Goal: Task Accomplishment & Management: Manage account settings

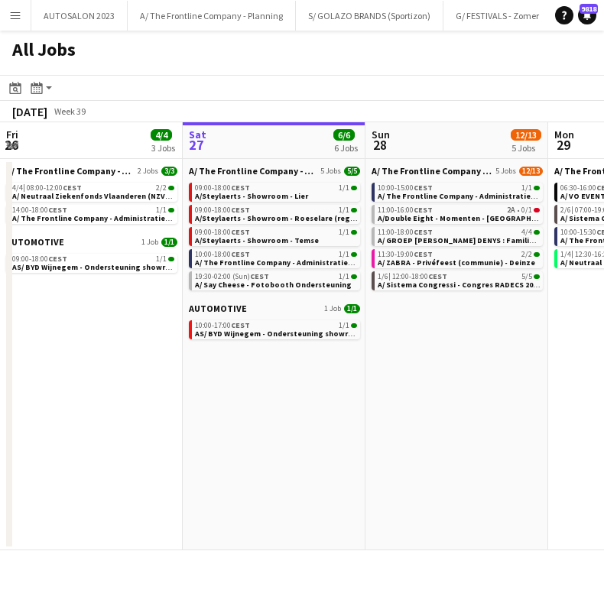
click at [8, 21] on button "Menu" at bounding box center [15, 15] width 31 height 31
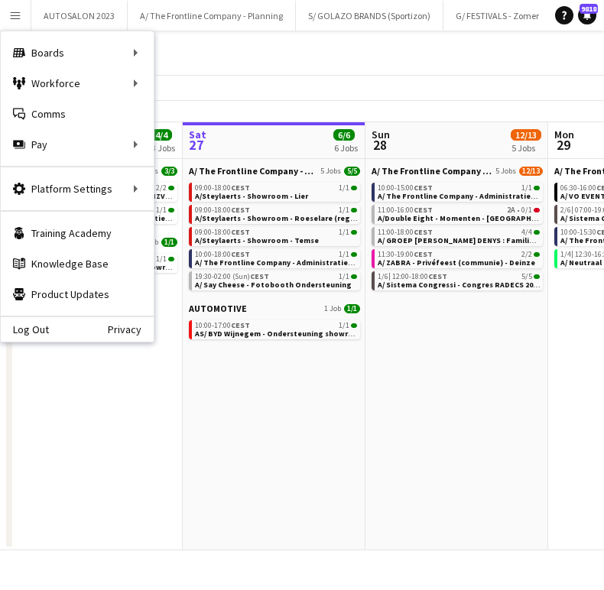
click at [487, 303] on app-date-cell "A/ The Frontline Company - Planning 5 Jobs 12/13 10:00-15:00 CEST 1/1 A/ The Fr…" at bounding box center [456, 354] width 183 height 391
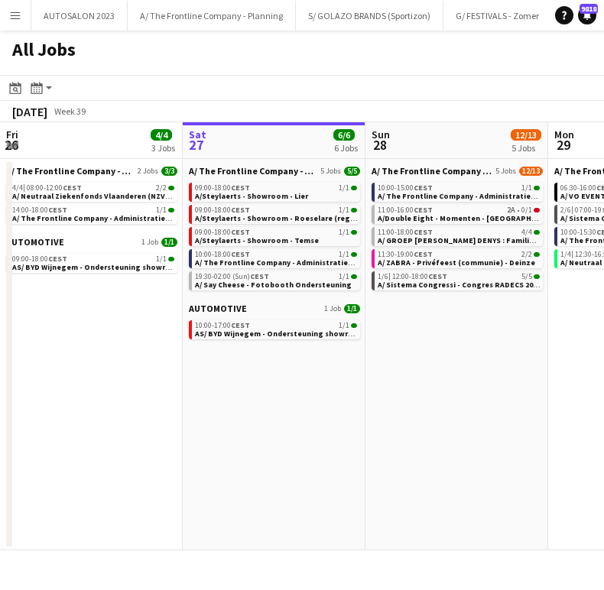
click at [487, 303] on app-date-cell "A/ The Frontline Company - Planning 5 Jobs 12/13 10:00-15:00 CEST 1/1 A/ The Fr…" at bounding box center [456, 354] width 183 height 391
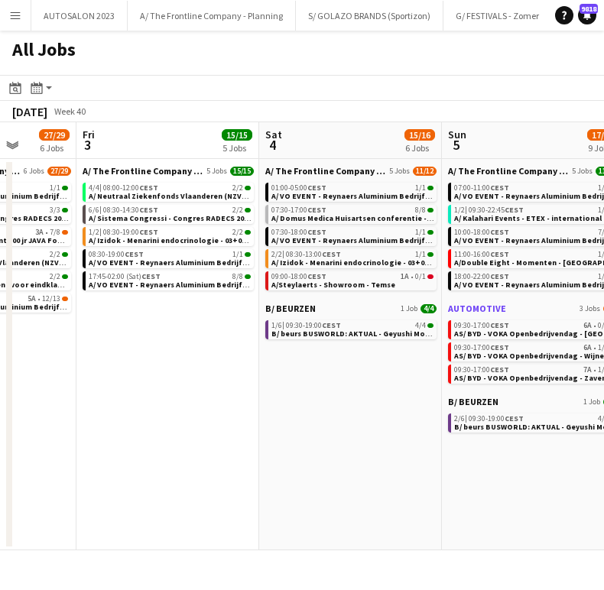
scroll to position [0, 473]
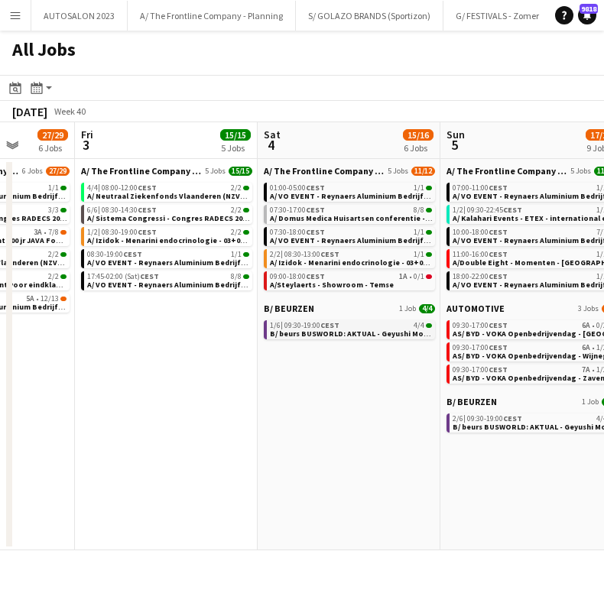
click at [356, 331] on span "B/ beurs BUSWORLD: AKTUAL - Geyushi Motors (Bussen) - 04 tem [DATE])" at bounding box center [402, 334] width 264 height 10
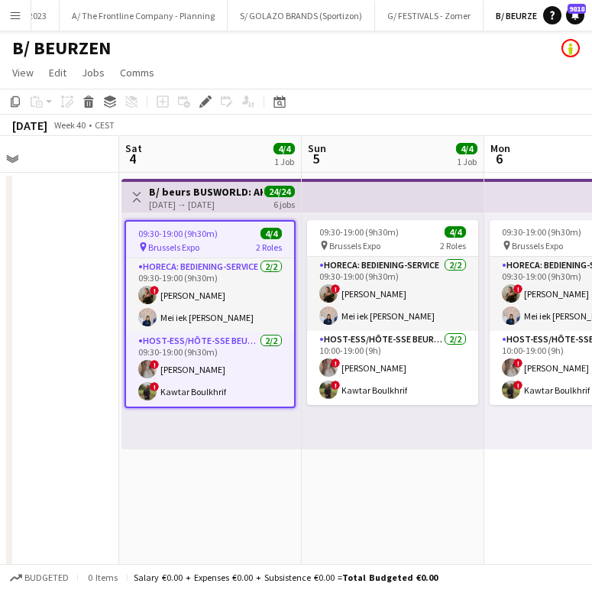
scroll to position [0, 428]
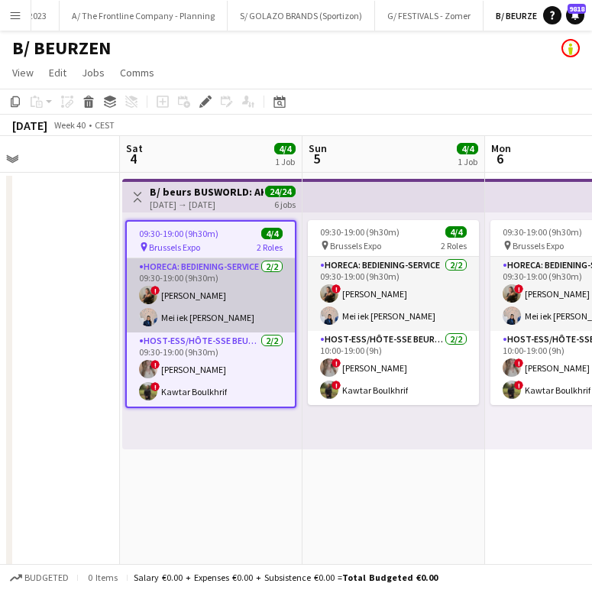
click at [211, 308] on app-card-role "Horeca: Bediening-Service [DATE] 09:30-19:00 (9h30m) ! [PERSON_NAME] iek [PERSO…" at bounding box center [211, 295] width 168 height 74
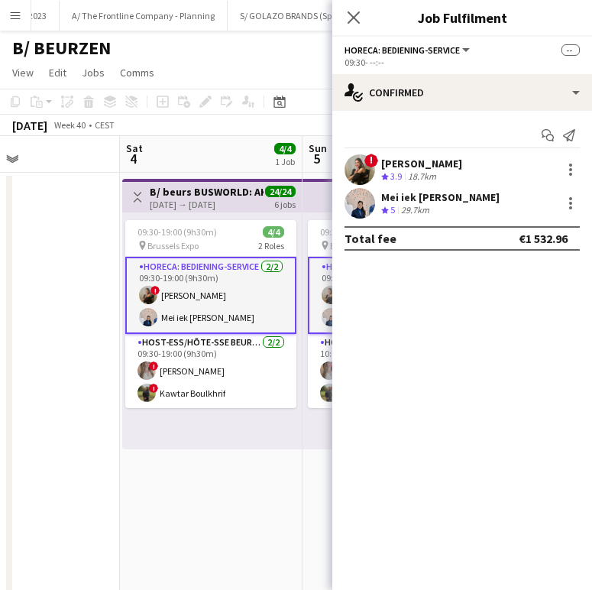
click at [422, 157] on div "[PERSON_NAME]" at bounding box center [421, 164] width 81 height 14
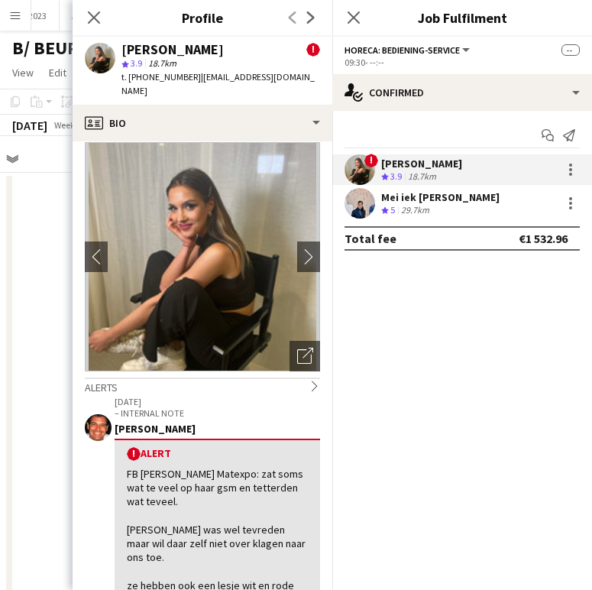
scroll to position [0, 0]
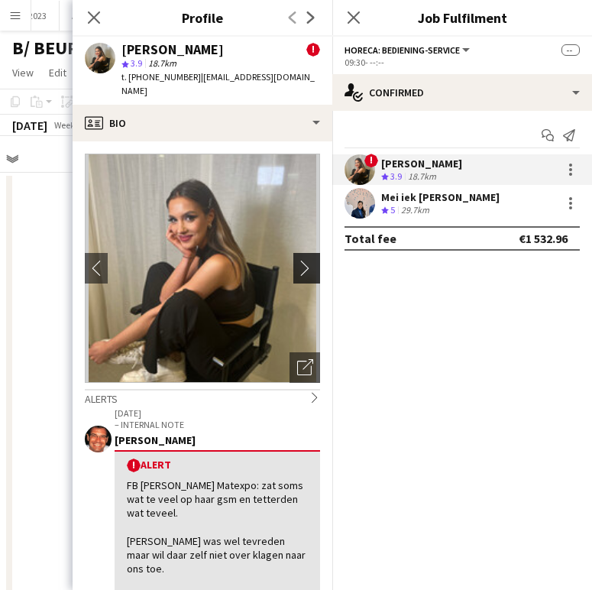
click at [295, 253] on button "chevron-right" at bounding box center [308, 268] width 31 height 31
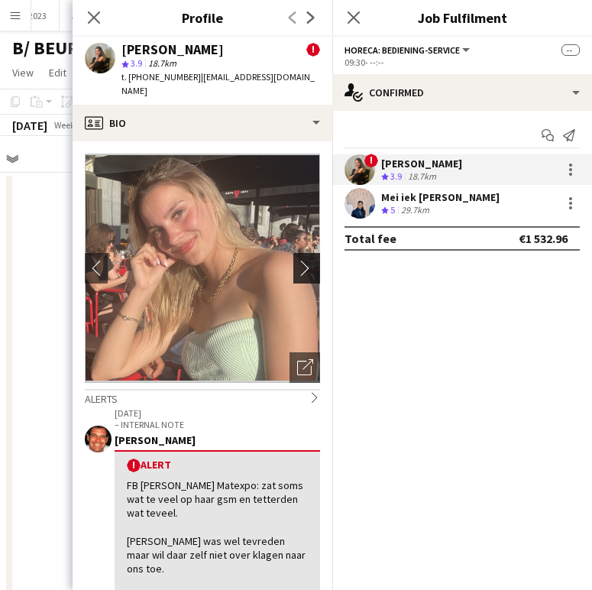
click at [295, 253] on button "chevron-right" at bounding box center [308, 268] width 31 height 31
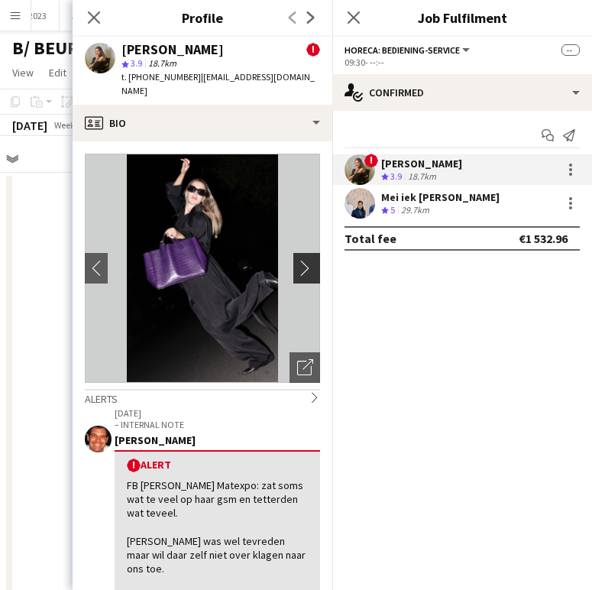
click at [295, 253] on button "chevron-right" at bounding box center [308, 268] width 31 height 31
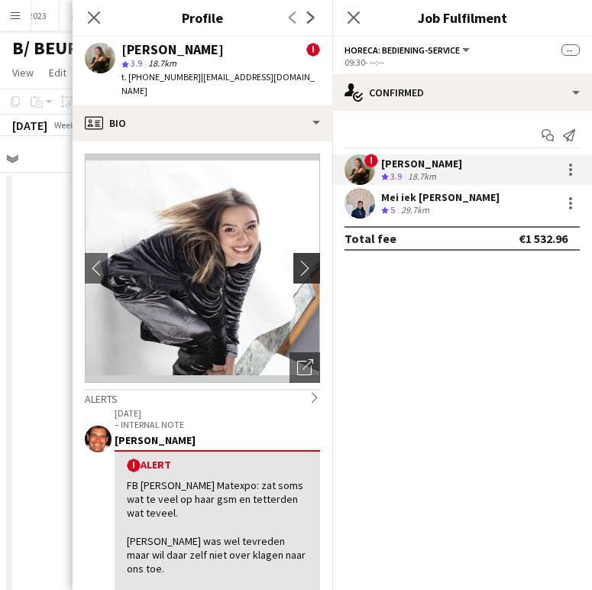
click at [295, 253] on button "chevron-right" at bounding box center [308, 268] width 31 height 31
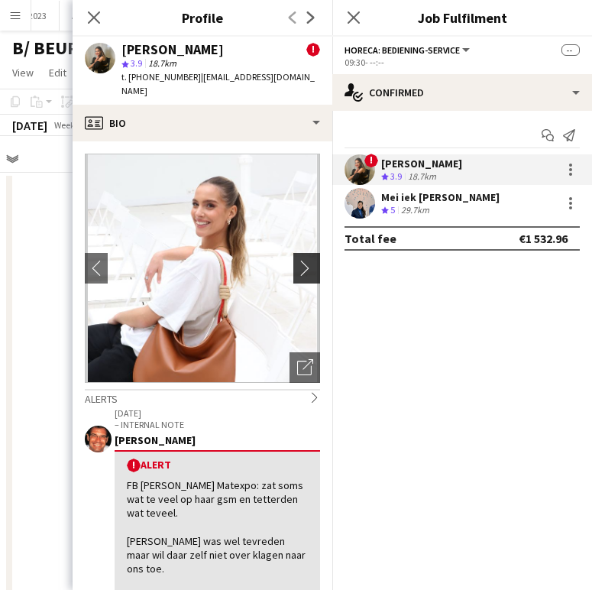
click at [294, 253] on button "chevron-right" at bounding box center [308, 268] width 31 height 31
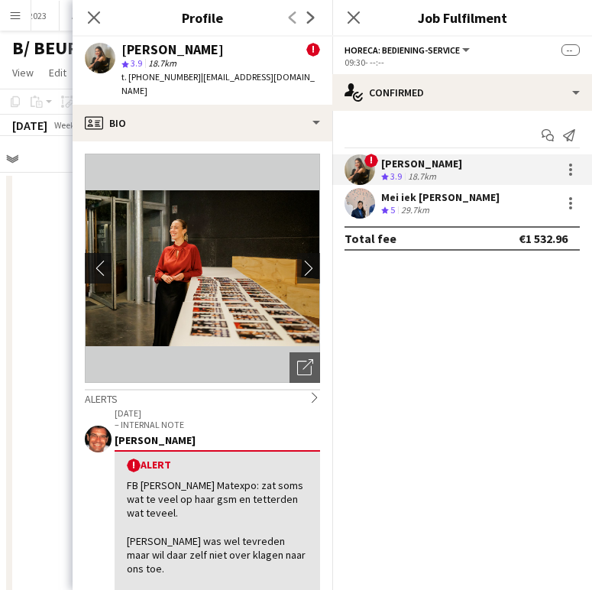
click at [90, 260] on app-icon "chevron-left" at bounding box center [97, 268] width 24 height 16
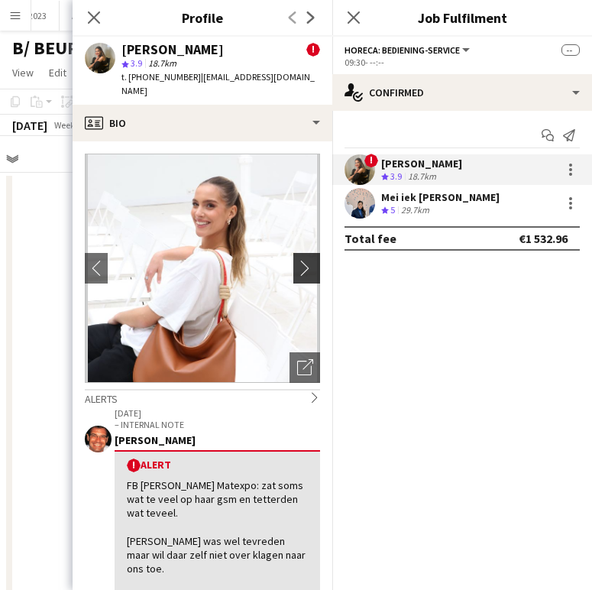
click at [293, 253] on button "chevron-right" at bounding box center [308, 268] width 31 height 31
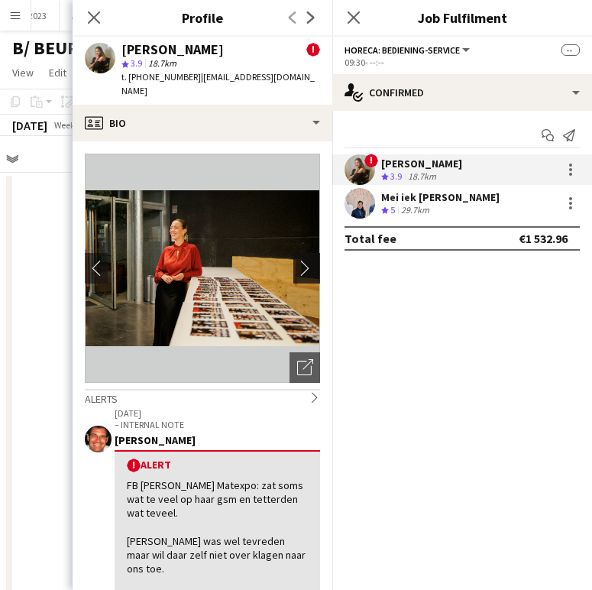
click at [293, 253] on button "chevron-right" at bounding box center [308, 268] width 31 height 31
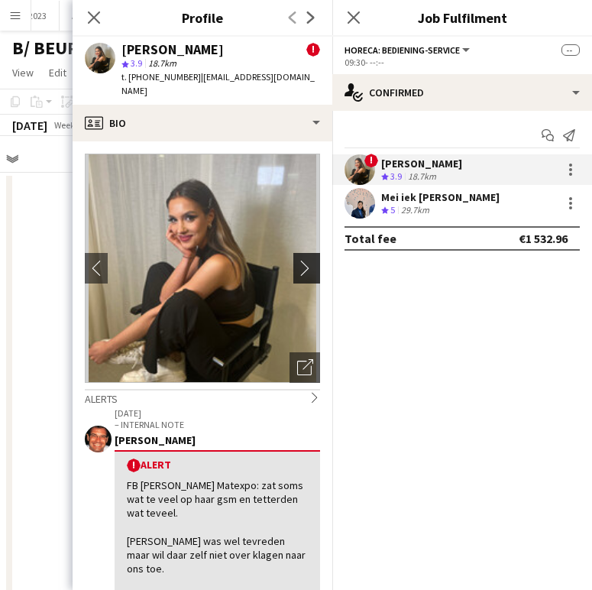
click at [293, 253] on button "chevron-right" at bounding box center [308, 268] width 31 height 31
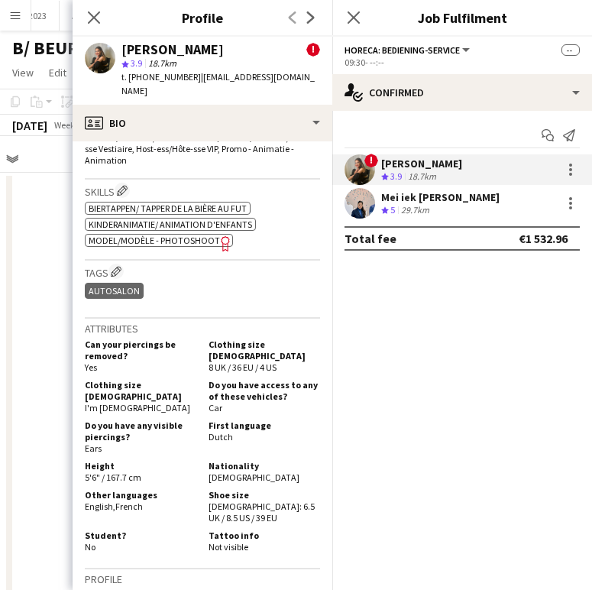
scroll to position [873, 0]
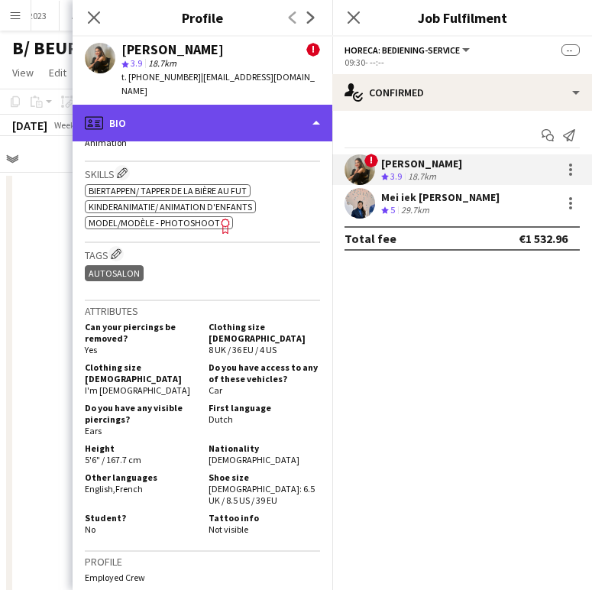
click at [215, 105] on div "profile Bio" at bounding box center [203, 123] width 260 height 37
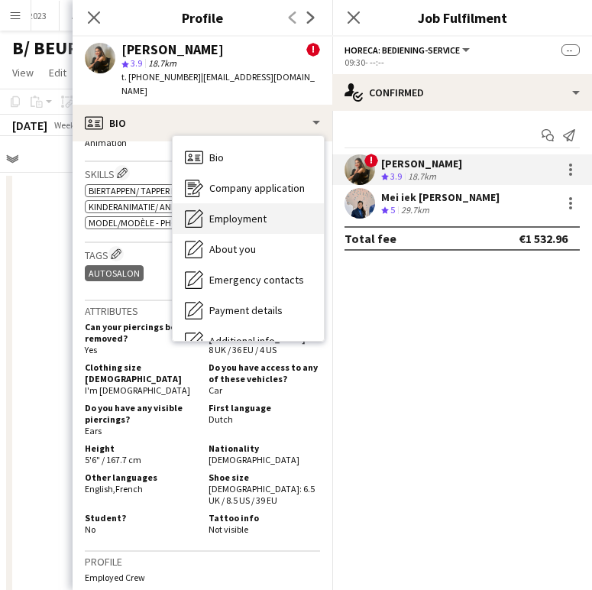
click at [223, 212] on span "Employment" at bounding box center [237, 219] width 57 height 14
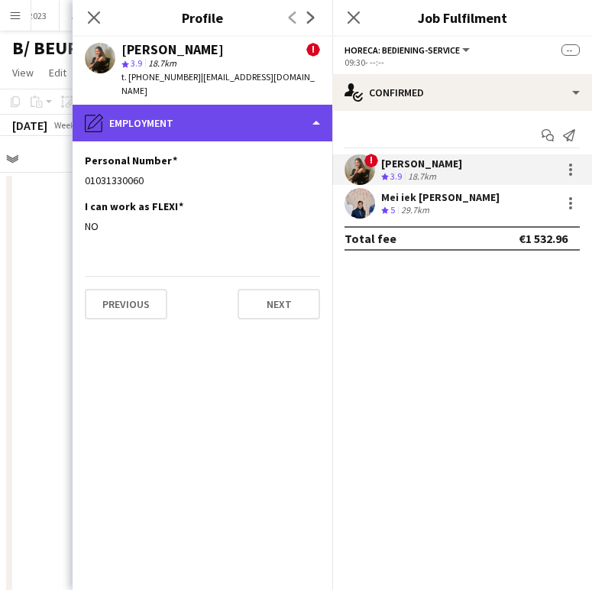
click at [152, 118] on div "pencil4 Employment" at bounding box center [203, 123] width 260 height 37
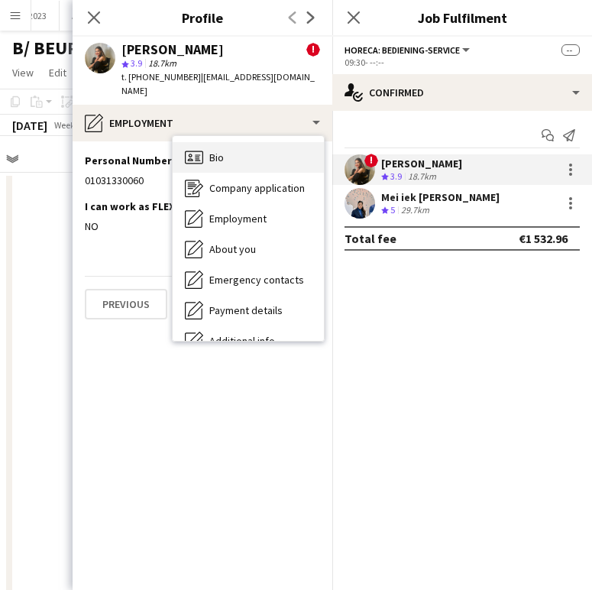
click at [244, 146] on div "Bio Bio" at bounding box center [248, 157] width 151 height 31
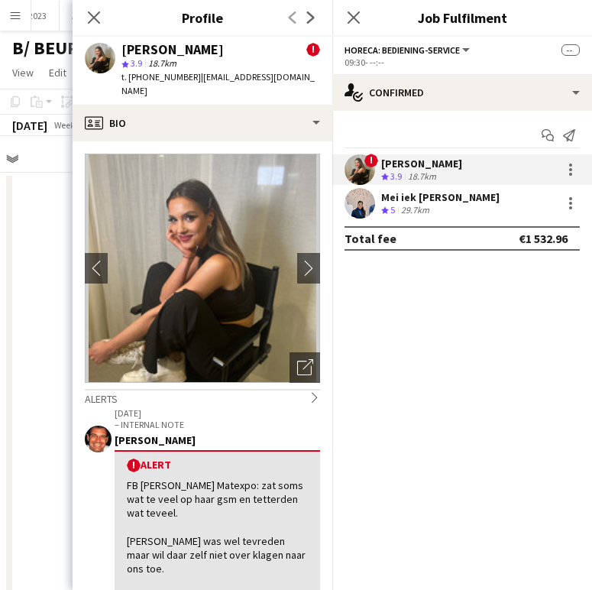
click at [353, 355] on mat-expansion-panel "check Confirmed Start chat Send notification ! [PERSON_NAME] Crew rating 3.9 18…" at bounding box center [462, 350] width 260 height 479
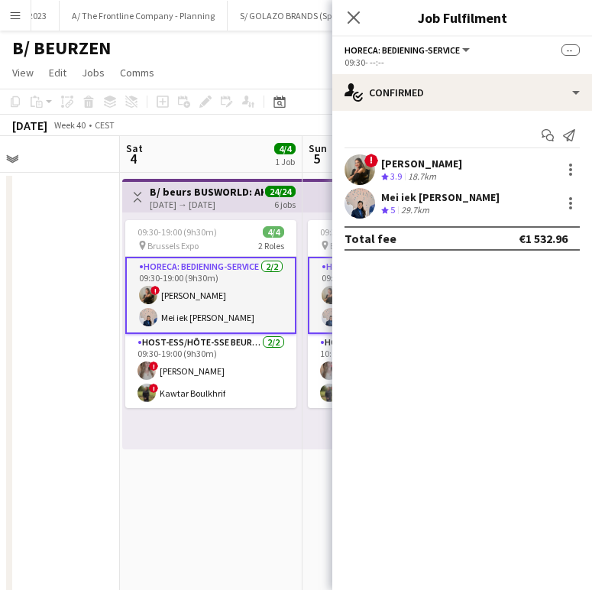
click at [416, 164] on div "[PERSON_NAME]" at bounding box center [421, 164] width 81 height 14
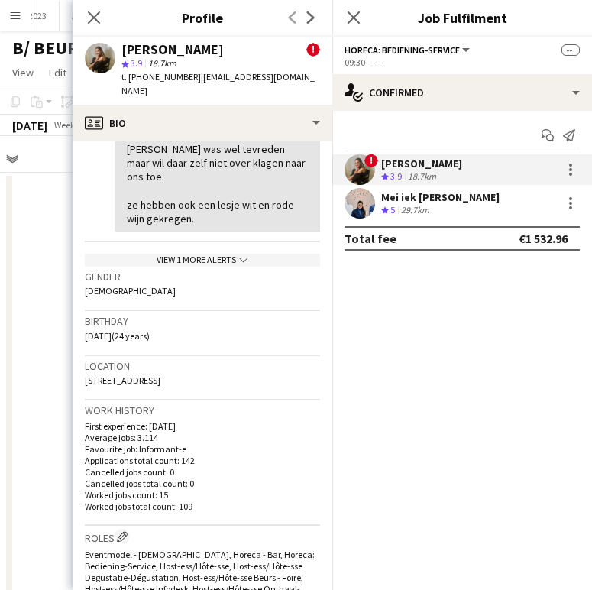
scroll to position [394, 0]
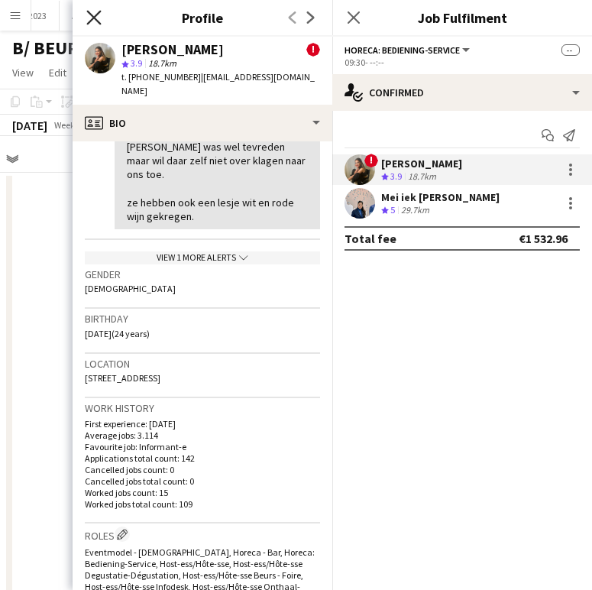
click at [96, 11] on icon "Close pop-in" at bounding box center [93, 17] width 15 height 15
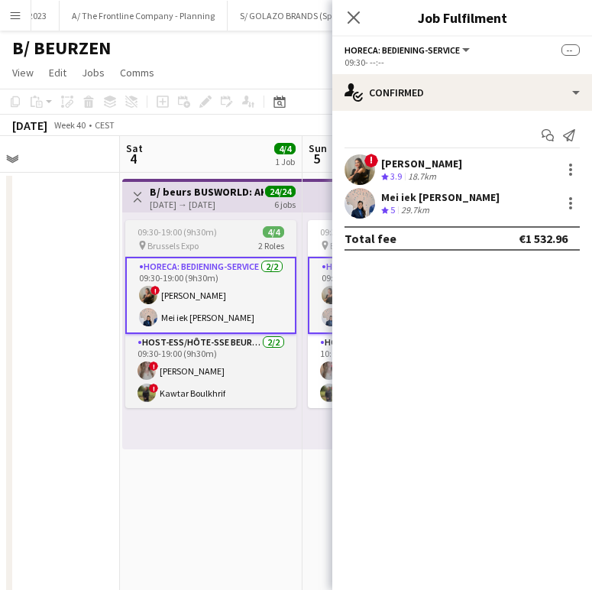
click at [219, 224] on app-job-card "09:30-19:00 (9h30m) 4/4 pin Brussels Expo 2 Roles Horeca: Bediening-Service [DA…" at bounding box center [210, 314] width 171 height 188
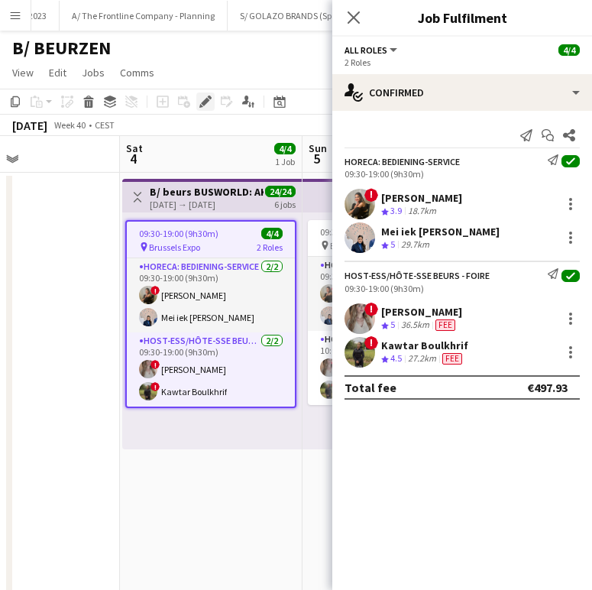
click at [207, 105] on icon "Edit" at bounding box center [205, 102] width 12 height 12
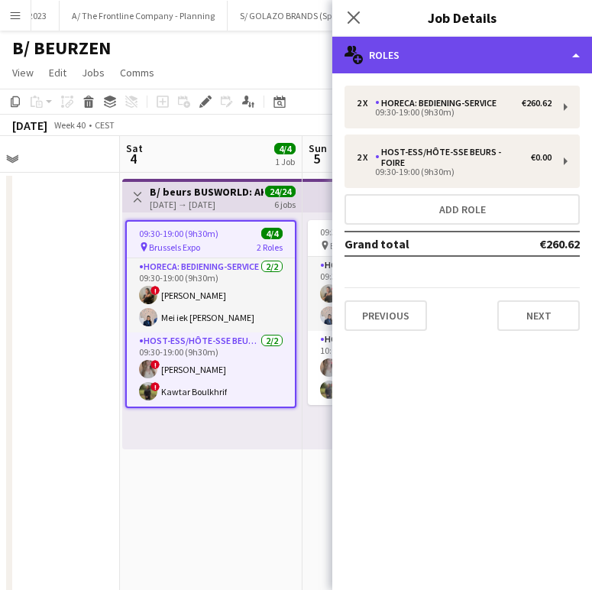
click at [458, 46] on div "multiple-users-add Roles" at bounding box center [462, 55] width 260 height 37
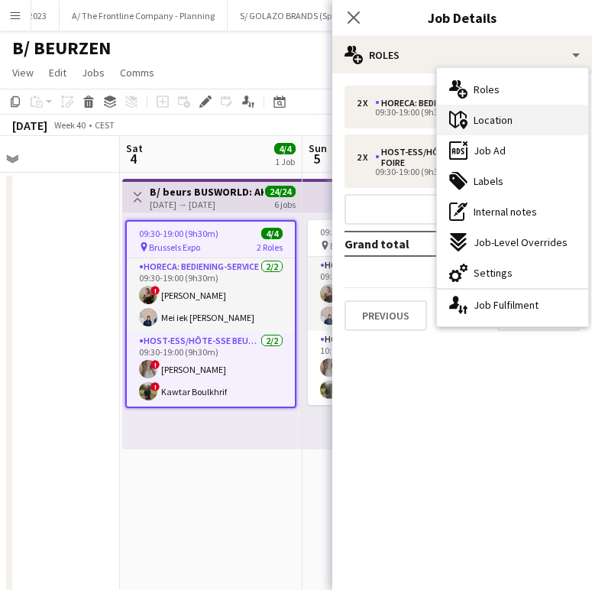
click at [512, 122] on span "Location" at bounding box center [493, 120] width 39 height 14
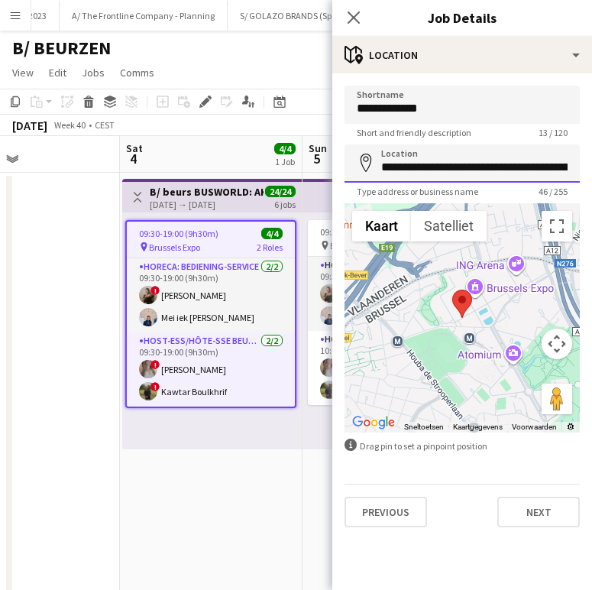
click at [475, 162] on input "**********" at bounding box center [462, 163] width 235 height 38
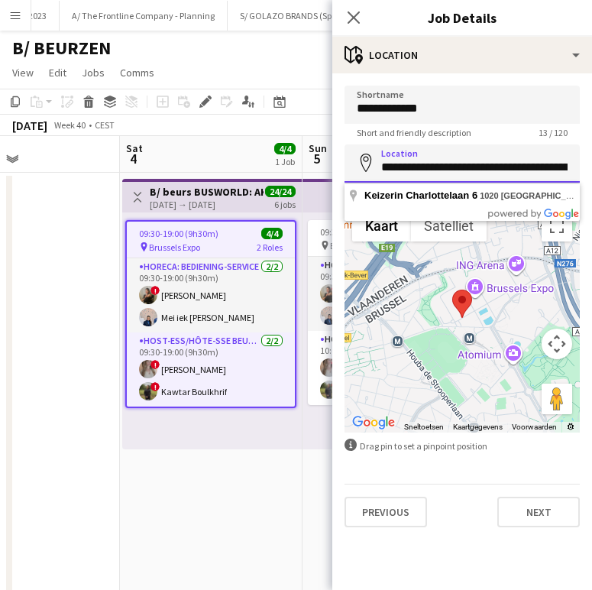
click at [475, 162] on input "**********" at bounding box center [462, 163] width 235 height 38
click at [220, 495] on app-date-cell "Toggle View B/ beurs BUSWORLD: AKTUAL - Geyushi Motors (Bussen) - 04 tem [DATE]…" at bounding box center [211, 401] width 183 height 456
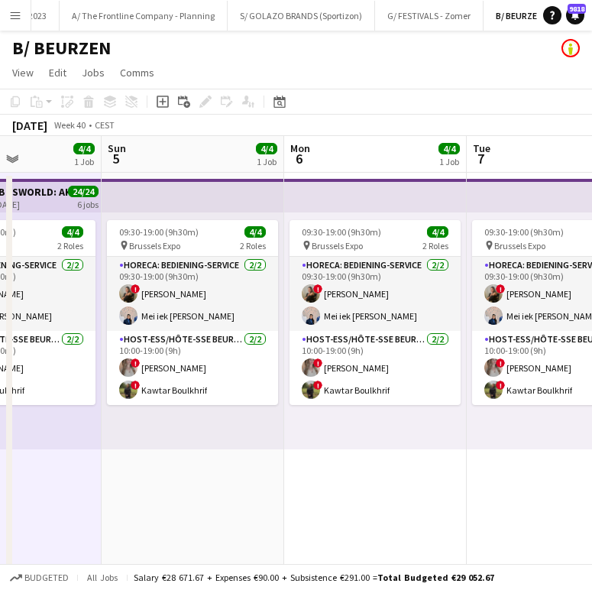
scroll to position [0, 445]
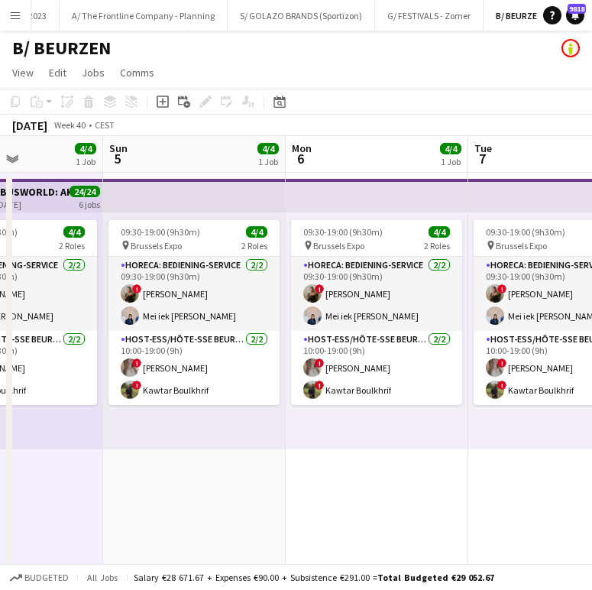
click at [158, 451] on app-date-cell "09:30-19:00 (9h30m) 4/4 pin Brussels Expo 2 Roles Horeca: Bediening-Service [DA…" at bounding box center [194, 401] width 183 height 456
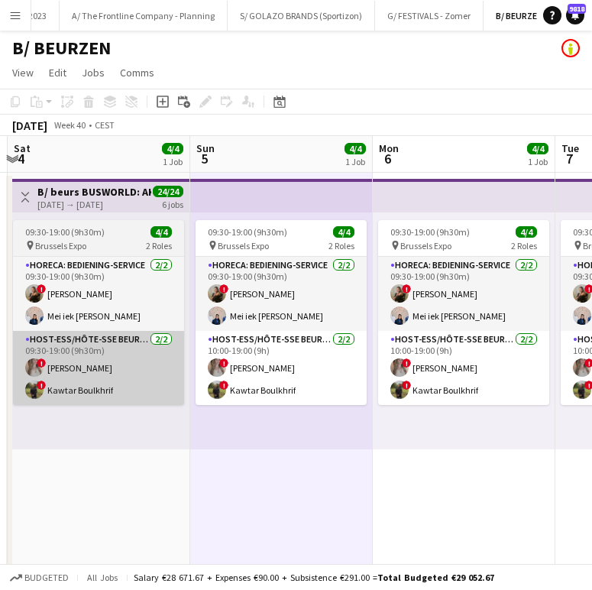
scroll to position [0, 357]
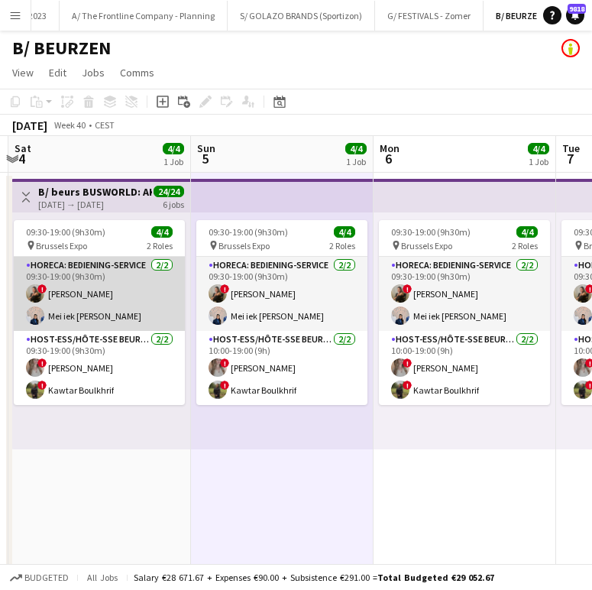
click at [131, 278] on app-card-role "Horeca: Bediening-Service [DATE] 09:30-19:00 (9h30m) ! [PERSON_NAME] iek [PERSO…" at bounding box center [99, 294] width 171 height 74
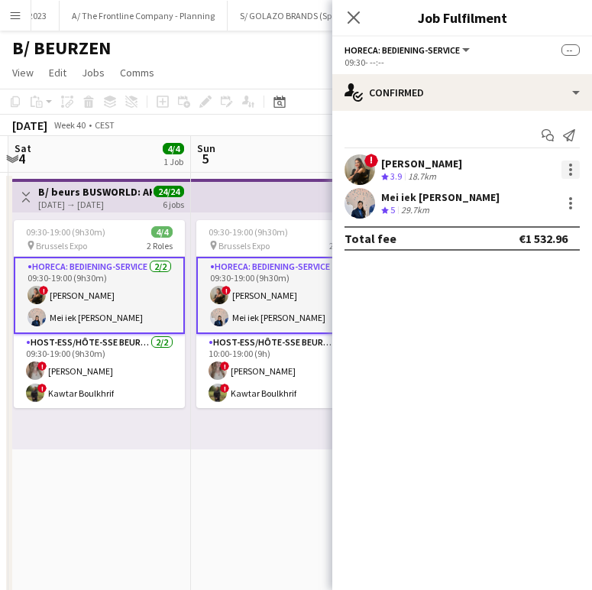
click at [569, 165] on div at bounding box center [571, 169] width 18 height 18
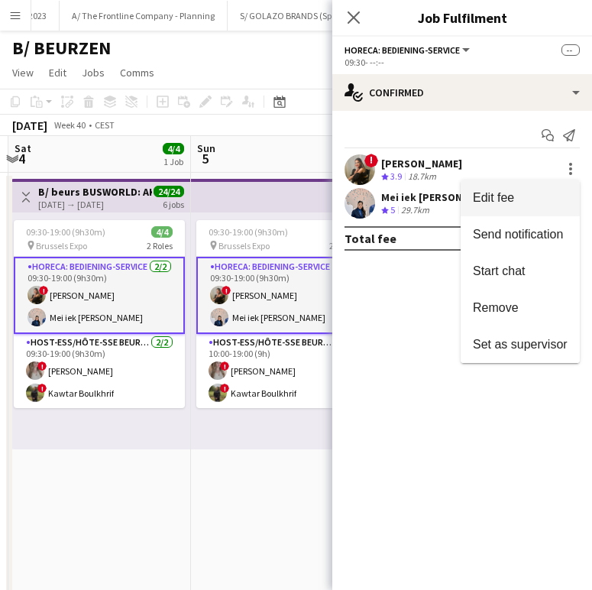
click at [550, 193] on span "Edit fee" at bounding box center [520, 198] width 95 height 14
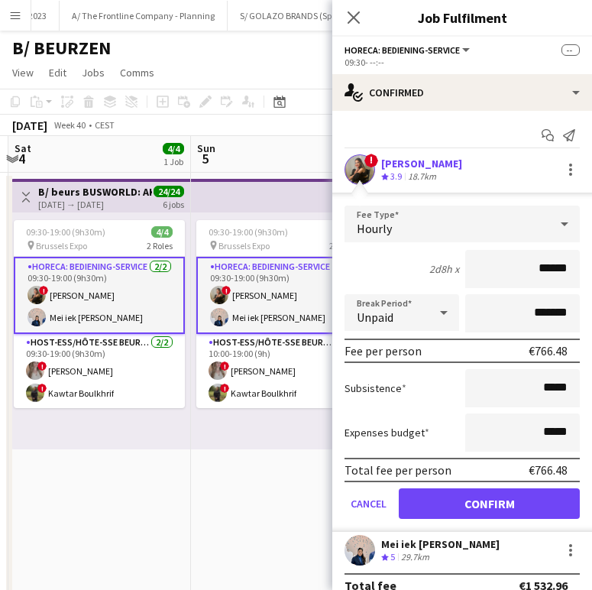
click at [520, 551] on div "Mei iek [PERSON_NAME] Crew rating 5 29.7km" at bounding box center [462, 550] width 260 height 31
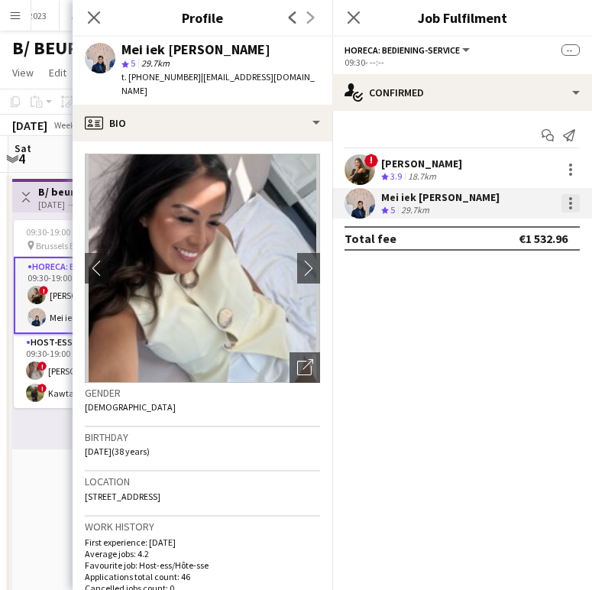
click at [567, 195] on div at bounding box center [571, 203] width 18 height 18
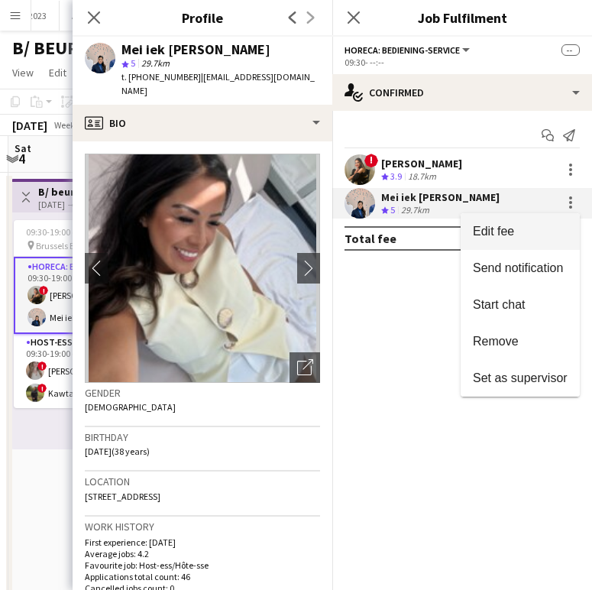
click at [503, 230] on span "Edit fee" at bounding box center [493, 231] width 41 height 13
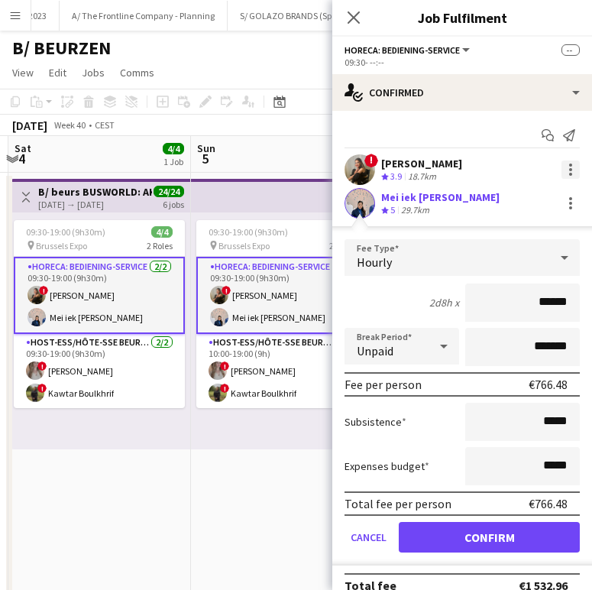
click at [562, 173] on div at bounding box center [571, 169] width 18 height 18
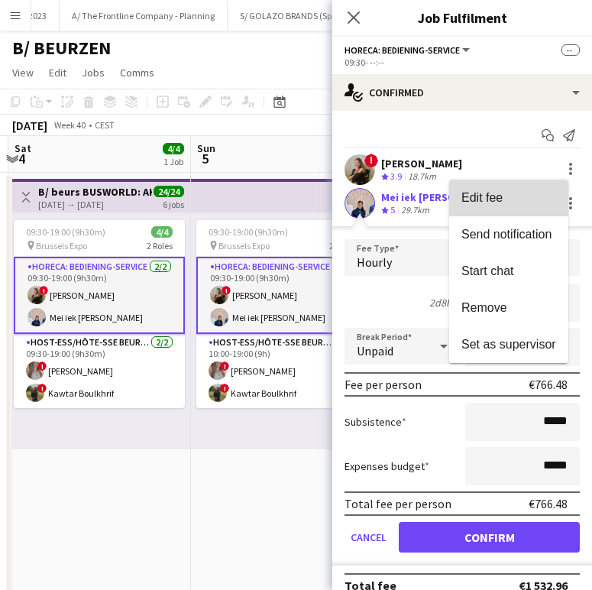
click at [519, 200] on span "Edit fee" at bounding box center [509, 198] width 95 height 14
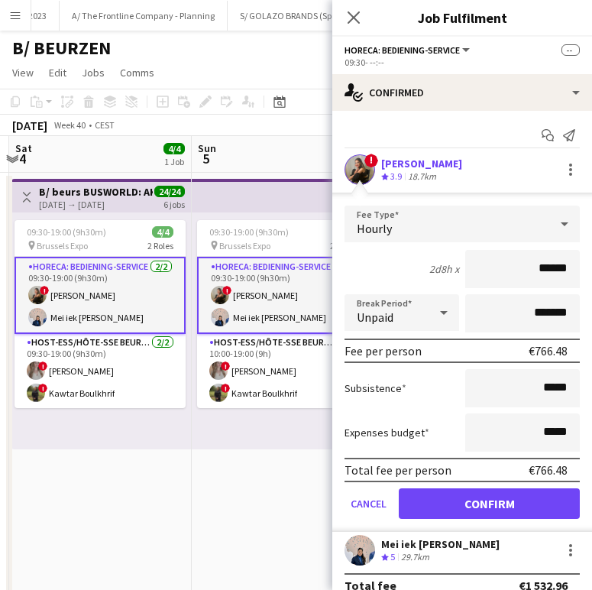
click at [275, 479] on app-date-cell "09:30-19:00 (9h30m) 4/4 pin Brussels Expo 2 Roles Horeca: Bediening-Service [DA…" at bounding box center [283, 401] width 183 height 456
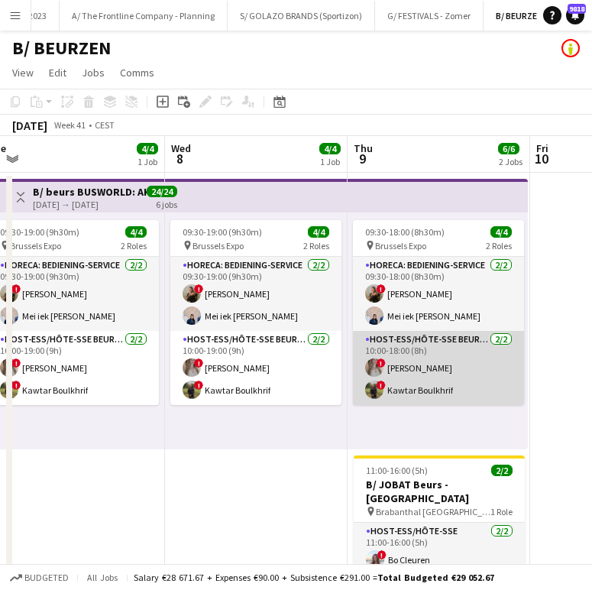
scroll to position [0, 566]
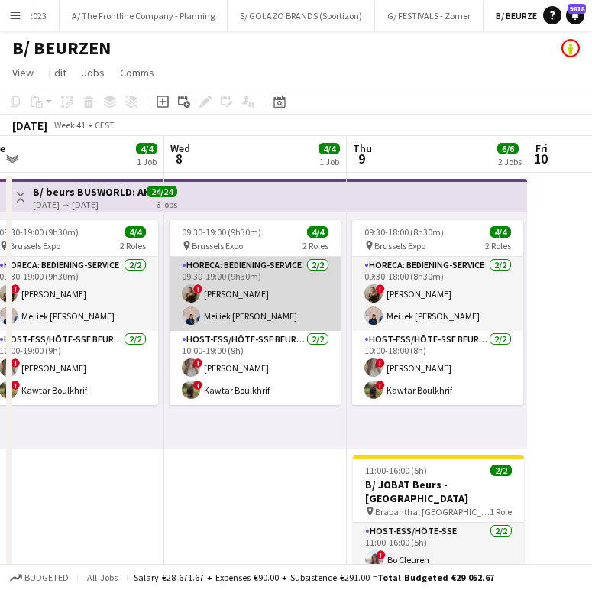
click at [259, 293] on app-card-role "Horeca: Bediening-Service [DATE] 09:30-19:00 (9h30m) ! [PERSON_NAME] iek [PERSO…" at bounding box center [255, 294] width 171 height 74
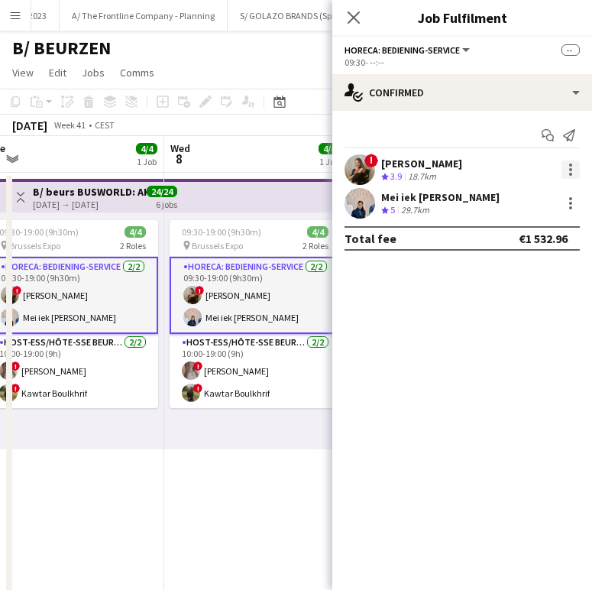
click at [576, 166] on div at bounding box center [571, 169] width 18 height 18
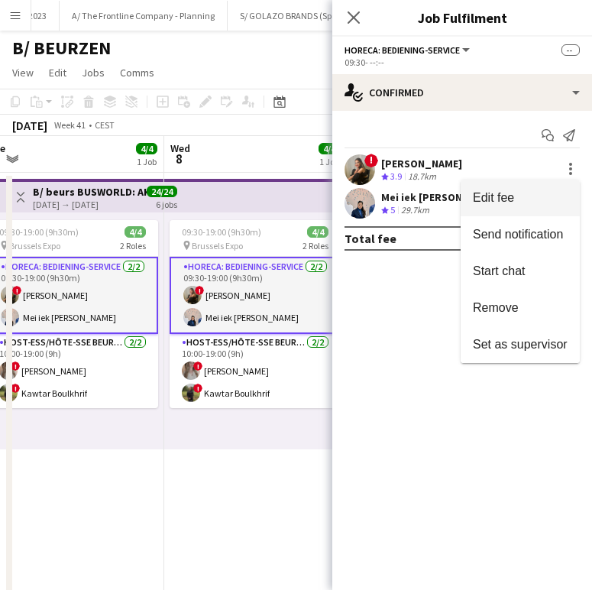
click at [549, 199] on span "Edit fee" at bounding box center [520, 198] width 95 height 14
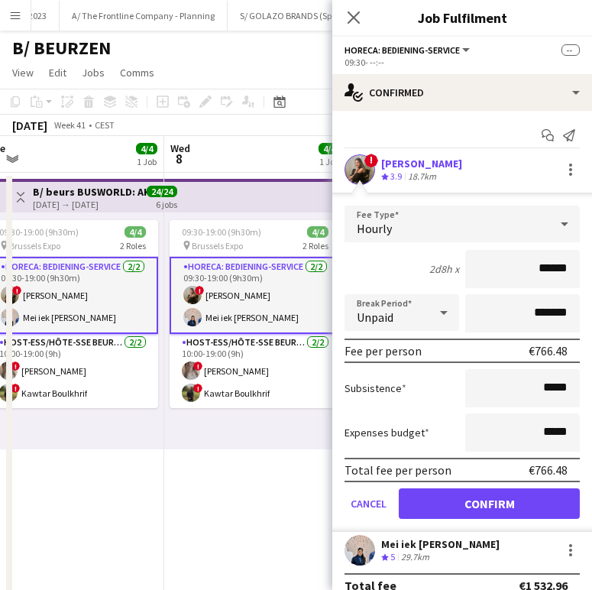
click at [145, 517] on app-date-cell "Toggle View B/ beurs BUSWORLD: AKTUAL - Geyushi Motors (Bussen) - 04 tem [DATE]…" at bounding box center [73, 401] width 183 height 456
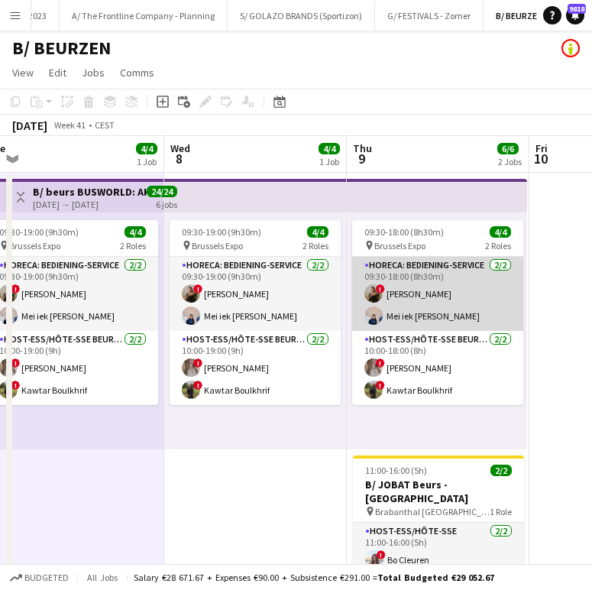
click at [453, 274] on app-card-role "Horeca: Bediening-Service [DATE] 09:30-18:00 (8h30m) ! [PERSON_NAME] iek [PERSO…" at bounding box center [437, 294] width 171 height 74
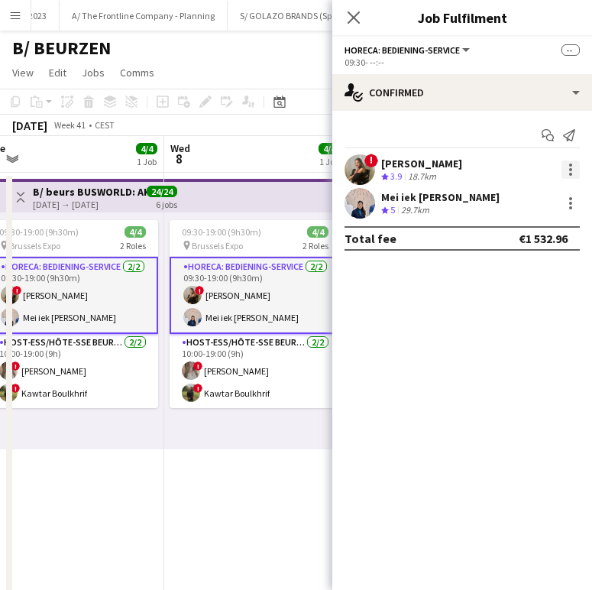
click at [567, 162] on div at bounding box center [571, 169] width 18 height 18
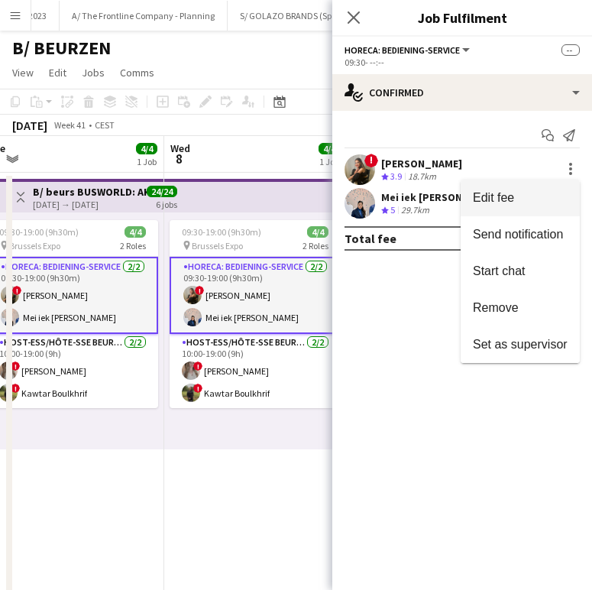
click at [540, 191] on span "Edit fee" at bounding box center [520, 198] width 95 height 14
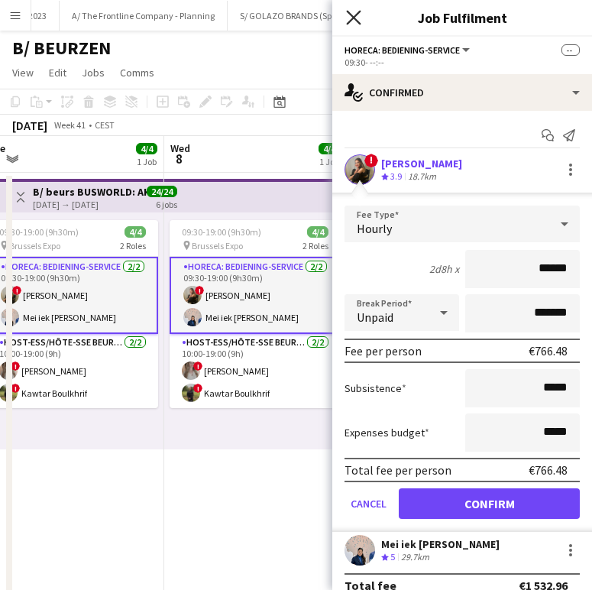
click at [348, 18] on icon "Close pop-in" at bounding box center [353, 17] width 15 height 15
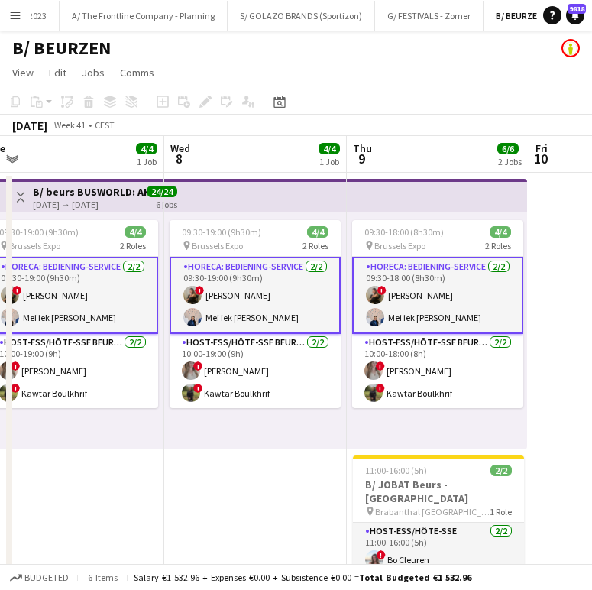
click at [413, 76] on app-page-menu "View Day view expanded Day view collapsed Month view Date picker Jump to [DATE]…" at bounding box center [296, 74] width 592 height 29
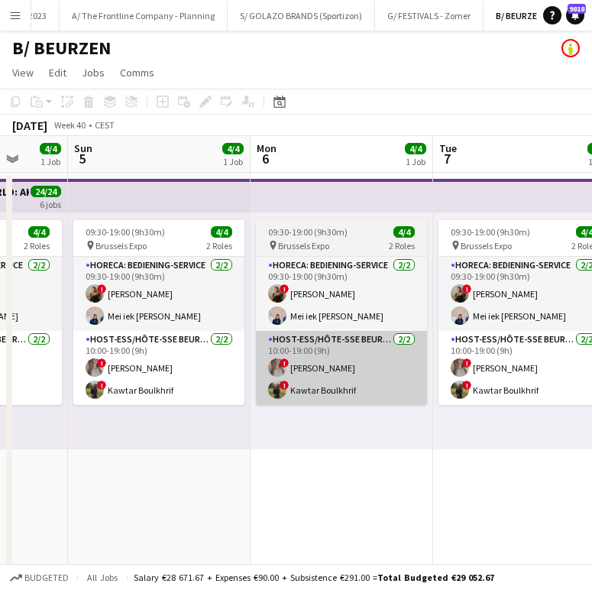
scroll to position [0, 455]
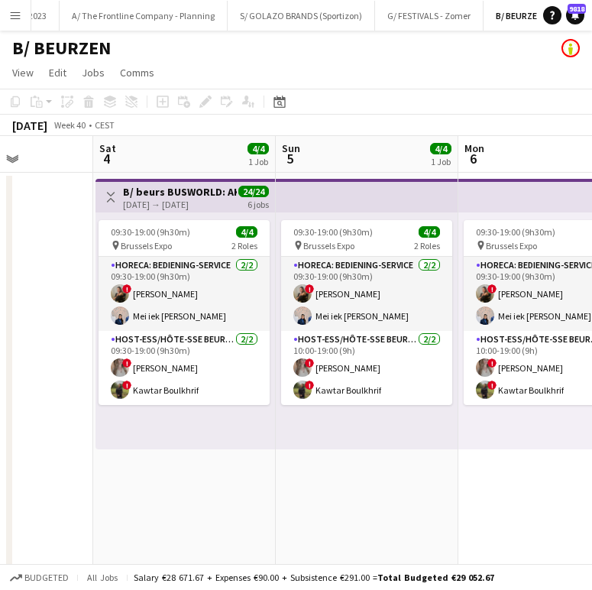
click at [176, 187] on h3 "B/ beurs BUSWORLD: AKTUAL - Geyushi Motors (Bussen) - 04 tem [DATE])" at bounding box center [180, 192] width 114 height 14
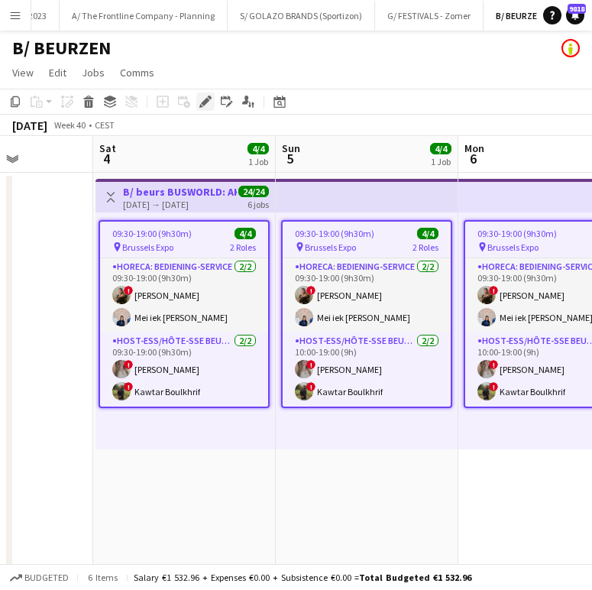
click at [211, 102] on icon "Edit" at bounding box center [205, 102] width 12 height 12
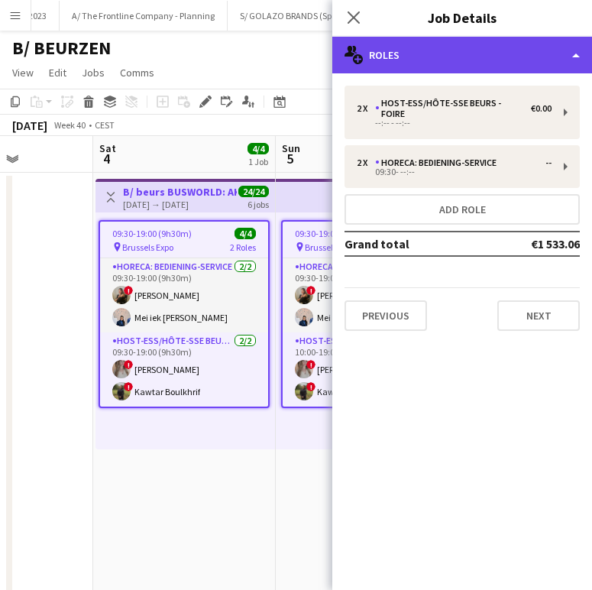
click at [488, 59] on div "multiple-users-add Roles" at bounding box center [462, 55] width 260 height 37
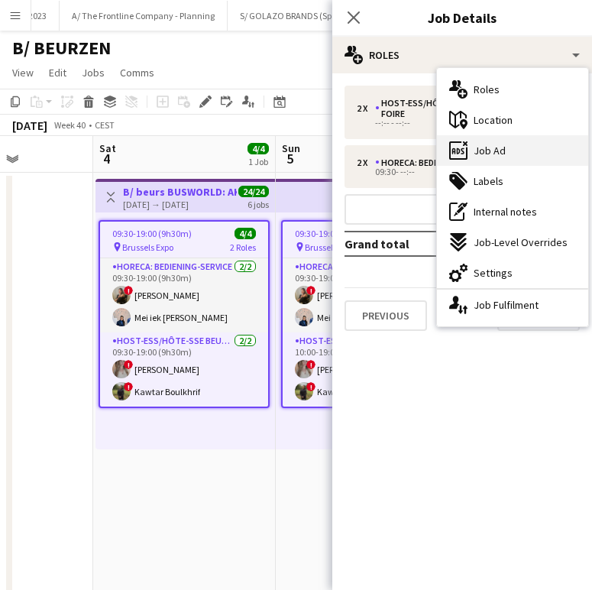
click at [481, 152] on span "Job Ad" at bounding box center [490, 151] width 32 height 14
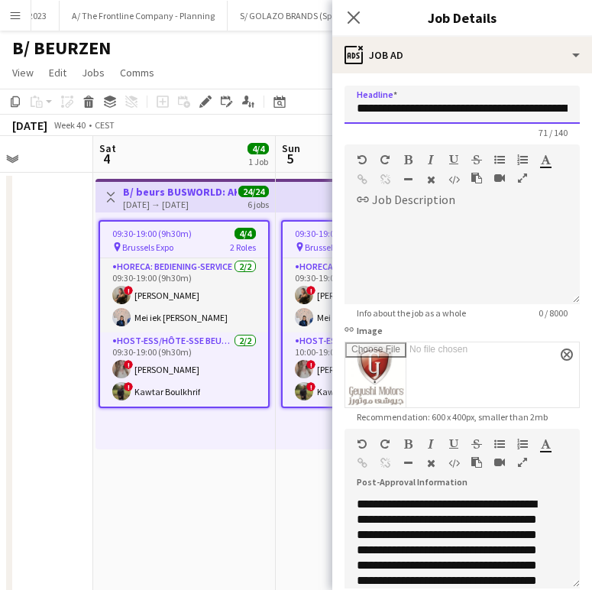
click at [478, 105] on input "**********" at bounding box center [462, 105] width 235 height 38
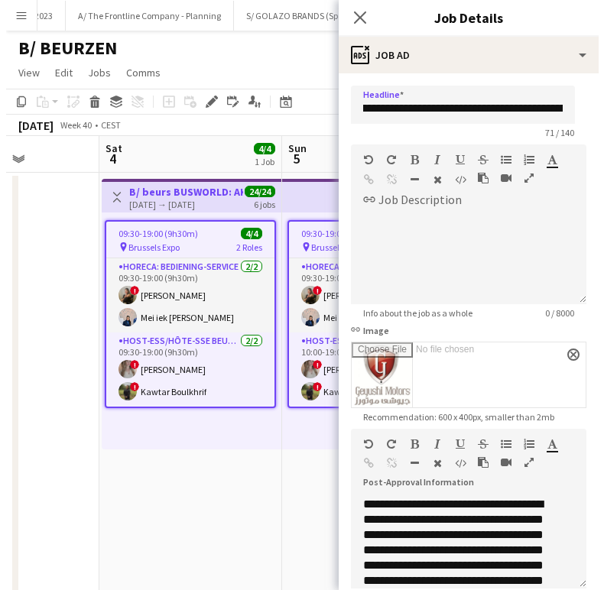
scroll to position [0, 0]
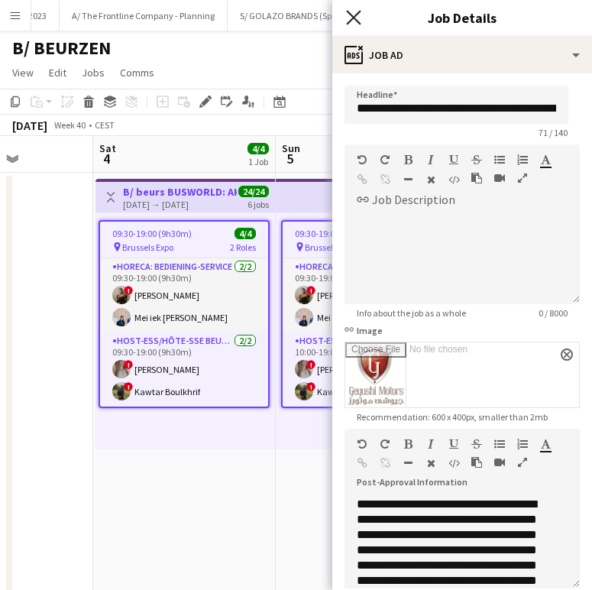
click at [348, 17] on icon "Close pop-in" at bounding box center [353, 17] width 15 height 15
click at [351, 17] on icon "Close pop-in" at bounding box center [353, 17] width 15 height 15
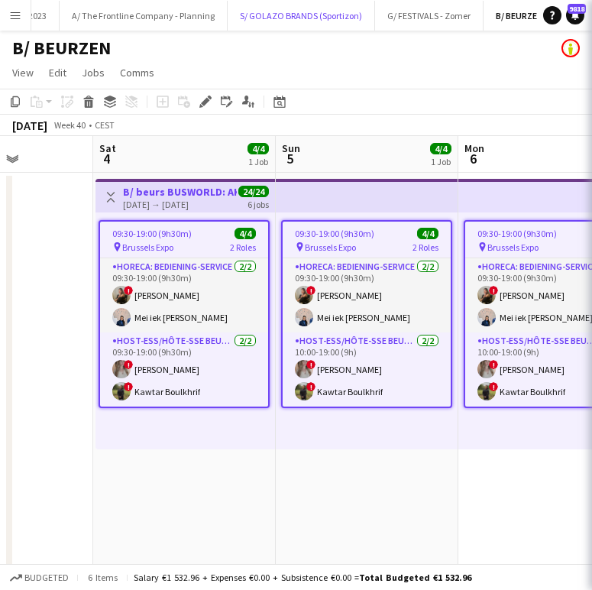
click at [351, 17] on button "S/ GOLAZO BRANDS (Sportizon) Close" at bounding box center [301, 16] width 147 height 30
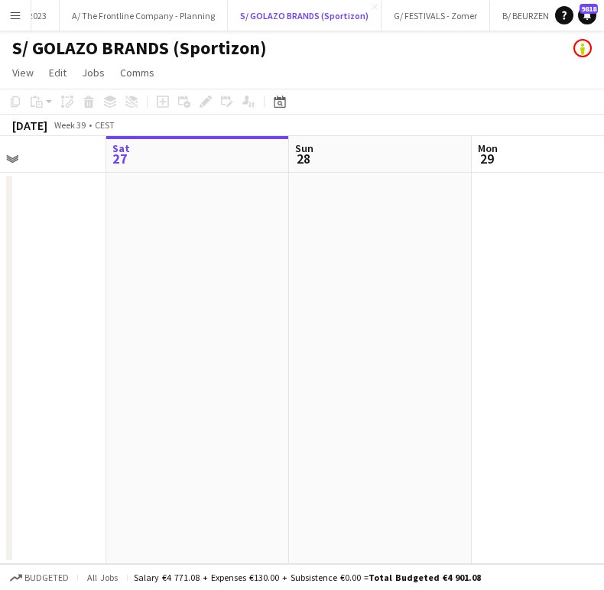
scroll to position [0, 460]
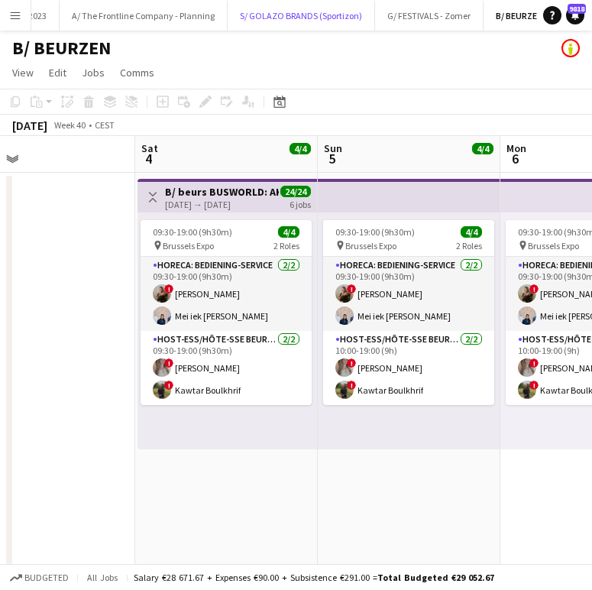
scroll to position [0, 601]
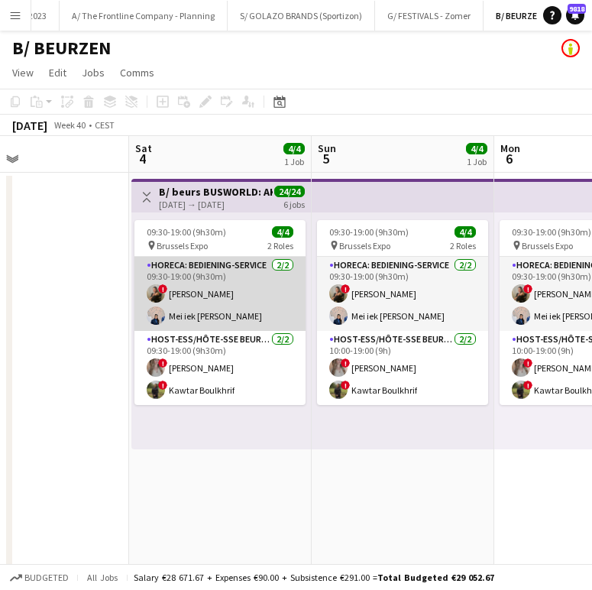
click at [222, 300] on app-card-role "Horeca: Bediening-Service [DATE] 09:30-19:00 (9h30m) ! [PERSON_NAME] iek [PERSO…" at bounding box center [219, 294] width 171 height 74
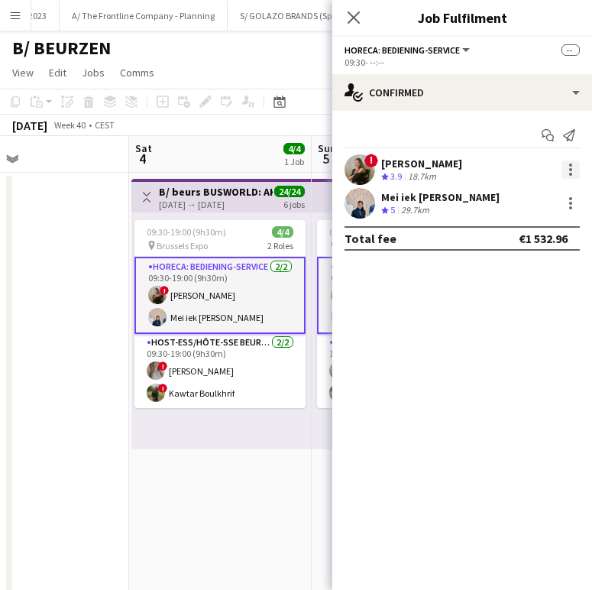
click at [568, 165] on div at bounding box center [571, 169] width 18 height 18
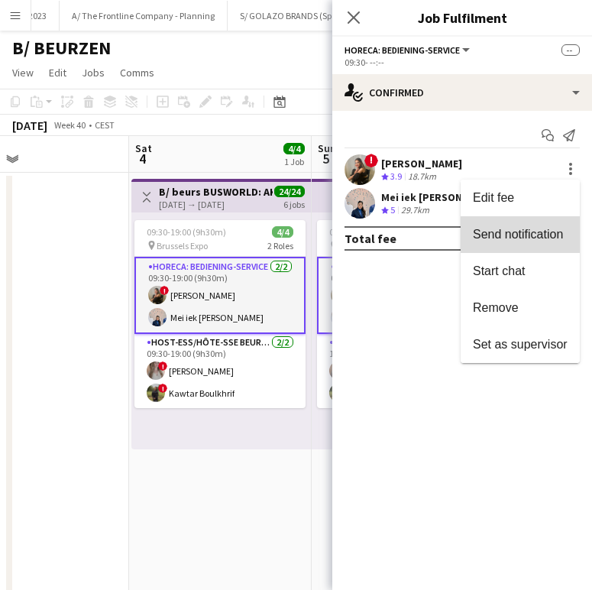
click at [540, 229] on span "Send notification" at bounding box center [518, 234] width 90 height 13
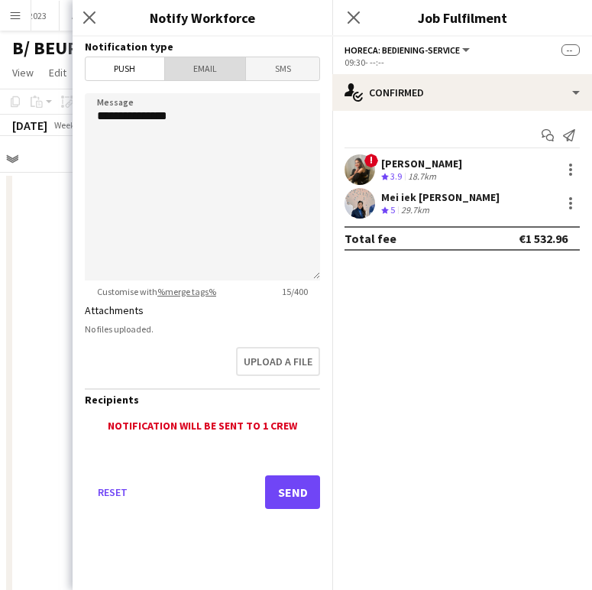
click at [204, 79] on span "Email" at bounding box center [205, 68] width 81 height 23
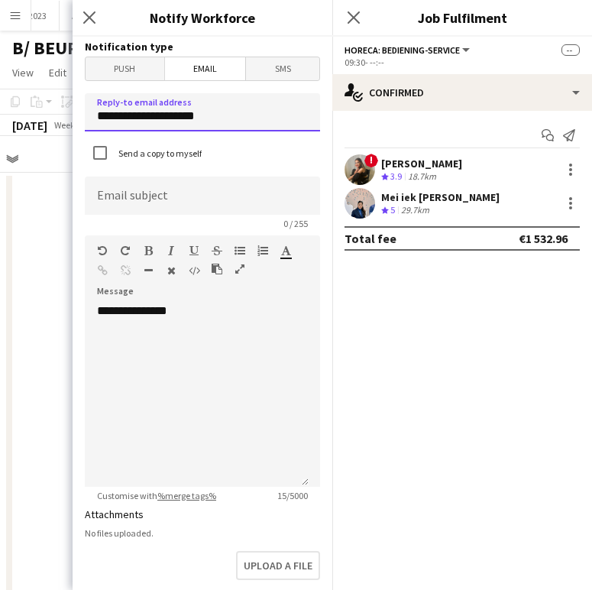
drag, startPoint x: 250, startPoint y: 114, endPoint x: -122, endPoint y: 116, distance: 372.2
click at [0, 116] on html "Menu Boards Boards Boards All jobs Status Workforce Workforce My Workforce Recr…" at bounding box center [296, 433] width 592 height 866
type input "**********"
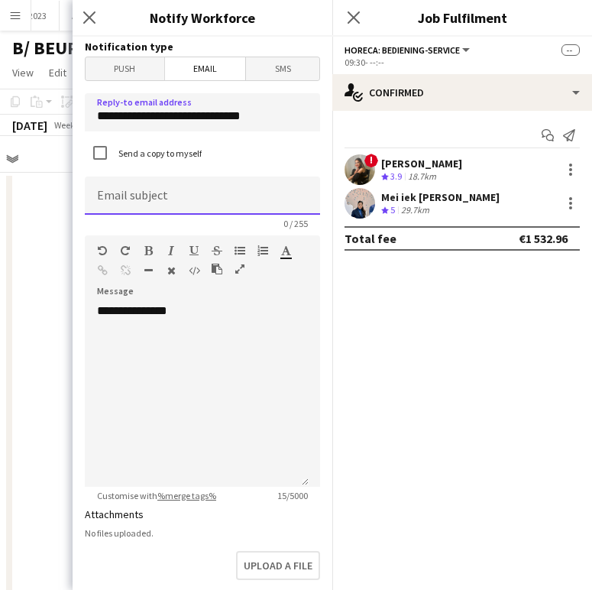
click at [204, 209] on input at bounding box center [202, 196] width 235 height 38
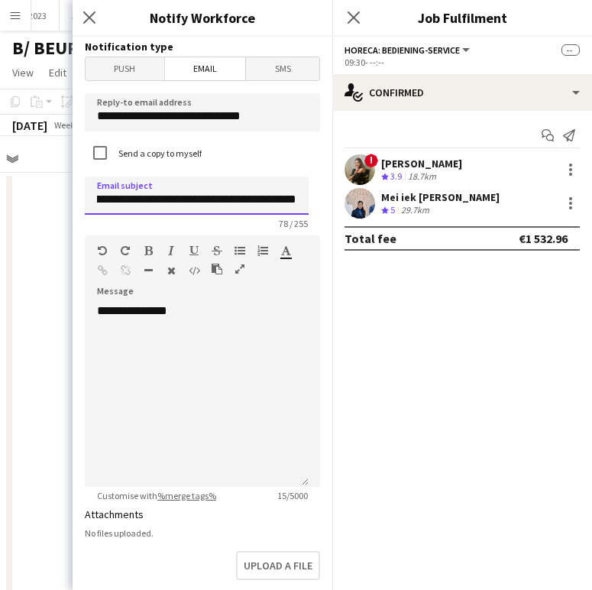
scroll to position [0, 203]
type input "**********"
click at [270, 20] on h3 "Notify Workforce" at bounding box center [203, 18] width 260 height 20
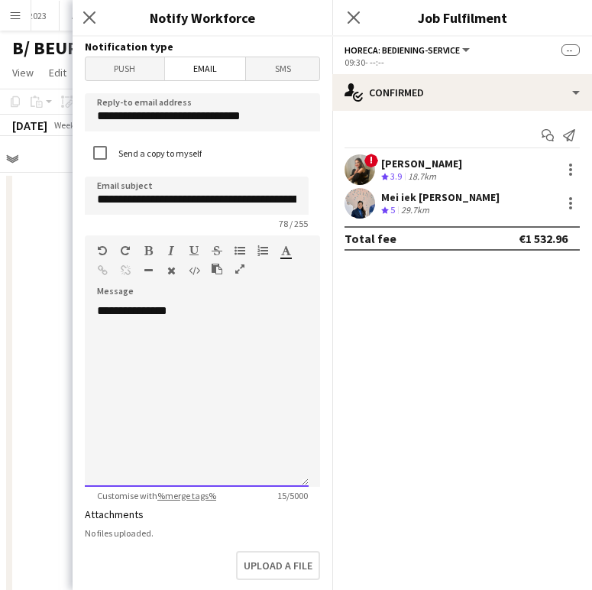
click at [153, 358] on div "**********" at bounding box center [197, 394] width 224 height 183
click at [215, 331] on div "**********" at bounding box center [197, 394] width 224 height 183
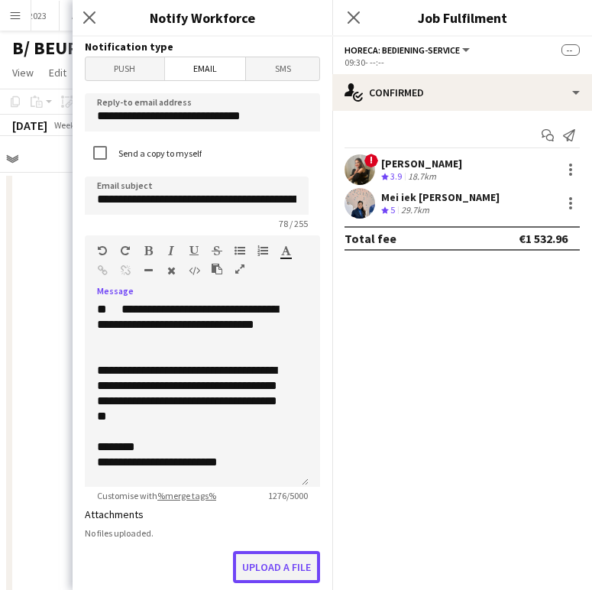
click at [257, 574] on button "Upload a file" at bounding box center [276, 567] width 87 height 32
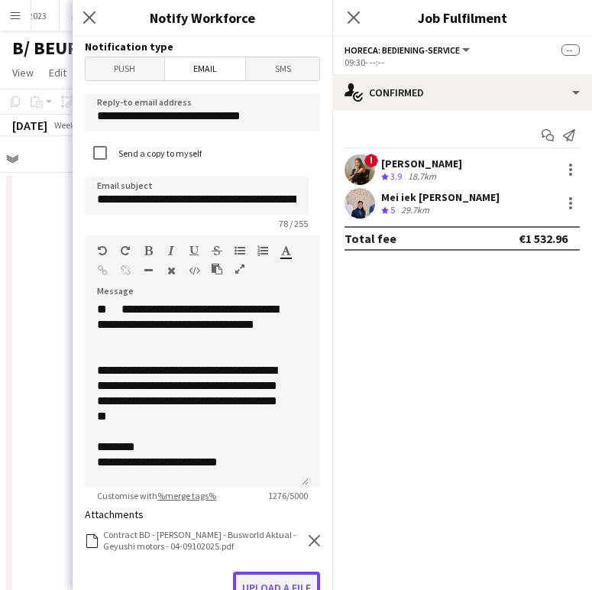
click at [279, 577] on button "Upload a file" at bounding box center [276, 588] width 87 height 32
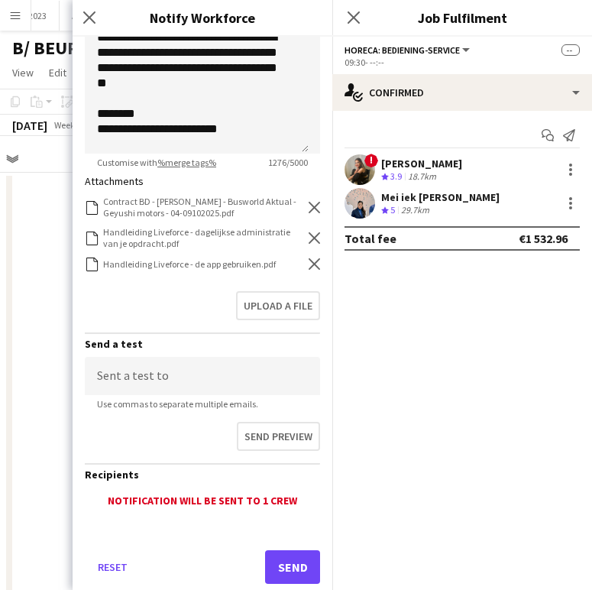
scroll to position [370, 0]
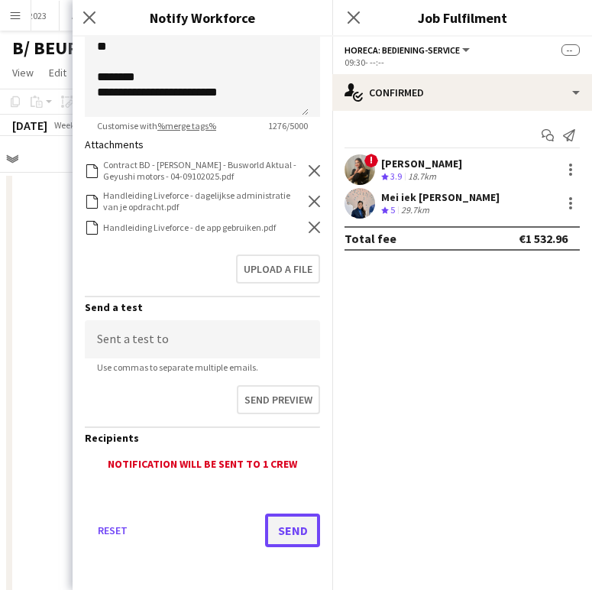
click at [289, 533] on button "Send" at bounding box center [292, 531] width 55 height 34
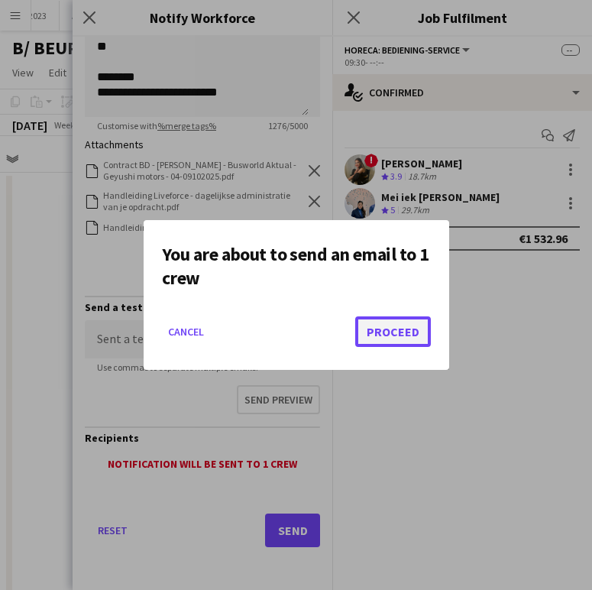
click at [396, 326] on button "Proceed" at bounding box center [393, 331] width 76 height 31
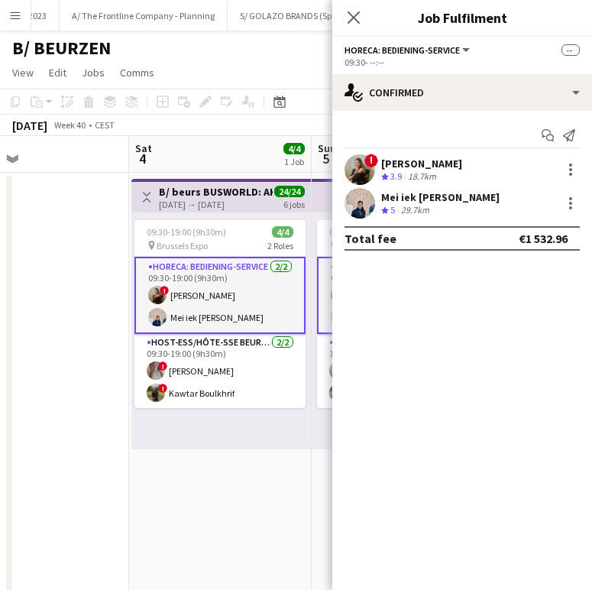
click at [484, 196] on div "Mei iek [PERSON_NAME] Crew rating 5 29.7km" at bounding box center [462, 203] width 260 height 31
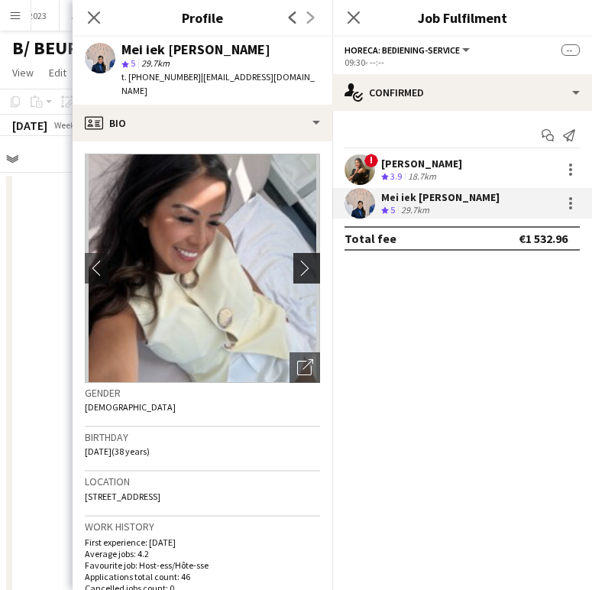
click at [306, 261] on app-icon "chevron-right" at bounding box center [309, 268] width 24 height 16
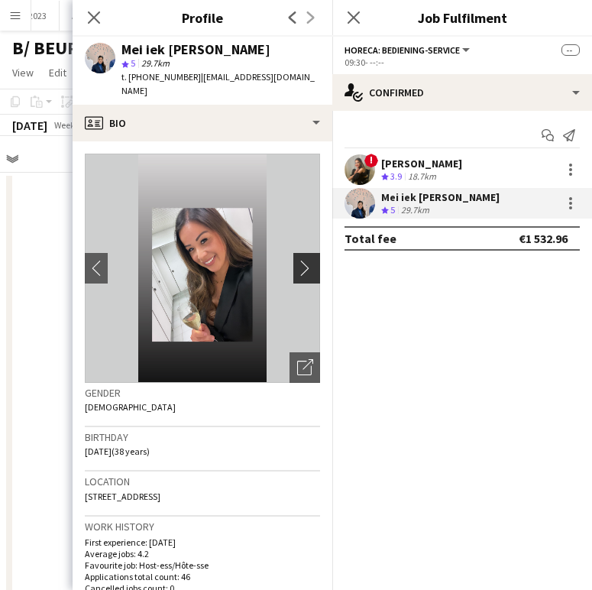
click at [299, 260] on app-icon "chevron-right" at bounding box center [309, 268] width 24 height 16
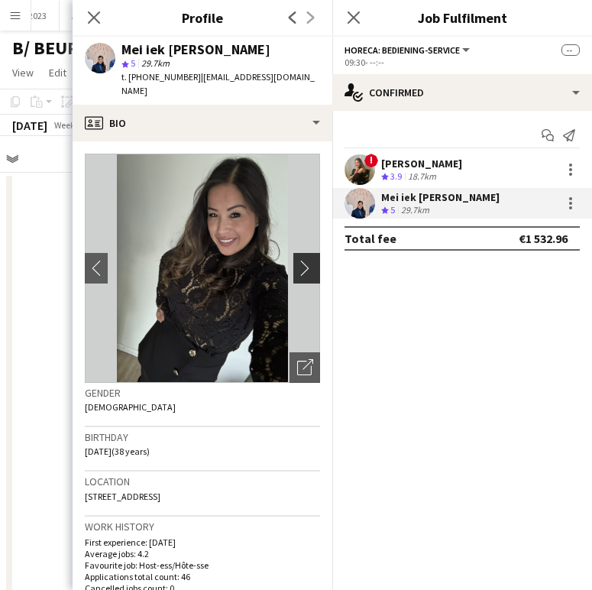
click at [299, 260] on app-icon "chevron-right" at bounding box center [309, 268] width 24 height 16
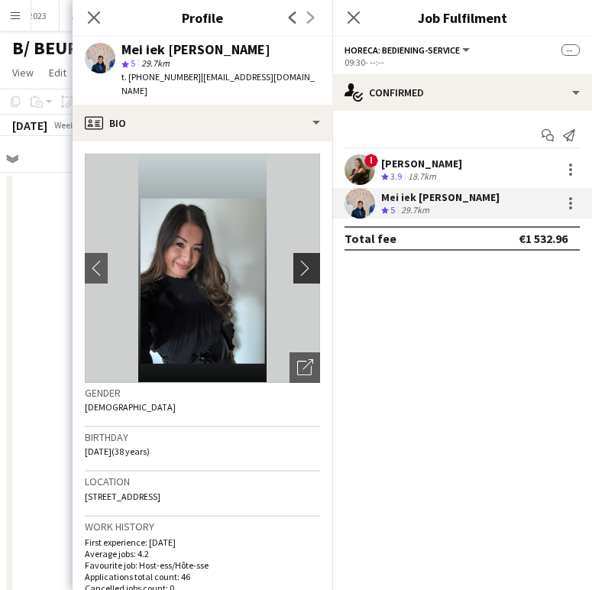
click at [299, 260] on app-icon "chevron-right" at bounding box center [309, 268] width 24 height 16
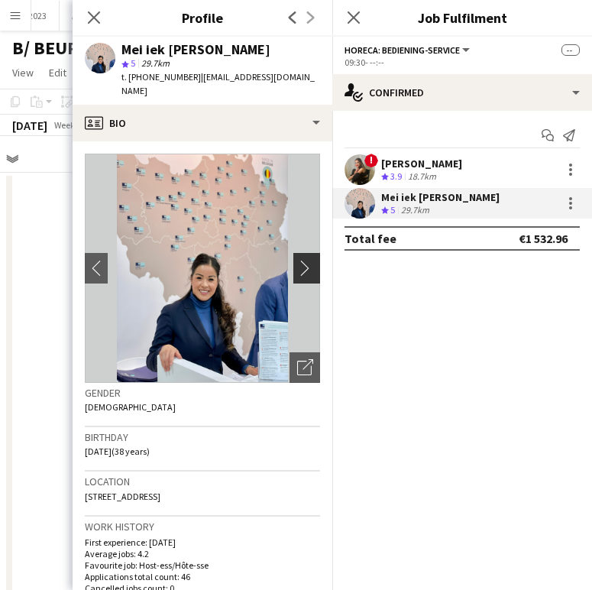
click at [299, 260] on app-icon "chevron-right" at bounding box center [309, 268] width 24 height 16
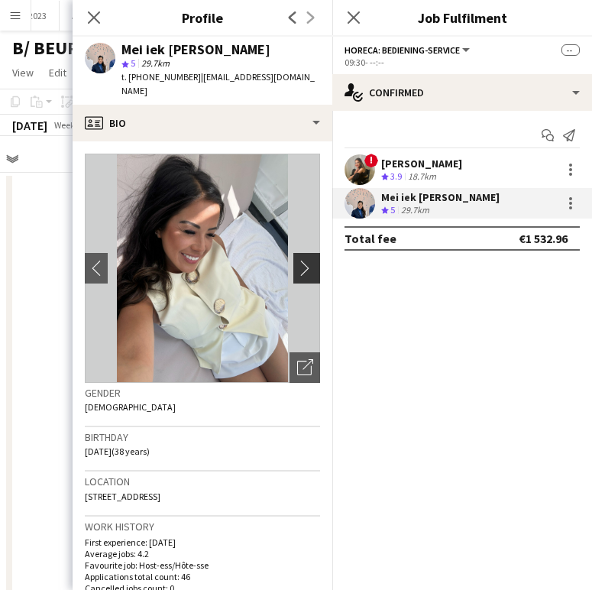
click at [299, 260] on app-icon "chevron-right" at bounding box center [309, 268] width 24 height 16
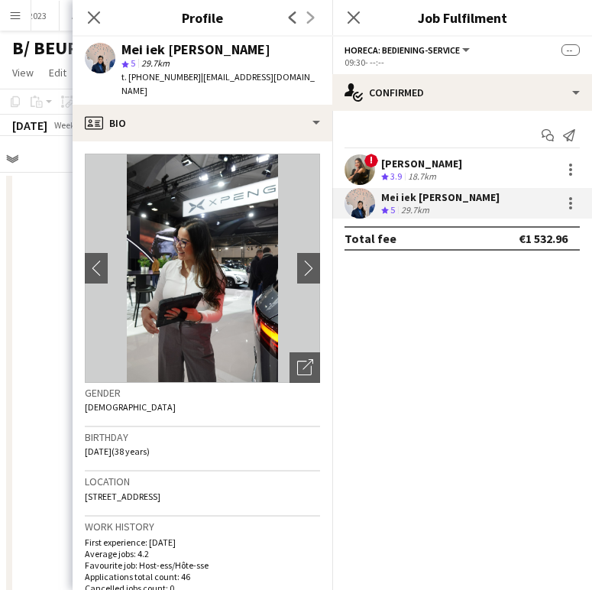
click at [277, 257] on img at bounding box center [202, 268] width 235 height 229
click at [297, 260] on app-icon "chevron-right" at bounding box center [309, 268] width 24 height 16
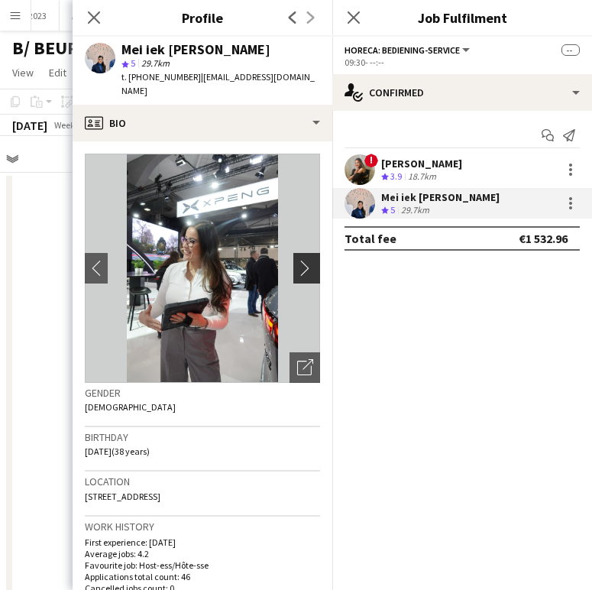
click at [297, 260] on app-icon "chevron-right" at bounding box center [309, 268] width 24 height 16
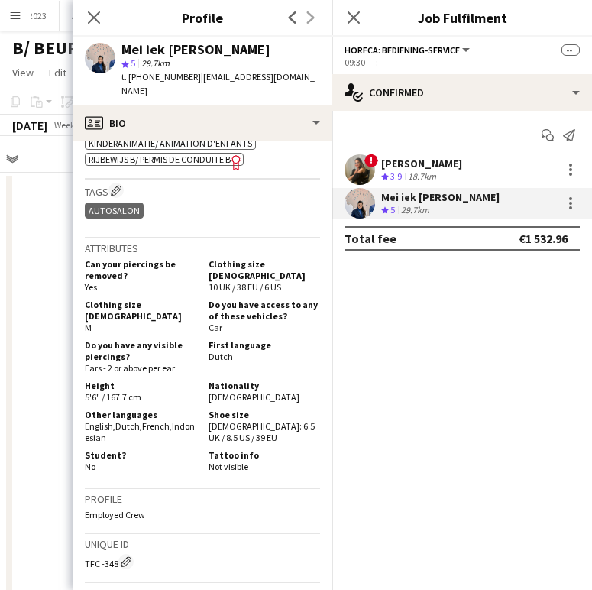
scroll to position [660, 0]
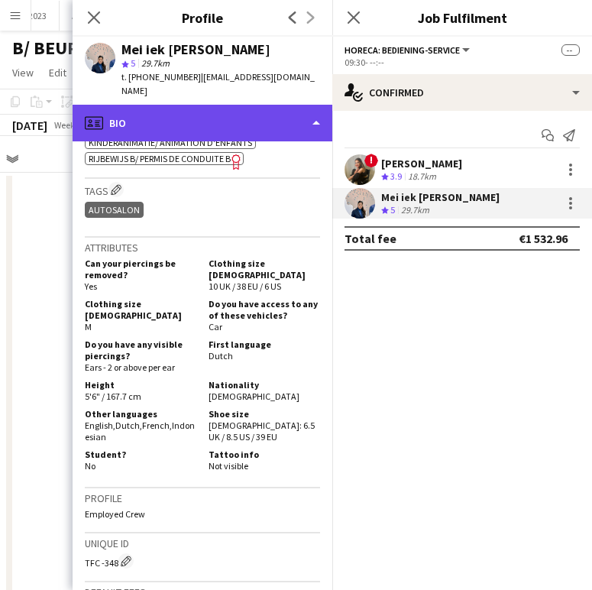
click at [203, 105] on div "profile Bio" at bounding box center [203, 123] width 260 height 37
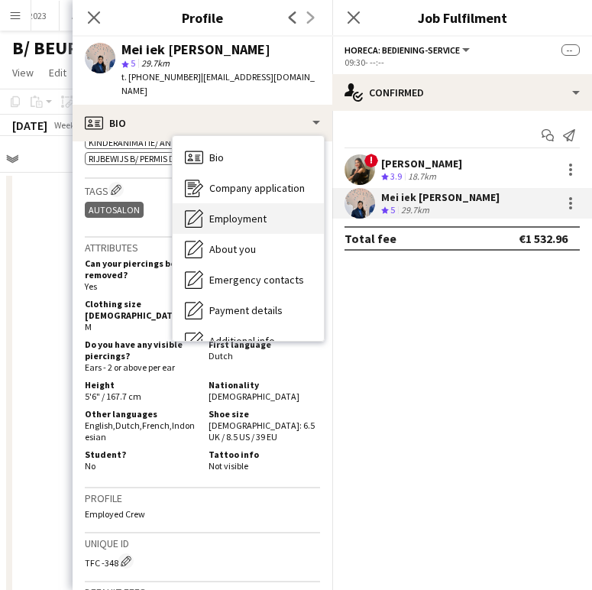
click at [239, 203] on div "Employment Employment" at bounding box center [248, 218] width 151 height 31
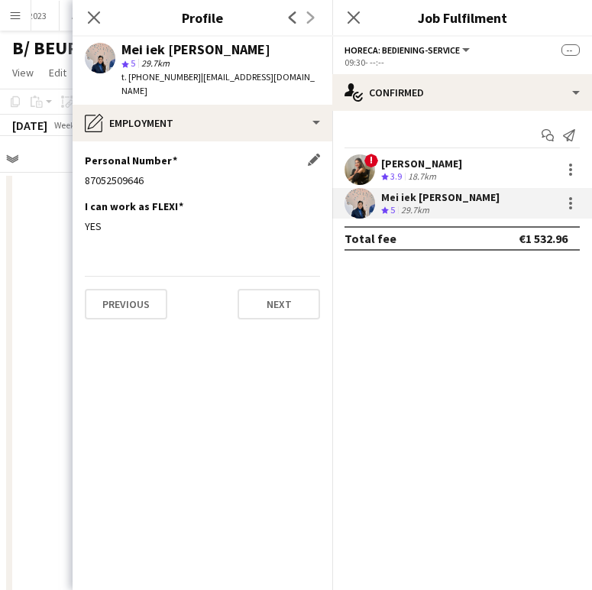
click at [118, 173] on div "87052509646" at bounding box center [202, 180] width 235 height 14
copy div "87052509646"
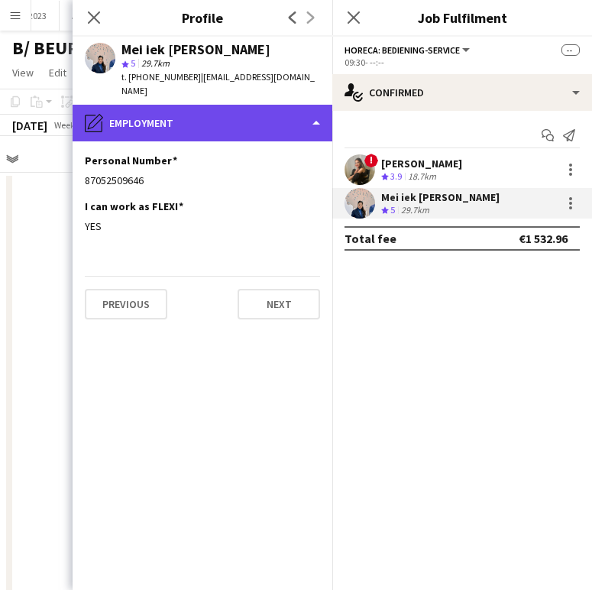
click at [225, 115] on div "pencil4 Employment" at bounding box center [203, 123] width 260 height 37
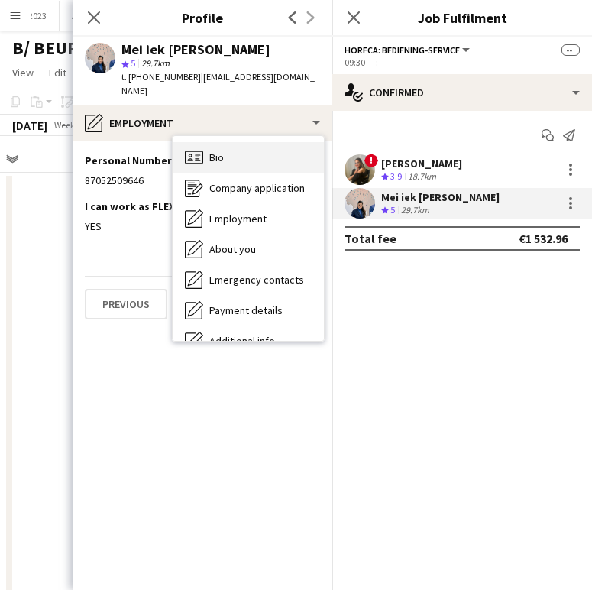
click at [221, 151] on span "Bio" at bounding box center [216, 158] width 15 height 14
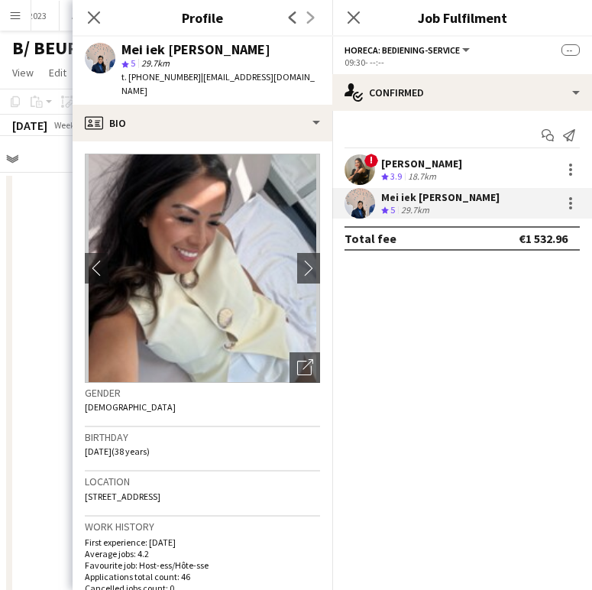
click at [134, 491] on span "[STREET_ADDRESS]" at bounding box center [123, 496] width 76 height 11
copy span "[STREET_ADDRESS]"
click at [86, 13] on app-icon "Close pop-in" at bounding box center [94, 18] width 22 height 22
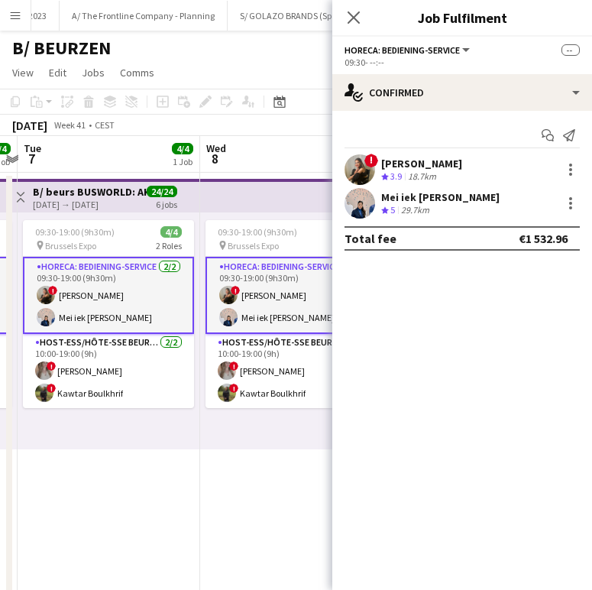
scroll to position [0, 538]
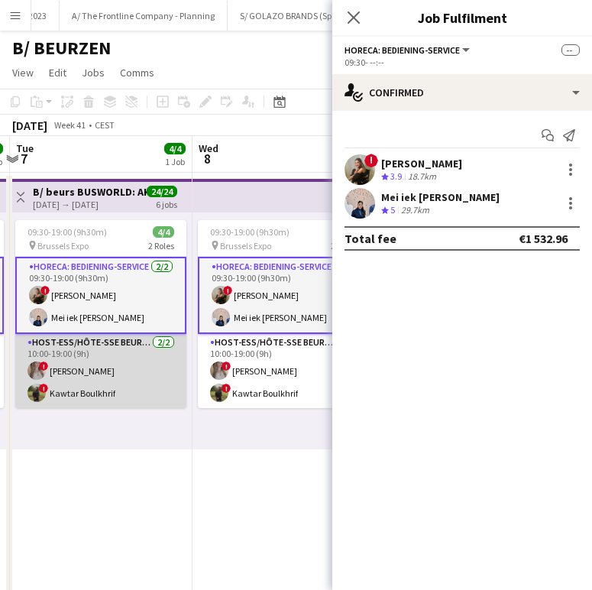
click at [99, 384] on app-card-role "Host-ess/Hôte-sse Beurs - Foire [DATE] 10:00-19:00 (9h) ! elke van den Broeck !…" at bounding box center [100, 371] width 171 height 74
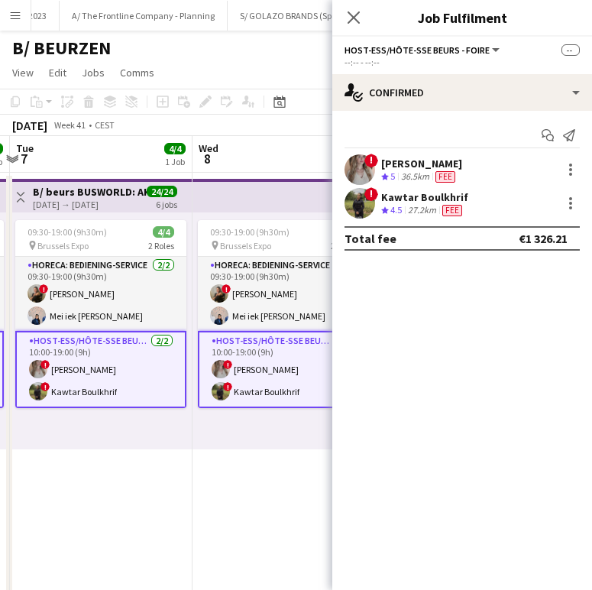
click at [420, 169] on div "[PERSON_NAME]" at bounding box center [421, 164] width 81 height 14
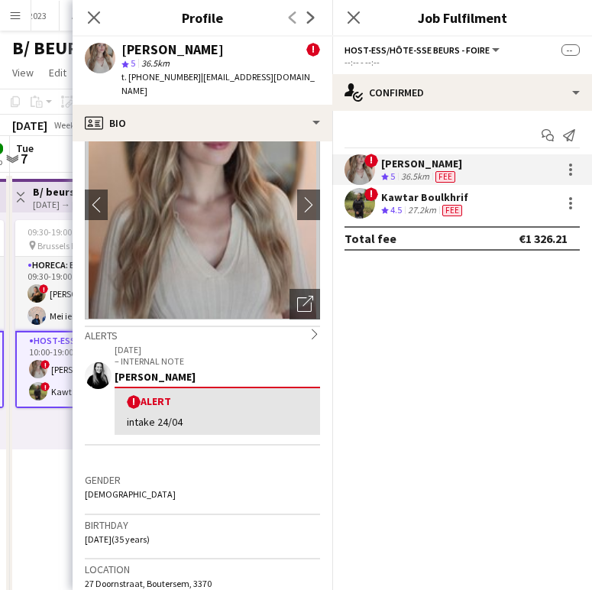
scroll to position [0, 0]
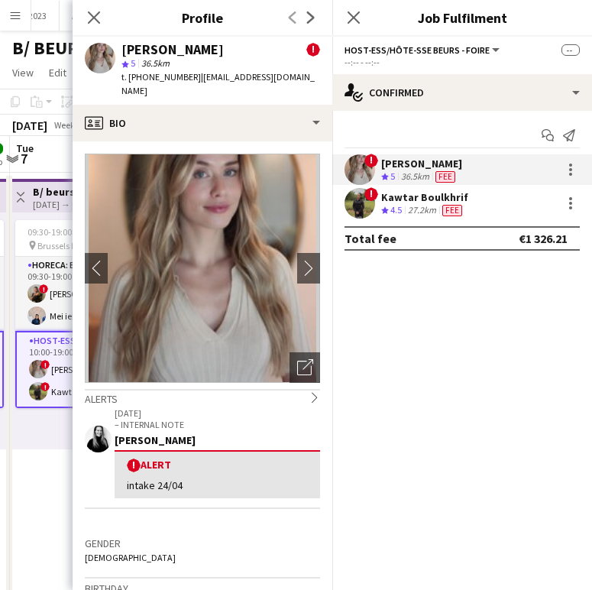
click at [215, 418] on div "[DATE] – INTERNAL NOTE [PERSON_NAME] ! Alert intake 24/04" at bounding box center [218, 452] width 206 height 91
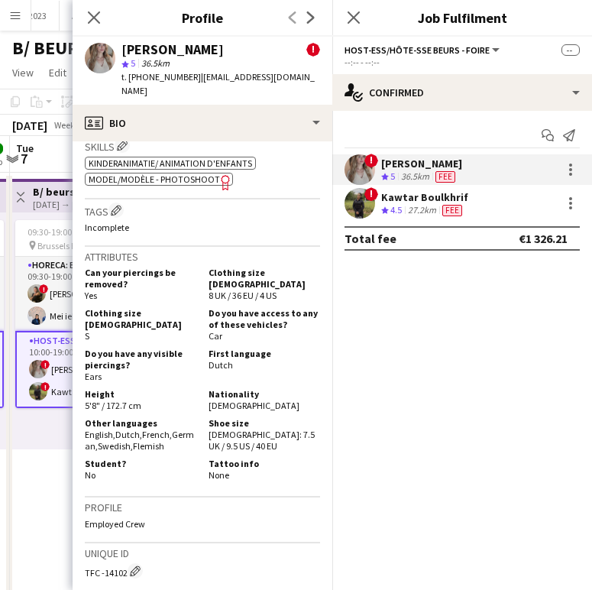
scroll to position [776, 0]
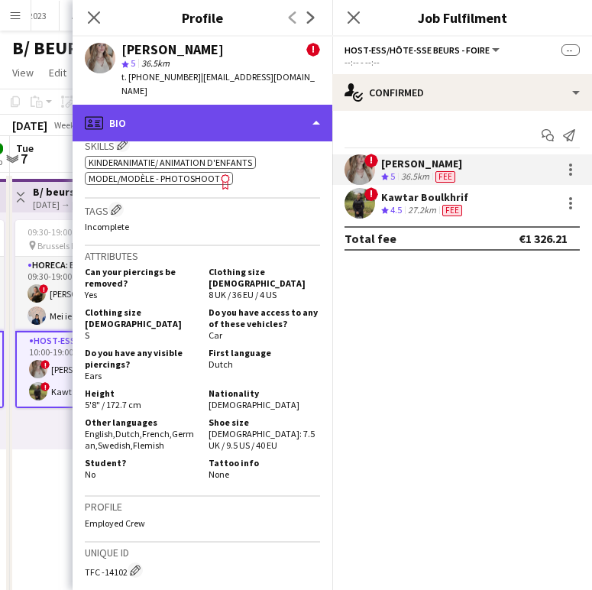
click at [212, 114] on div "profile Bio" at bounding box center [203, 123] width 260 height 37
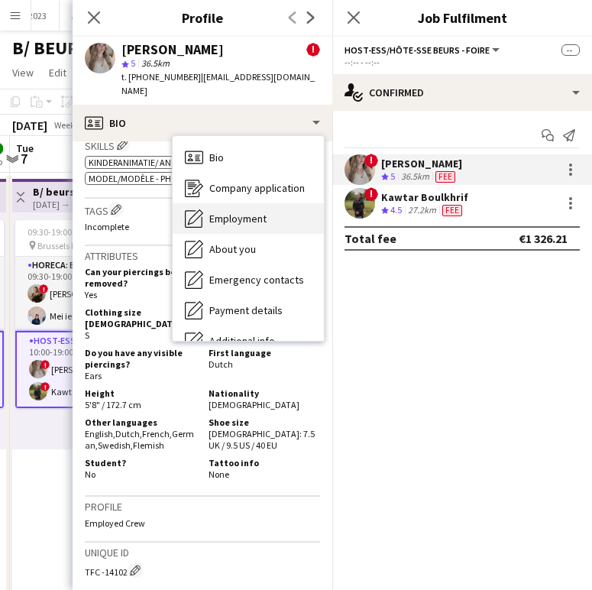
click at [220, 212] on span "Employment" at bounding box center [237, 219] width 57 height 14
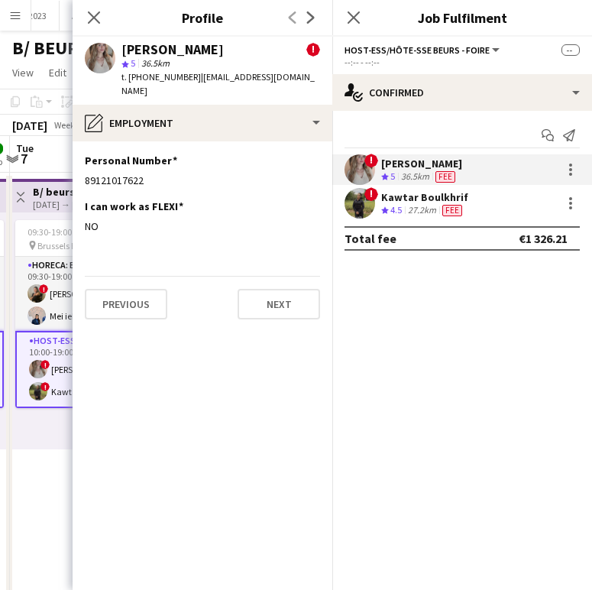
click at [189, 84] on div "t. [PHONE_NUMBER] | [EMAIL_ADDRESS][DOMAIN_NAME]" at bounding box center [221, 84] width 199 height 28
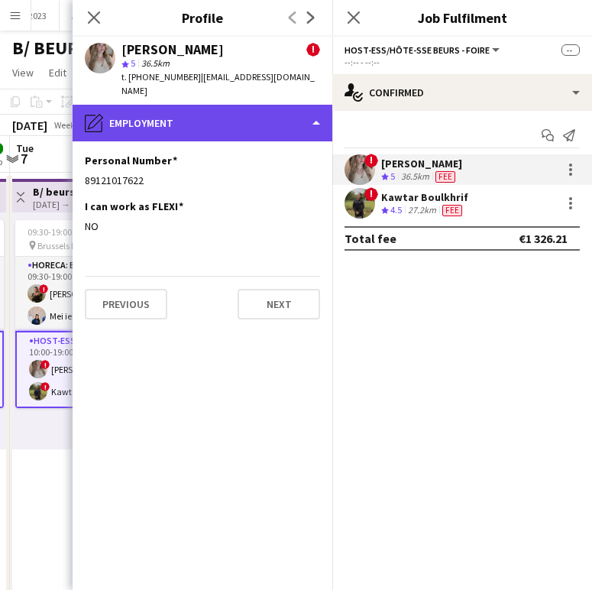
click at [183, 105] on div "pencil4 Employment" at bounding box center [203, 123] width 260 height 37
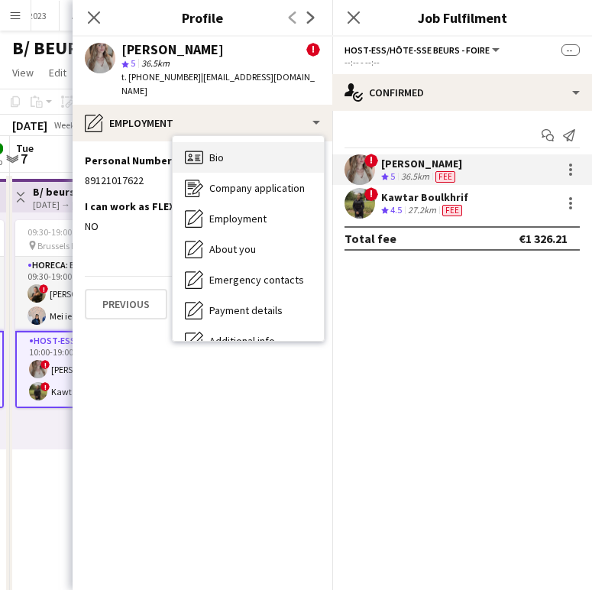
click at [194, 148] on icon "Bio" at bounding box center [194, 157] width 18 height 18
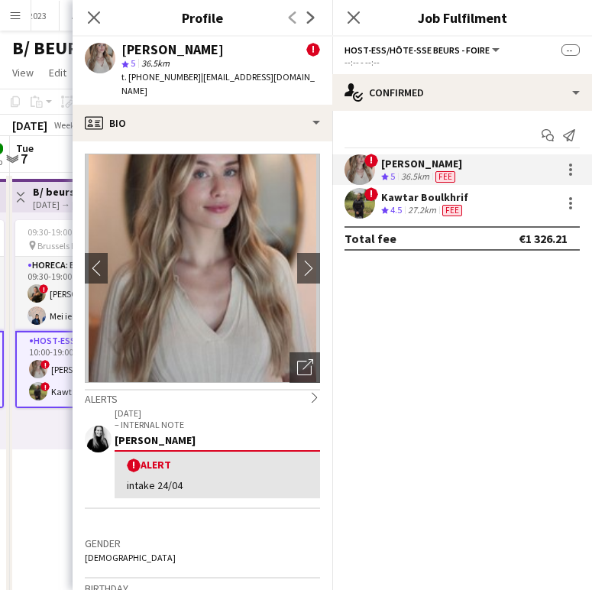
click at [188, 543] on div "Gender [DEMOGRAPHIC_DATA]" at bounding box center [202, 555] width 235 height 44
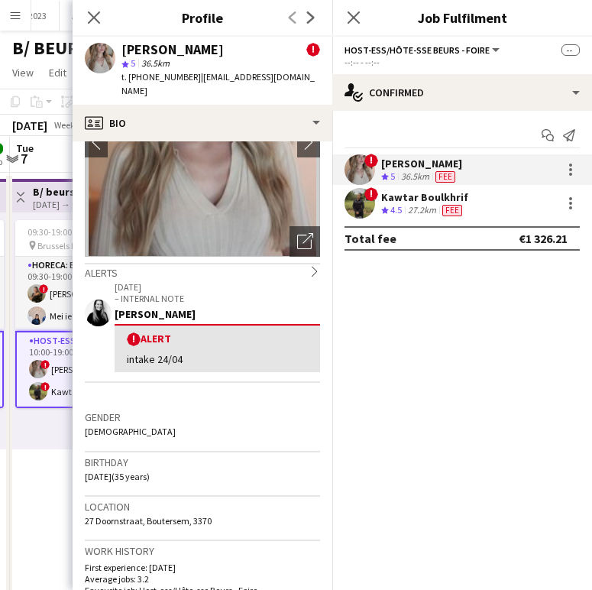
scroll to position [144, 0]
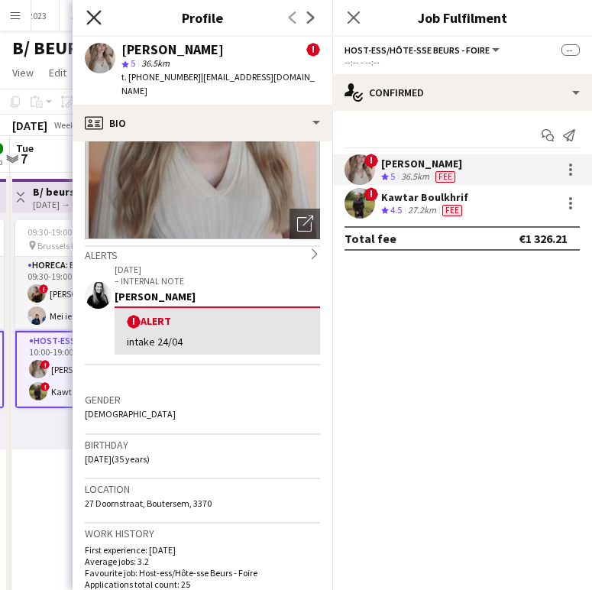
click at [91, 10] on icon "Close pop-in" at bounding box center [93, 17] width 15 height 15
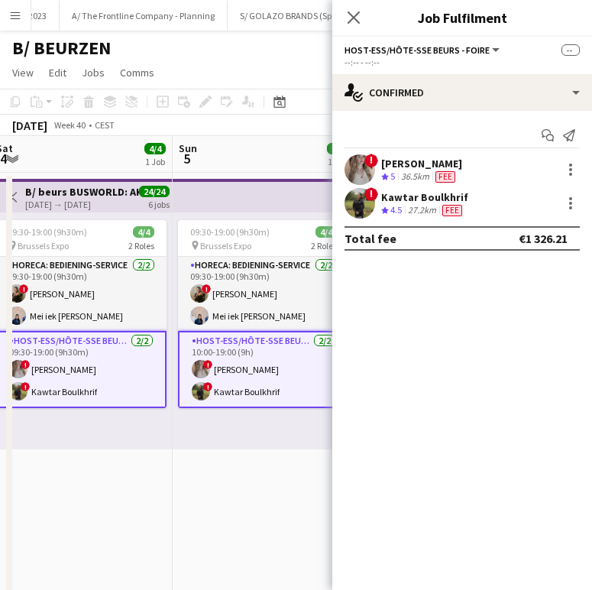
scroll to position [0, 335]
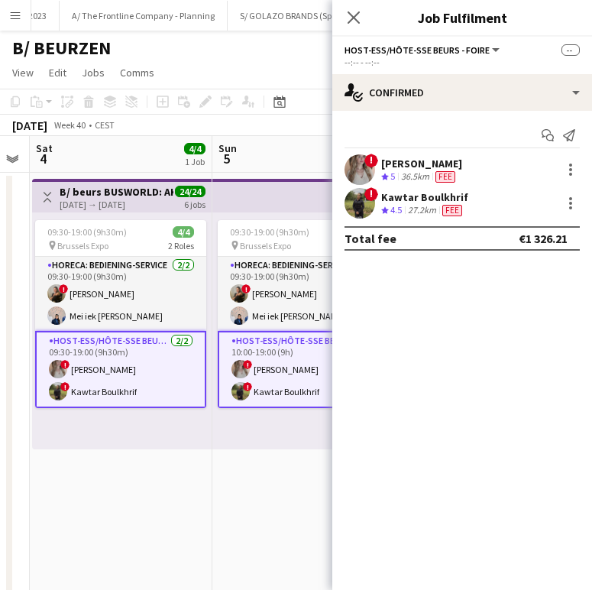
click at [394, 169] on div "[PERSON_NAME]" at bounding box center [421, 164] width 81 height 14
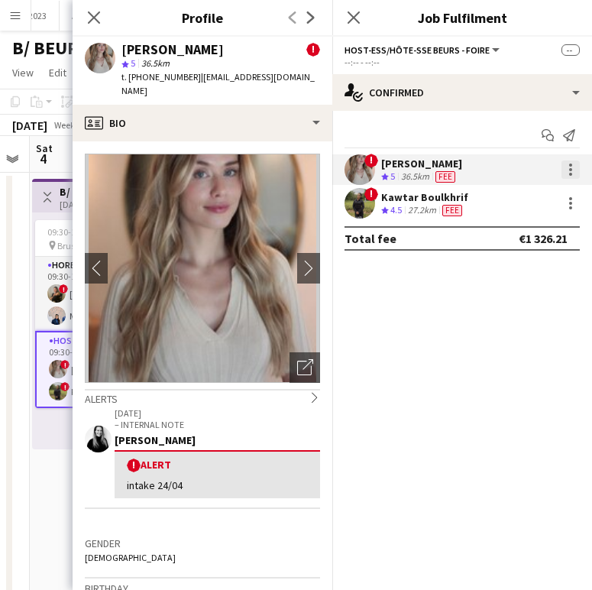
click at [565, 173] on div at bounding box center [571, 169] width 18 height 18
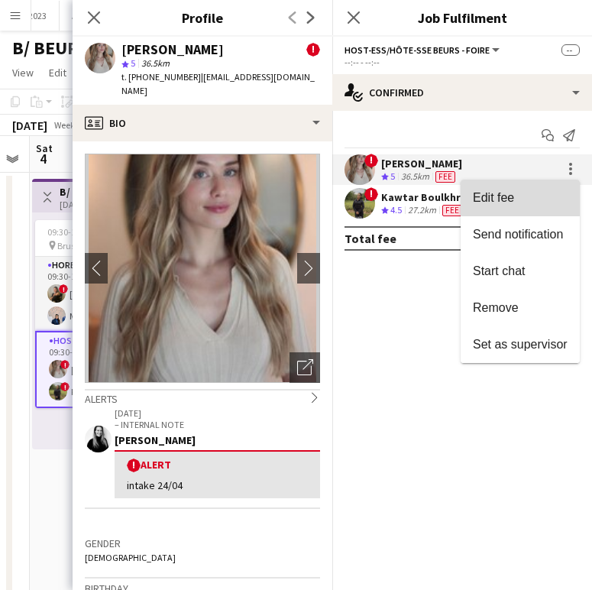
click at [537, 197] on span "Edit fee" at bounding box center [520, 198] width 95 height 14
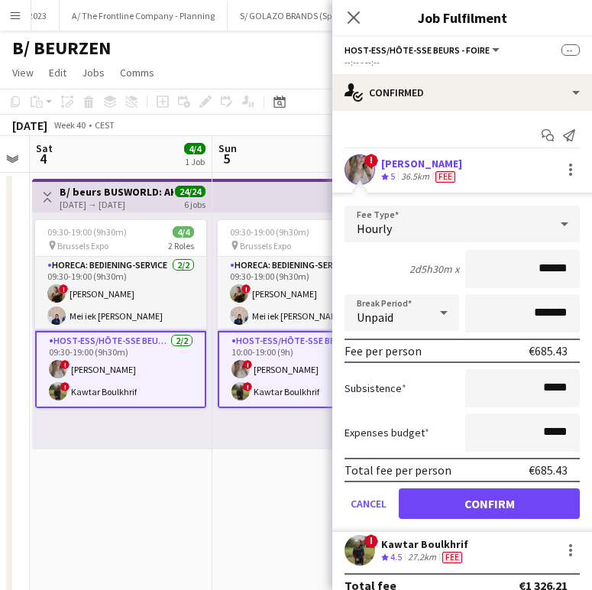
click at [442, 167] on div "[PERSON_NAME]" at bounding box center [421, 164] width 81 height 14
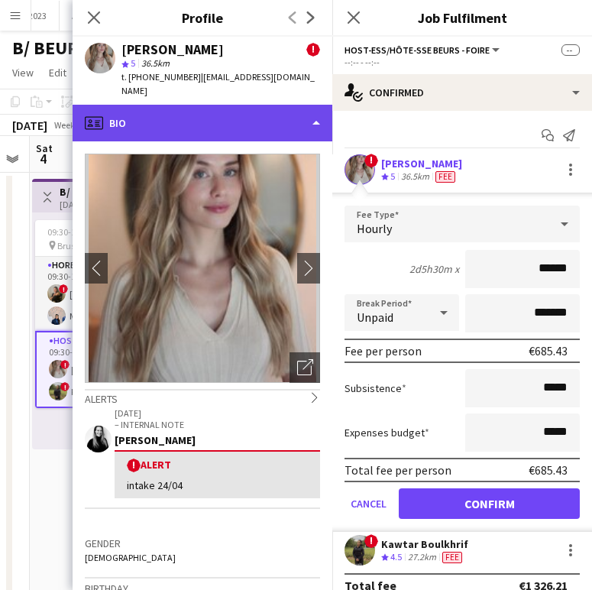
click at [219, 105] on div "profile Bio" at bounding box center [203, 123] width 260 height 37
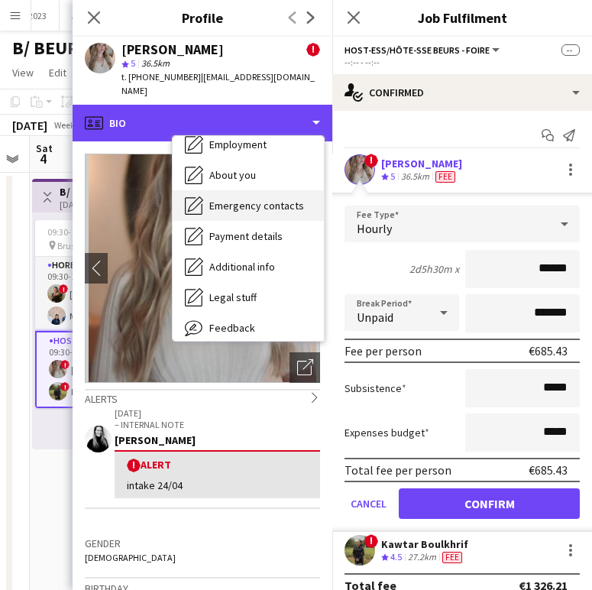
scroll to position [113, 0]
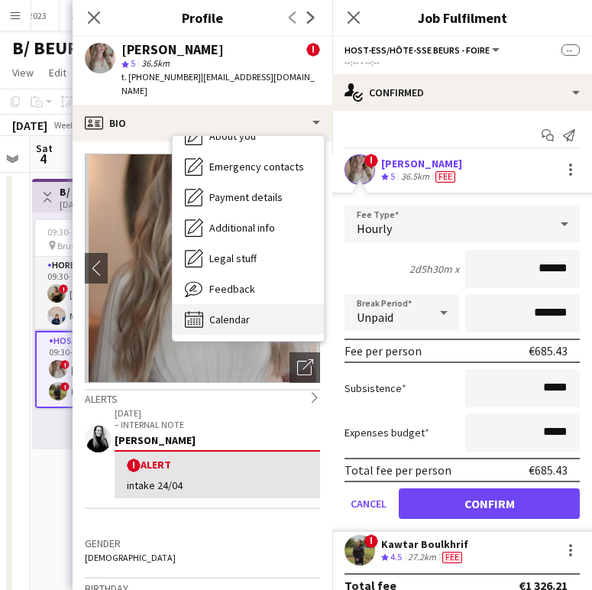
click at [230, 313] on span "Calendar" at bounding box center [229, 320] width 41 height 14
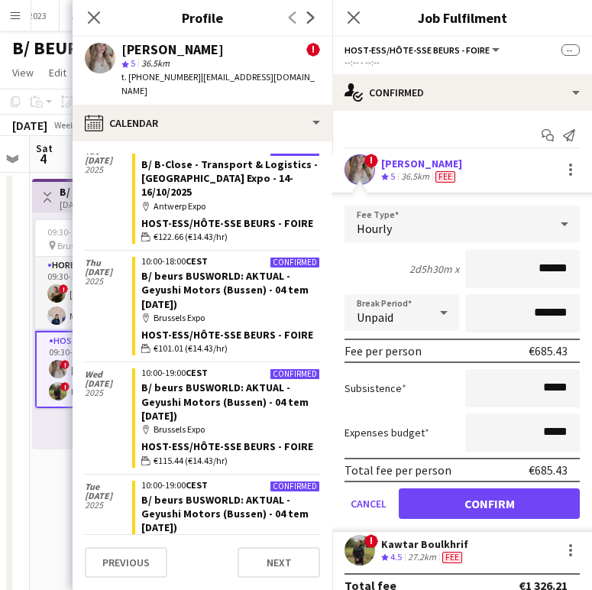
scroll to position [236, 0]
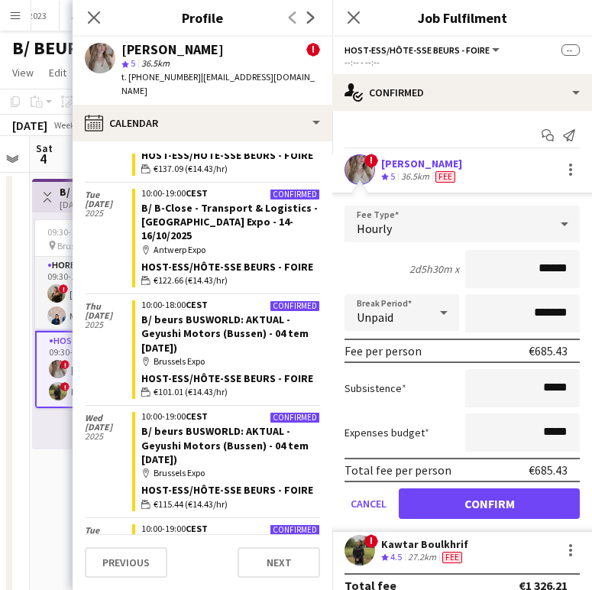
click at [96, 7] on div "Close pop-in" at bounding box center [94, 17] width 43 height 35
click at [99, 28] on app-icon "Close pop-in" at bounding box center [94, 18] width 22 height 22
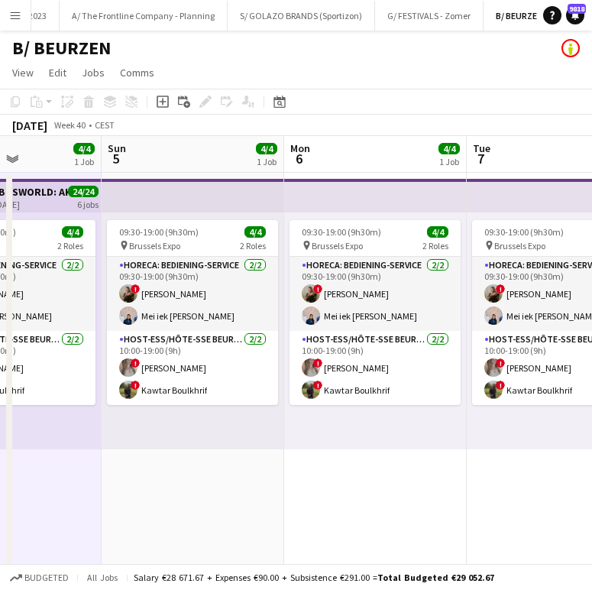
scroll to position [0, 461]
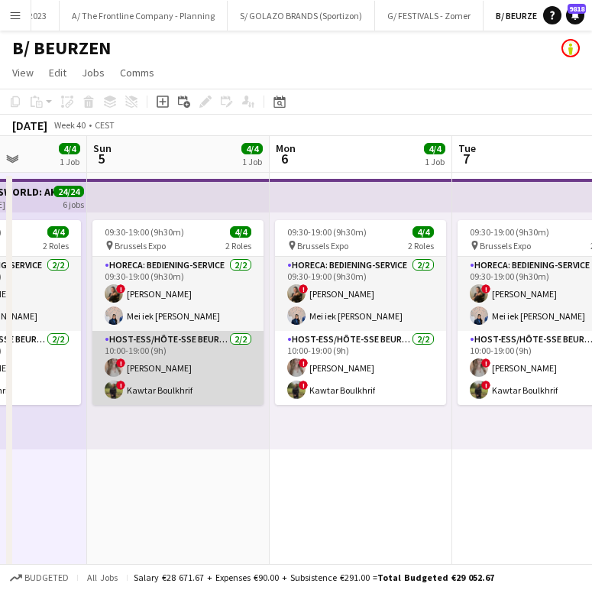
click at [206, 397] on app-card-role "Host-ess/Hôte-sse Beurs - Foire [DATE] 10:00-19:00 (9h) ! elke van den Broeck !…" at bounding box center [177, 368] width 171 height 74
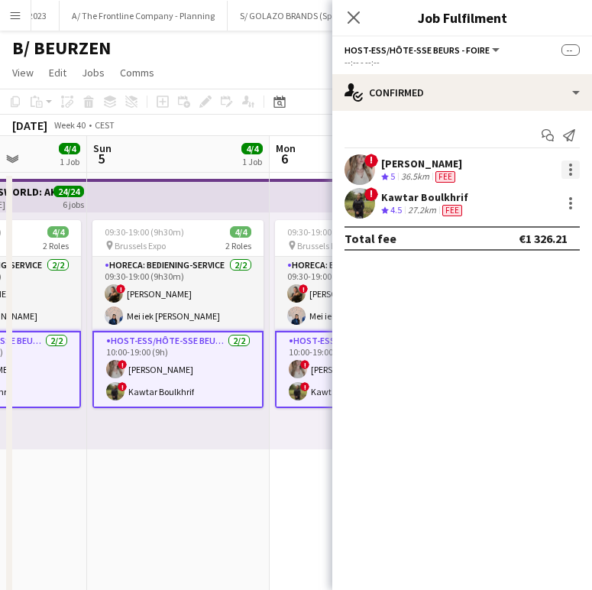
click at [575, 165] on div at bounding box center [571, 169] width 18 height 18
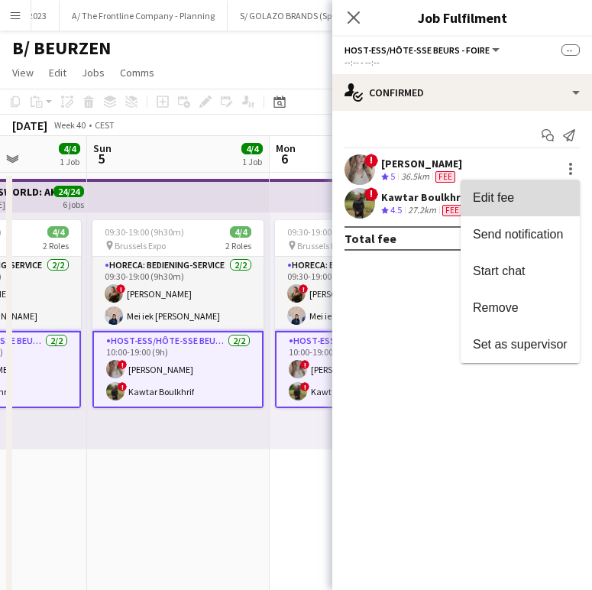
click at [532, 210] on button "Edit fee" at bounding box center [520, 198] width 119 height 37
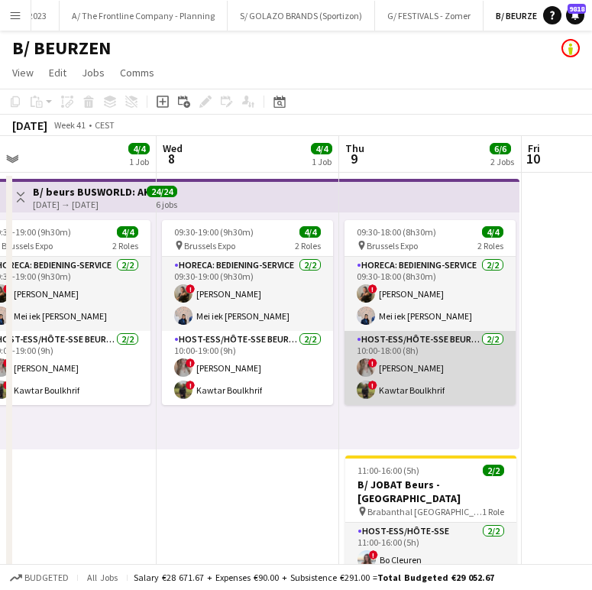
scroll to position [0, 600]
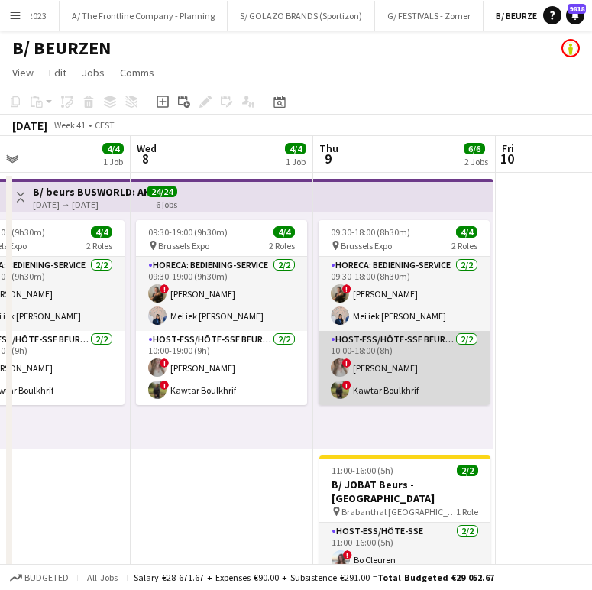
click at [410, 358] on app-card-role "Host-ess/Hôte-sse Beurs - Foire [DATE] 10:00-18:00 (8h) ! elke van den Broeck !…" at bounding box center [404, 368] width 171 height 74
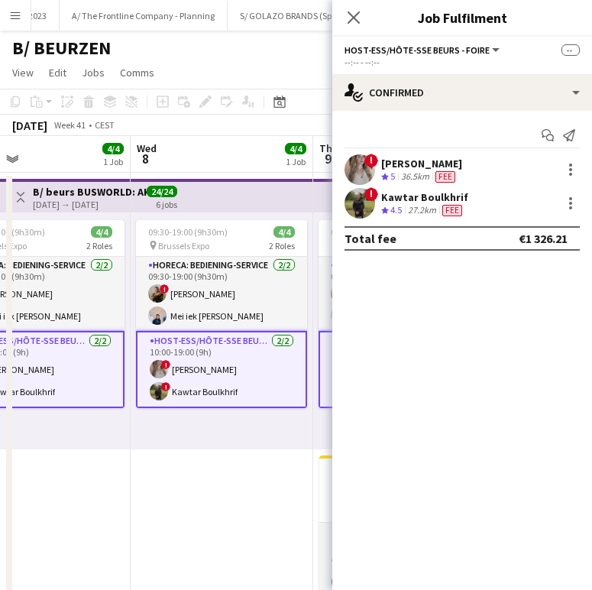
click at [580, 167] on div "! elke van den Broeck Crew rating 5 36.5km Fee" at bounding box center [462, 169] width 260 height 31
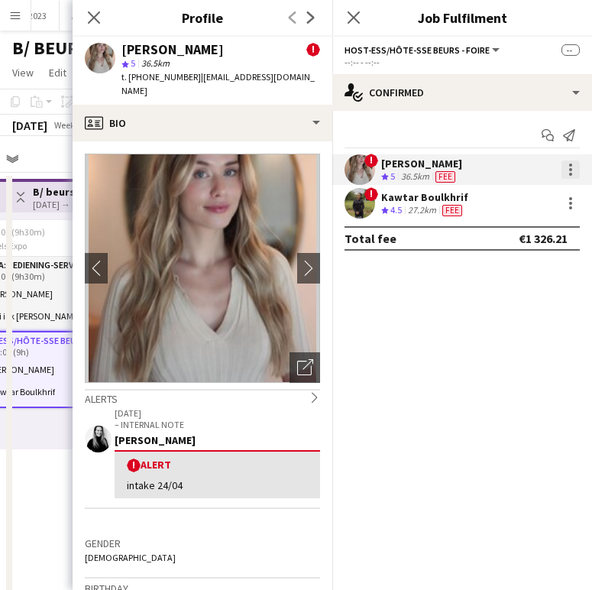
click at [572, 167] on div at bounding box center [571, 169] width 18 height 18
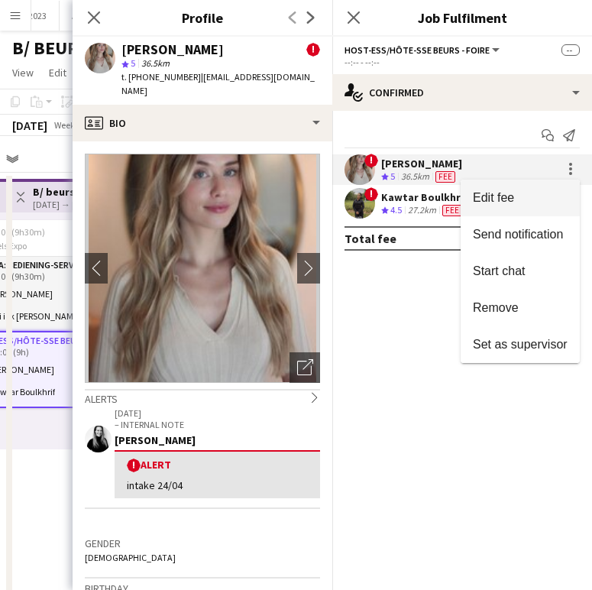
click at [536, 199] on span "Edit fee" at bounding box center [520, 198] width 95 height 14
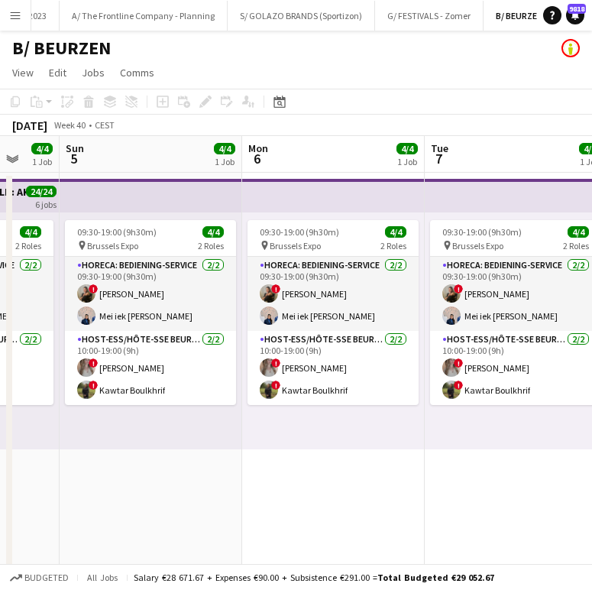
scroll to position [0, 697]
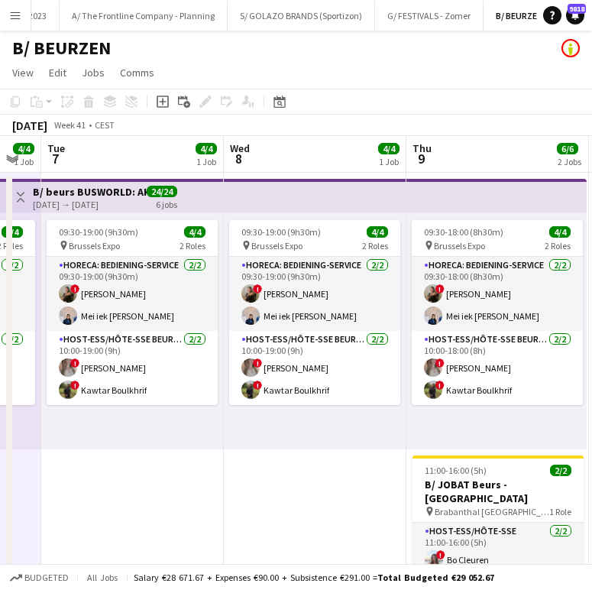
scroll to position [0, 740]
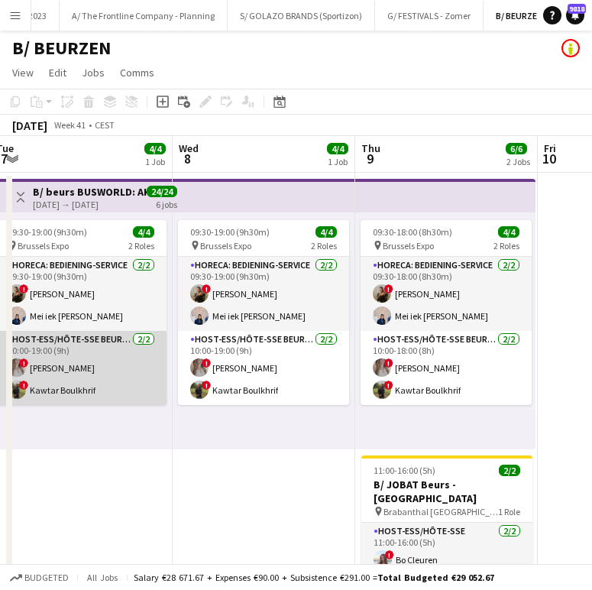
drag, startPoint x: 71, startPoint y: 397, endPoint x: 139, endPoint y: 360, distance: 77.3
click at [71, 397] on app-card-role "Host-ess/Hôte-sse Beurs - Foire [DATE] 10:00-19:00 (9h) ! elke van den Broeck !…" at bounding box center [80, 368] width 171 height 74
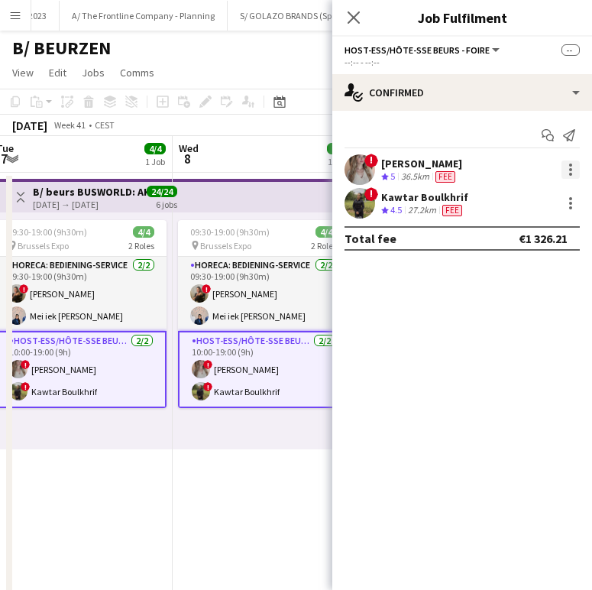
click at [568, 170] on div at bounding box center [571, 169] width 18 height 18
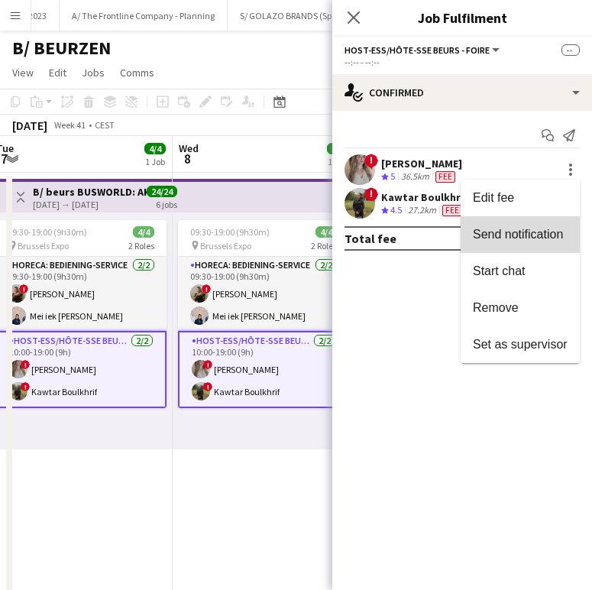
click at [526, 224] on button "Send notification" at bounding box center [520, 234] width 119 height 37
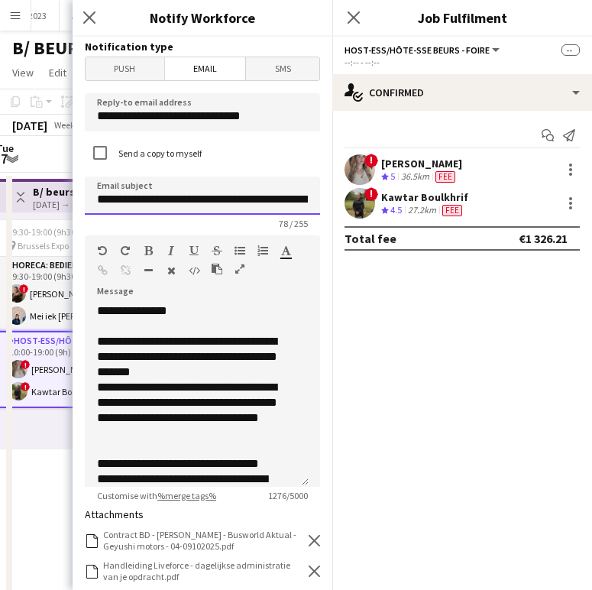
click at [232, 203] on input "**********" at bounding box center [202, 196] width 235 height 38
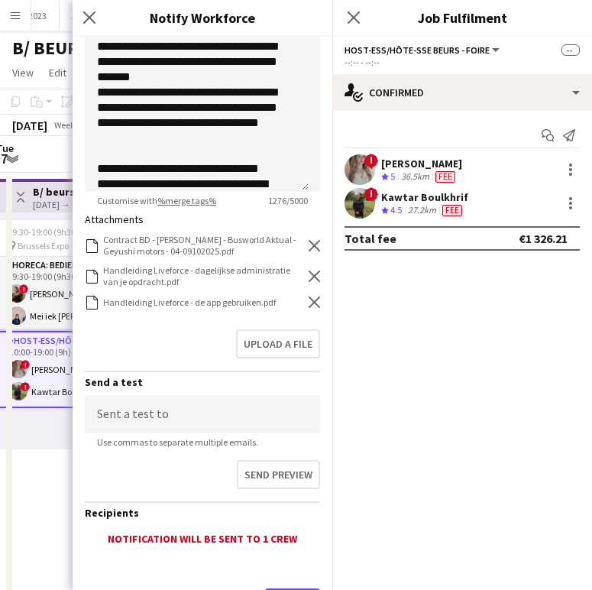
scroll to position [331, 0]
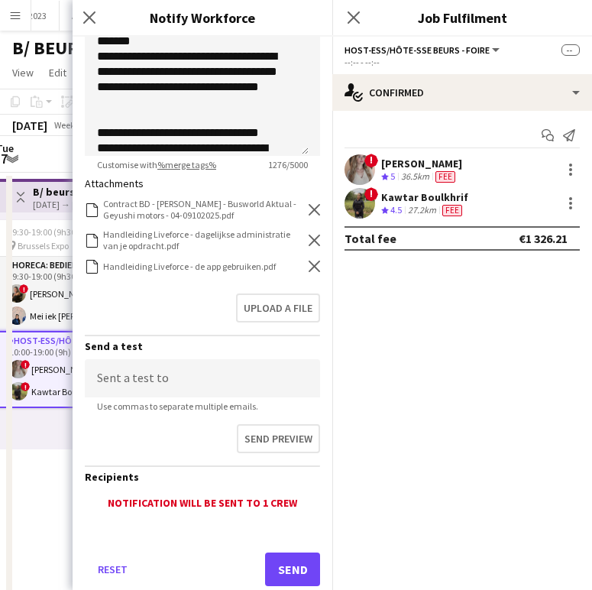
type input "**********"
click at [299, 201] on div "Contract BD - [PERSON_NAME] - Busworld Aktual - Geyushi motors - 04-09102025.pd…" at bounding box center [202, 209] width 235 height 23
click at [309, 206] on icon at bounding box center [314, 209] width 11 height 11
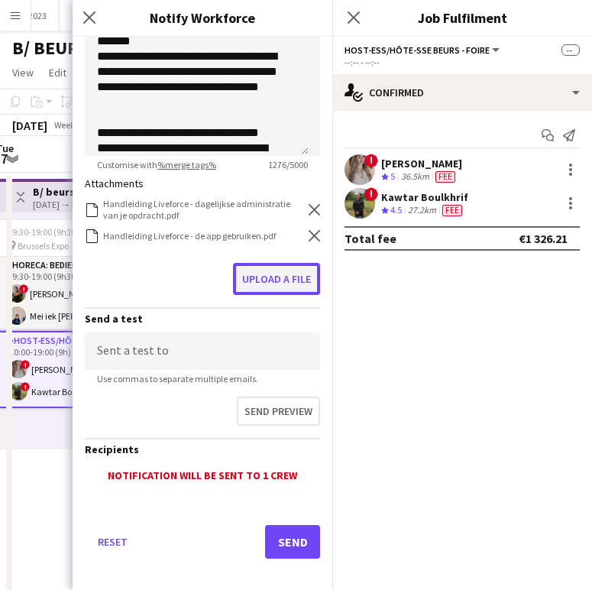
click at [256, 290] on button "Upload a file" at bounding box center [276, 279] width 87 height 32
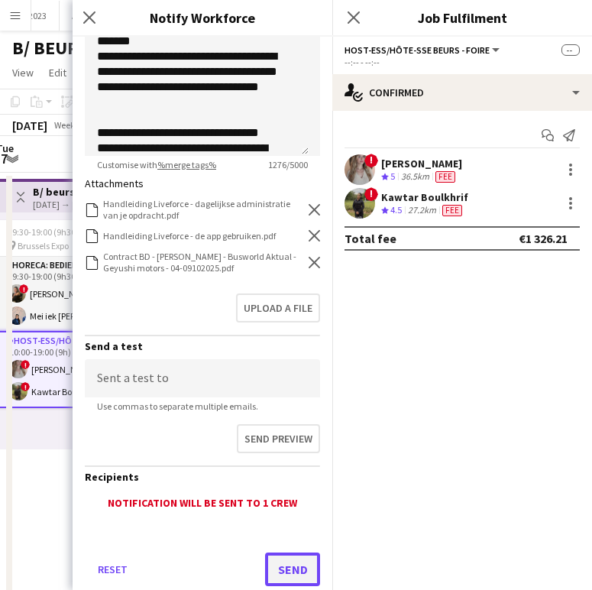
click at [284, 576] on button "Send" at bounding box center [292, 570] width 55 height 34
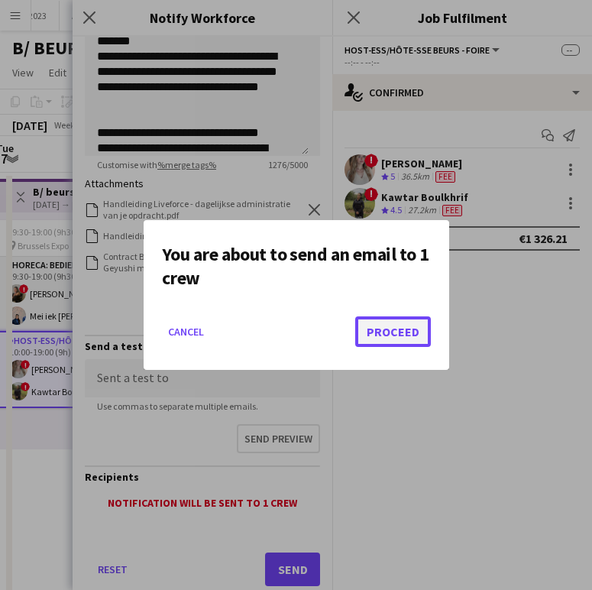
click at [403, 329] on button "Proceed" at bounding box center [393, 331] width 76 height 31
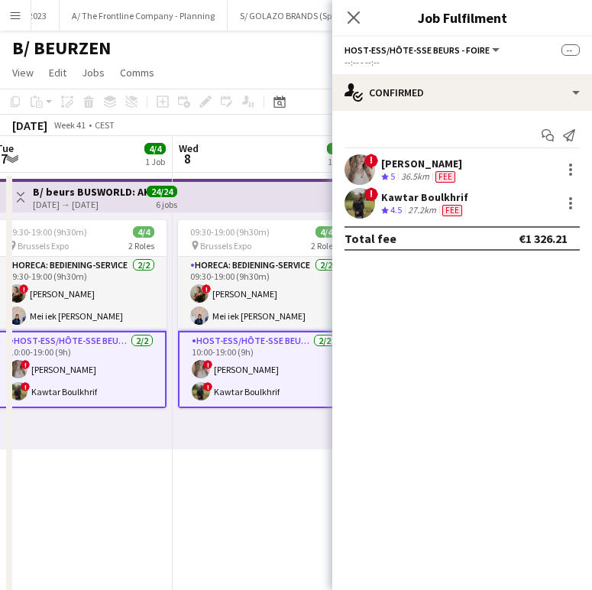
click at [449, 195] on div "Kawtar Boulkhrif" at bounding box center [424, 197] width 87 height 14
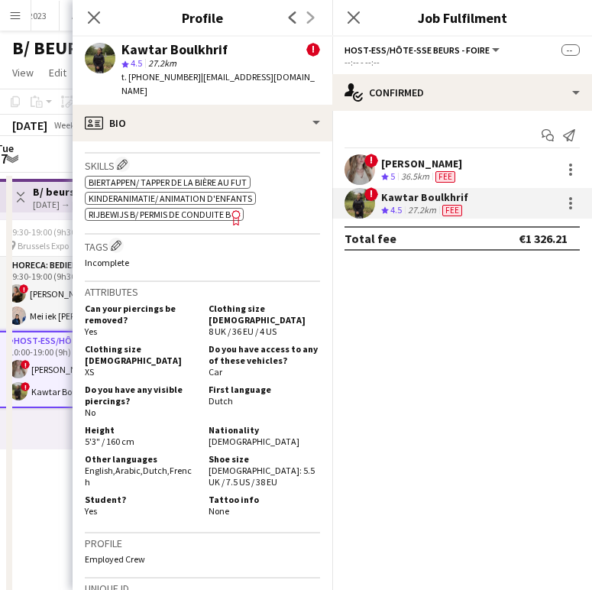
scroll to position [880, 0]
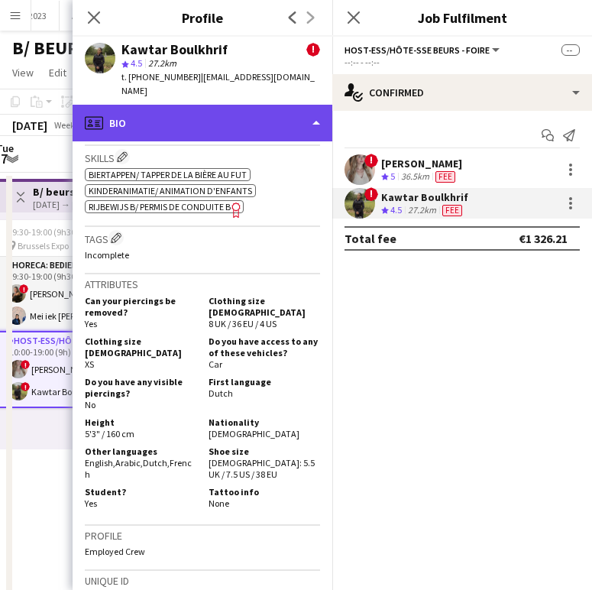
click at [220, 112] on div "profile Bio" at bounding box center [203, 123] width 260 height 37
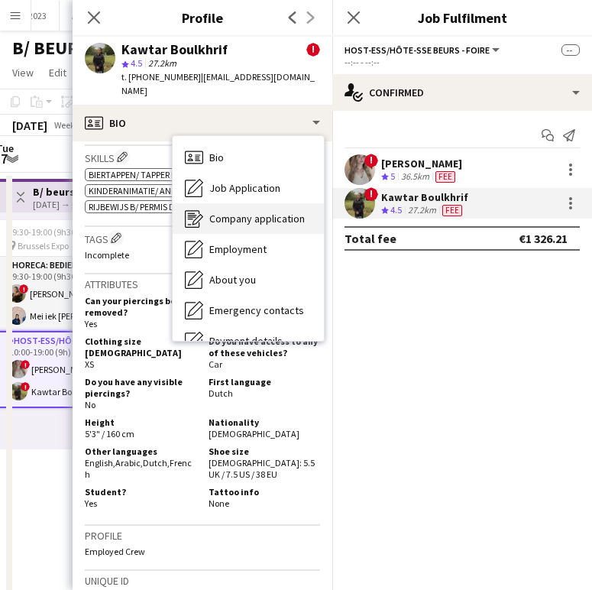
click at [233, 203] on div "Company application Company application" at bounding box center [248, 218] width 151 height 31
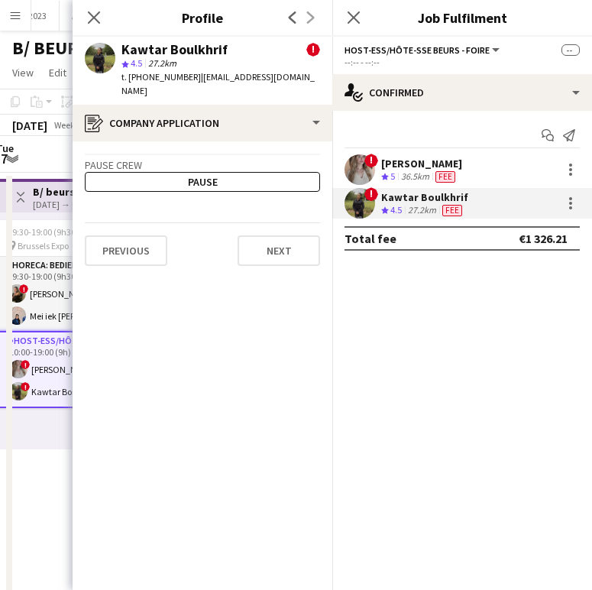
click at [220, 141] on app-crew-profile-application "Pause crew Pause Previous Next" at bounding box center [203, 365] width 260 height 449
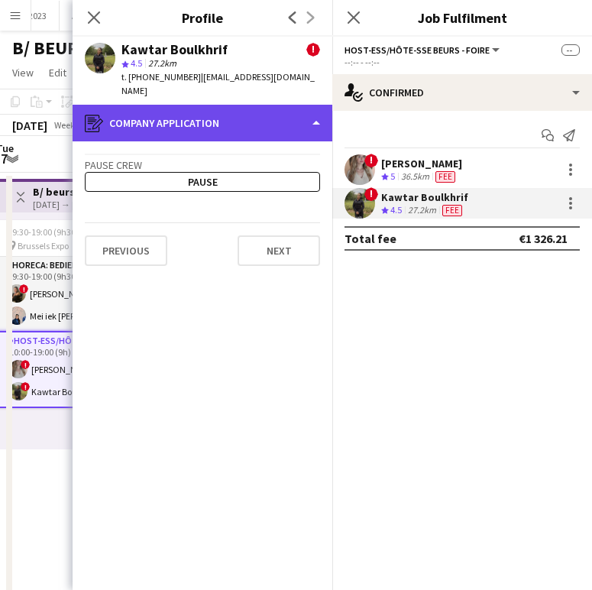
click at [223, 123] on div "register Company application" at bounding box center [203, 123] width 260 height 37
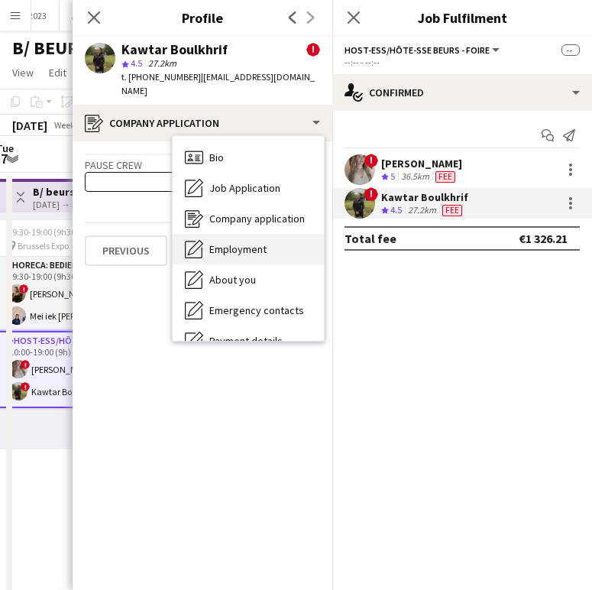
click at [234, 242] on span "Employment" at bounding box center [237, 249] width 57 height 14
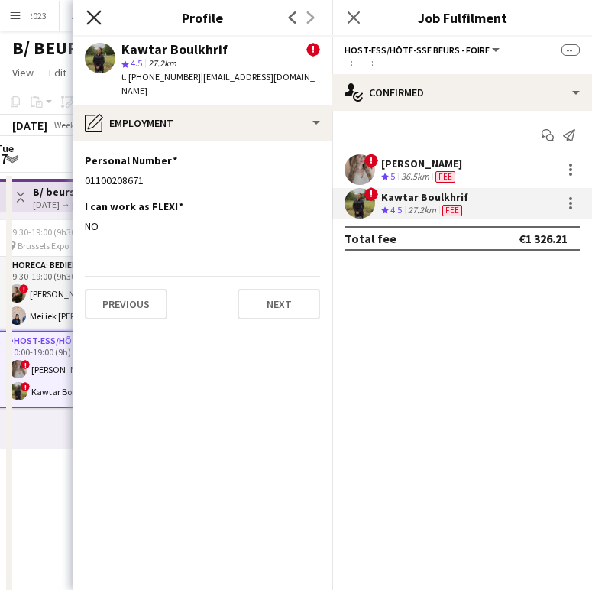
click at [92, 18] on icon "Close pop-in" at bounding box center [93, 17] width 15 height 15
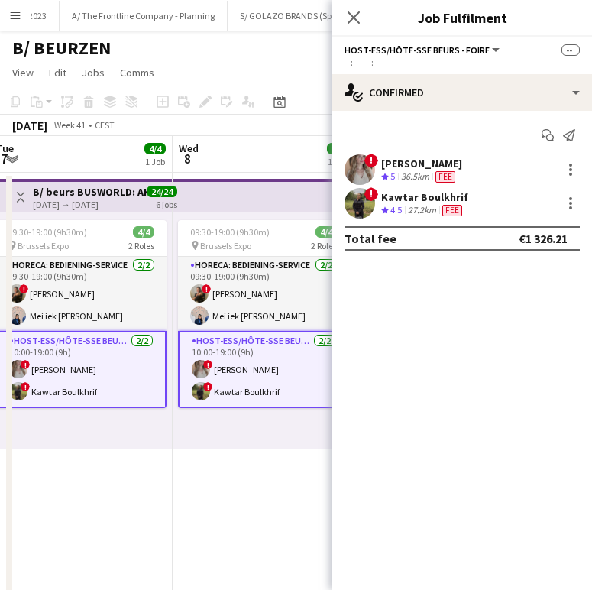
click at [429, 193] on div "Kawtar Boulkhrif" at bounding box center [424, 197] width 87 height 14
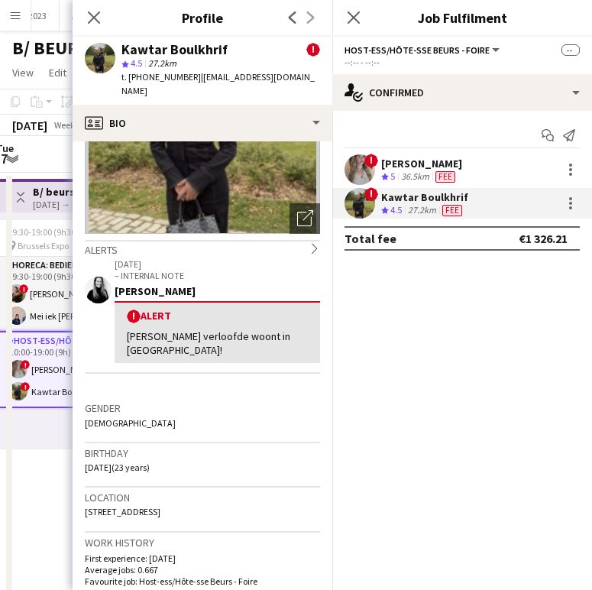
scroll to position [212, 0]
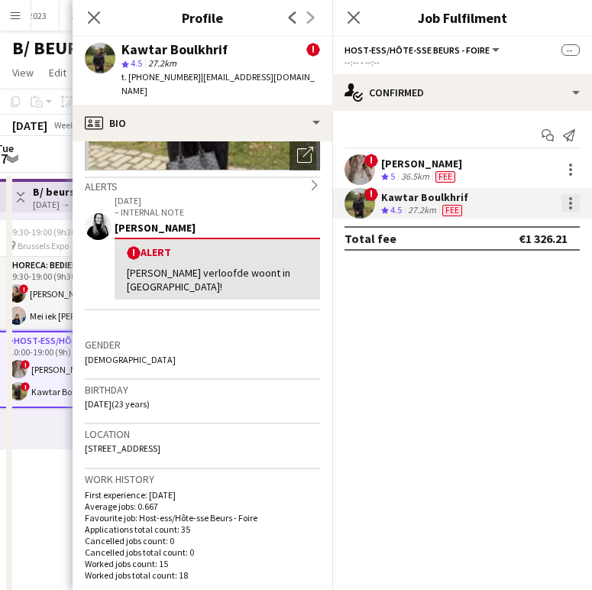
click at [566, 199] on div at bounding box center [571, 203] width 18 height 18
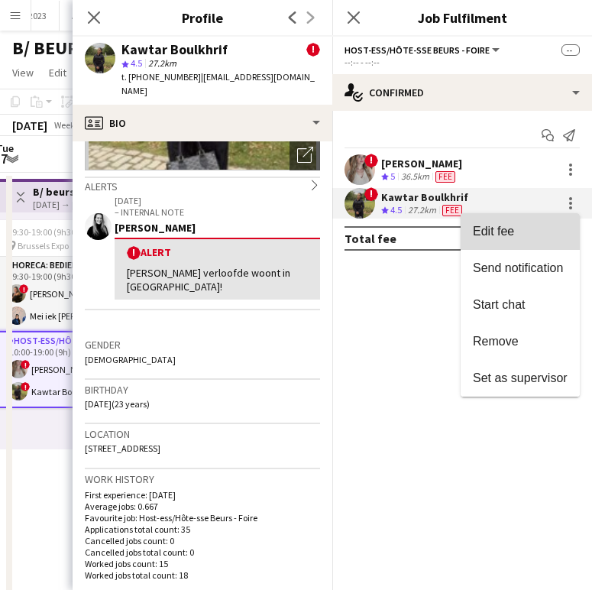
click at [537, 241] on button "Edit fee" at bounding box center [520, 231] width 119 height 37
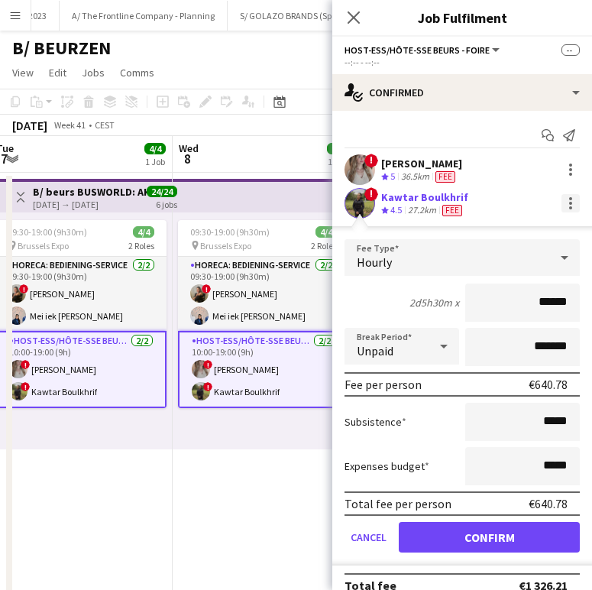
click at [562, 208] on div at bounding box center [571, 203] width 18 height 18
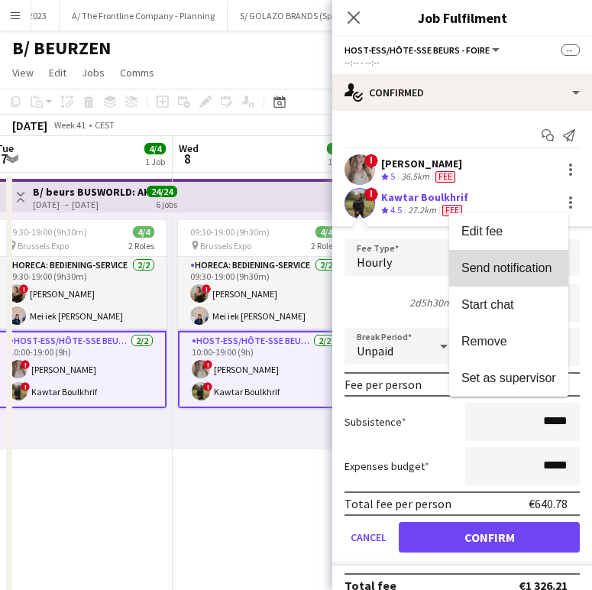
click at [509, 264] on span "Send notification" at bounding box center [507, 267] width 90 height 13
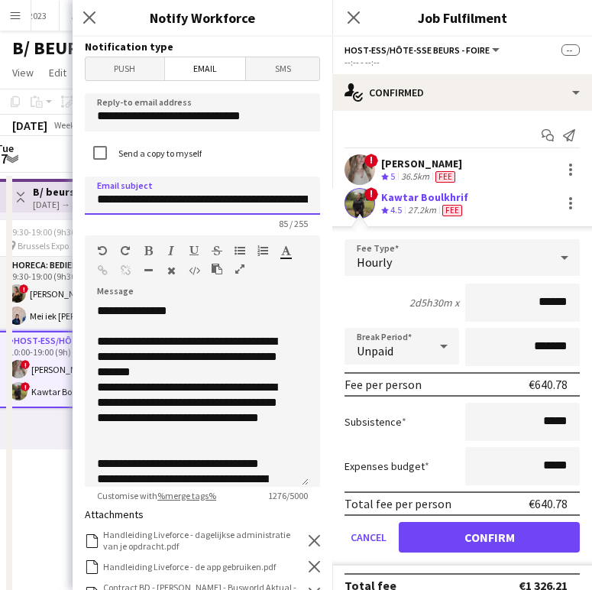
drag, startPoint x: 266, startPoint y: 202, endPoint x: 147, endPoint y: 199, distance: 118.5
click at [147, 199] on input "**********" at bounding box center [202, 196] width 235 height 38
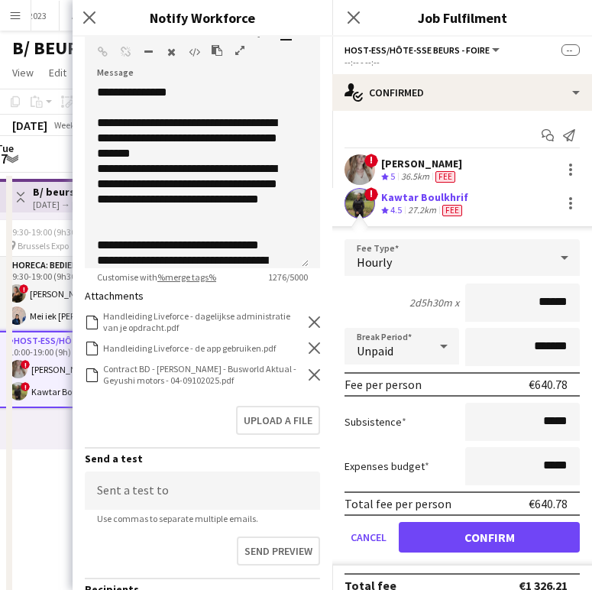
scroll to position [245, 0]
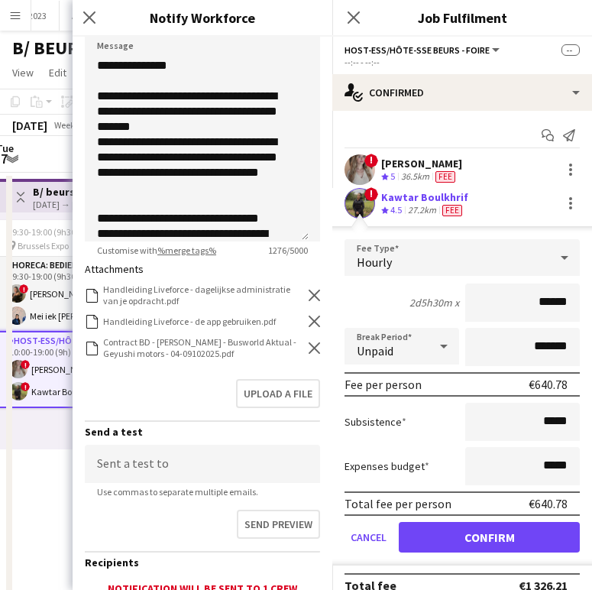
type input "**********"
click at [309, 347] on icon at bounding box center [314, 347] width 11 height 11
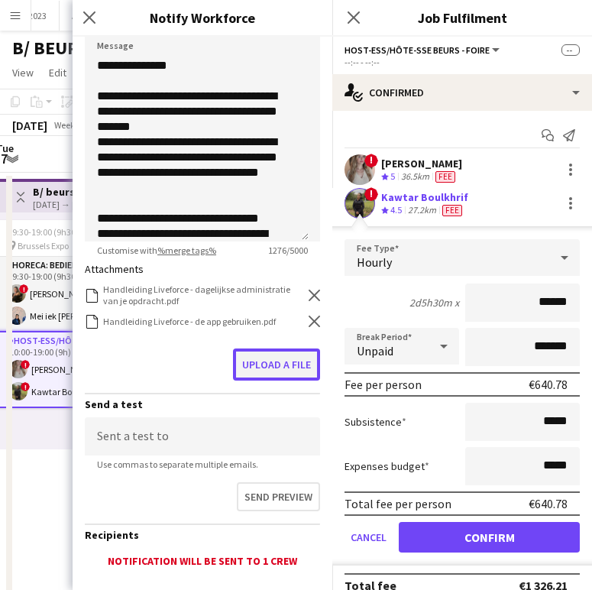
click at [280, 353] on button "Upload a file" at bounding box center [276, 364] width 87 height 32
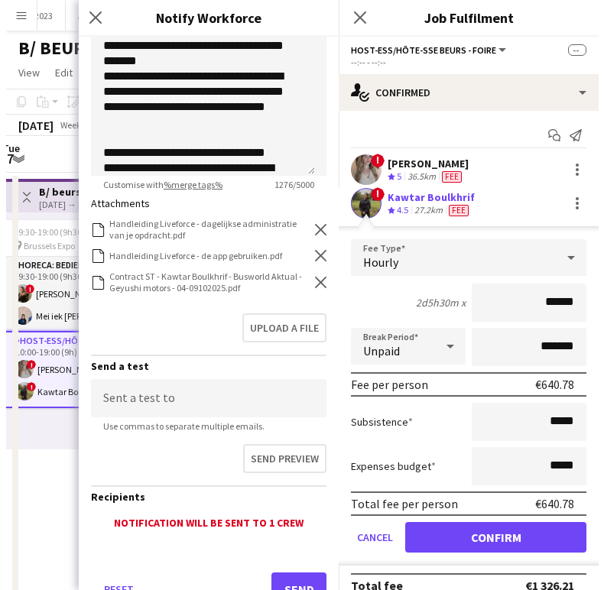
scroll to position [336, 0]
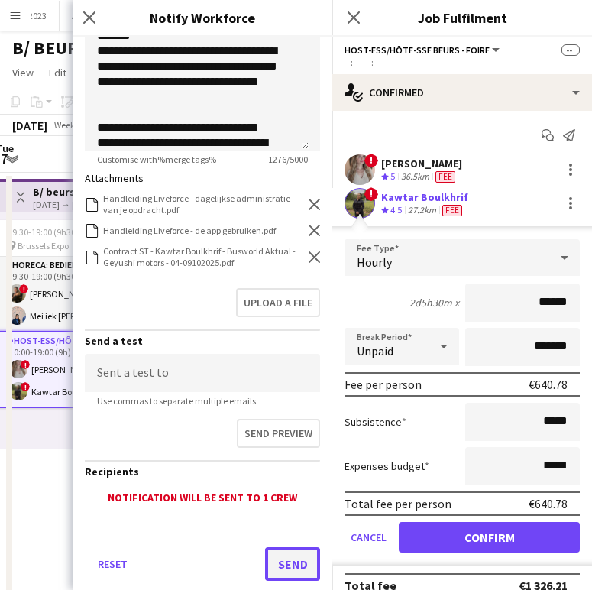
click at [288, 551] on button "Send" at bounding box center [292, 564] width 55 height 34
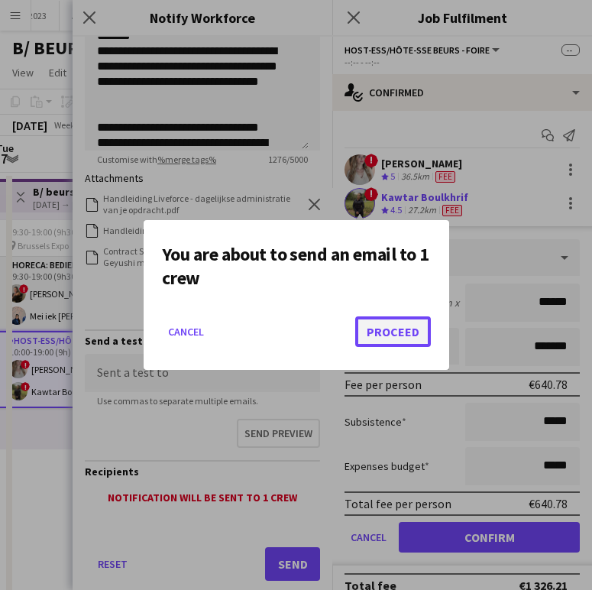
click at [377, 334] on button "Proceed" at bounding box center [393, 331] width 76 height 31
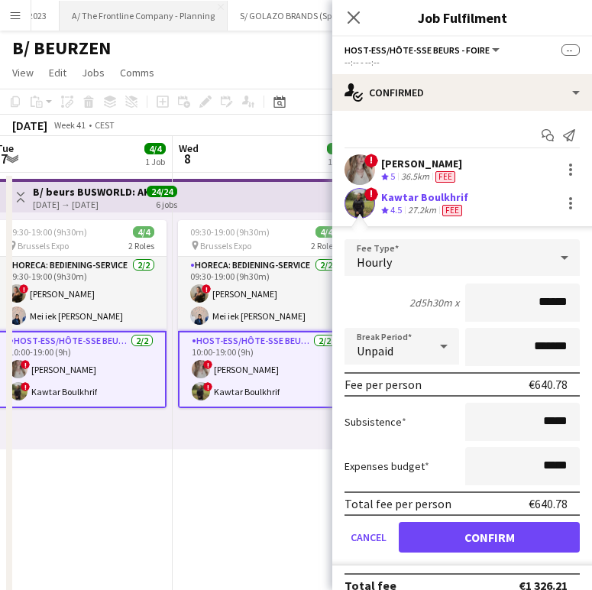
click at [107, 21] on button "A/ The Frontline Company - Planning Close" at bounding box center [144, 16] width 168 height 30
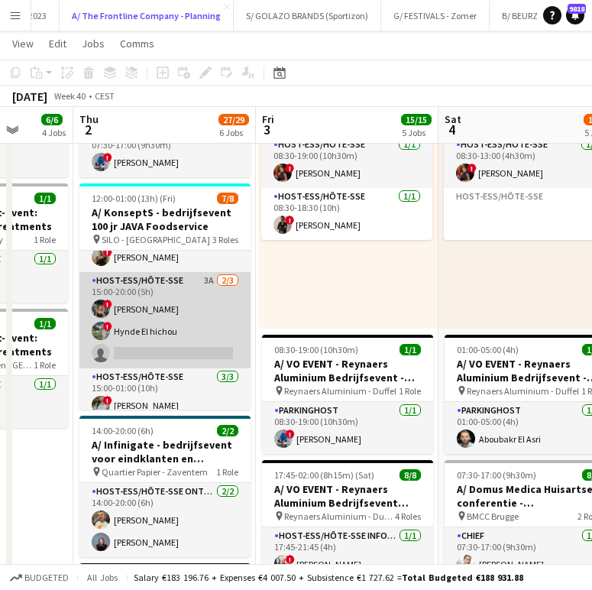
scroll to position [52, 0]
click at [173, 317] on app-card-role "Host-ess/Hôte-sse 3A [DATE] 15:00-20:00 (5h) ! [PERSON_NAME] ! Hynde El hichou …" at bounding box center [164, 321] width 171 height 96
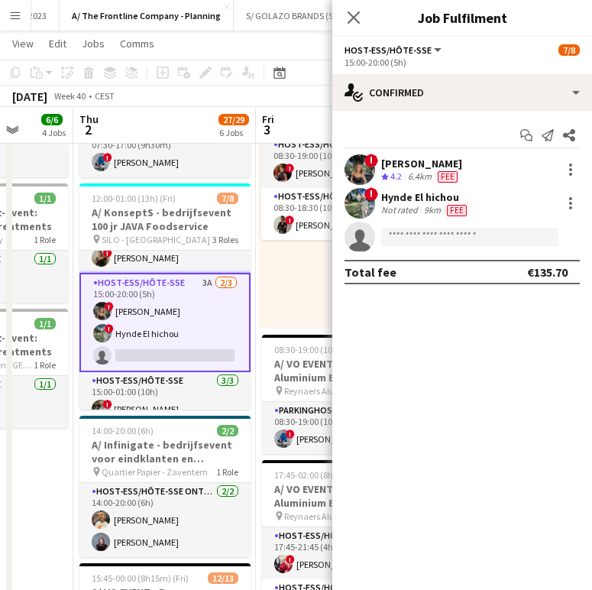
scroll to position [0, 0]
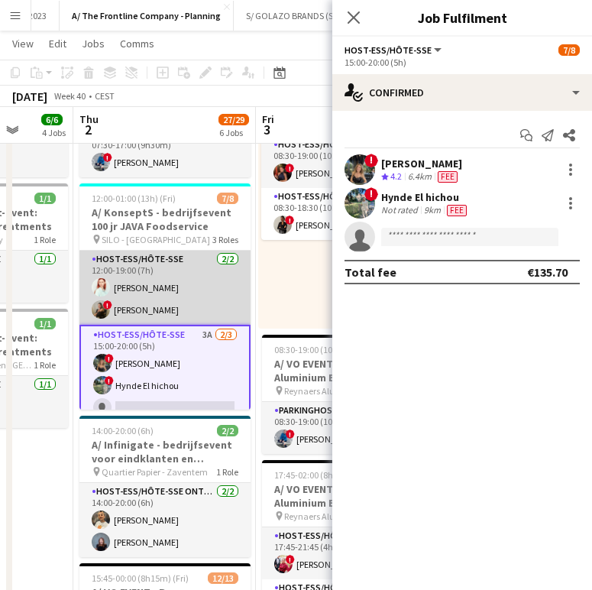
click at [155, 300] on app-card-role "Host-ess/Hôte-sse [DATE] 12:00-19:00 (7h) [PERSON_NAME] ! [PERSON_NAME]" at bounding box center [164, 288] width 171 height 74
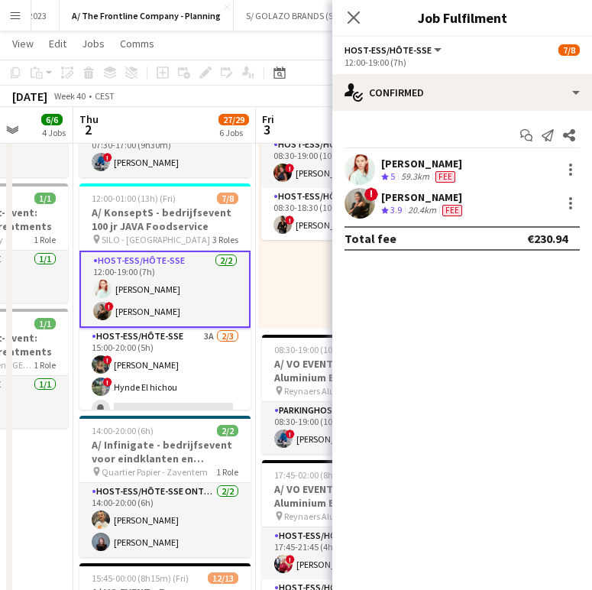
click at [447, 157] on div "[PERSON_NAME]" at bounding box center [421, 164] width 81 height 14
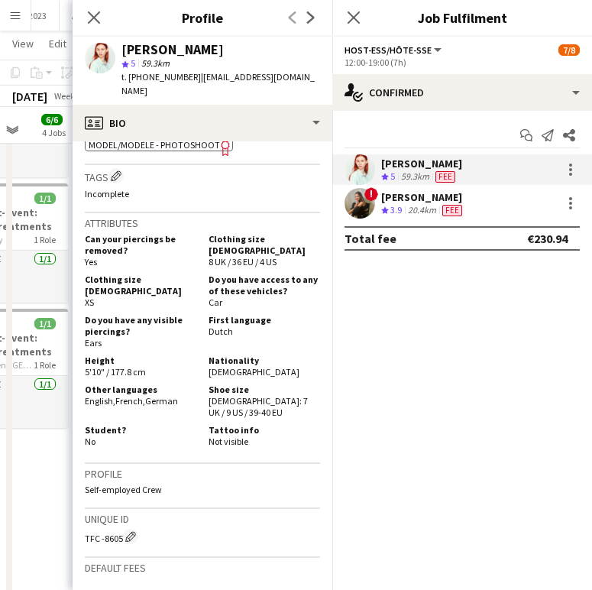
scroll to position [615, 0]
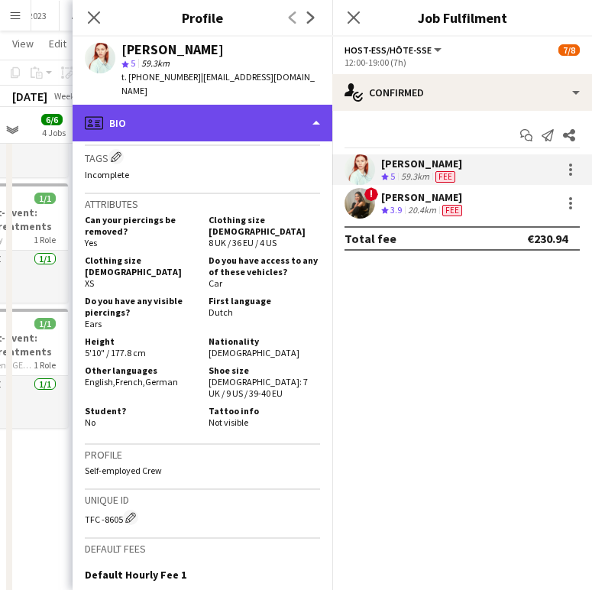
click at [228, 105] on div "profile Bio" at bounding box center [203, 123] width 260 height 37
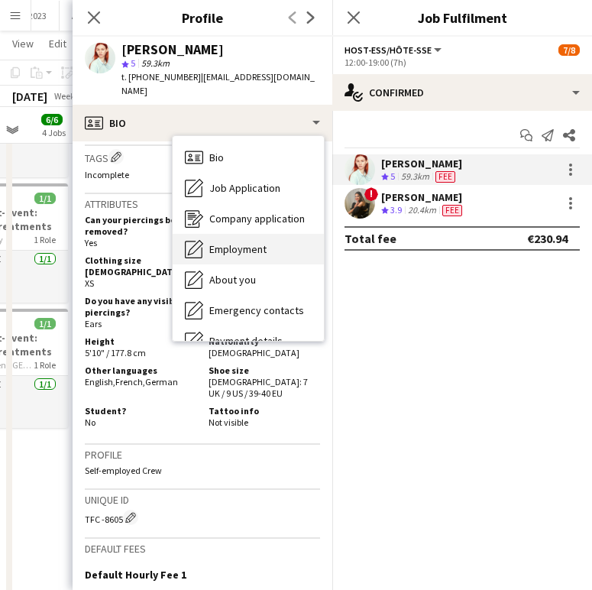
click at [219, 234] on div "Employment Employment" at bounding box center [248, 249] width 151 height 31
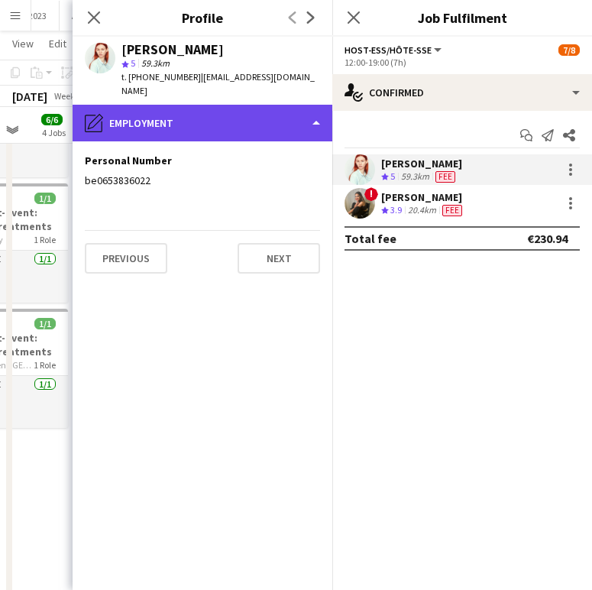
click at [207, 105] on div "pencil4 Employment" at bounding box center [203, 123] width 260 height 37
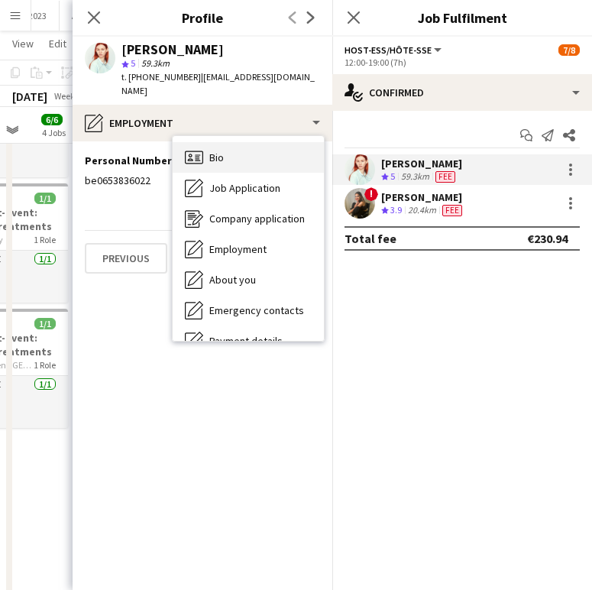
click at [225, 142] on div "Bio Bio" at bounding box center [248, 157] width 151 height 31
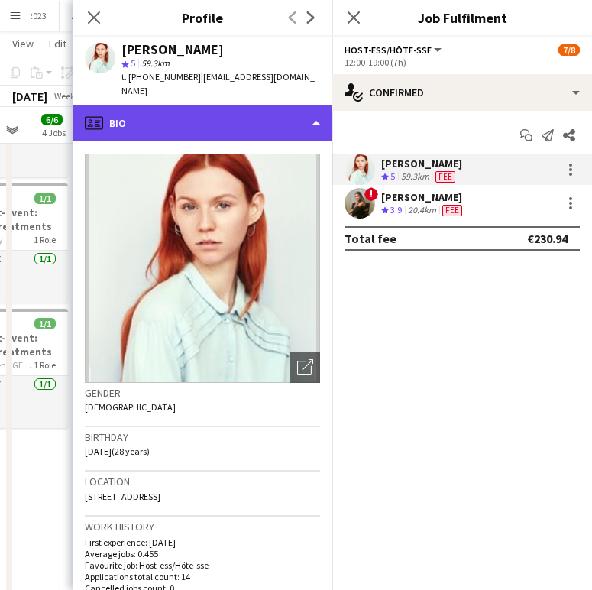
click at [164, 105] on div "profile Bio" at bounding box center [203, 123] width 260 height 37
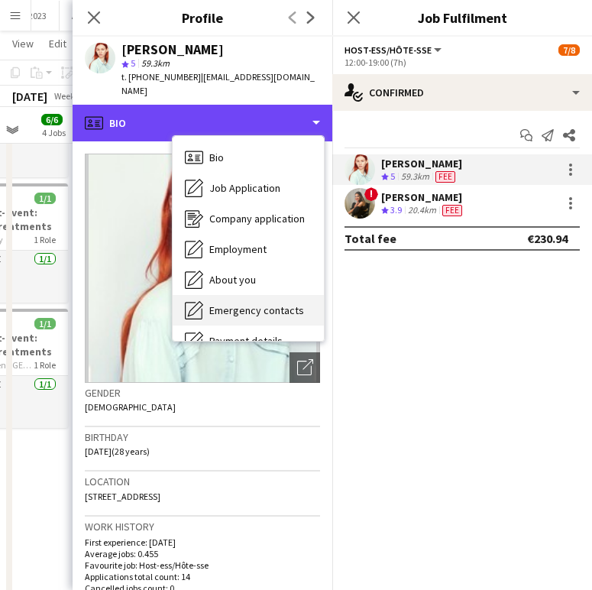
scroll to position [144, 0]
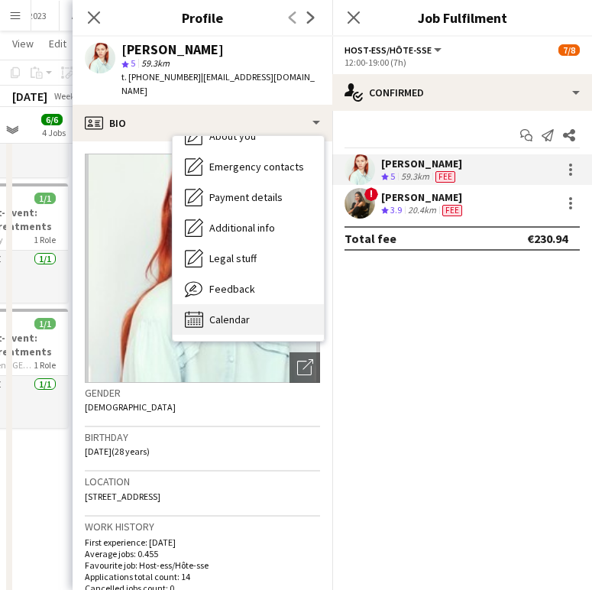
click at [212, 313] on span "Calendar" at bounding box center [229, 320] width 41 height 14
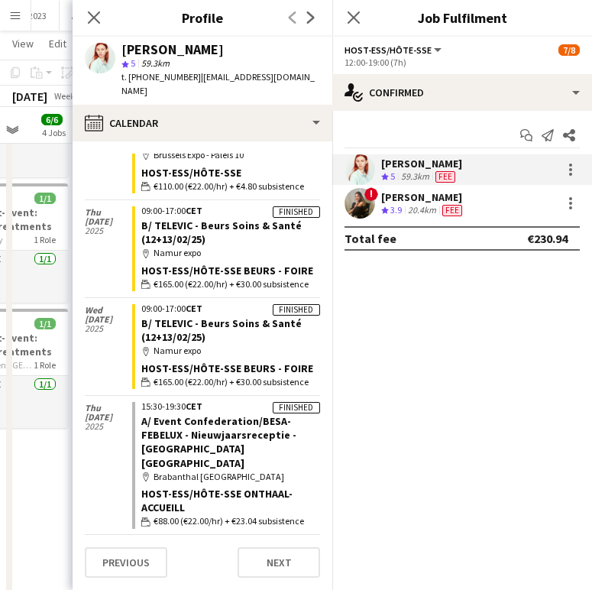
scroll to position [1204, 0]
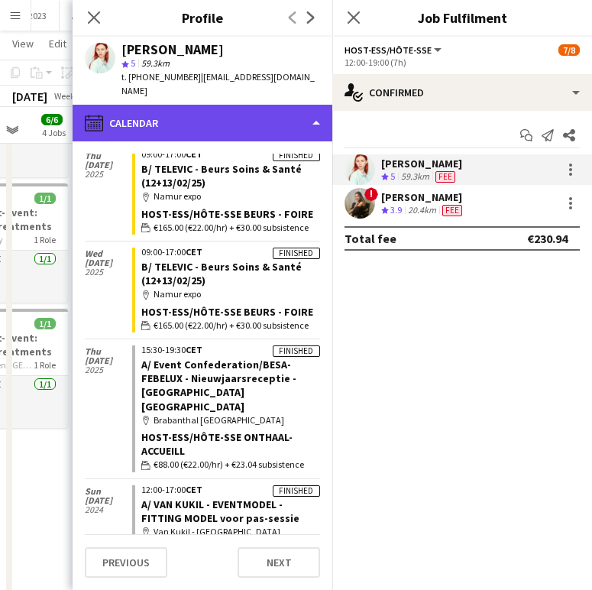
click at [197, 105] on div "calendar-full Calendar" at bounding box center [203, 123] width 260 height 37
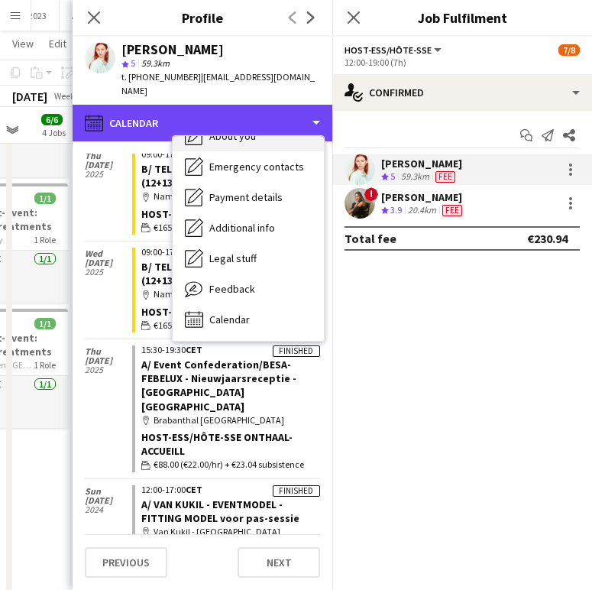
scroll to position [0, 0]
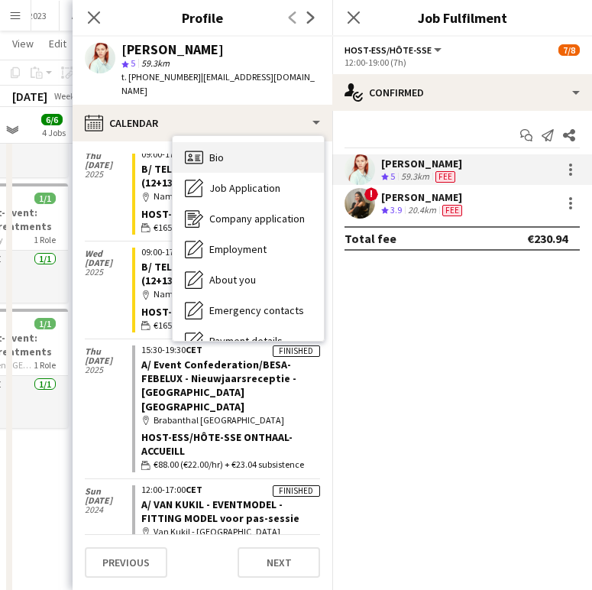
click at [229, 144] on div "Bio Bio" at bounding box center [248, 157] width 151 height 31
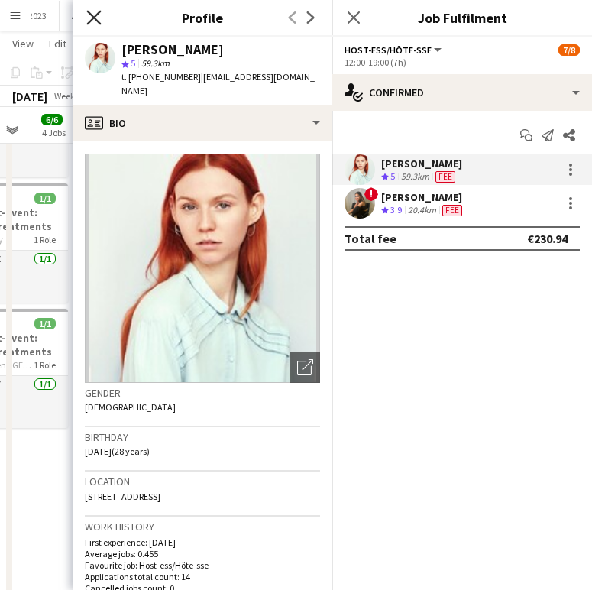
drag, startPoint x: 84, startPoint y: 33, endPoint x: 92, endPoint y: 23, distance: 12.5
click at [90, 24] on div "Close pop-in" at bounding box center [94, 17] width 43 height 35
click at [97, 21] on icon at bounding box center [93, 17] width 15 height 15
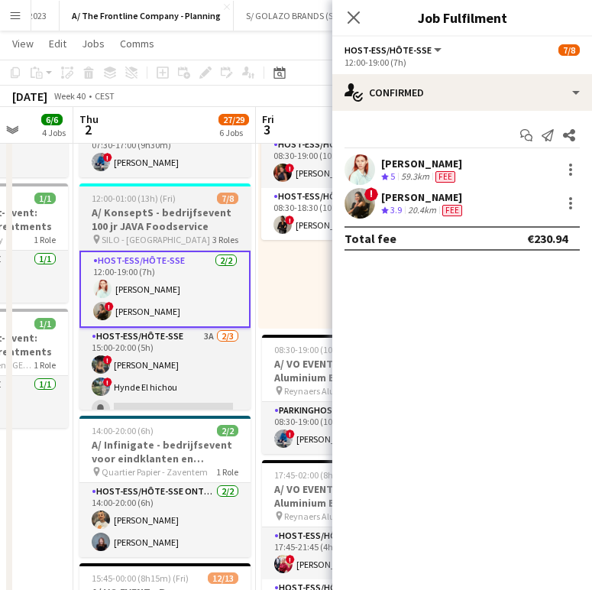
click at [153, 203] on span "12:00-01:00 (13h) (Fri)" at bounding box center [134, 198] width 84 height 11
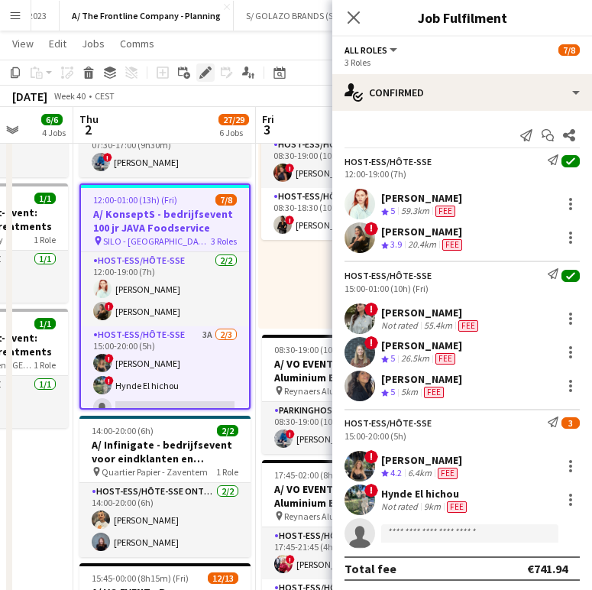
click at [203, 77] on icon "Edit" at bounding box center [205, 72] width 12 height 12
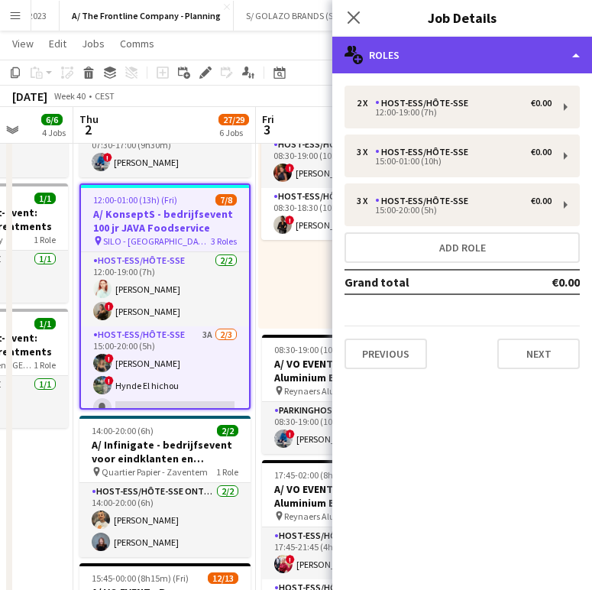
click at [476, 68] on div "multiple-users-add Roles" at bounding box center [462, 55] width 260 height 37
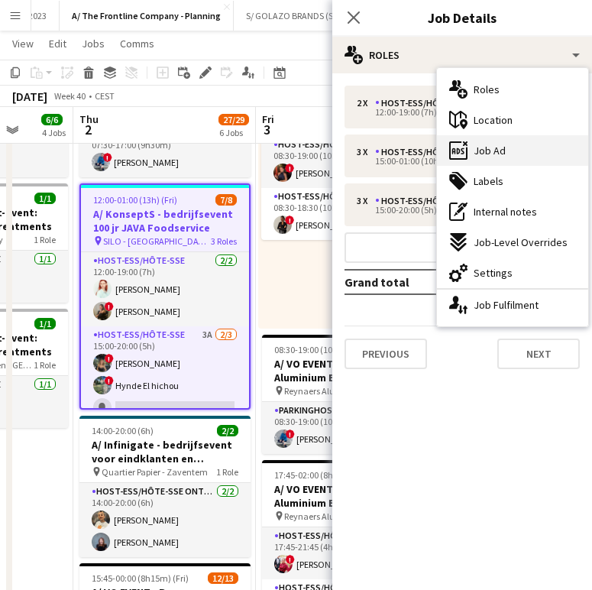
click at [494, 144] on span "Job Ad" at bounding box center [490, 151] width 32 height 14
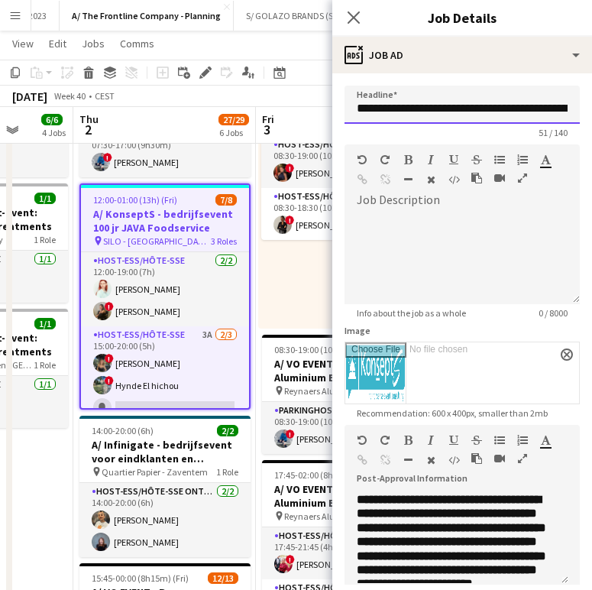
click at [448, 109] on input "**********" at bounding box center [462, 105] width 235 height 38
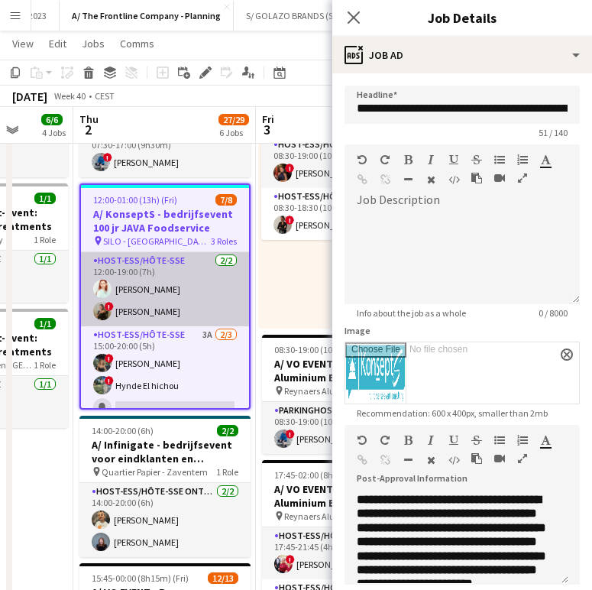
drag, startPoint x: 191, startPoint y: 306, endPoint x: 197, endPoint y: 298, distance: 9.8
click at [191, 305] on app-card-role "Host-ess/Hôte-sse [DATE] 12:00-19:00 (7h) [PERSON_NAME] ! [PERSON_NAME]" at bounding box center [165, 289] width 168 height 74
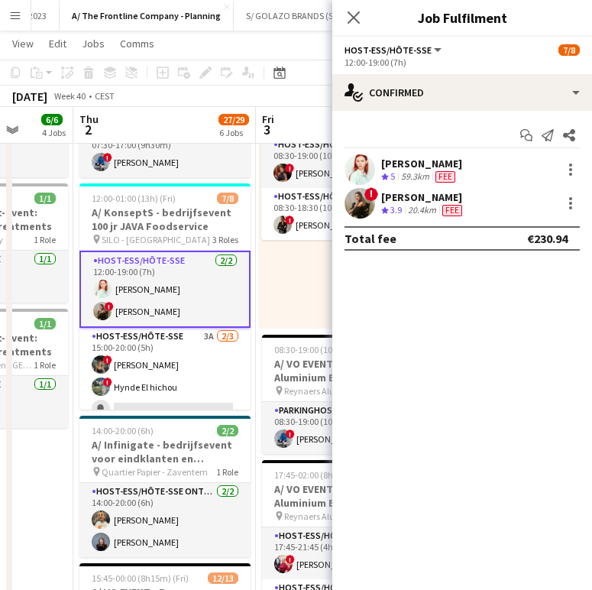
click at [462, 172] on div "Crew rating 5 59.3km Fee" at bounding box center [421, 176] width 81 height 13
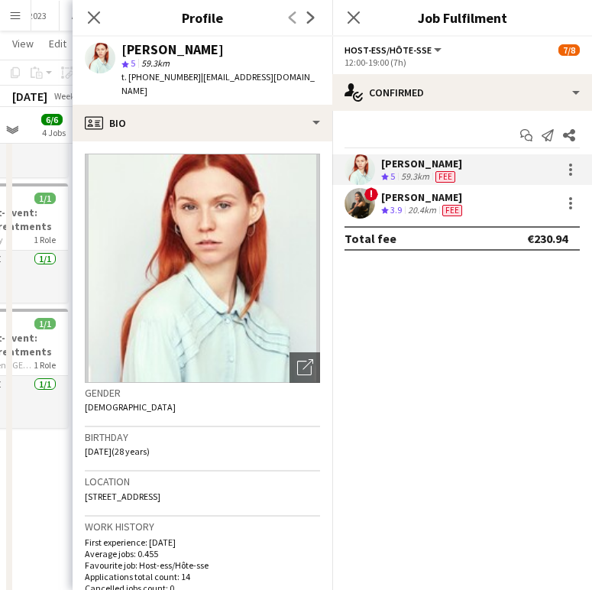
click at [160, 491] on span "[STREET_ADDRESS]" at bounding box center [123, 496] width 76 height 11
copy span "[STREET_ADDRESS]"
click at [106, 24] on div "Close pop-in" at bounding box center [94, 17] width 43 height 35
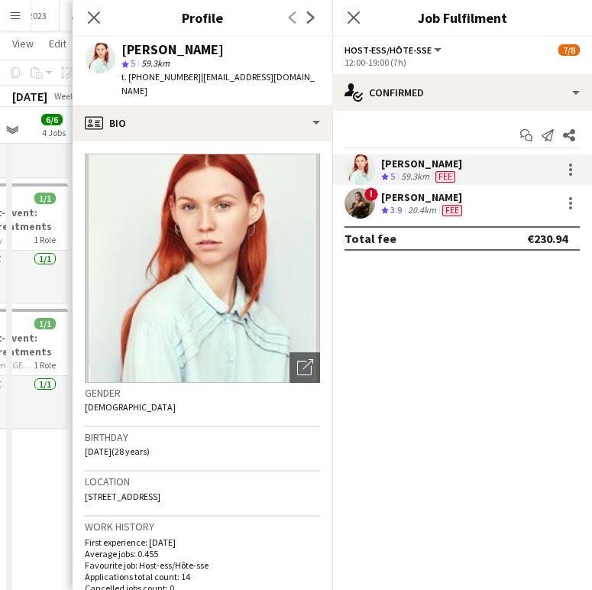
click at [103, 23] on div "Close pop-in" at bounding box center [94, 17] width 43 height 35
click at [97, 20] on icon at bounding box center [93, 17] width 15 height 15
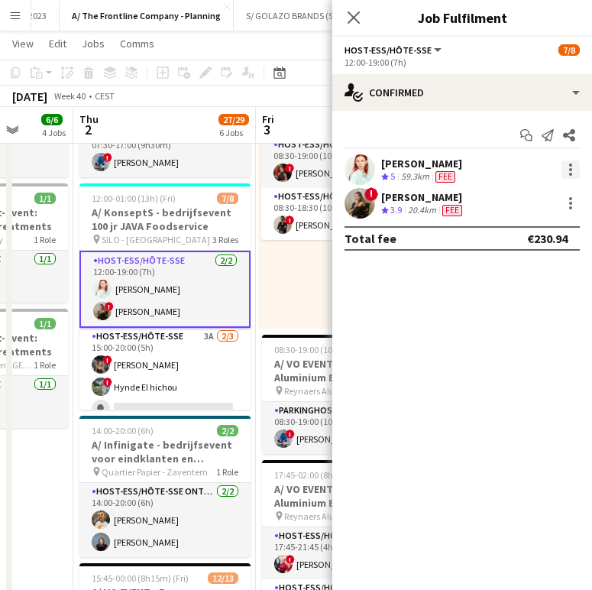
click at [569, 167] on div at bounding box center [571, 169] width 18 height 18
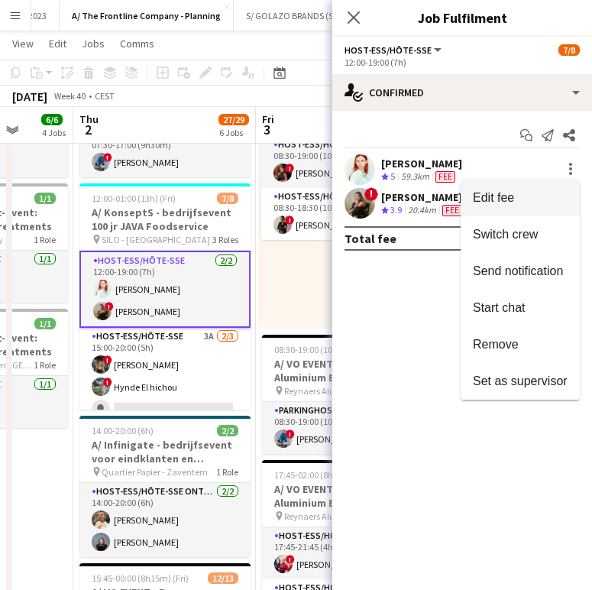
click at [530, 191] on span "Edit fee" at bounding box center [520, 198] width 95 height 14
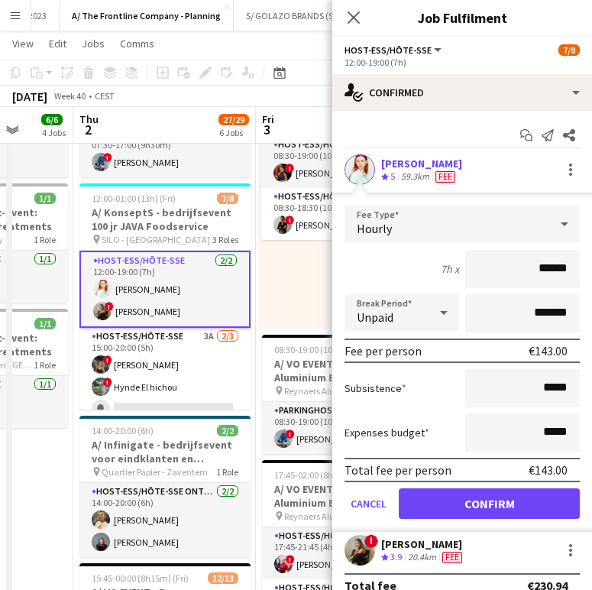
click at [284, 271] on div "08:30-19:00 (10h30m) 2/2 pin Pillows Gent 2 Roles Host-ess/Hôte-sse [DATE] 08:3…" at bounding box center [348, 210] width 180 height 237
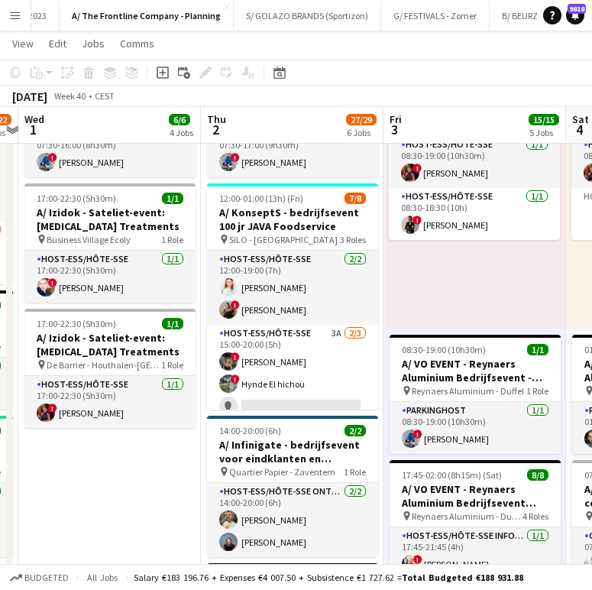
scroll to position [0, 491]
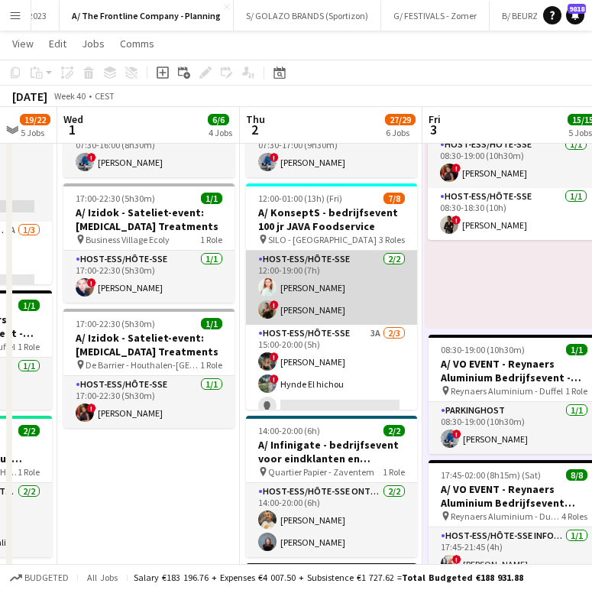
drag, startPoint x: 318, startPoint y: 289, endPoint x: 348, endPoint y: 254, distance: 46.6
click at [318, 289] on app-card-role "Host-ess/Hôte-sse [DATE] 12:00-19:00 (7h) [PERSON_NAME] ! [PERSON_NAME]" at bounding box center [331, 288] width 171 height 74
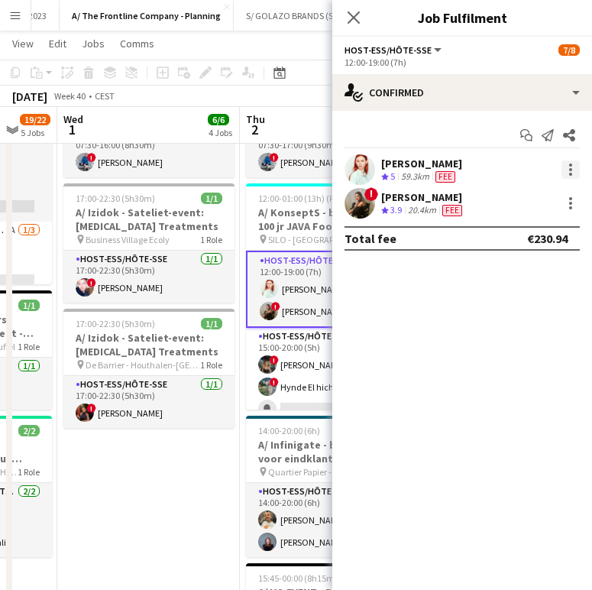
click at [576, 167] on div at bounding box center [571, 169] width 18 height 18
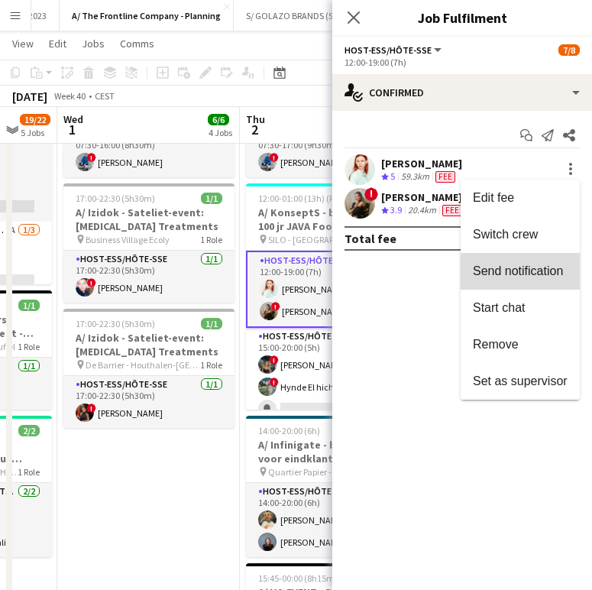
click at [542, 272] on span "Send notification" at bounding box center [518, 270] width 90 height 13
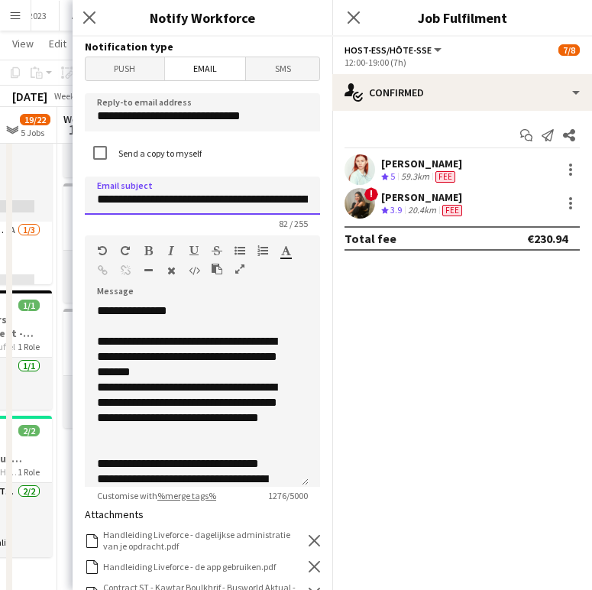
scroll to position [0, 218]
drag, startPoint x: 141, startPoint y: 199, endPoint x: 313, endPoint y: 203, distance: 172.0
click at [313, 203] on form "**********" at bounding box center [203, 498] width 260 height 923
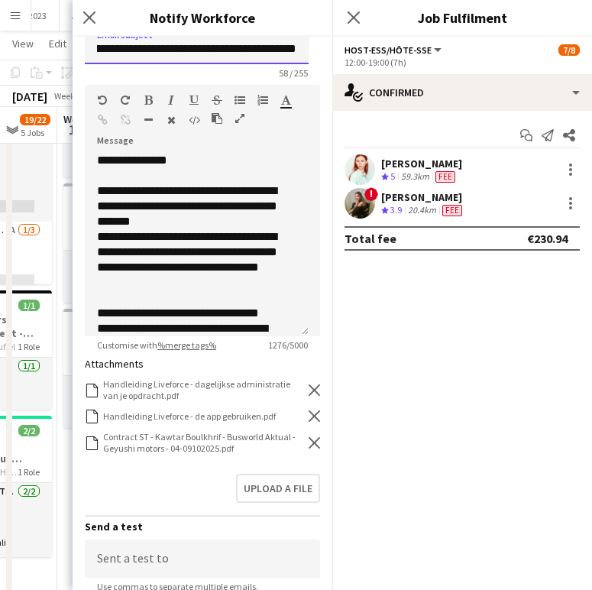
scroll to position [237, 0]
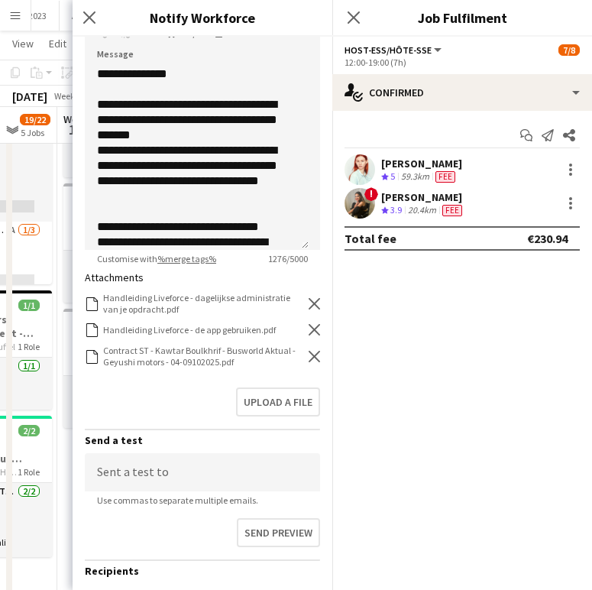
type input "**********"
click at [309, 353] on icon "Remove" at bounding box center [314, 356] width 11 height 11
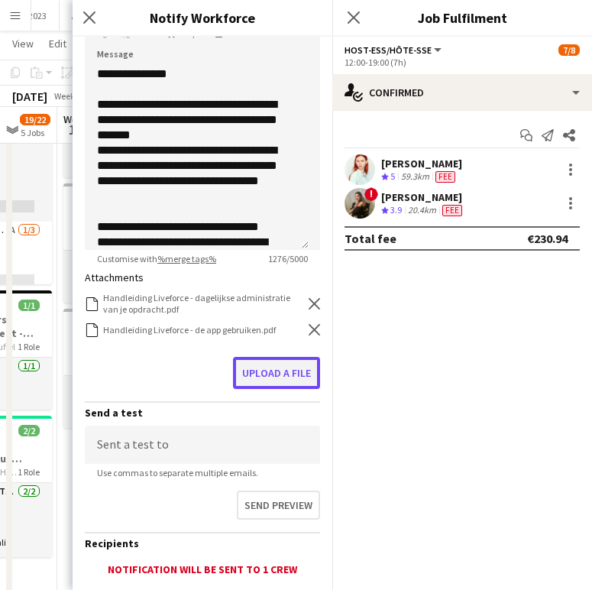
click at [270, 379] on button "Upload a file" at bounding box center [276, 373] width 87 height 32
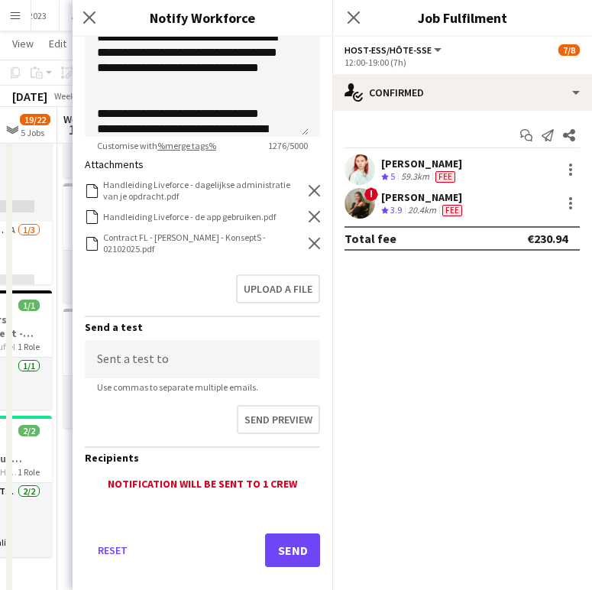
scroll to position [370, 0]
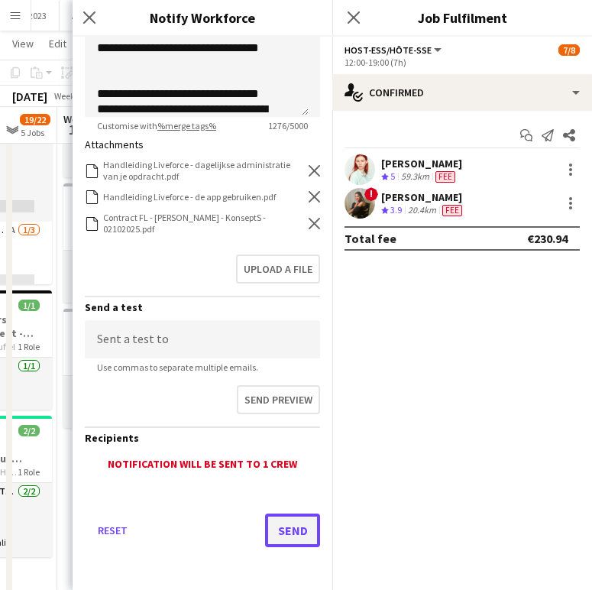
click at [296, 529] on button "Send" at bounding box center [292, 531] width 55 height 34
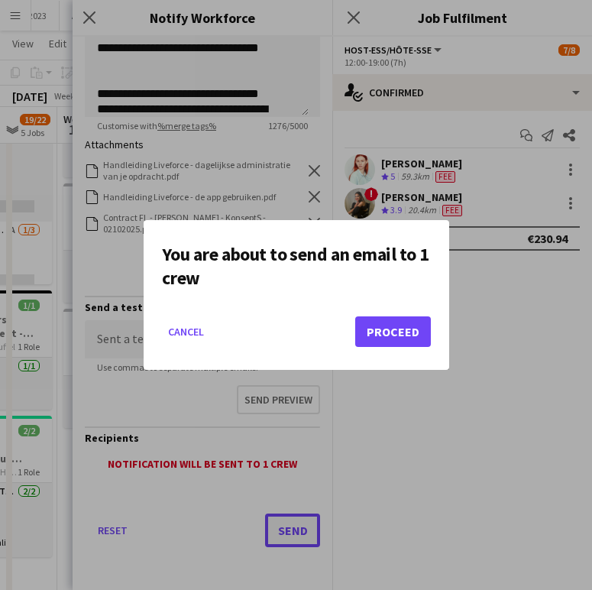
scroll to position [0, 0]
click at [397, 329] on button "Proceed" at bounding box center [393, 331] width 76 height 31
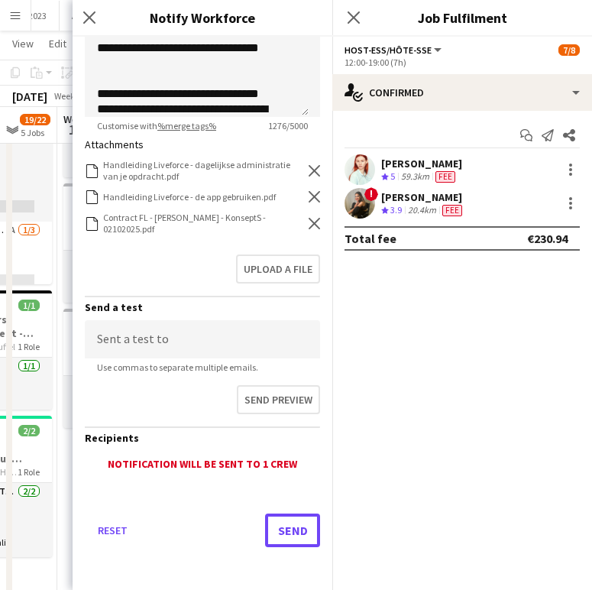
scroll to position [672, 0]
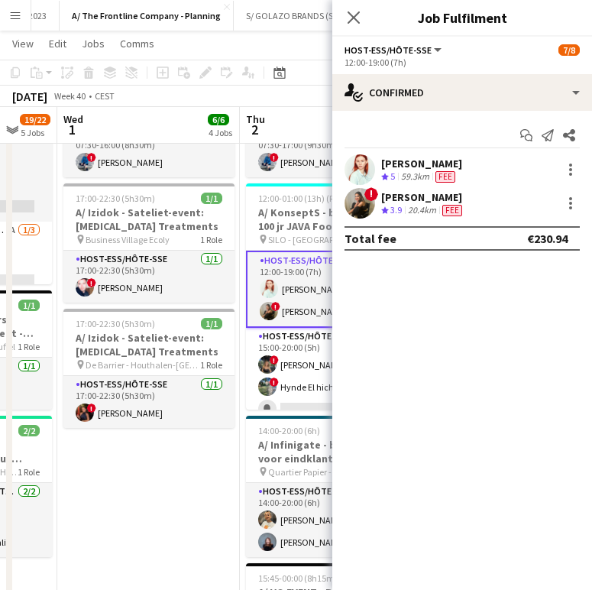
click at [411, 202] on div "[PERSON_NAME]" at bounding box center [423, 197] width 84 height 14
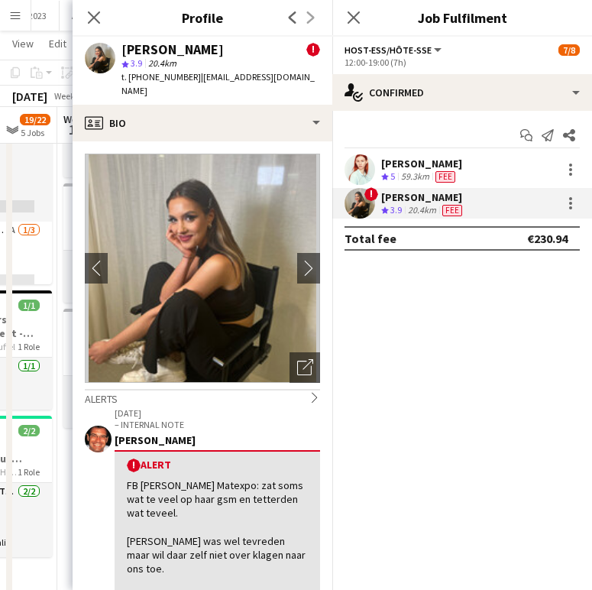
click at [166, 369] on app-crew-profile-bio "chevron-left chevron-right Open photos pop-in Alerts chevron-right [DATE] – INT…" at bounding box center [203, 365] width 260 height 449
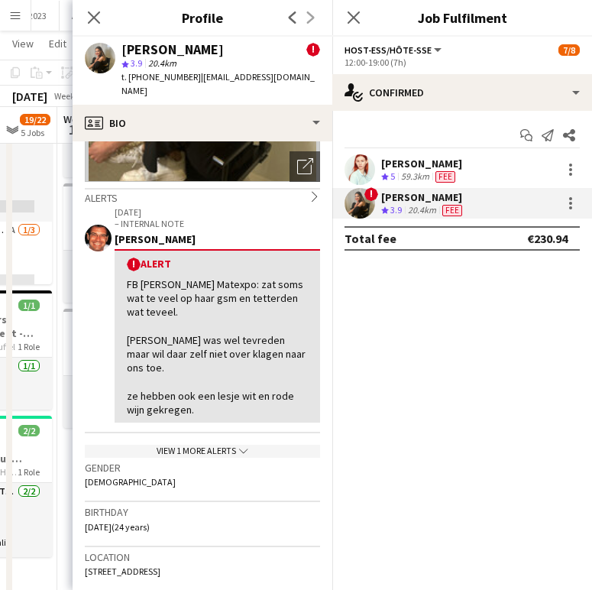
scroll to position [248, 0]
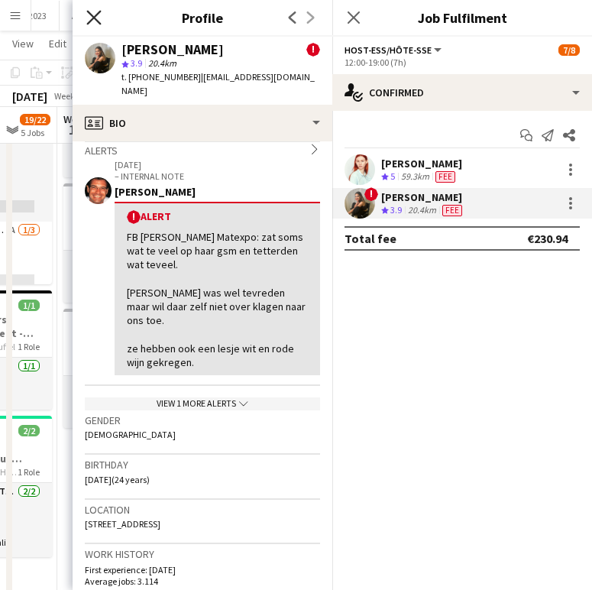
click at [96, 15] on icon at bounding box center [93, 17] width 15 height 15
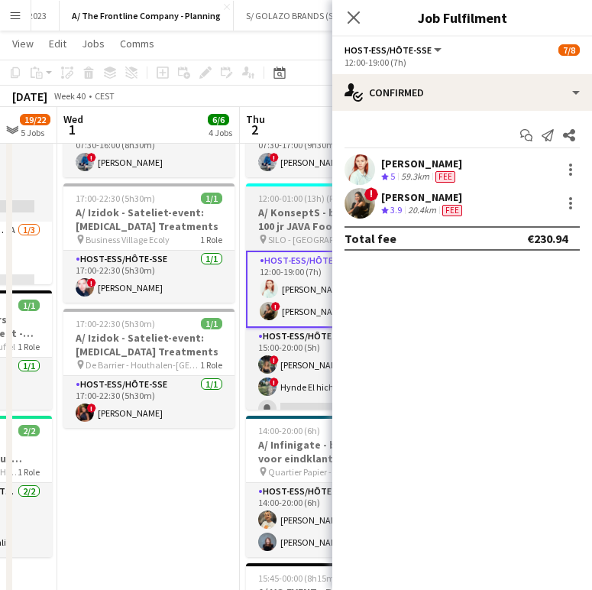
click at [277, 211] on h3 "A/ KonseptS - bedrijfsevent 100 jr JAVA Foodservice" at bounding box center [331, 220] width 171 height 28
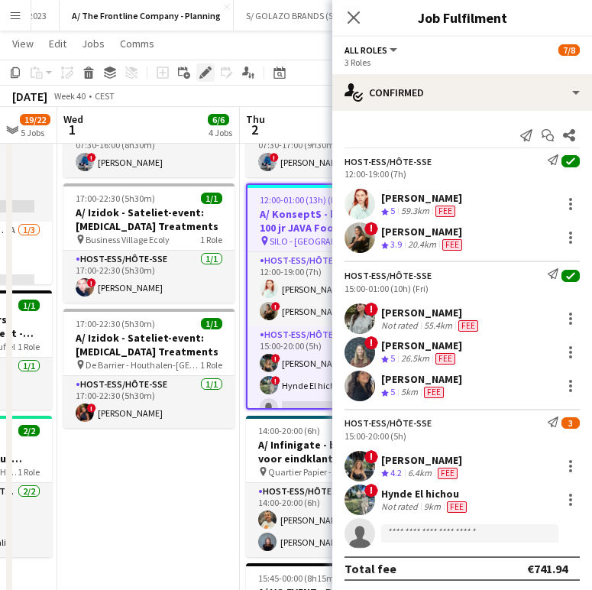
click at [205, 77] on icon "Edit" at bounding box center [205, 72] width 12 height 12
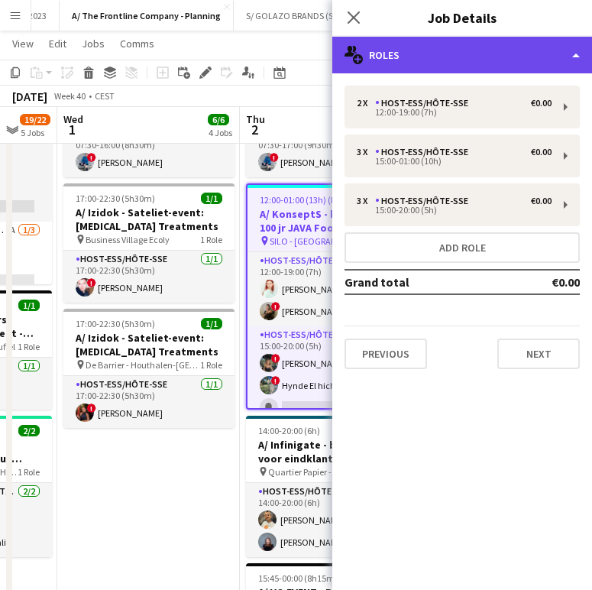
click at [473, 65] on div "multiple-users-add Roles" at bounding box center [462, 55] width 260 height 37
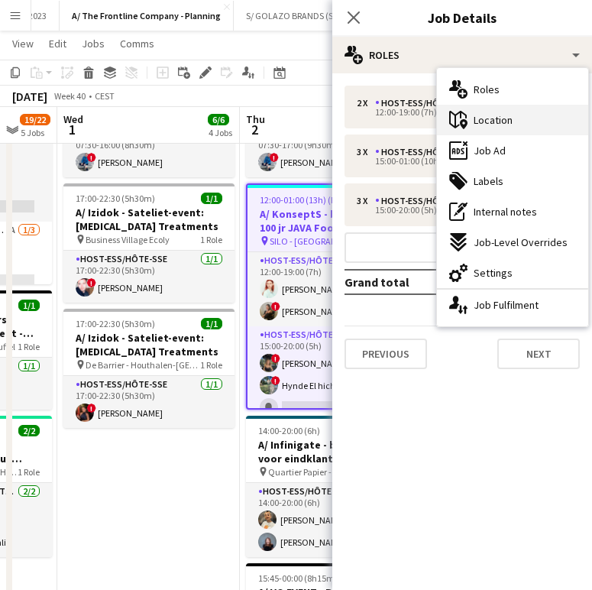
click at [541, 131] on div "maps-pin-1 Location" at bounding box center [512, 120] width 151 height 31
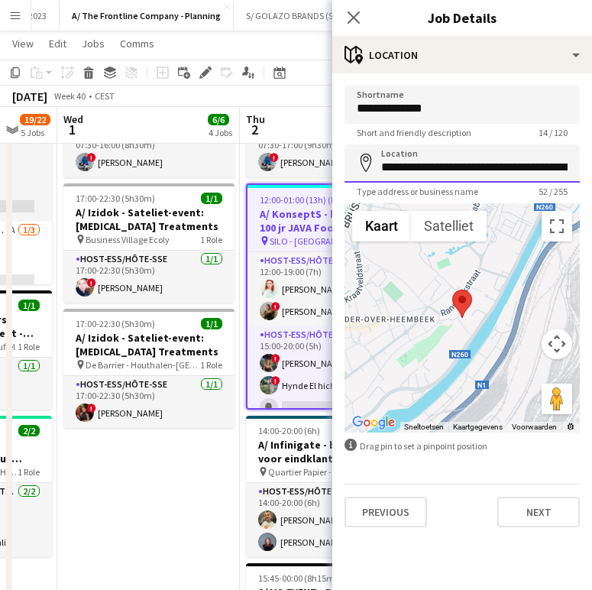
click at [452, 166] on input "**********" at bounding box center [462, 163] width 235 height 38
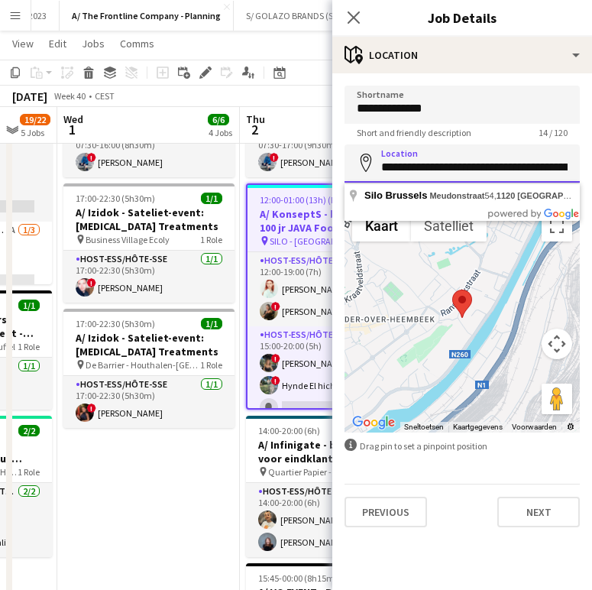
click at [452, 166] on input "**********" at bounding box center [462, 163] width 235 height 38
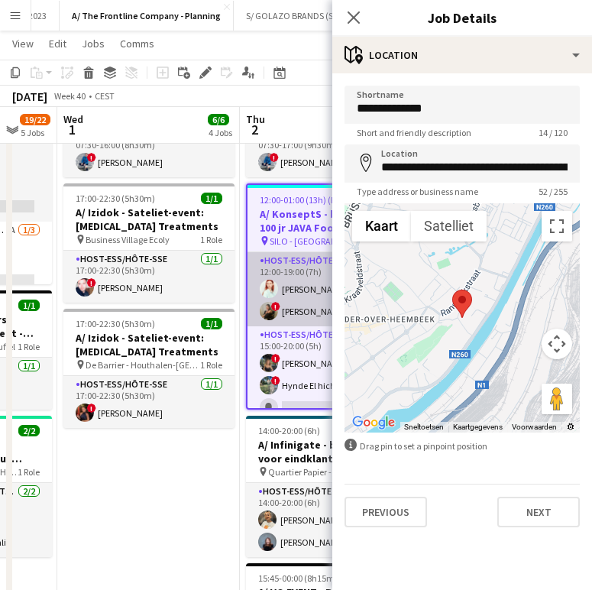
click at [300, 308] on app-card-role "Host-ess/Hôte-sse [DATE] 12:00-19:00 (7h) [PERSON_NAME] ! [PERSON_NAME]" at bounding box center [332, 289] width 168 height 74
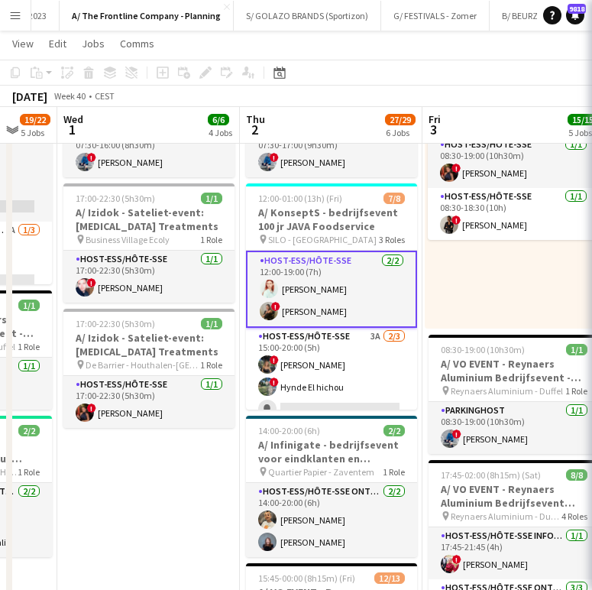
scroll to position [0, 488]
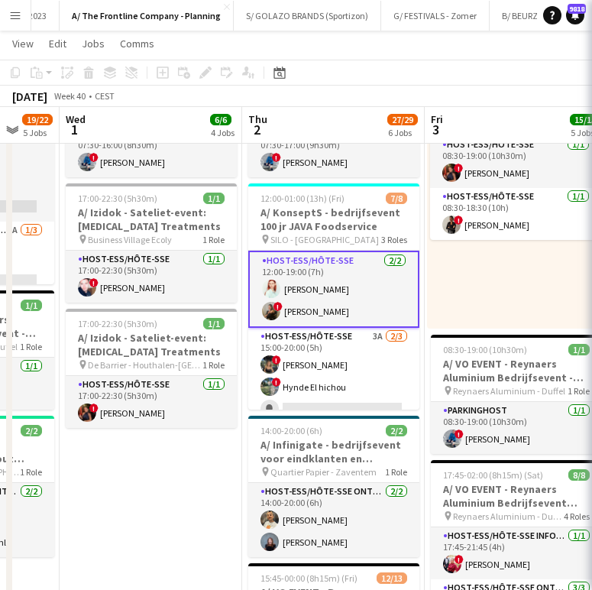
click at [300, 308] on app-card-role "Host-ess/Hôte-sse [DATE] 12:00-19:00 (7h) [PERSON_NAME] ! [PERSON_NAME]" at bounding box center [333, 289] width 171 height 77
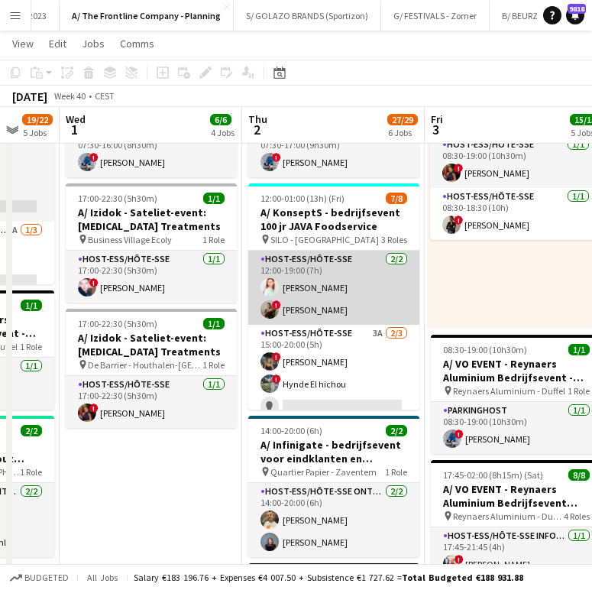
click at [344, 289] on app-card-role "Host-ess/Hôte-sse [DATE] 12:00-19:00 (7h) [PERSON_NAME] ! [PERSON_NAME]" at bounding box center [333, 288] width 171 height 74
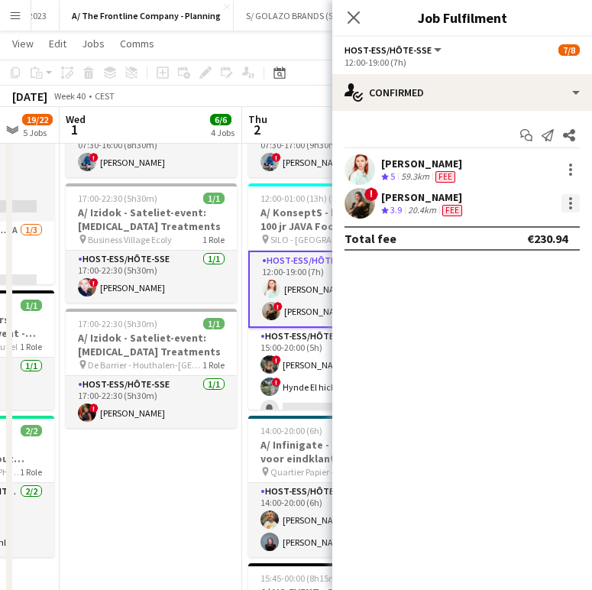
click at [571, 210] on div at bounding box center [571, 203] width 18 height 18
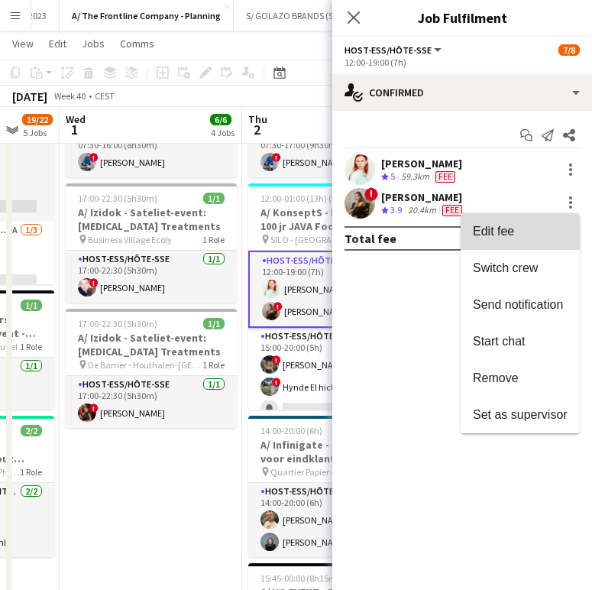
click at [536, 232] on span "Edit fee" at bounding box center [520, 232] width 95 height 14
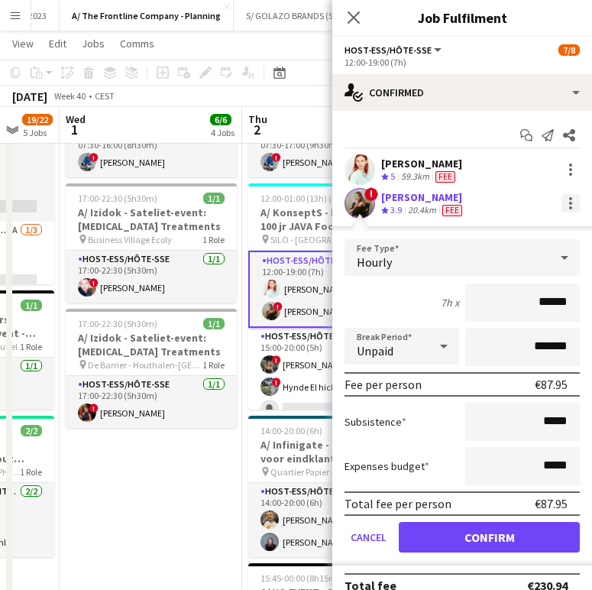
click at [562, 204] on div at bounding box center [571, 203] width 18 height 18
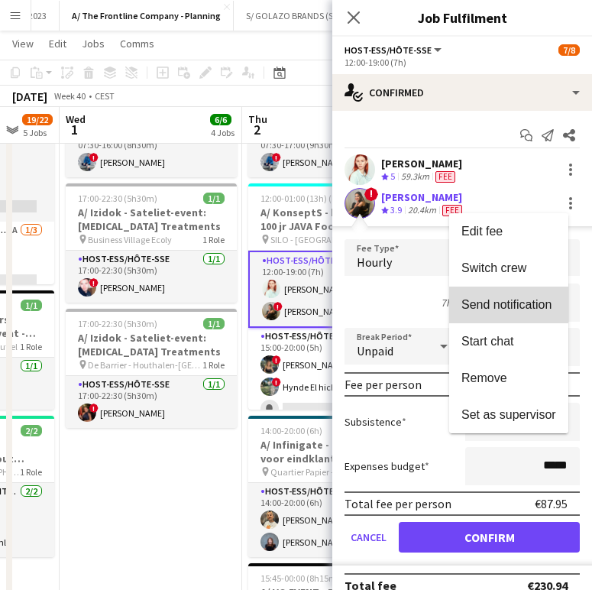
click at [515, 311] on span "Send notification" at bounding box center [509, 305] width 95 height 14
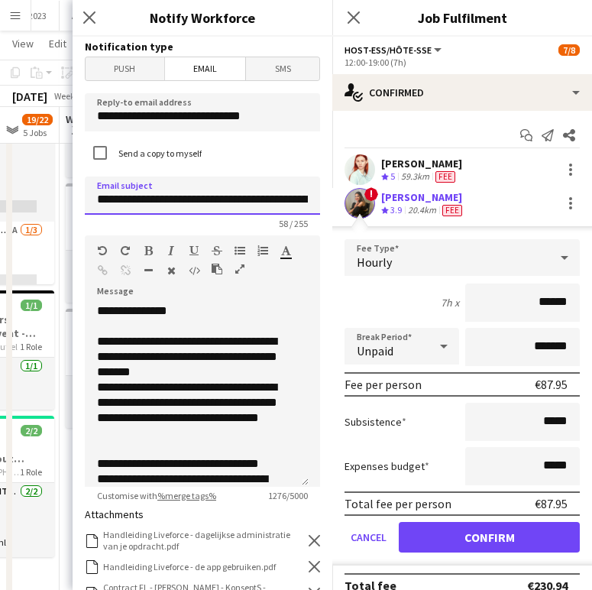
drag, startPoint x: 270, startPoint y: 200, endPoint x: 146, endPoint y: 201, distance: 123.8
click at [146, 201] on input "**********" at bounding box center [202, 196] width 235 height 38
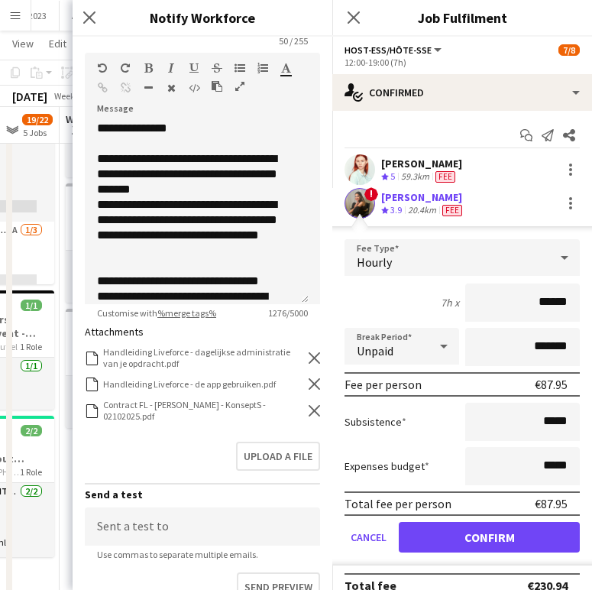
type input "**********"
click at [309, 407] on icon "Remove" at bounding box center [314, 410] width 11 height 11
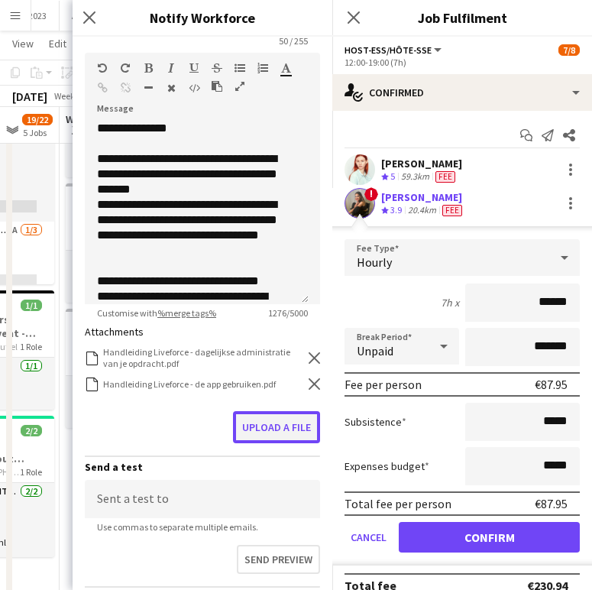
click at [280, 420] on button "Upload a file" at bounding box center [276, 427] width 87 height 32
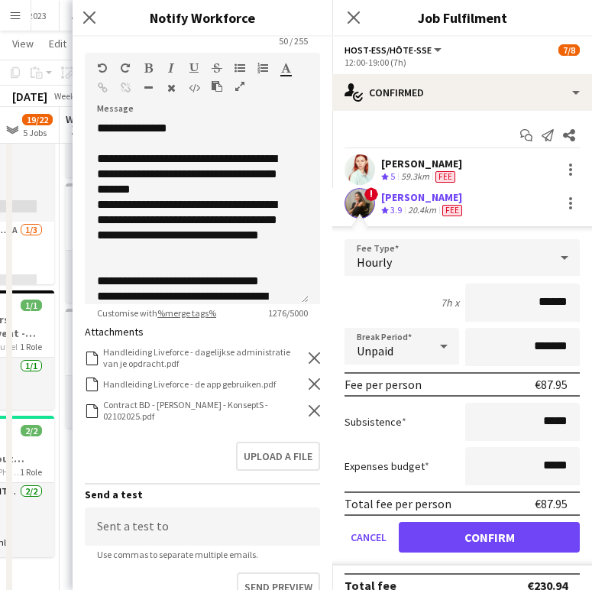
scroll to position [370, 0]
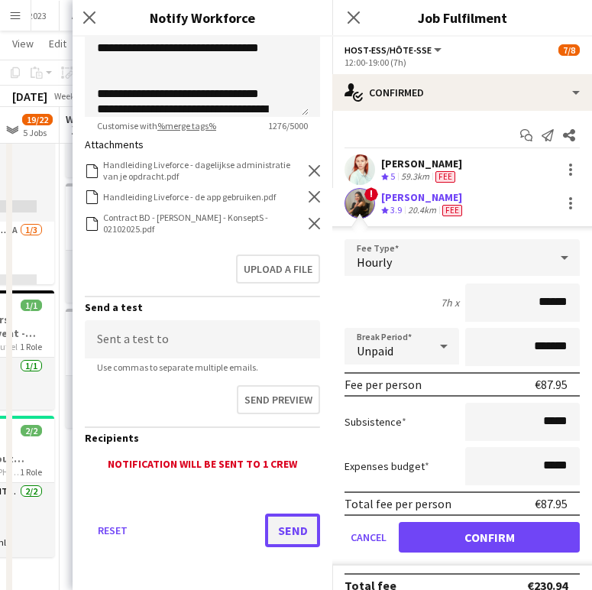
click at [286, 530] on button "Send" at bounding box center [292, 531] width 55 height 34
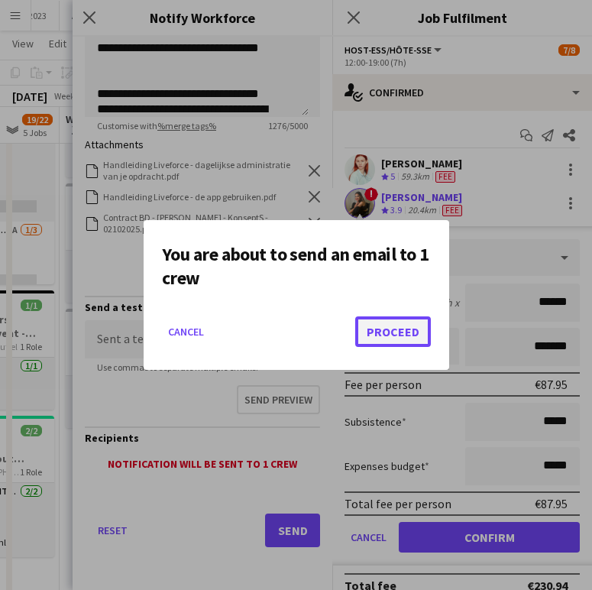
click at [407, 326] on button "Proceed" at bounding box center [393, 331] width 76 height 31
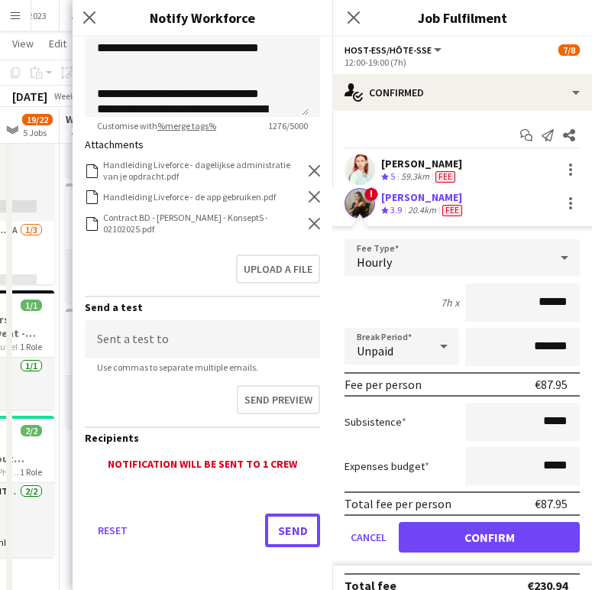
scroll to position [672, 0]
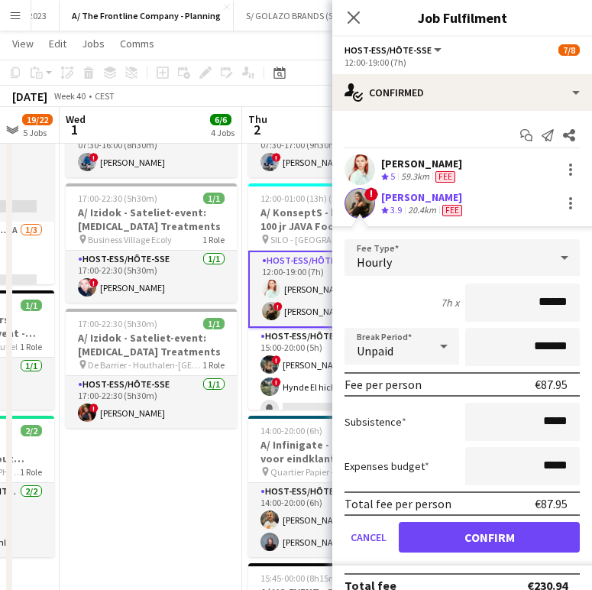
click at [361, 28] on div "Close pop-in" at bounding box center [353, 17] width 43 height 35
click at [356, 15] on icon at bounding box center [353, 17] width 15 height 15
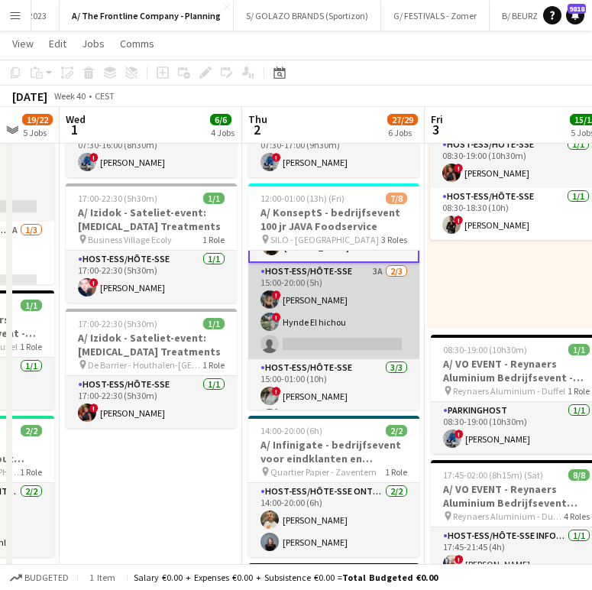
scroll to position [111, 0]
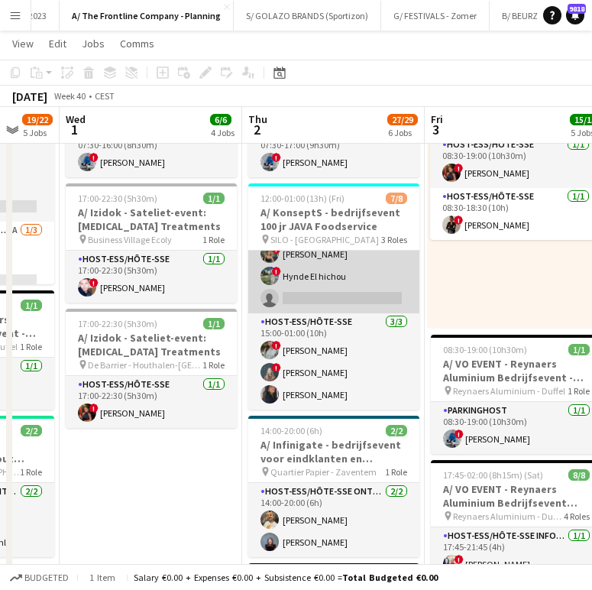
click at [353, 352] on app-card-role "Host-ess/Hôte-sse [DATE] 15:00-01:00 (10h) ! [PERSON_NAME] ! [PERSON_NAME] [PER…" at bounding box center [333, 361] width 171 height 96
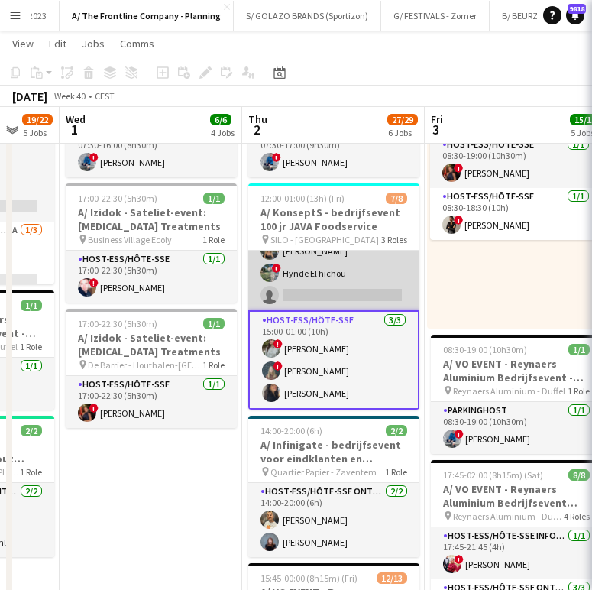
scroll to position [108, 0]
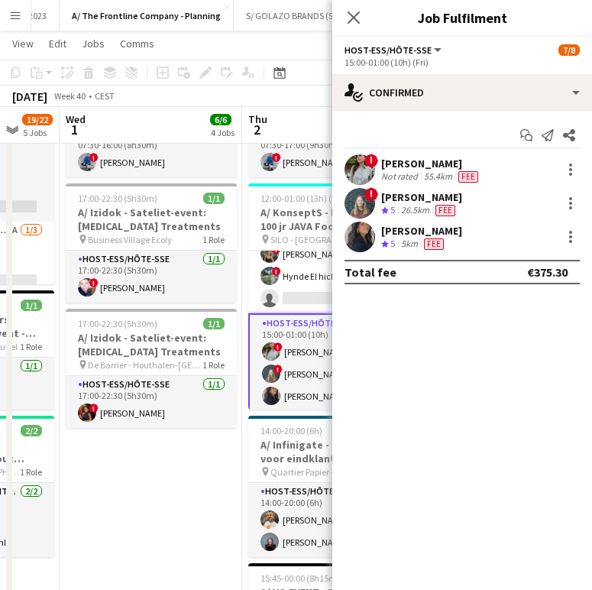
click at [436, 162] on div "[PERSON_NAME]" at bounding box center [431, 164] width 100 height 14
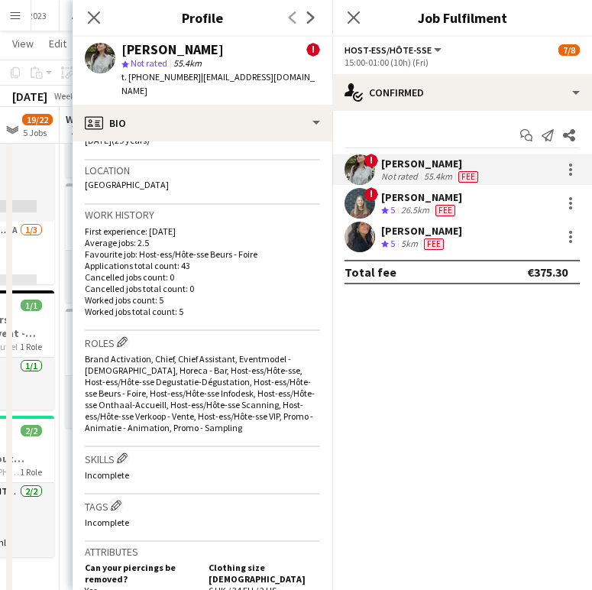
scroll to position [0, 0]
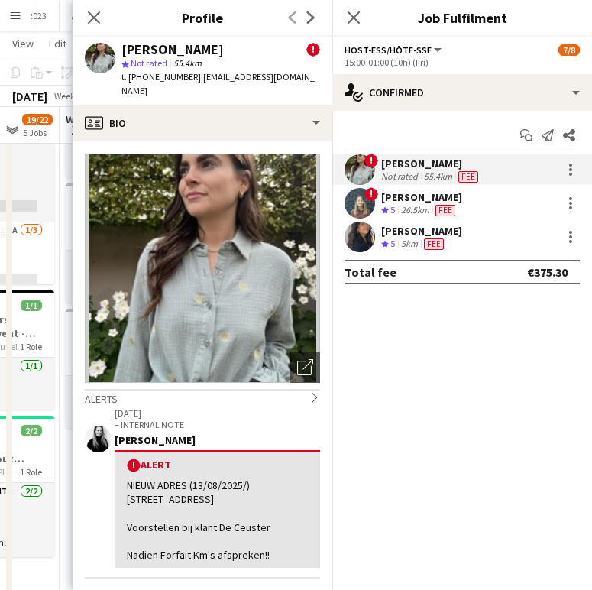
click at [125, 502] on div "! Alert NIEUW ADRES (13/08/2025/) [STREET_ADDRESS] Voorstellen bij klant De Ceu…" at bounding box center [218, 509] width 206 height 118
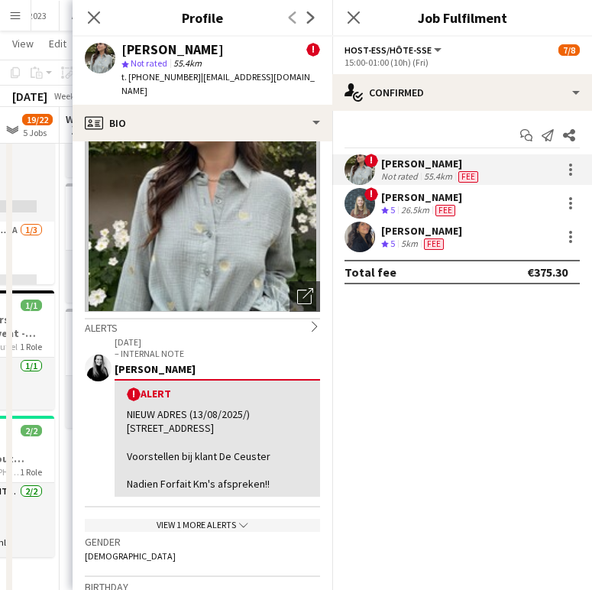
scroll to position [89, 0]
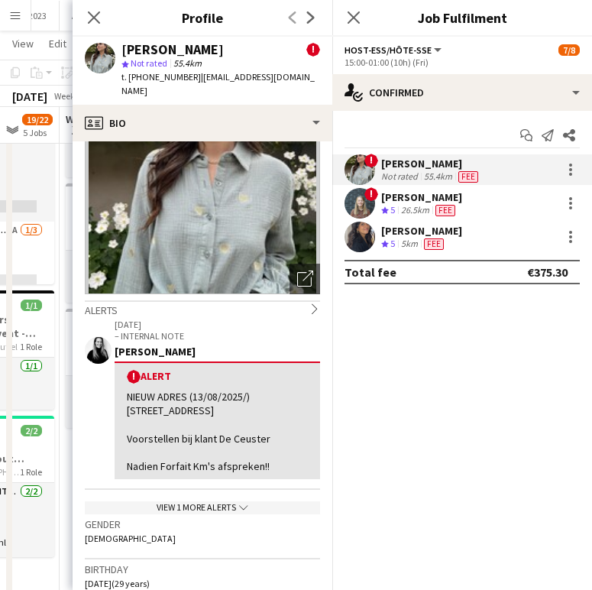
drag, startPoint x: 130, startPoint y: 400, endPoint x: 170, endPoint y: 413, distance: 41.8
click at [170, 413] on div "NIEUW ADRES (13/08/2025/) [STREET_ADDRESS] Voorstellen bij klant De Ceuster Nad…" at bounding box center [217, 431] width 181 height 83
drag, startPoint x: 128, startPoint y: 397, endPoint x: 183, endPoint y: 408, distance: 57.0
click at [183, 408] on div "NIEUW ADRES (13/08/2025/) [STREET_ADDRESS] Voorstellen bij klant De Ceuster Nad…" at bounding box center [217, 431] width 181 height 83
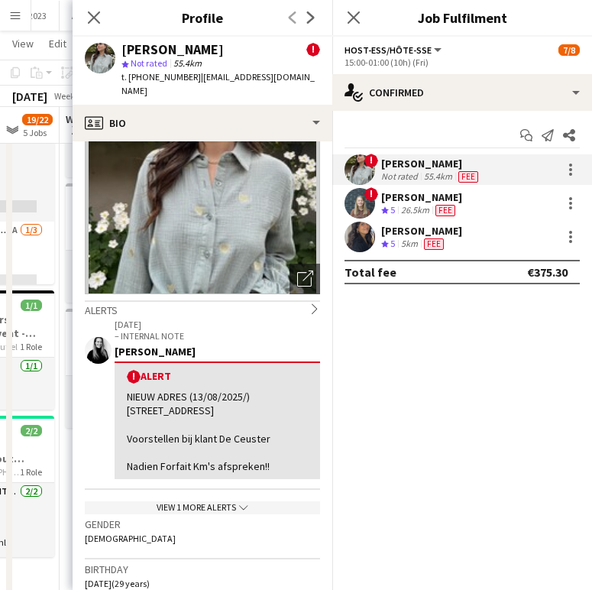
copy div "Castel [STREET_ADDRESS]"
drag, startPoint x: 81, startPoint y: 11, endPoint x: 95, endPoint y: 15, distance: 14.3
click at [89, 12] on div "Close pop-in" at bounding box center [94, 17] width 43 height 35
click at [96, 15] on icon "Close pop-in" at bounding box center [93, 17] width 15 height 15
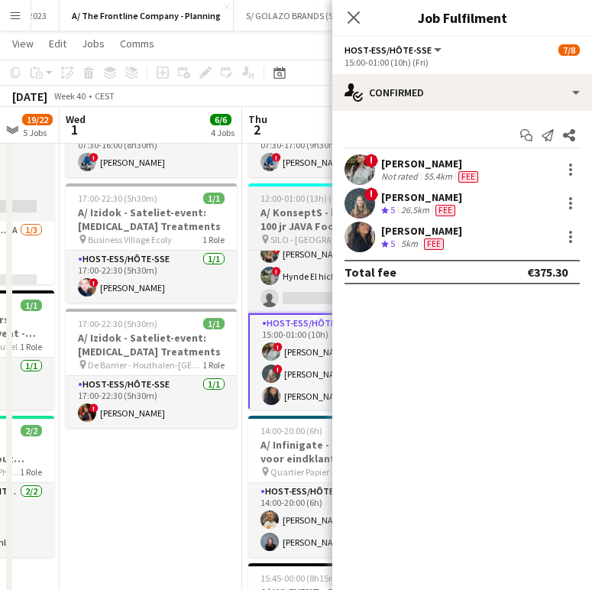
click at [292, 214] on h3 "A/ KonseptS - bedrijfsevent 100 jr JAVA Foodservice" at bounding box center [333, 220] width 171 height 28
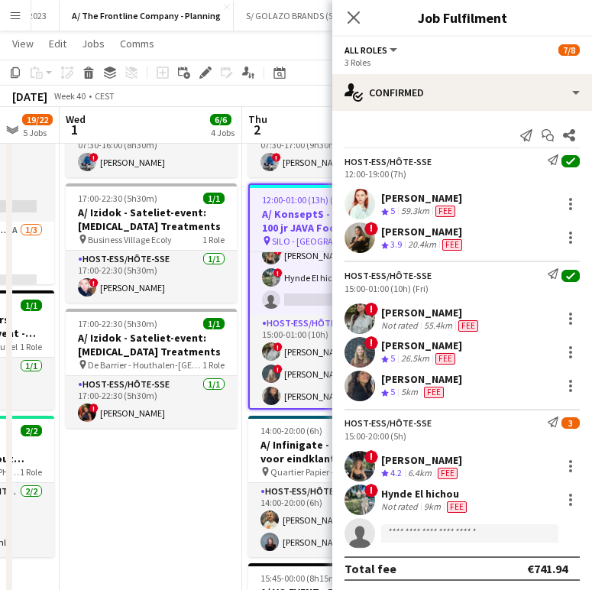
click at [203, 62] on app-toolbar "Copy Paste Paste Ctrl+V Paste with crew Ctrl+Shift+V Paste linked Job [GEOGRAPH…" at bounding box center [296, 73] width 592 height 26
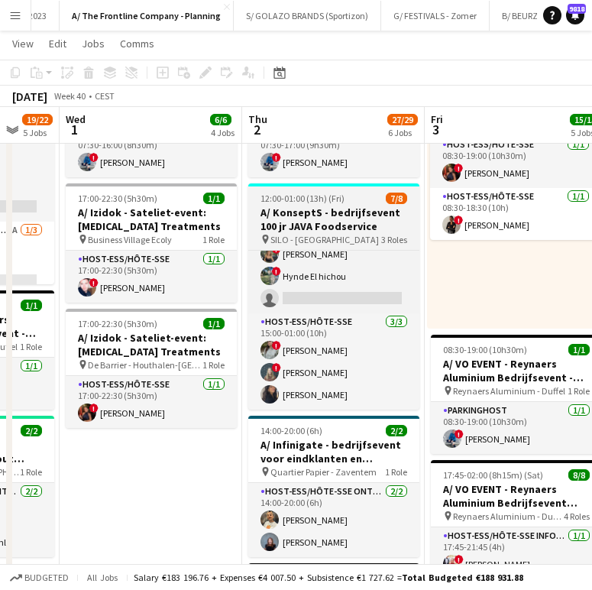
click at [332, 215] on h3 "A/ KonseptS - bedrijfsevent 100 jr JAVA Foodservice" at bounding box center [333, 220] width 171 height 28
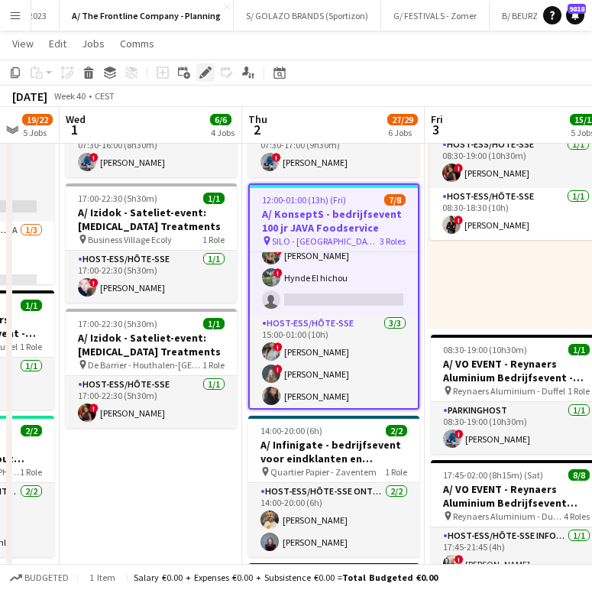
click at [207, 69] on icon at bounding box center [205, 73] width 8 height 8
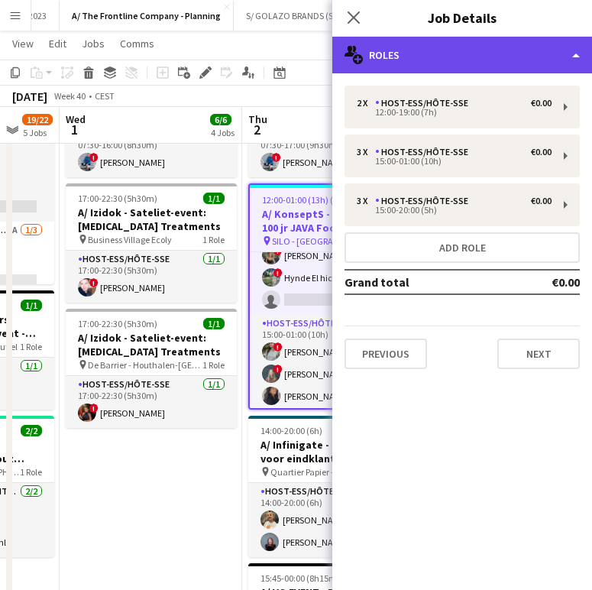
click at [511, 43] on div "multiple-users-add Roles" at bounding box center [462, 55] width 260 height 37
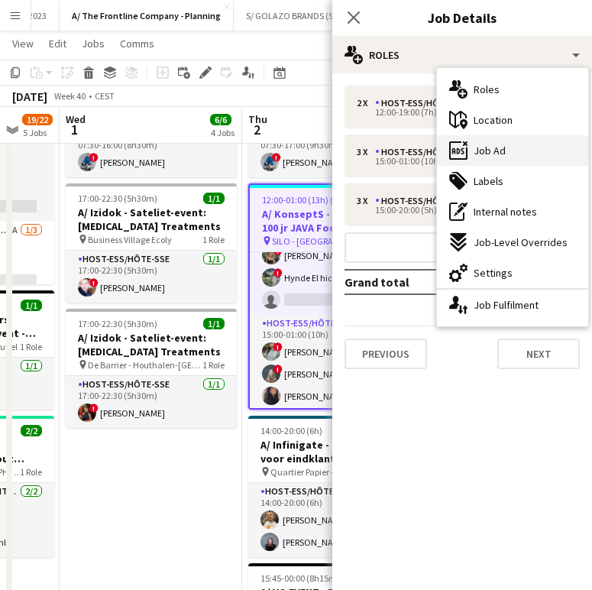
click at [521, 147] on div "ads-window Job Ad" at bounding box center [512, 150] width 151 height 31
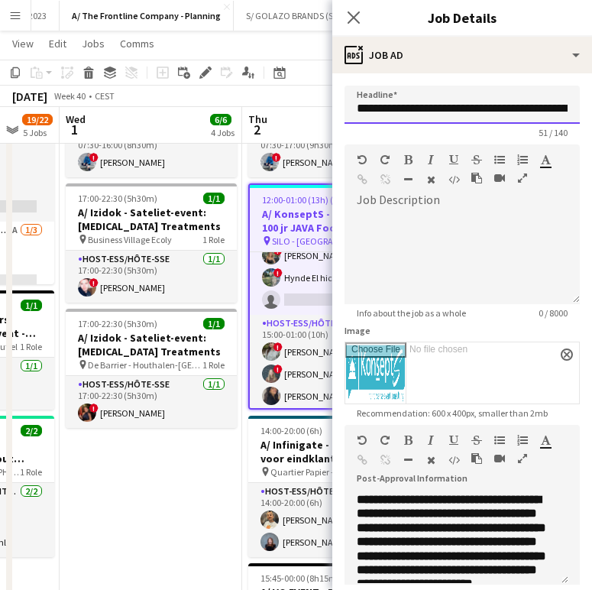
click at [466, 110] on input "**********" at bounding box center [462, 105] width 235 height 38
click at [296, 352] on app-card-role "Host-ess/Hôte-sse [DATE] 15:00-01:00 (10h) ! [PERSON_NAME] ! [PERSON_NAME] [PER…" at bounding box center [334, 363] width 168 height 96
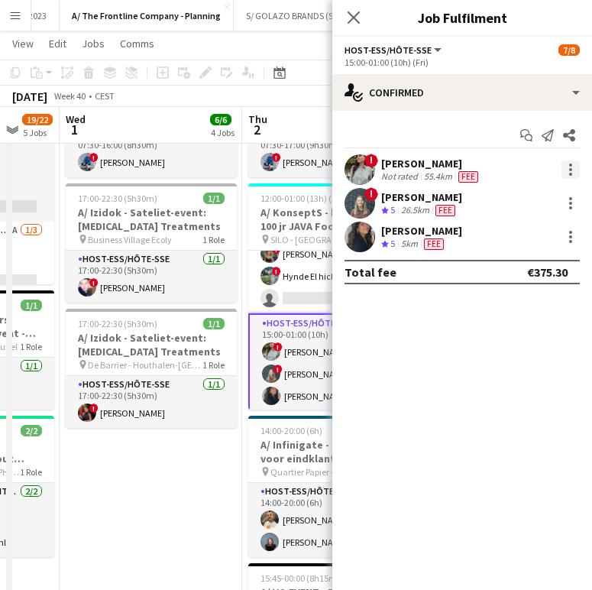
click at [564, 165] on div at bounding box center [571, 169] width 18 height 18
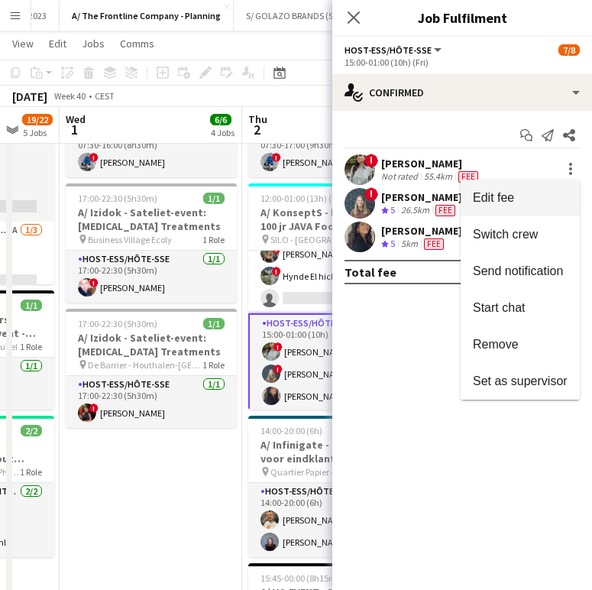
click at [536, 200] on span "Edit fee" at bounding box center [520, 198] width 95 height 14
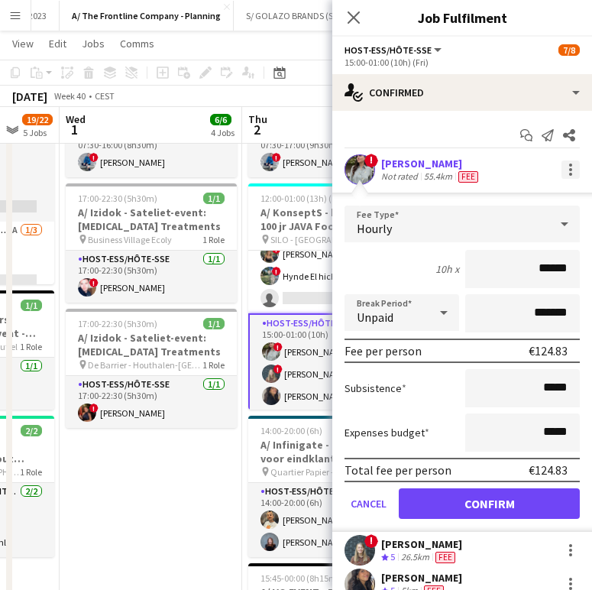
click at [569, 173] on div at bounding box center [570, 174] width 3 height 3
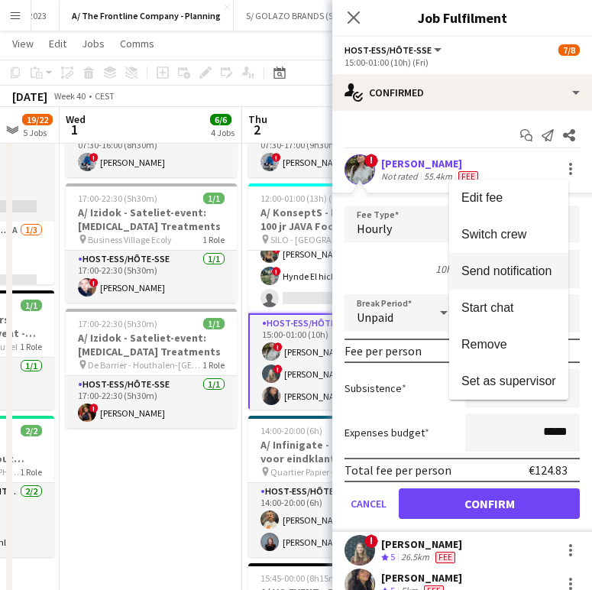
click at [533, 285] on button "Send notification" at bounding box center [508, 271] width 119 height 37
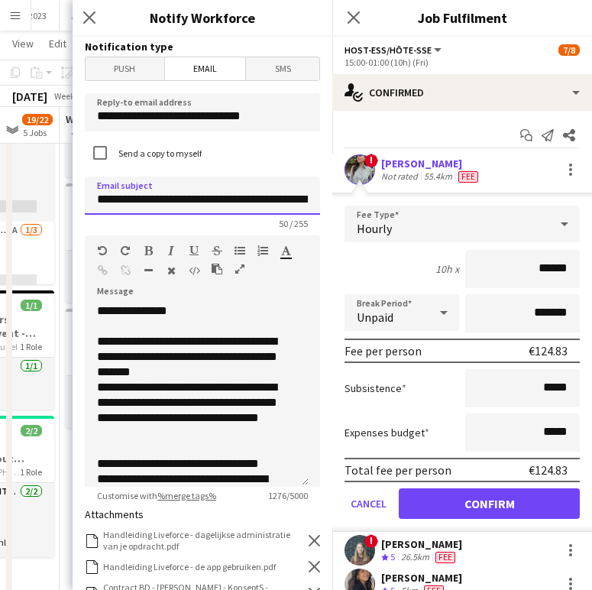
drag, startPoint x: 234, startPoint y: 204, endPoint x: 147, endPoint y: 196, distance: 87.5
click at [147, 196] on input "**********" at bounding box center [202, 196] width 235 height 38
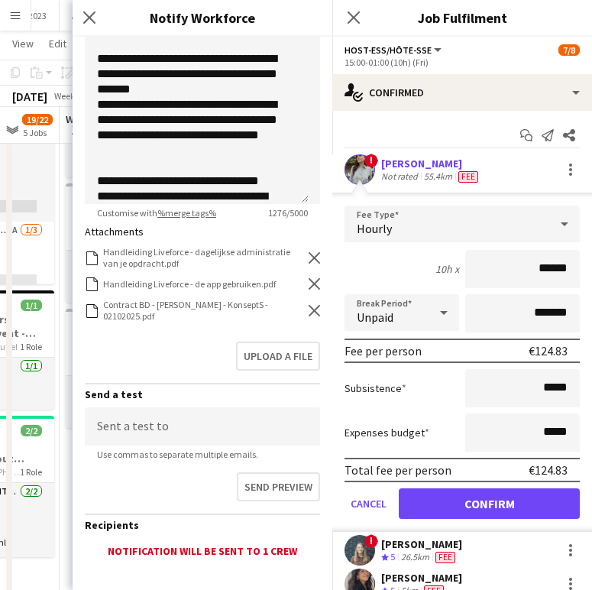
scroll to position [370, 0]
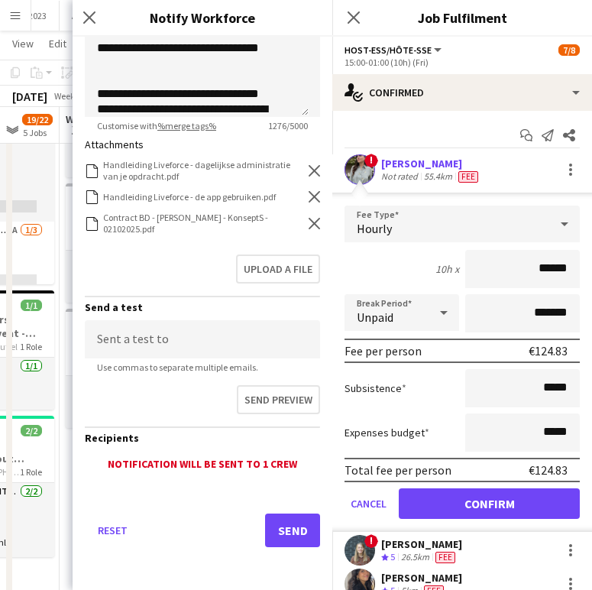
type input "**********"
click at [309, 225] on icon "Remove" at bounding box center [314, 223] width 11 height 11
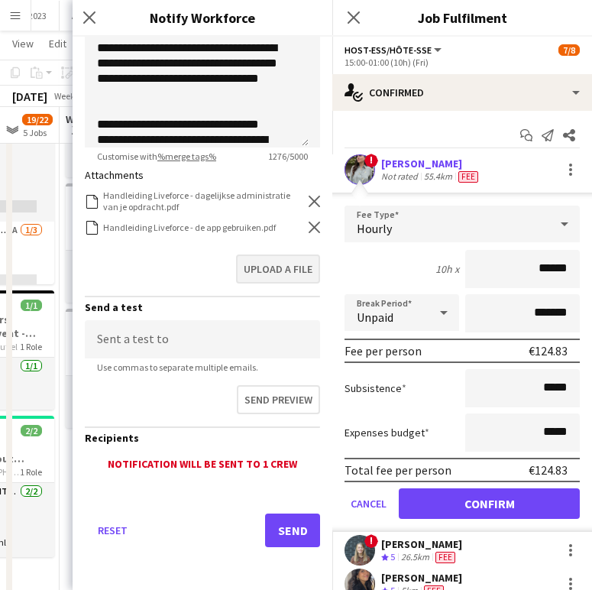
click at [276, 254] on div "Upload a file" at bounding box center [202, 271] width 235 height 47
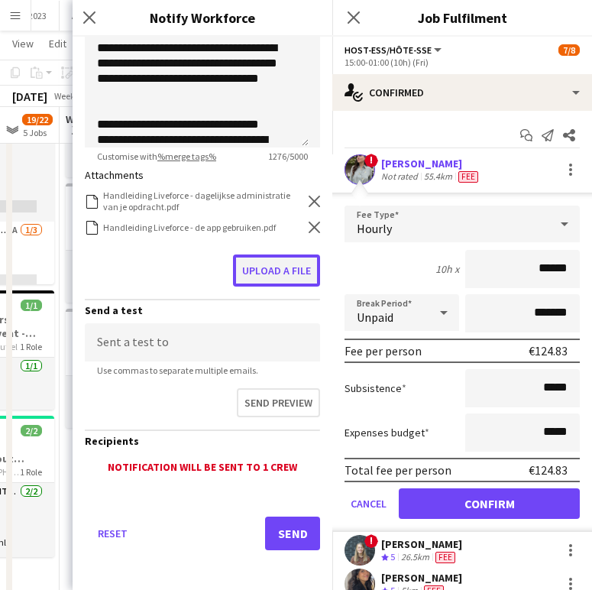
click at [271, 262] on button "Upload a file" at bounding box center [276, 270] width 87 height 32
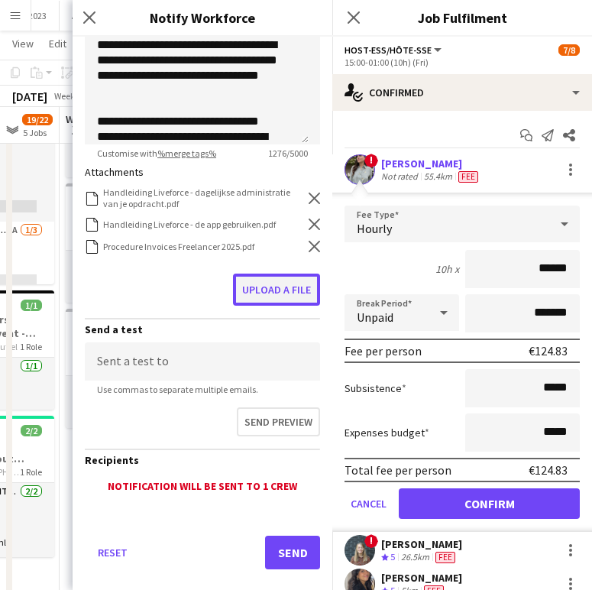
click at [251, 291] on button "Upload a file" at bounding box center [276, 290] width 87 height 32
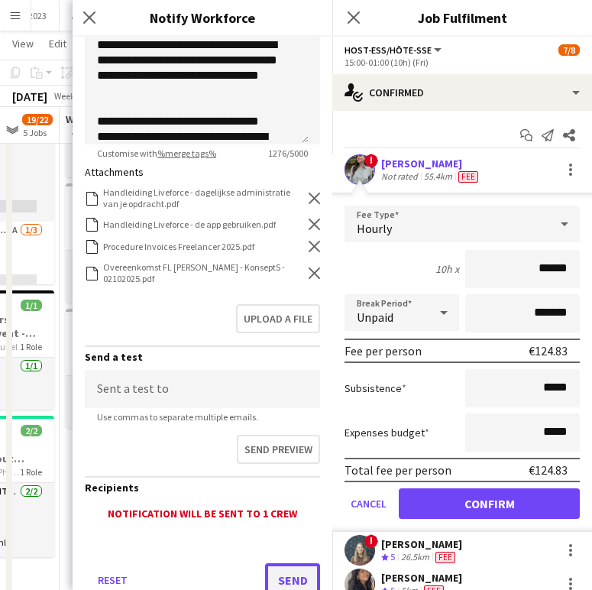
click at [294, 570] on button "Send" at bounding box center [292, 580] width 55 height 34
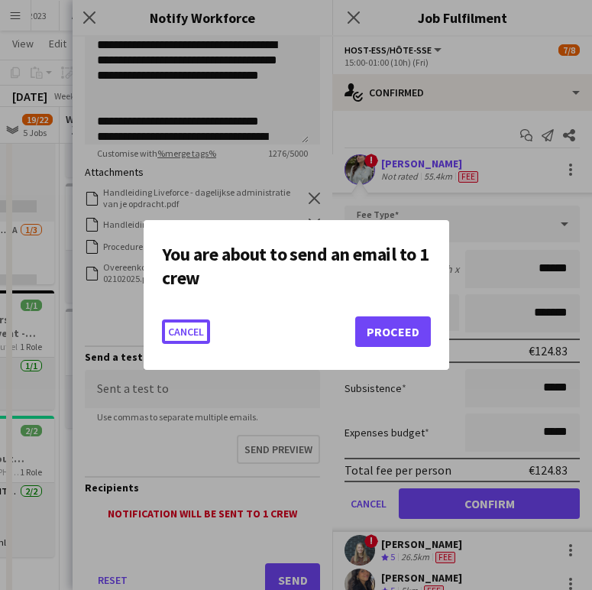
scroll to position [0, 0]
click at [399, 342] on button "Proceed" at bounding box center [393, 331] width 76 height 31
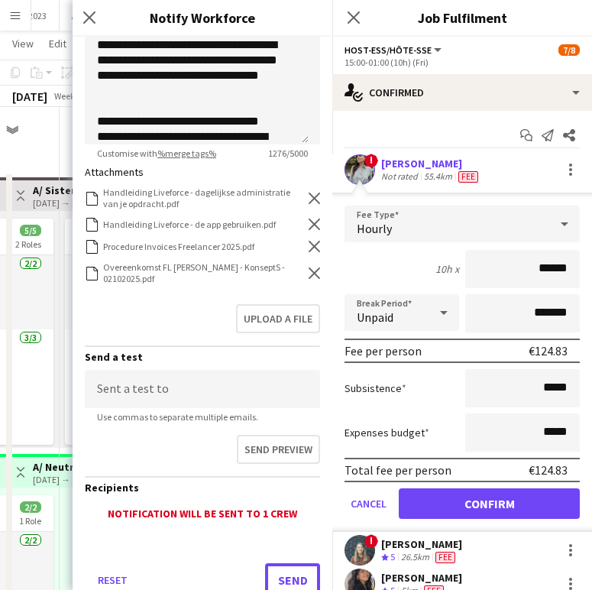
scroll to position [349, 0]
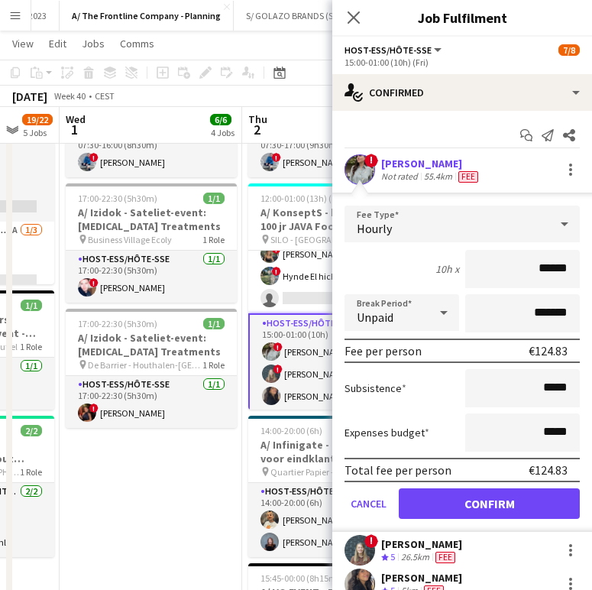
click at [425, 540] on div "[PERSON_NAME]" at bounding box center [421, 544] width 81 height 14
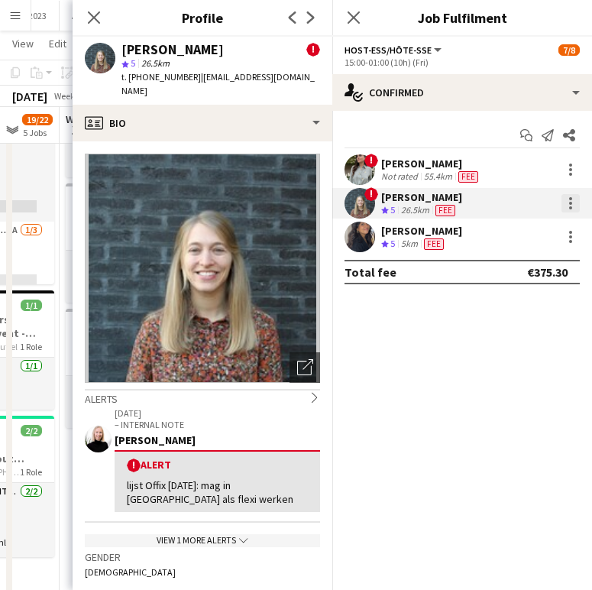
click at [578, 201] on div at bounding box center [571, 203] width 18 height 18
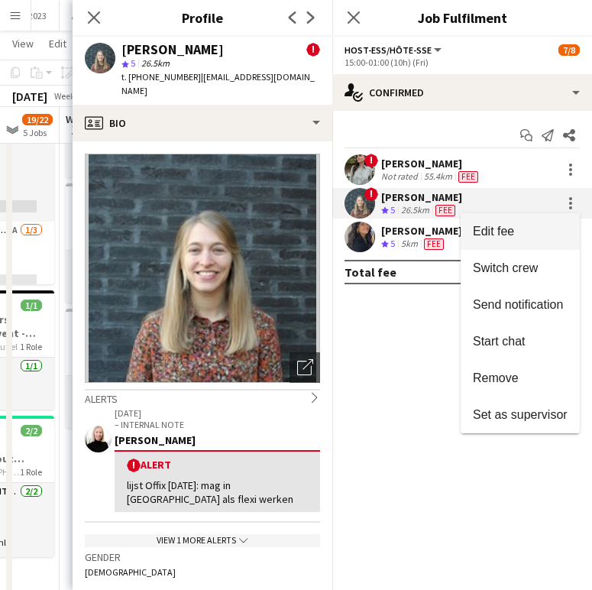
click at [531, 227] on span "Edit fee" at bounding box center [520, 232] width 95 height 14
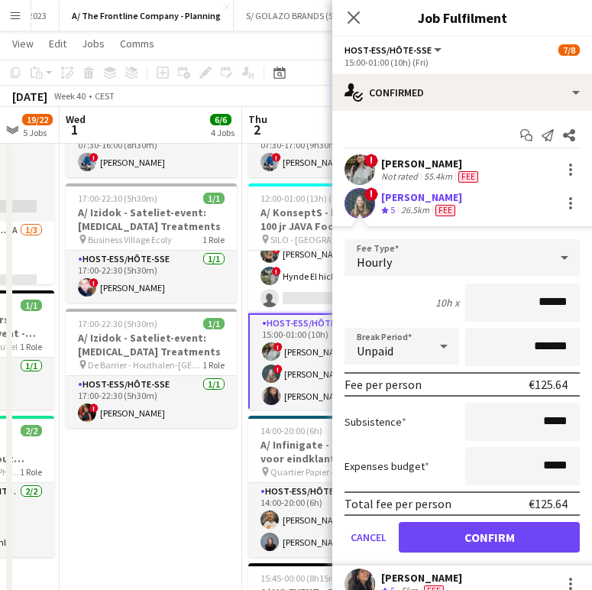
click at [423, 206] on div "26.5km" at bounding box center [415, 210] width 34 height 13
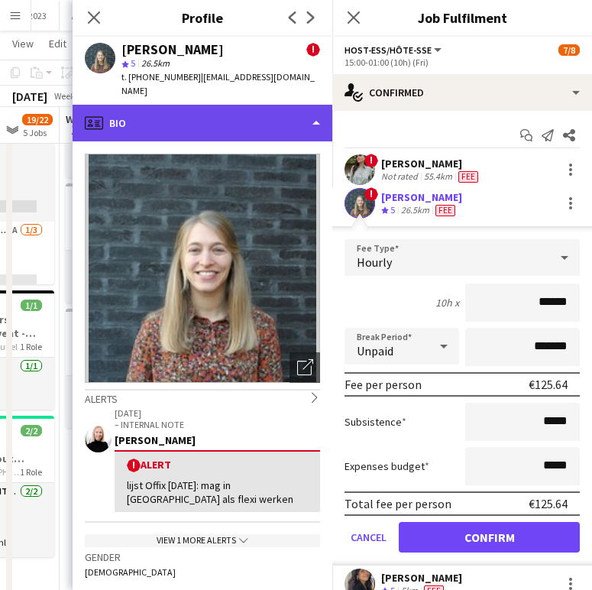
click at [181, 105] on div "profile Bio" at bounding box center [203, 123] width 260 height 37
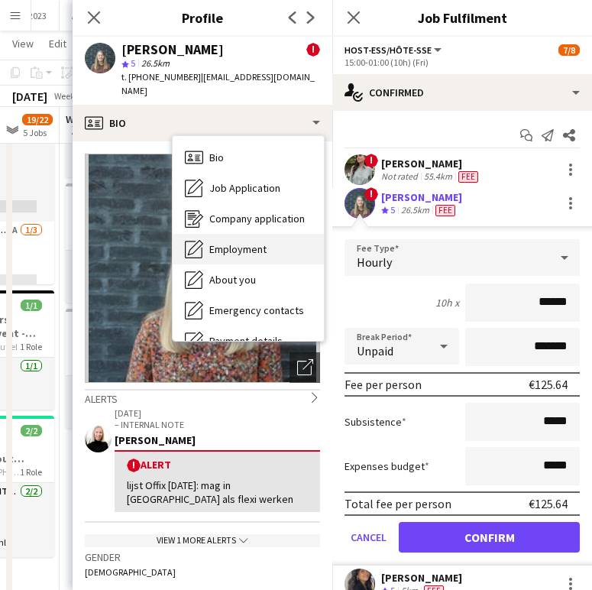
click at [225, 242] on span "Employment" at bounding box center [237, 249] width 57 height 14
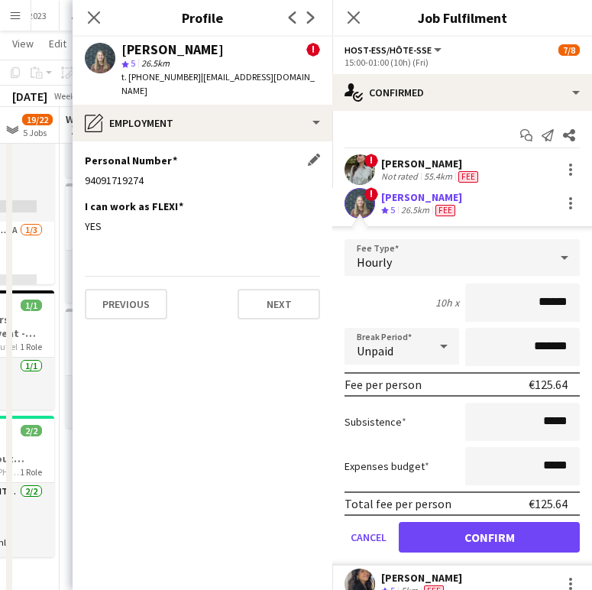
click at [105, 173] on div "94091719274" at bounding box center [202, 180] width 235 height 14
copy div "94091719274"
click at [96, 14] on icon "Close pop-in" at bounding box center [93, 17] width 15 height 15
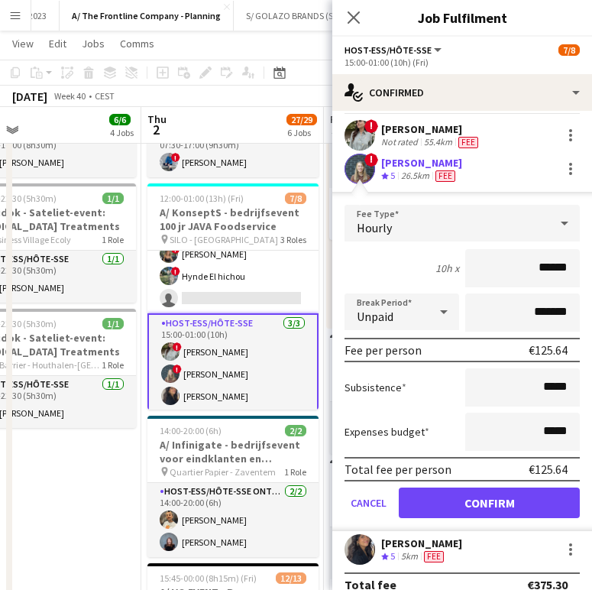
scroll to position [53, 0]
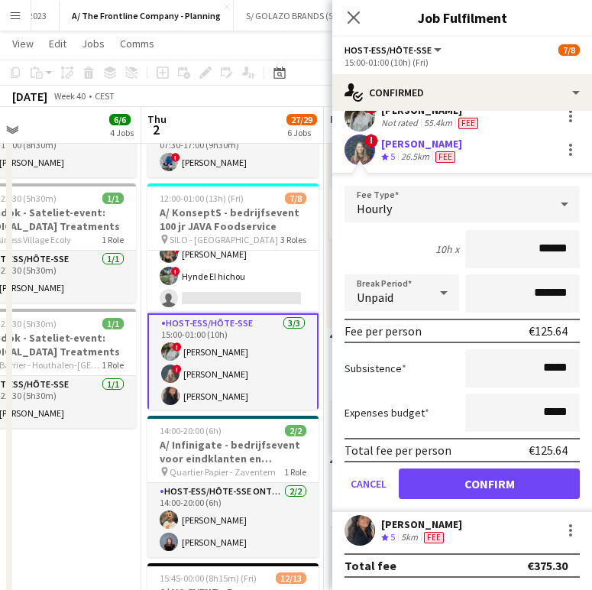
click at [421, 536] on div "5km" at bounding box center [409, 537] width 23 height 13
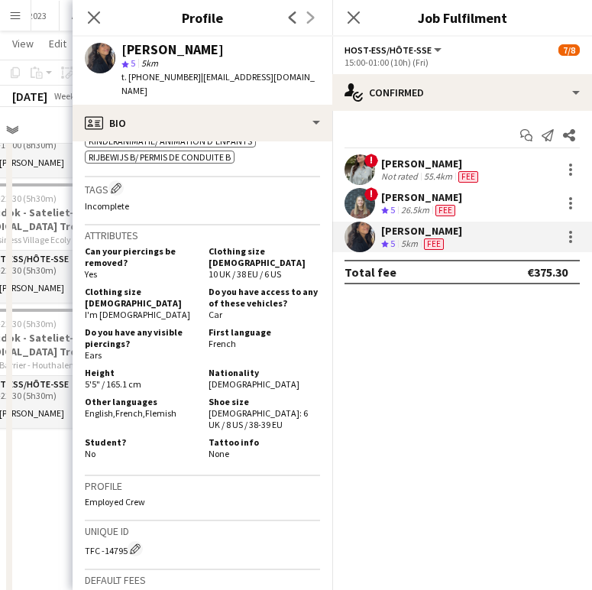
scroll to position [663, 0]
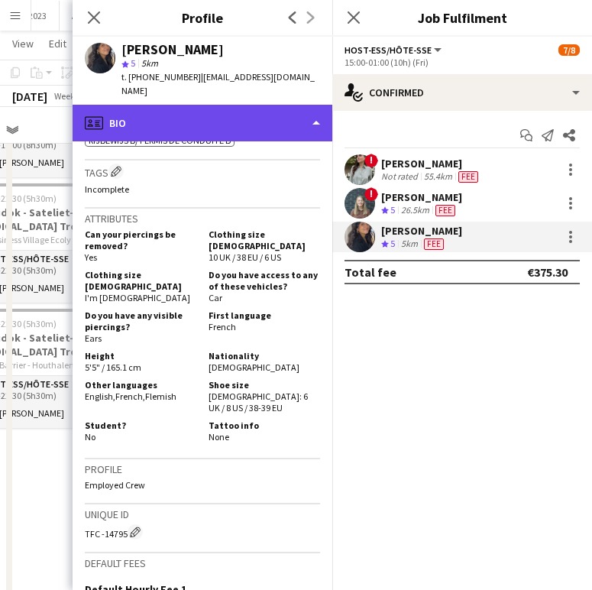
click at [207, 105] on div "profile Bio" at bounding box center [203, 123] width 260 height 37
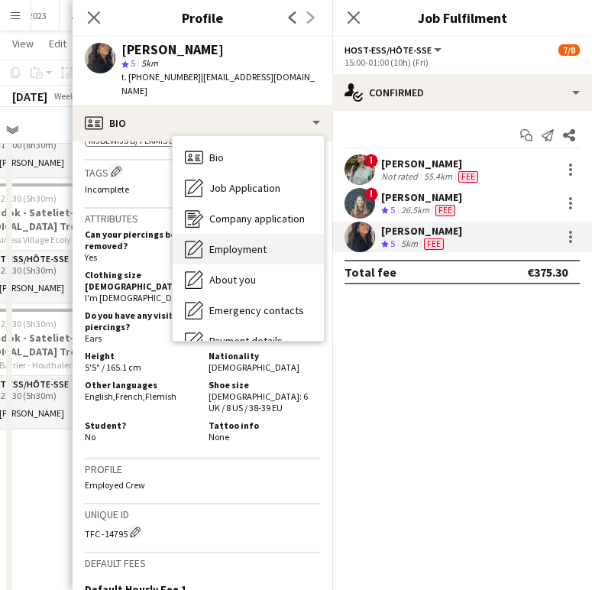
click at [241, 242] on span "Employment" at bounding box center [237, 249] width 57 height 14
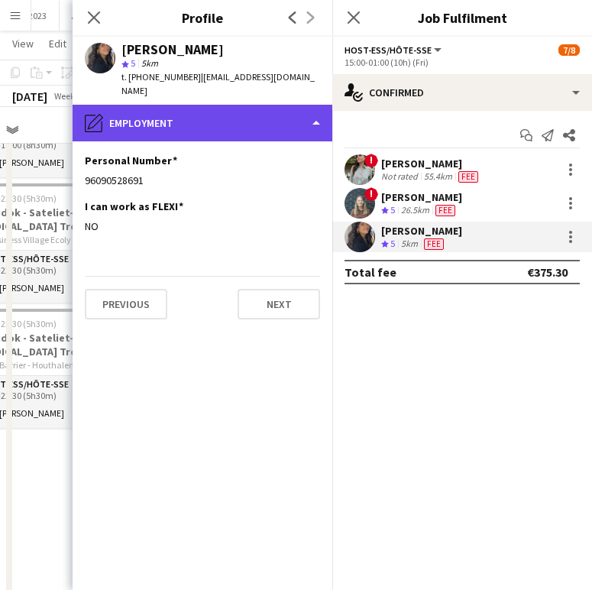
click at [177, 113] on div "pencil4 Employment" at bounding box center [203, 123] width 260 height 37
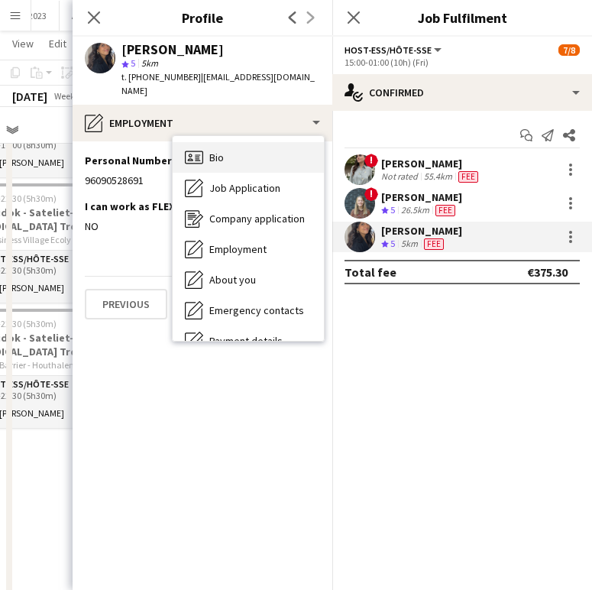
click at [201, 148] on icon "Bio" at bounding box center [194, 157] width 18 height 18
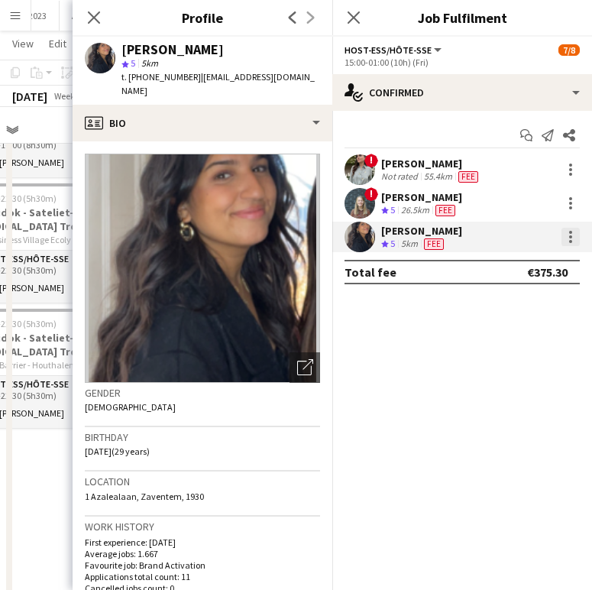
click at [568, 242] on div at bounding box center [571, 237] width 18 height 18
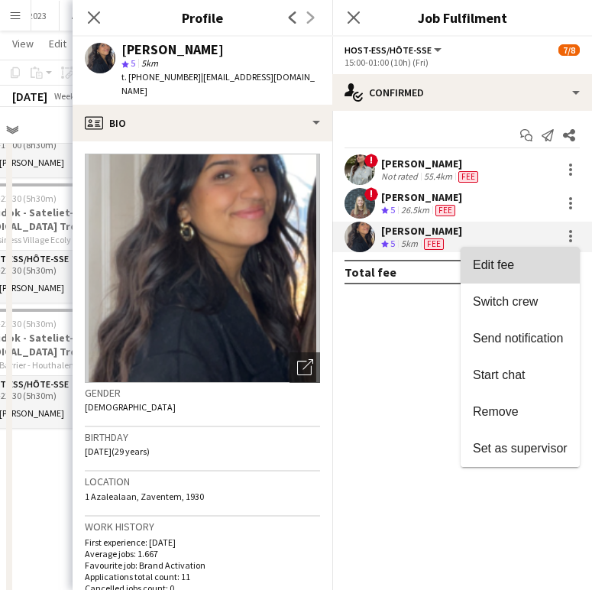
click at [531, 266] on span "Edit fee" at bounding box center [520, 265] width 95 height 14
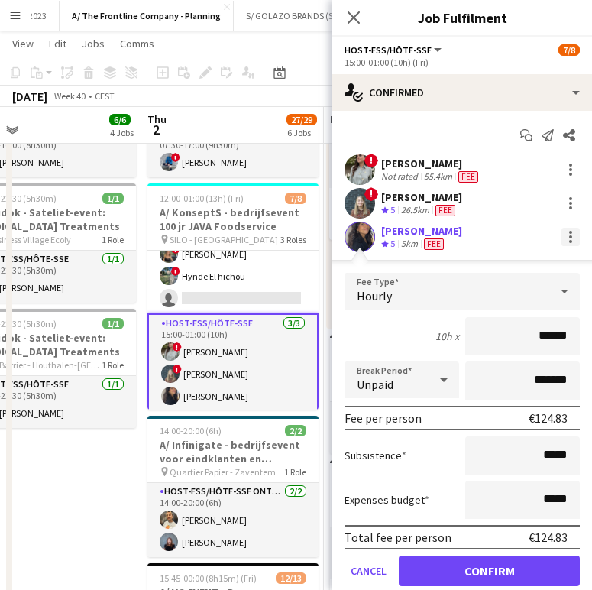
click at [562, 232] on div at bounding box center [571, 237] width 18 height 18
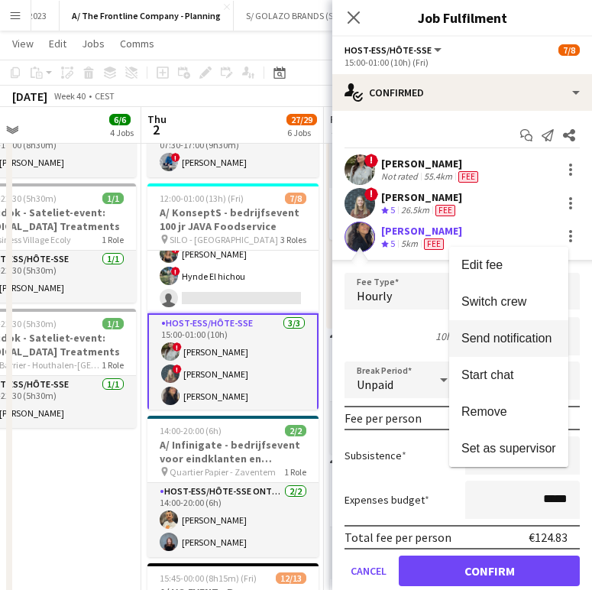
click at [525, 324] on button "Send notification" at bounding box center [508, 338] width 119 height 37
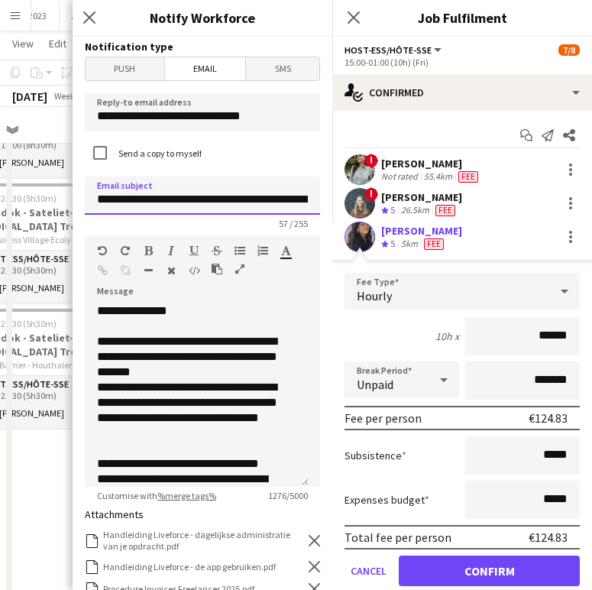
drag, startPoint x: 264, startPoint y: 199, endPoint x: 141, endPoint y: 202, distance: 123.1
click at [141, 202] on input "**********" at bounding box center [202, 196] width 235 height 38
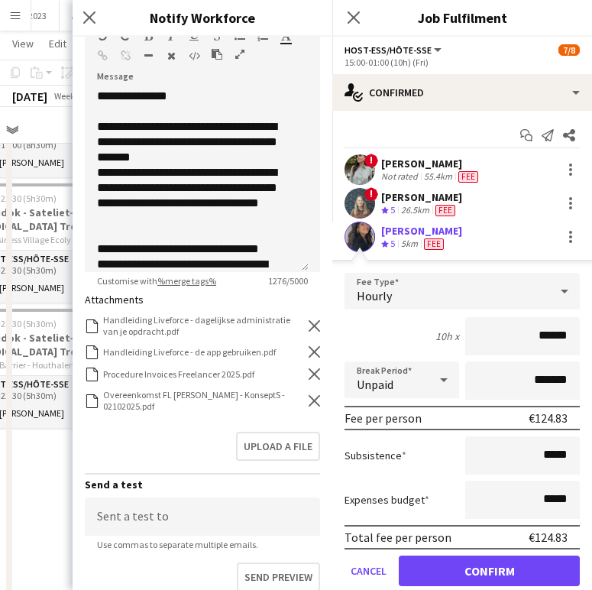
scroll to position [223, 0]
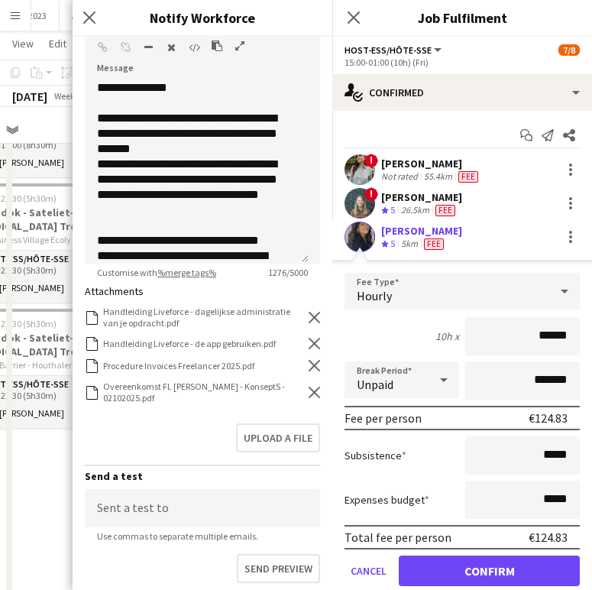
type input "**********"
click at [309, 369] on icon "Remove" at bounding box center [314, 365] width 11 height 11
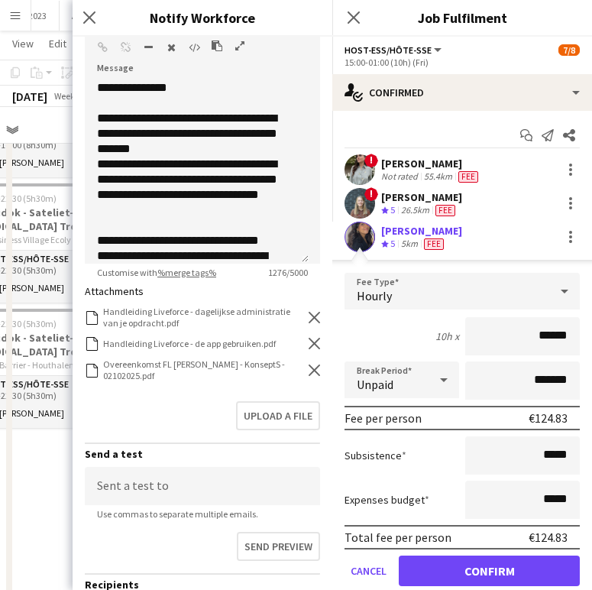
click at [309, 369] on icon at bounding box center [314, 370] width 11 height 11
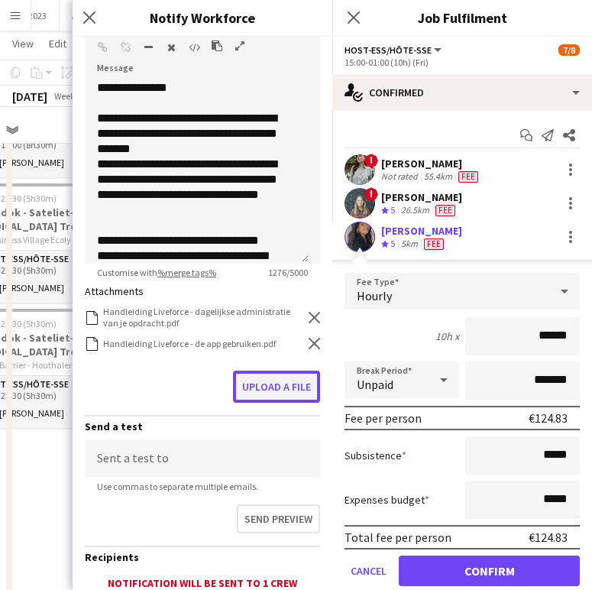
click at [289, 377] on button "Upload a file" at bounding box center [276, 387] width 87 height 32
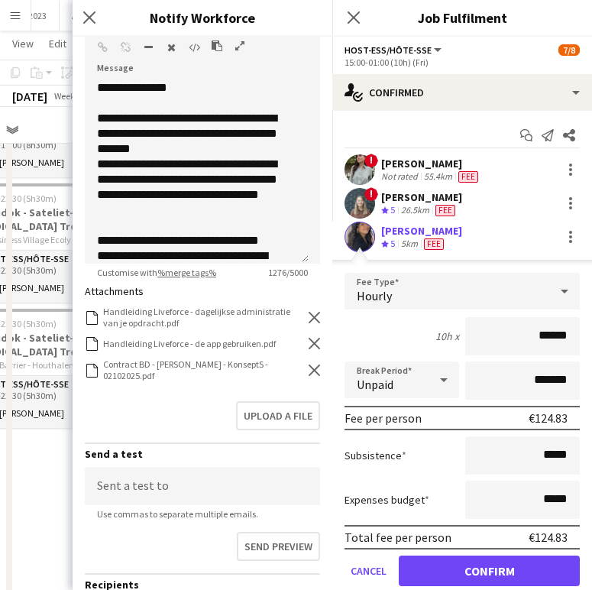
scroll to position [370, 0]
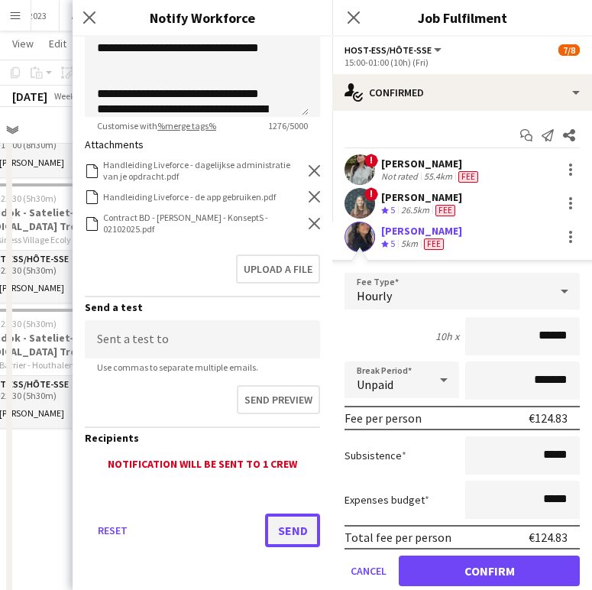
click at [277, 527] on button "Send" at bounding box center [292, 531] width 55 height 34
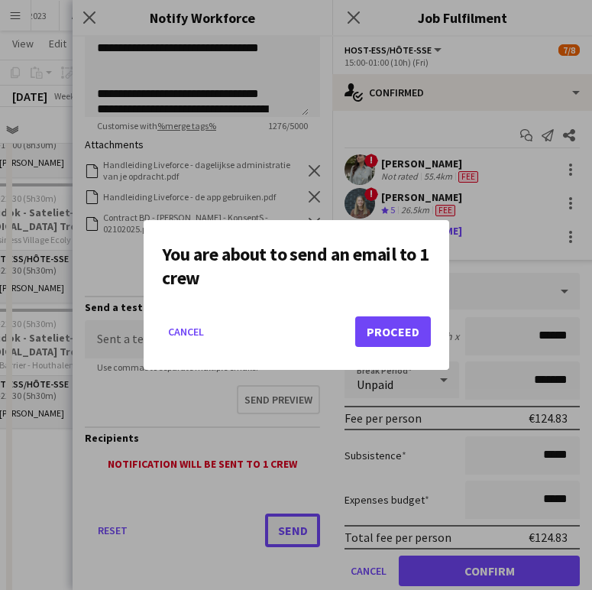
scroll to position [0, 0]
click at [408, 339] on button "Proceed" at bounding box center [393, 331] width 76 height 31
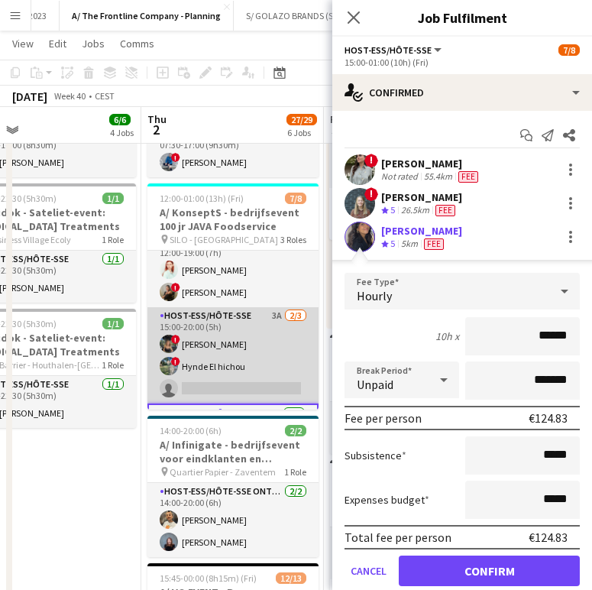
scroll to position [17, 0]
click at [237, 358] on app-card-role "Host-ess/Hôte-sse 3A [DATE] 15:00-20:00 (5h) ! [PERSON_NAME] ! Hynde El hichou …" at bounding box center [232, 356] width 171 height 96
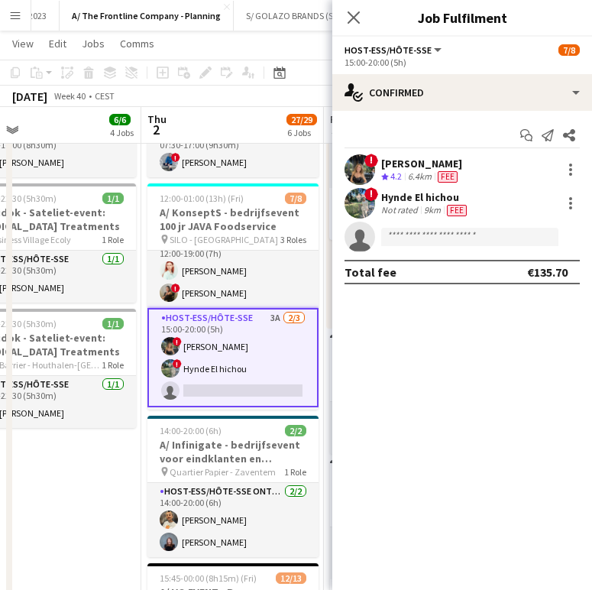
click at [416, 166] on div "[PERSON_NAME]" at bounding box center [421, 164] width 81 height 14
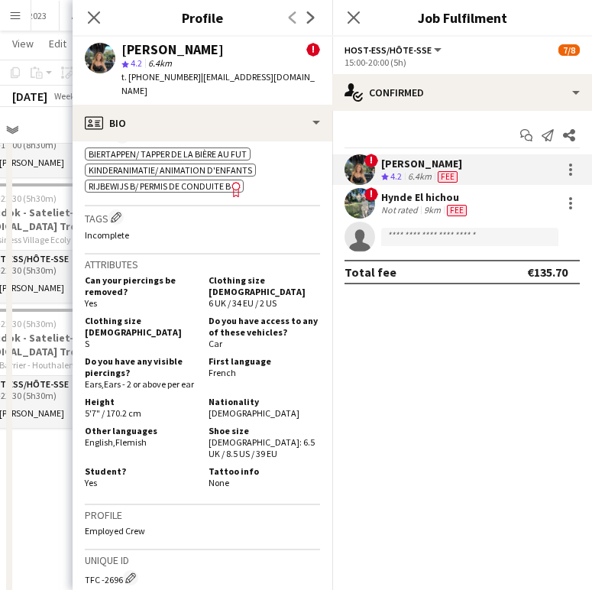
scroll to position [874, 0]
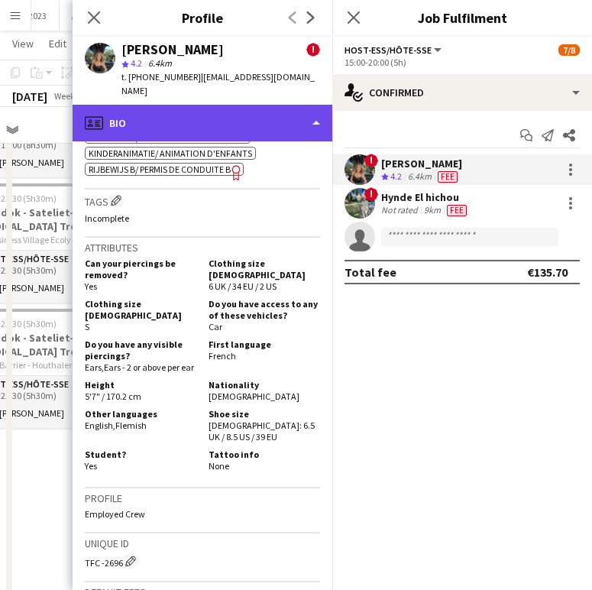
click at [245, 107] on div "profile Bio" at bounding box center [203, 123] width 260 height 37
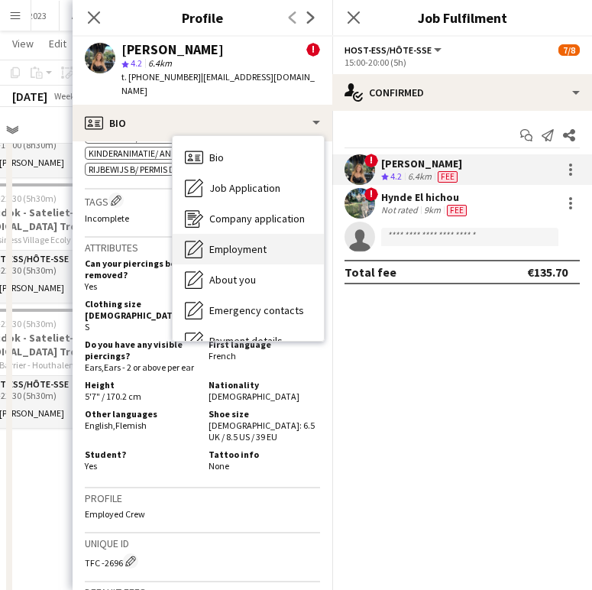
click at [224, 234] on div "Employment Employment" at bounding box center [248, 249] width 151 height 31
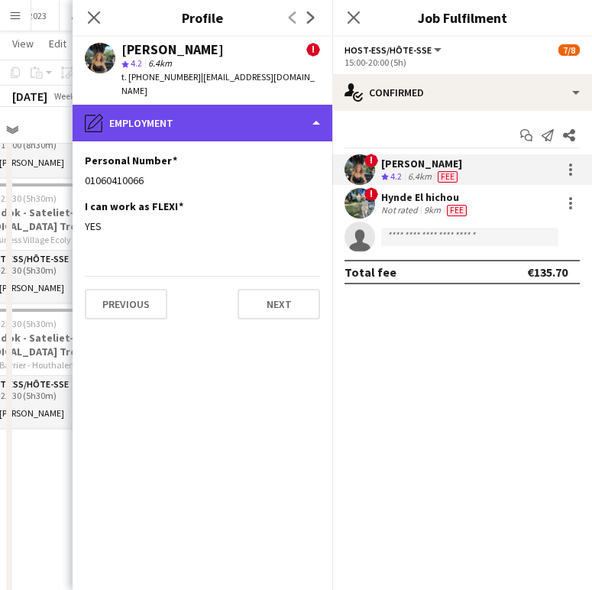
click at [199, 105] on div "pencil4 Employment" at bounding box center [203, 123] width 260 height 37
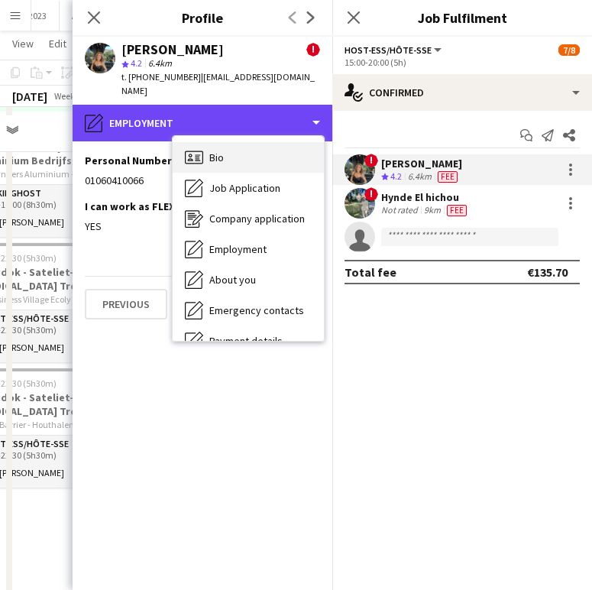
scroll to position [611, 0]
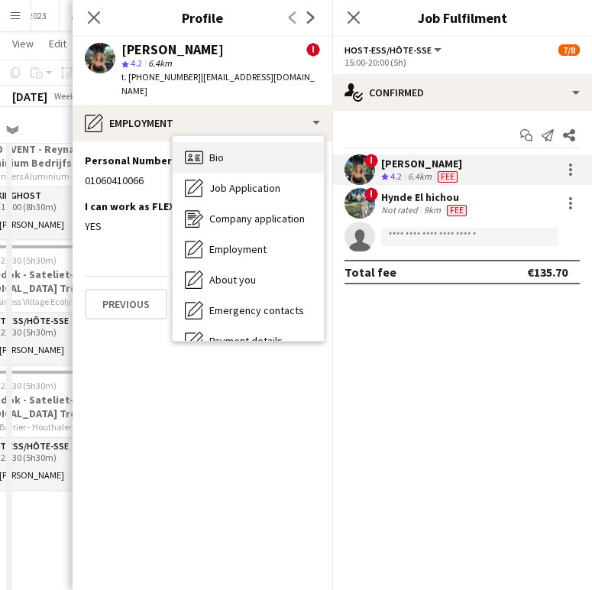
click at [212, 151] on span "Bio" at bounding box center [216, 158] width 15 height 14
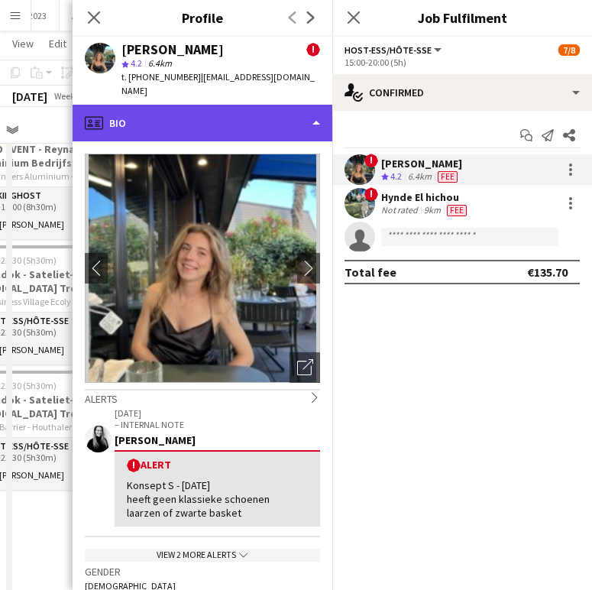
click at [206, 110] on div "profile Bio" at bounding box center [203, 123] width 260 height 37
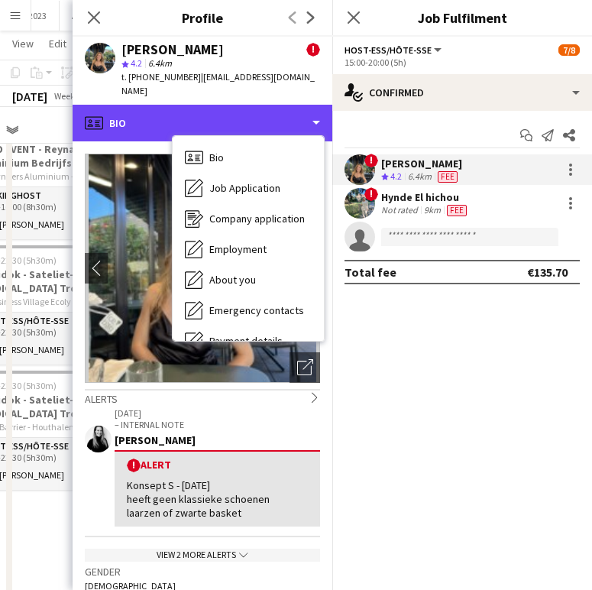
scroll to position [144, 0]
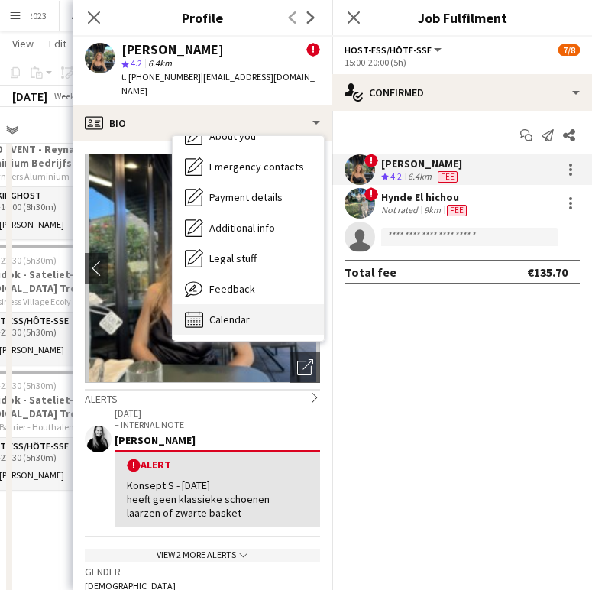
click at [263, 308] on div "Calendar Calendar" at bounding box center [248, 319] width 151 height 31
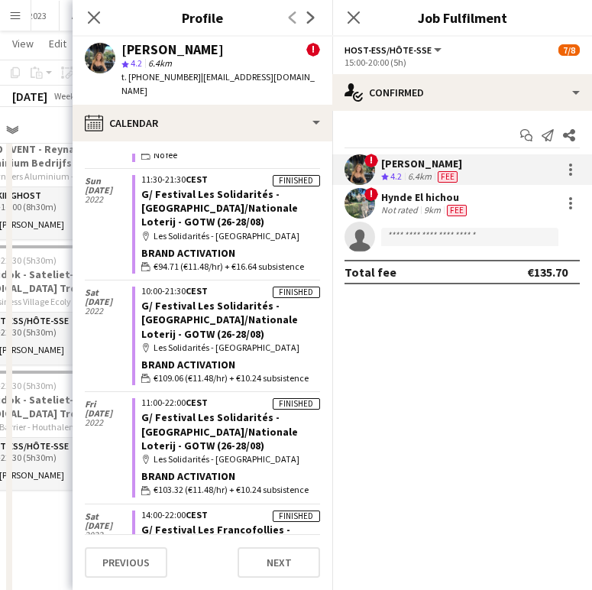
scroll to position [3417, 0]
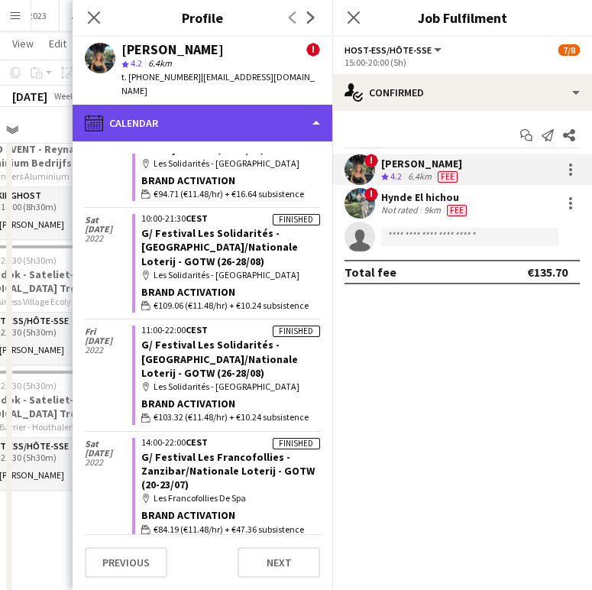
click at [195, 115] on div "calendar-full Calendar" at bounding box center [203, 123] width 260 height 37
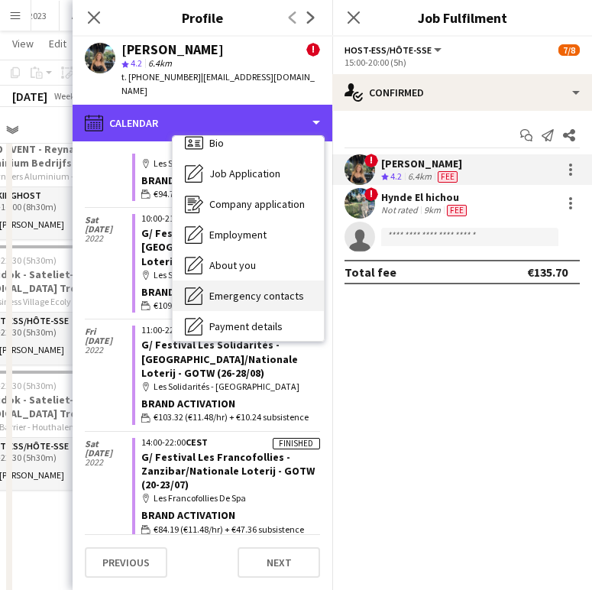
scroll to position [0, 0]
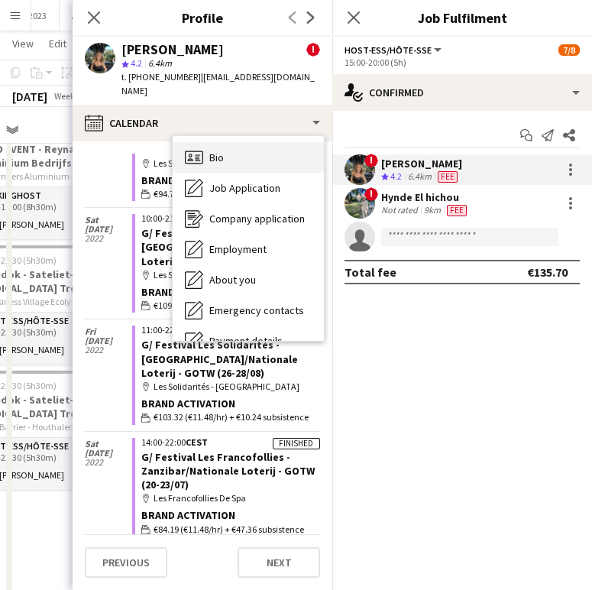
click at [230, 150] on div "Bio Bio" at bounding box center [248, 157] width 151 height 31
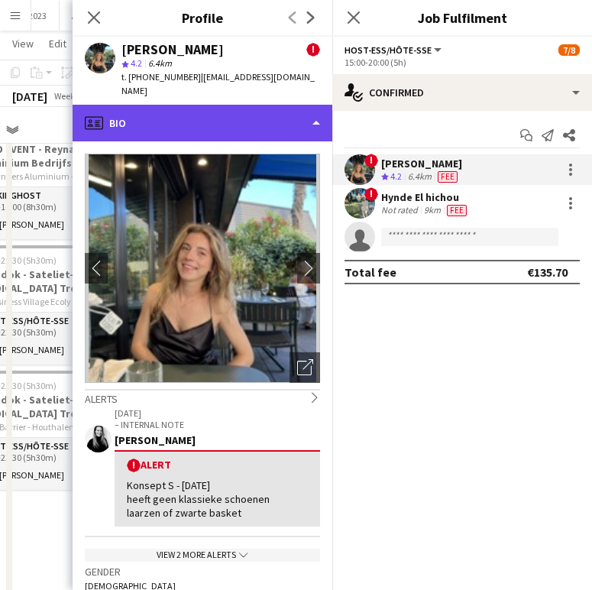
click at [239, 119] on div "profile Bio" at bounding box center [203, 123] width 260 height 37
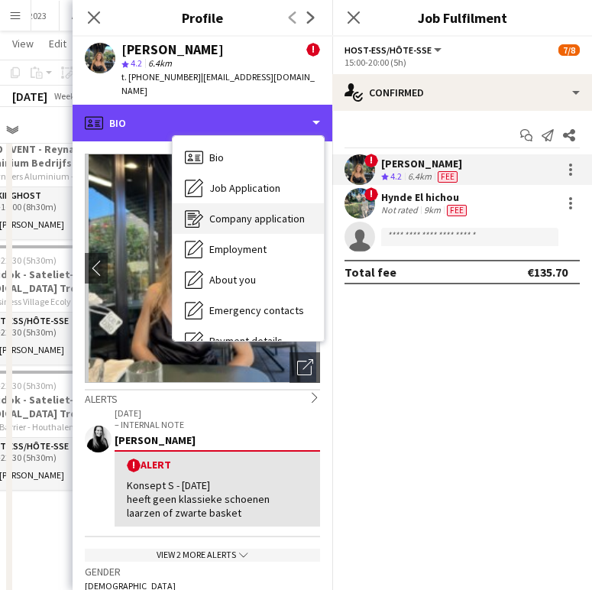
scroll to position [144, 0]
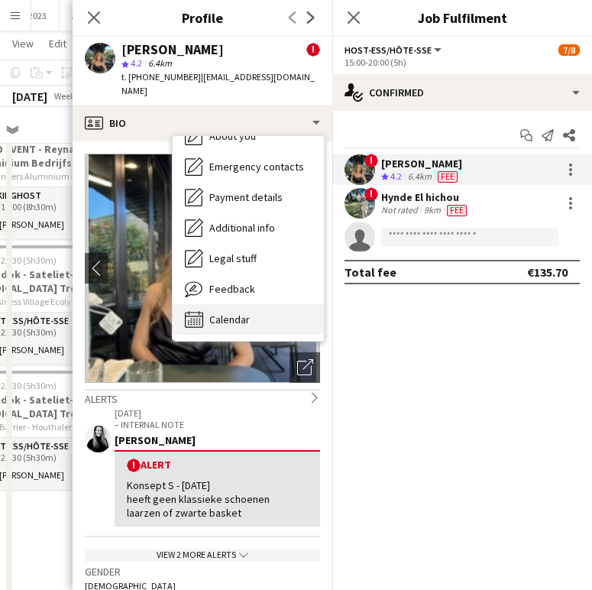
click at [223, 304] on div "Calendar Calendar" at bounding box center [248, 319] width 151 height 31
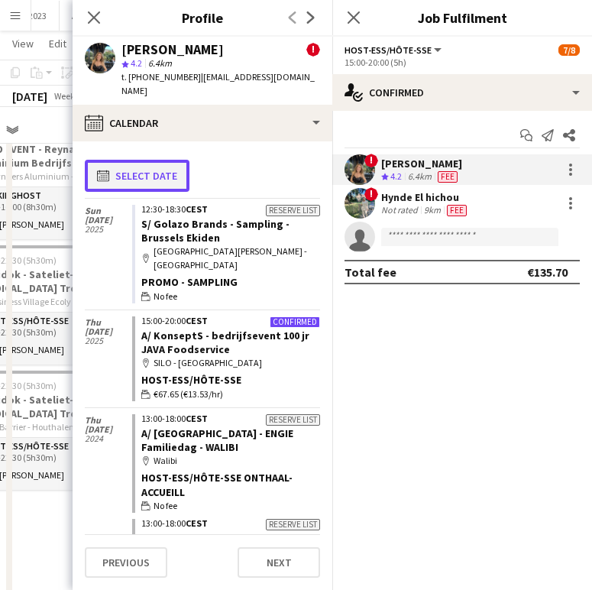
click at [141, 160] on button "calendar-full Select date" at bounding box center [137, 176] width 105 height 32
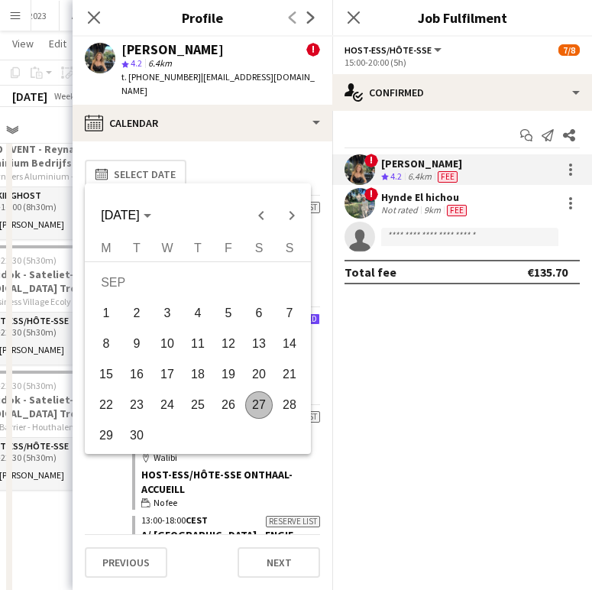
click at [150, 155] on div at bounding box center [296, 295] width 592 height 590
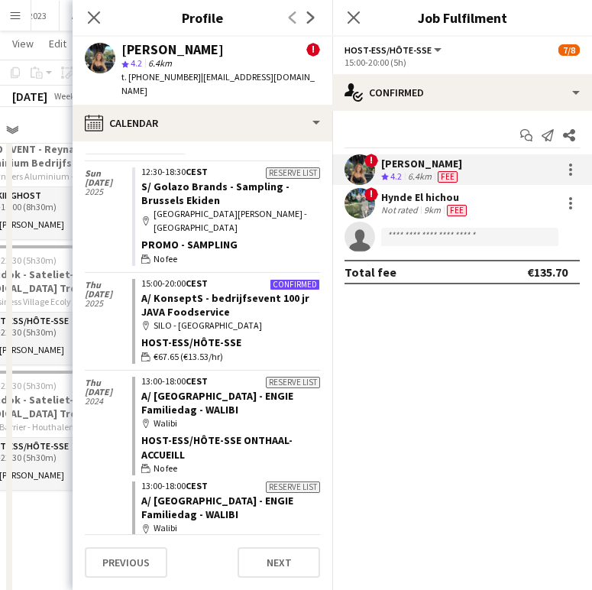
scroll to position [37, 0]
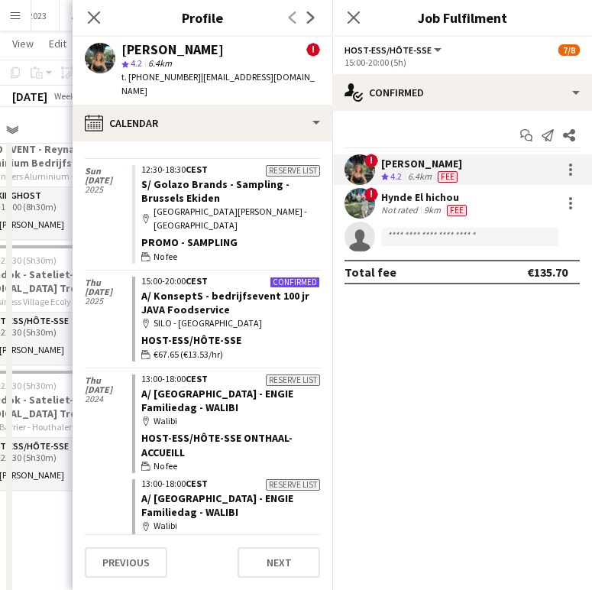
click at [232, 282] on app-crew-calendar-job-card "Confirmed 15:00-20:00 CEST A/ KonseptS - bedrijfsevent 100 jr JAVA Foodservice …" at bounding box center [226, 319] width 188 height 85
click at [231, 281] on app-crew-calendar-job-card "Confirmed 15:00-20:00 CEST A/ KonseptS - bedrijfsevent 100 jr JAVA Foodservice …" at bounding box center [226, 319] width 188 height 85
click at [426, 206] on div "9km" at bounding box center [432, 210] width 23 height 12
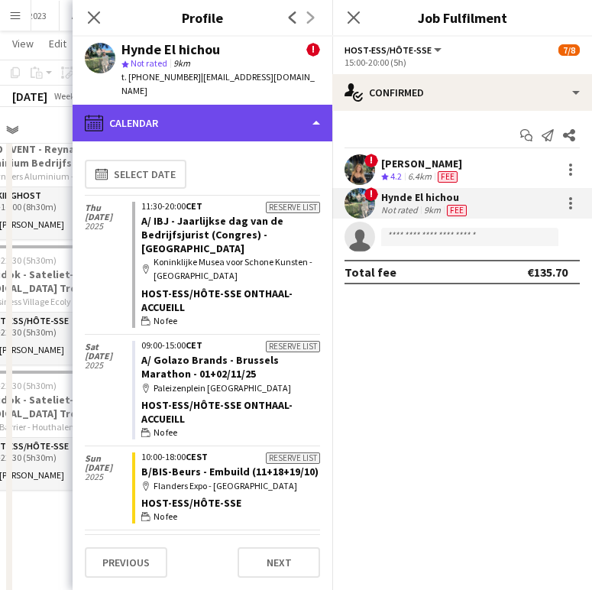
click at [276, 118] on div "calendar-full Calendar" at bounding box center [203, 123] width 260 height 37
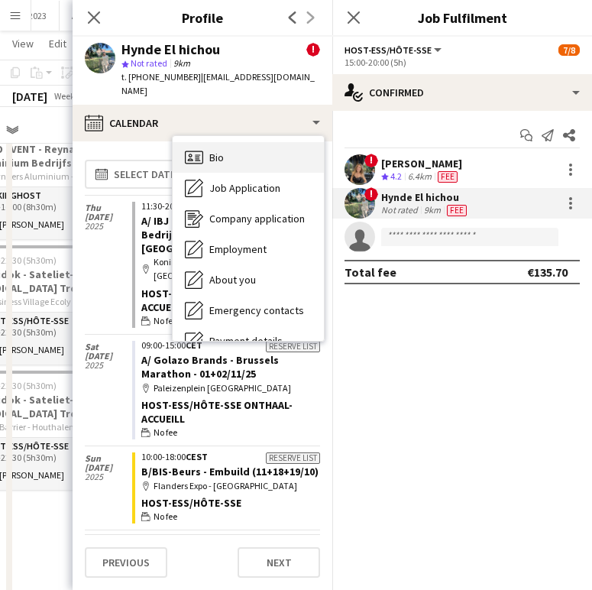
click at [272, 142] on div "Bio Bio" at bounding box center [248, 157] width 151 height 31
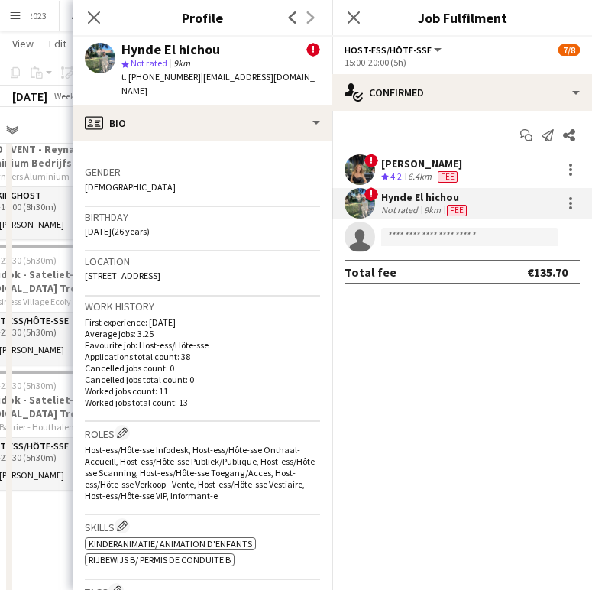
scroll to position [381, 0]
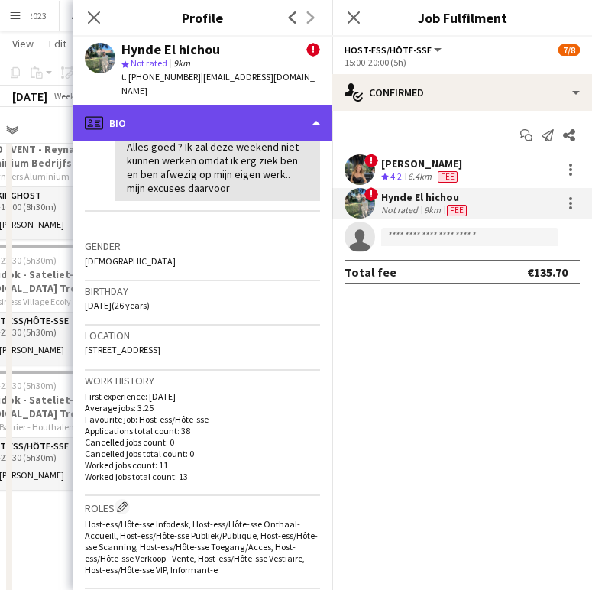
click at [208, 107] on div "profile Bio" at bounding box center [203, 123] width 260 height 37
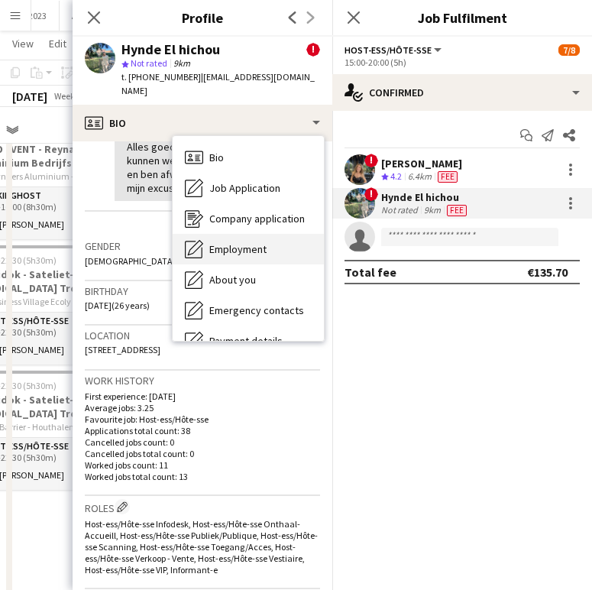
click at [257, 242] on span "Employment" at bounding box center [237, 249] width 57 height 14
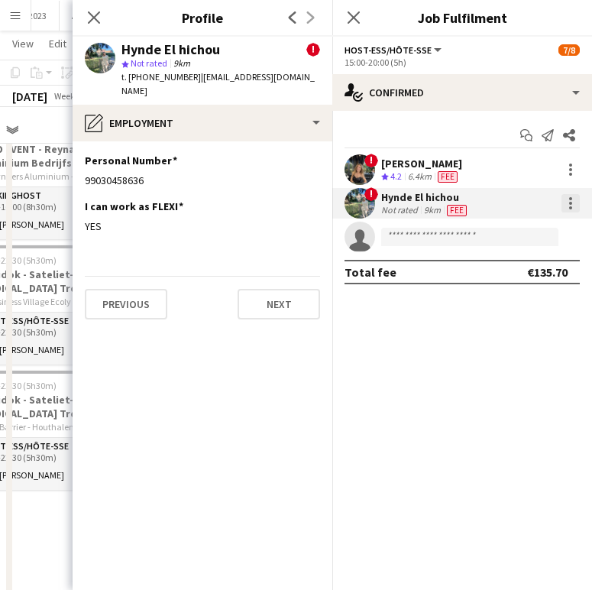
click at [576, 201] on div at bounding box center [571, 203] width 18 height 18
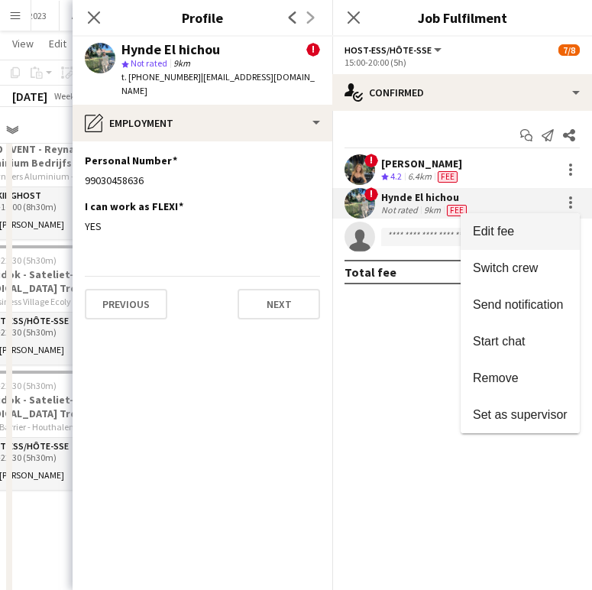
click at [512, 240] on button "Edit fee" at bounding box center [520, 231] width 119 height 37
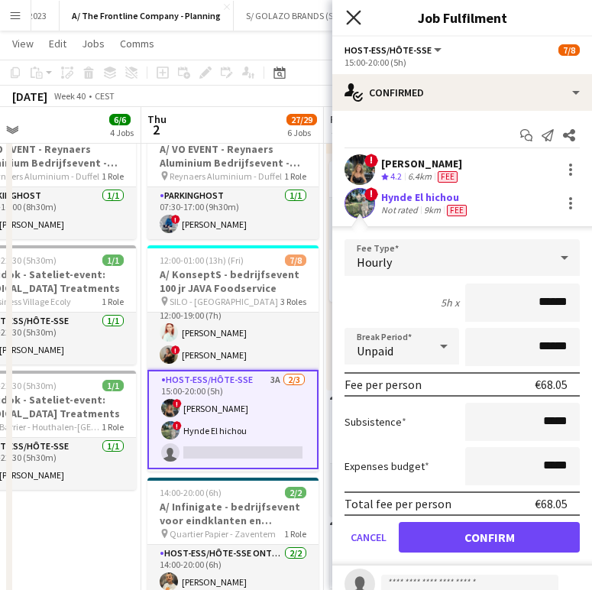
click at [358, 15] on icon at bounding box center [353, 17] width 15 height 15
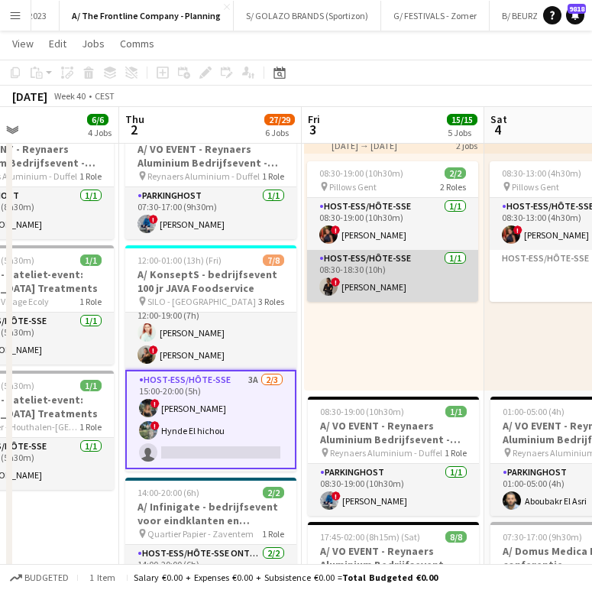
scroll to position [0, 613]
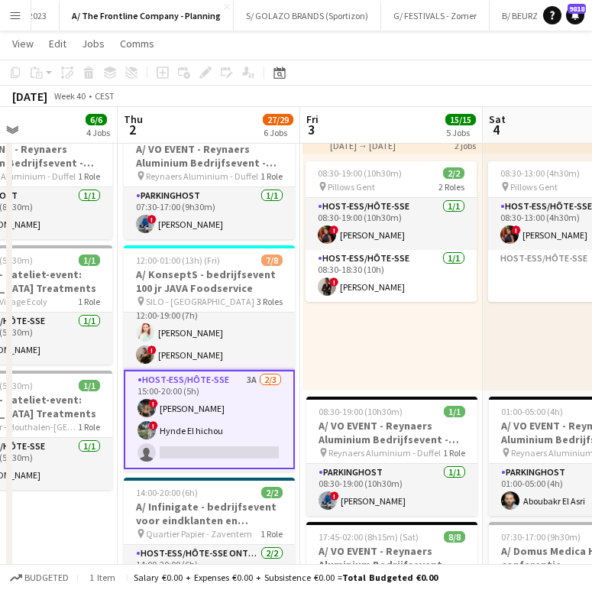
click at [390, 371] on div "08:30-19:00 (10h30m) 2/2 pin Pillows Gent 2 Roles Host-ess/Hôte-sse [DATE] 08:3…" at bounding box center [393, 272] width 180 height 237
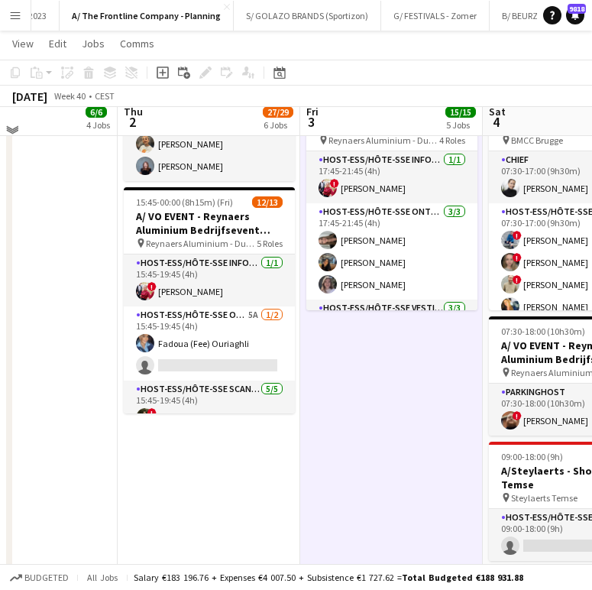
scroll to position [1054, 0]
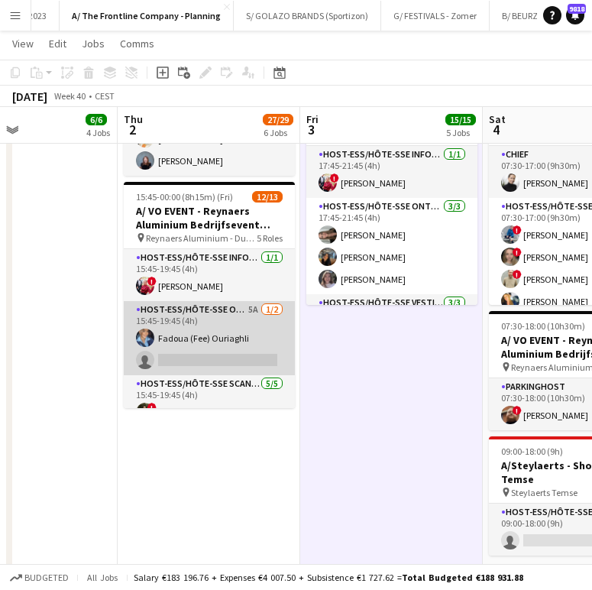
click at [258, 308] on app-card-role "Host-ess/Hôte-sse Onthaal-Accueill 5A [DATE] 15:45-19:45 (4h) Fadoua (Fee) [GEO…" at bounding box center [209, 338] width 171 height 74
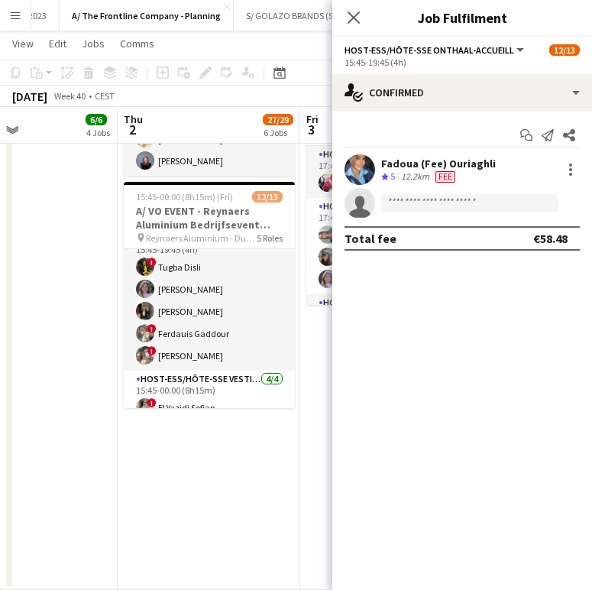
scroll to position [162, 0]
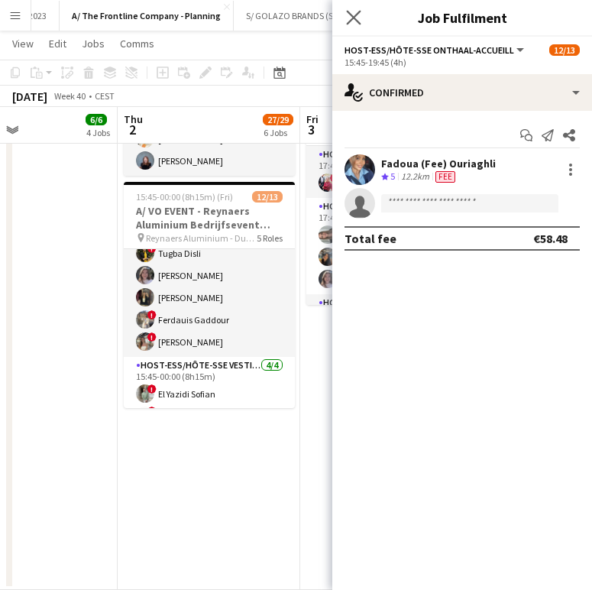
click at [361, 12] on app-icon "Close pop-in" at bounding box center [354, 18] width 22 height 22
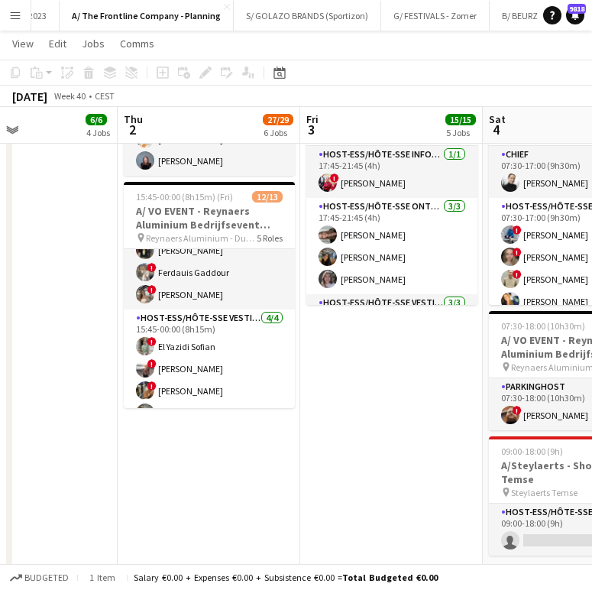
scroll to position [205, 0]
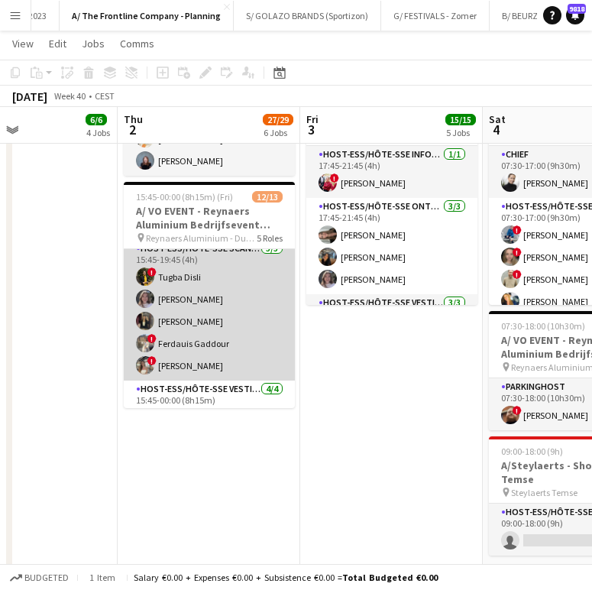
click at [232, 322] on app-card-role "Host-ess/Hôte-sse Scanning [DATE] 15:45-19:45 (4h) ! [PERSON_NAME] Winke De Fey…" at bounding box center [209, 310] width 171 height 141
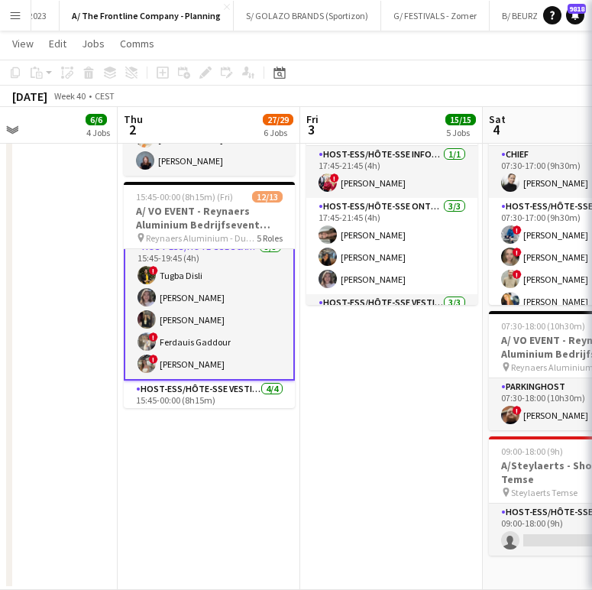
scroll to position [137, 0]
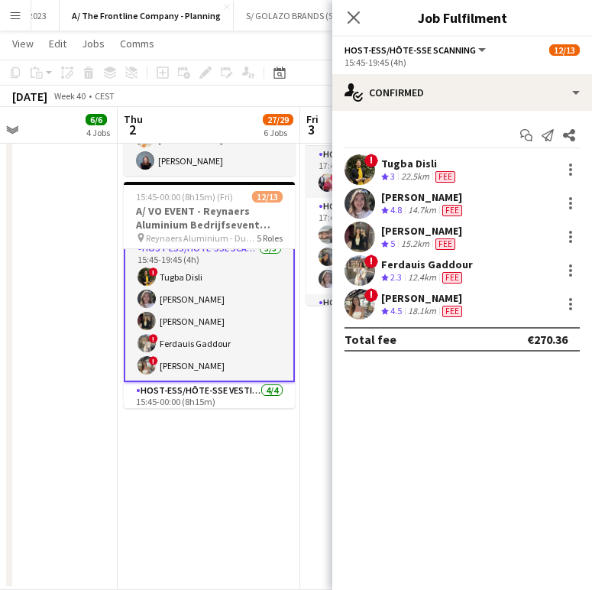
click at [416, 164] on div "Tugba Disli" at bounding box center [419, 164] width 77 height 14
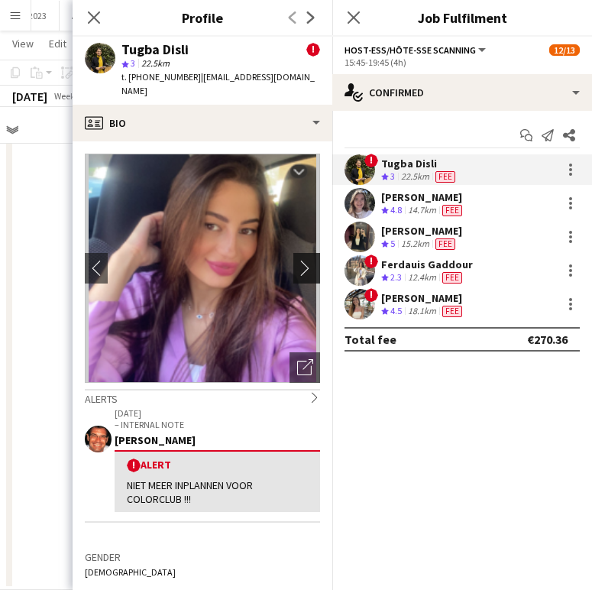
click at [293, 265] on button "chevron-right" at bounding box center [308, 268] width 31 height 31
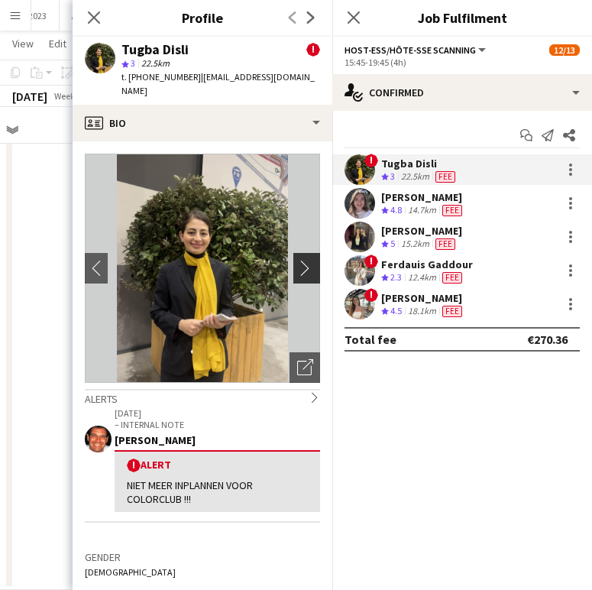
click at [293, 265] on button "chevron-right" at bounding box center [308, 268] width 31 height 31
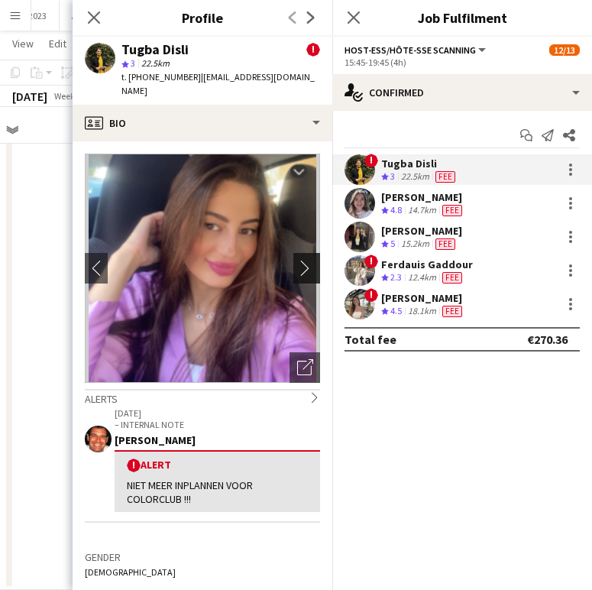
click at [293, 265] on button "chevron-right" at bounding box center [308, 268] width 31 height 31
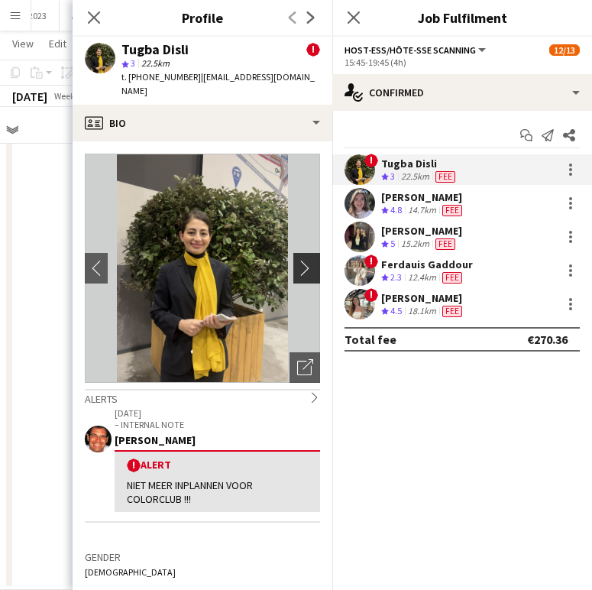
click at [293, 265] on button "chevron-right" at bounding box center [308, 268] width 31 height 31
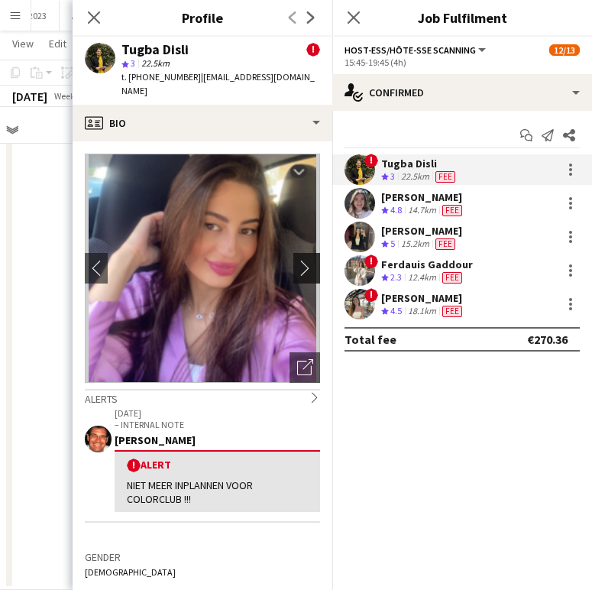
click at [293, 265] on button "chevron-right" at bounding box center [308, 268] width 31 height 31
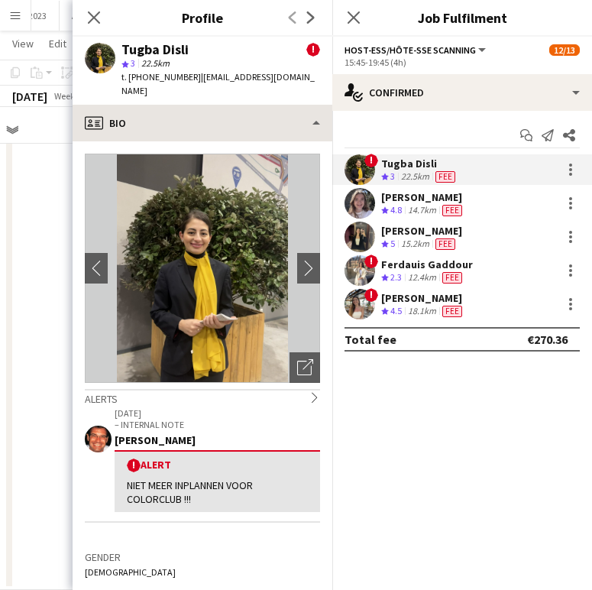
drag, startPoint x: 238, startPoint y: 82, endPoint x: 238, endPoint y: 93, distance: 11.5
click at [238, 92] on app-crew-profile "Close pop-in Profile Previous Next [PERSON_NAME] ! star 3 22.5km t. [PHONE_NUMB…" at bounding box center [203, 295] width 260 height 590
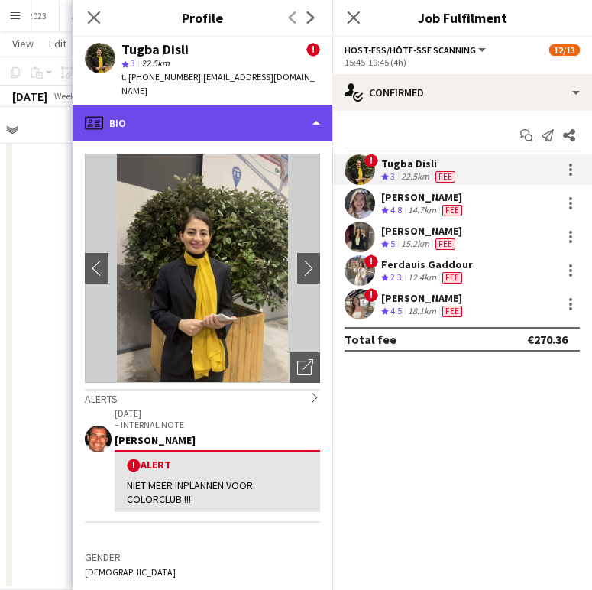
click at [238, 105] on div "profile Bio" at bounding box center [203, 123] width 260 height 37
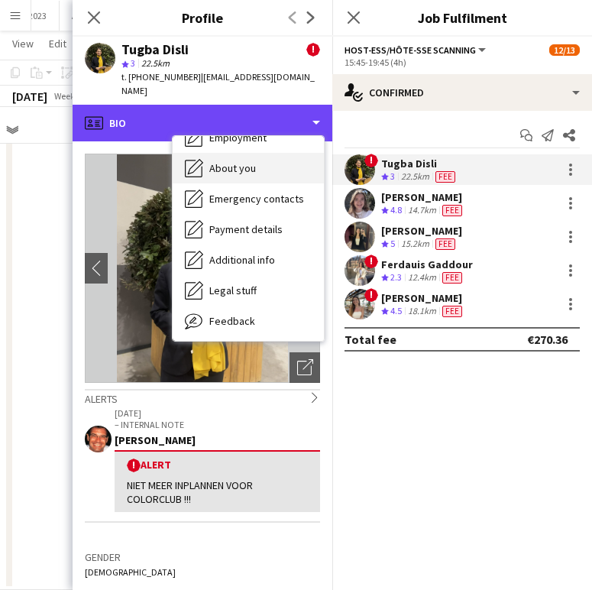
scroll to position [144, 0]
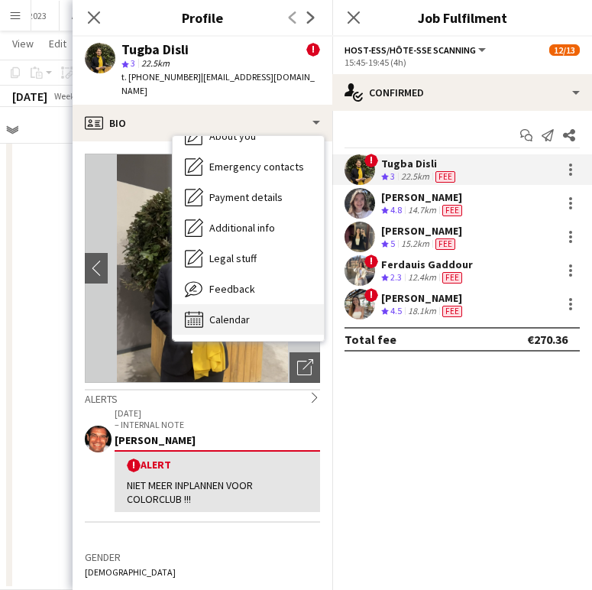
click at [243, 313] on span "Calendar" at bounding box center [229, 320] width 41 height 14
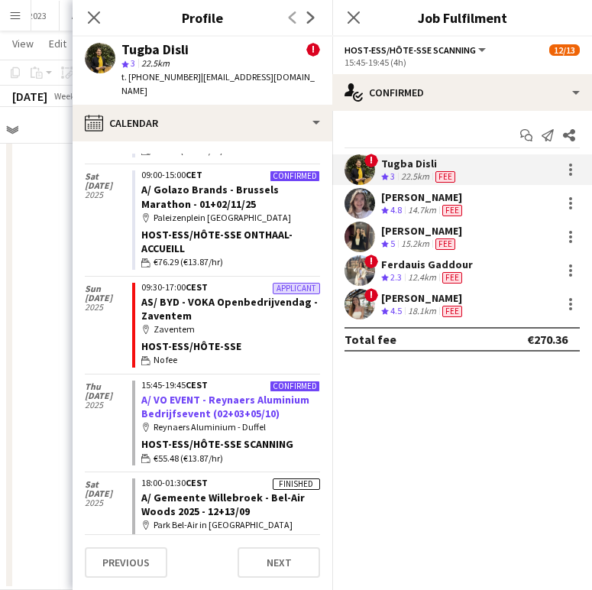
scroll to position [263, 0]
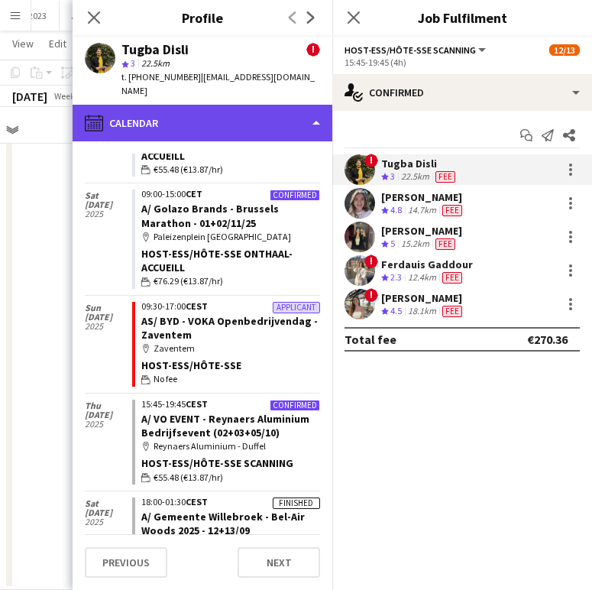
click at [141, 105] on div "calendar-full Calendar" at bounding box center [203, 123] width 260 height 37
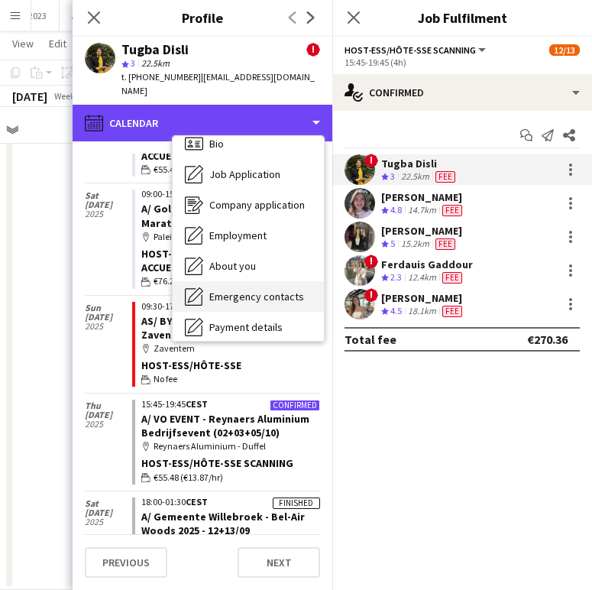
scroll to position [0, 0]
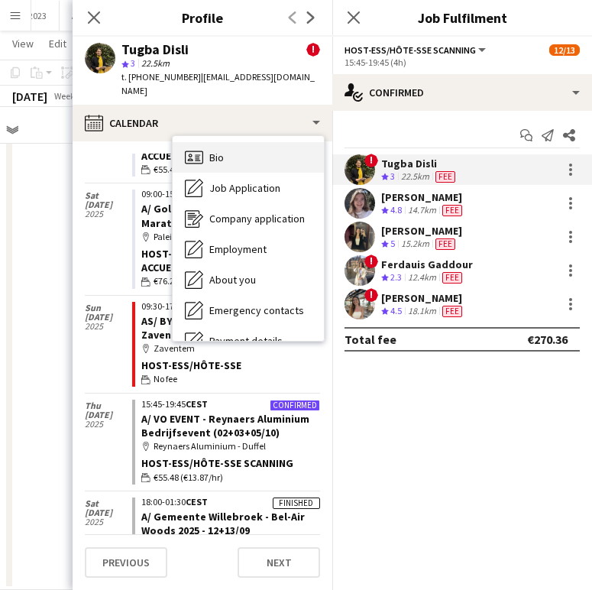
click at [216, 151] on span "Bio" at bounding box center [216, 158] width 15 height 14
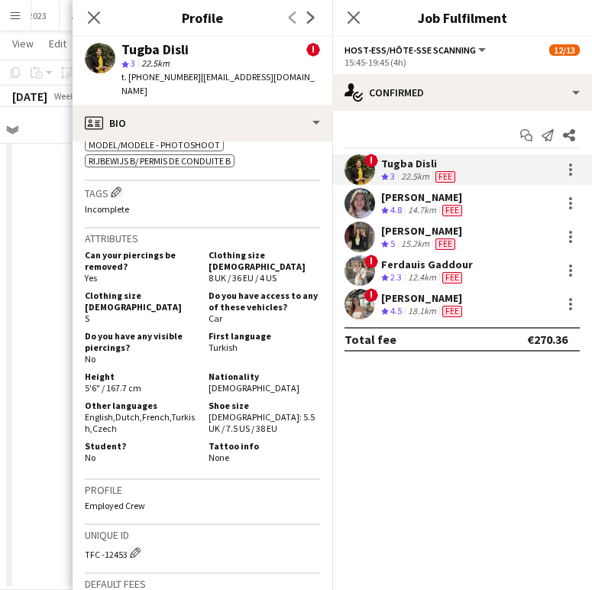
scroll to position [824, 0]
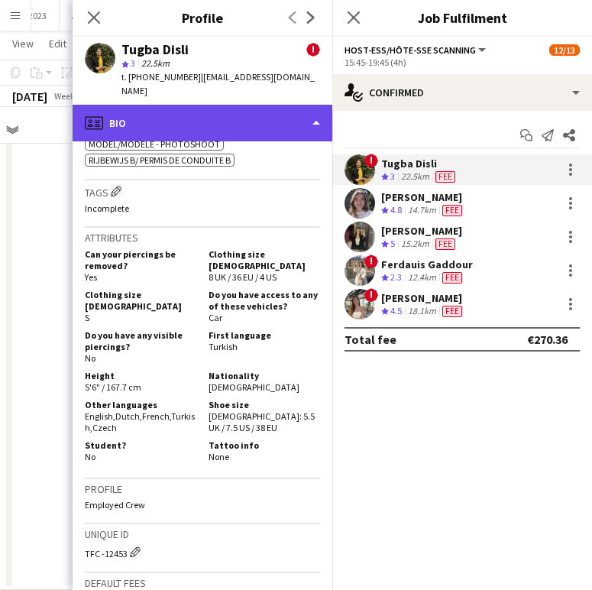
click at [214, 105] on div "profile Bio" at bounding box center [203, 123] width 260 height 37
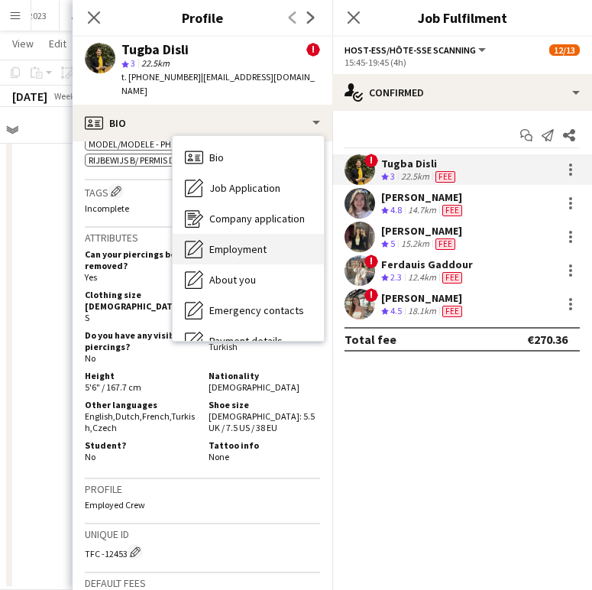
click at [243, 242] on span "Employment" at bounding box center [237, 249] width 57 height 14
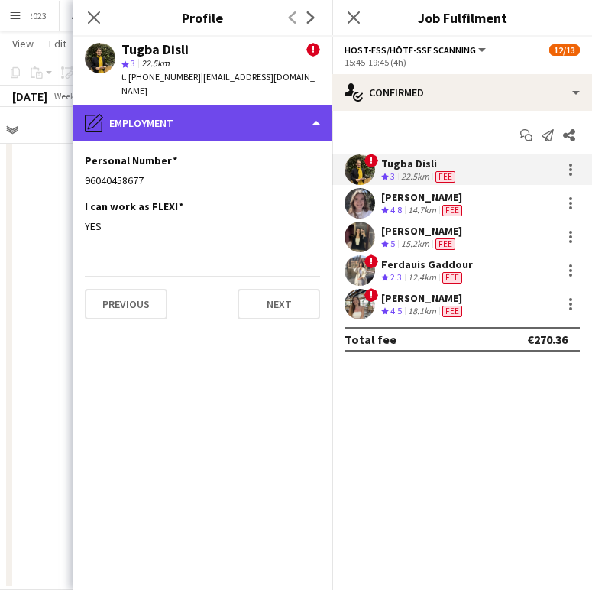
click at [193, 105] on div "pencil4 Employment" at bounding box center [203, 123] width 260 height 37
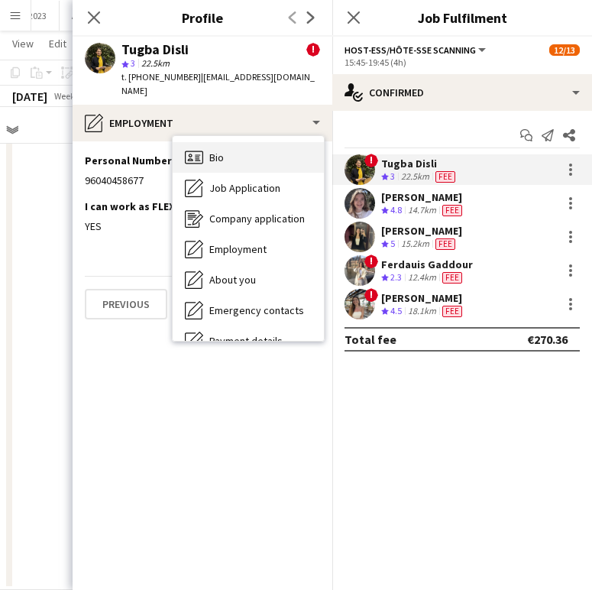
click at [239, 142] on div "Bio Bio" at bounding box center [248, 157] width 151 height 31
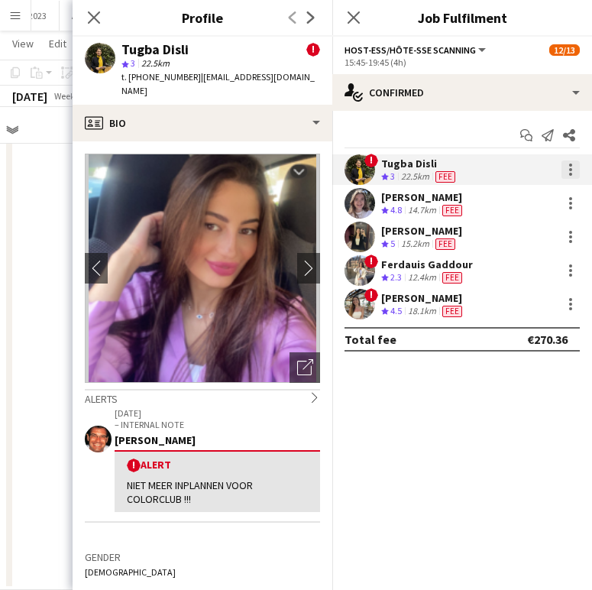
click at [568, 163] on div at bounding box center [571, 169] width 18 height 18
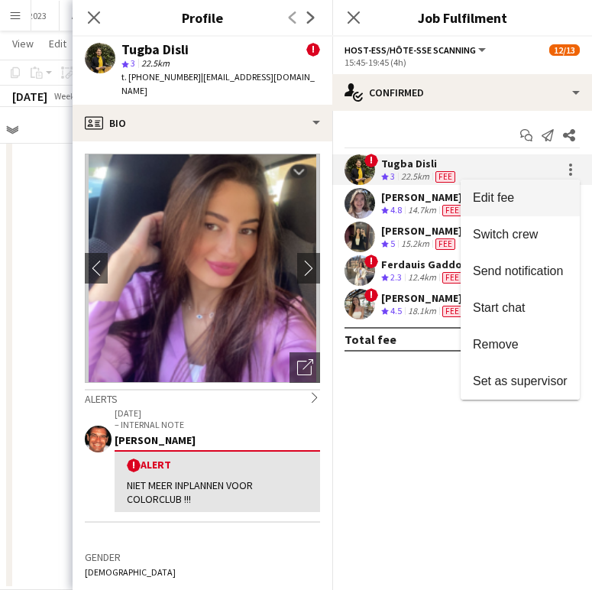
click at [539, 193] on span "Edit fee" at bounding box center [520, 198] width 95 height 14
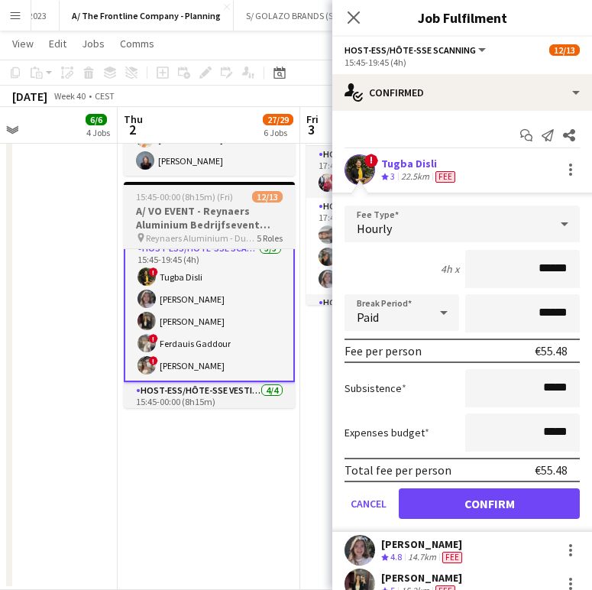
click at [198, 239] on span "Reynaers Aluminium - Duffel" at bounding box center [201, 237] width 111 height 11
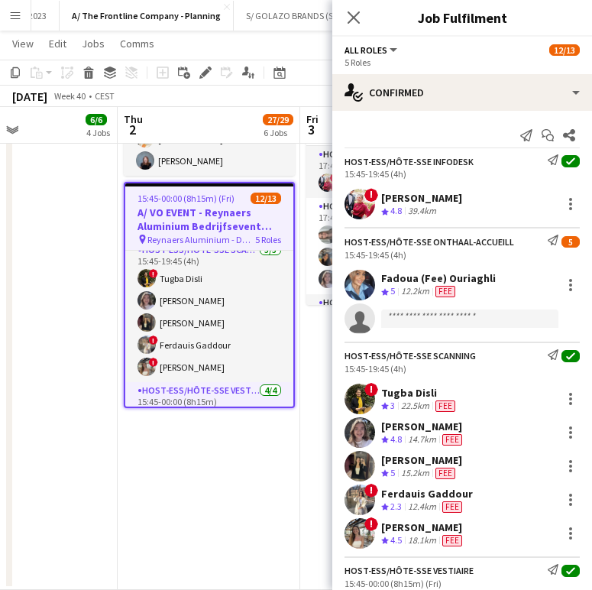
scroll to position [3, 0]
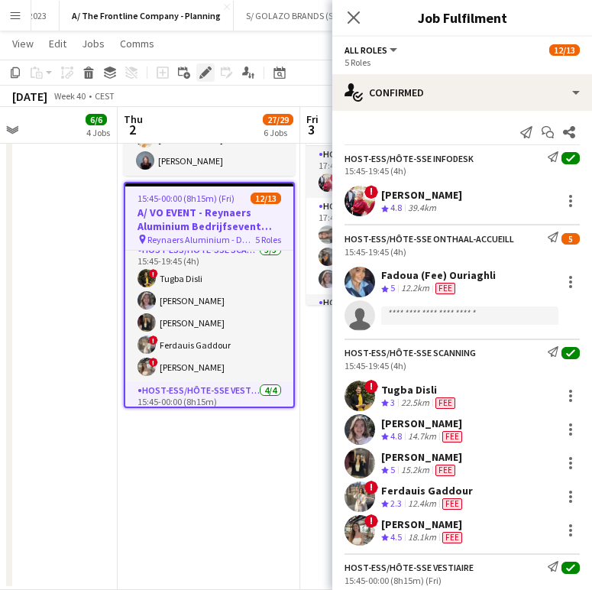
click at [201, 78] on icon at bounding box center [201, 77] width 4 height 4
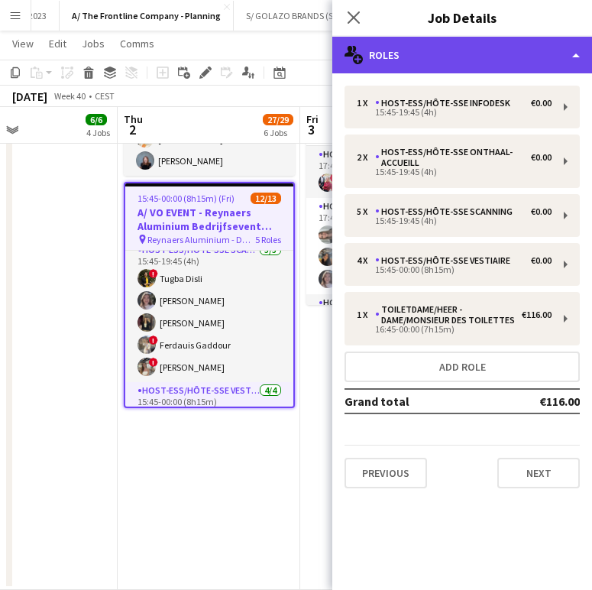
click at [506, 58] on div "multiple-users-add Roles" at bounding box center [462, 55] width 260 height 37
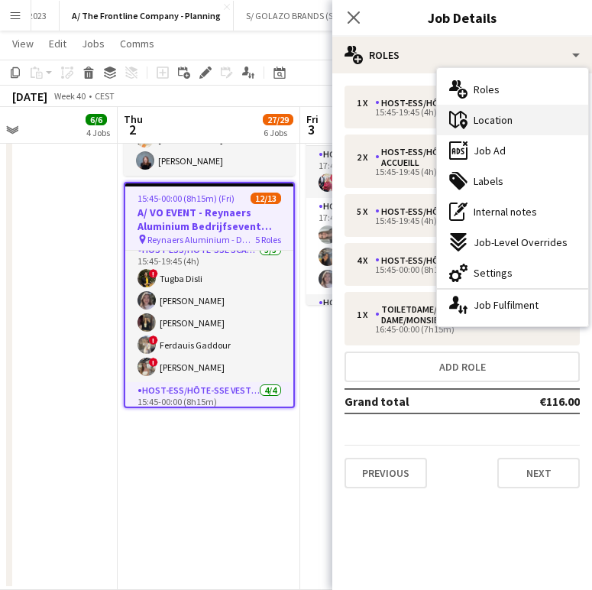
click at [523, 126] on div "maps-pin-1 Location" at bounding box center [512, 120] width 151 height 31
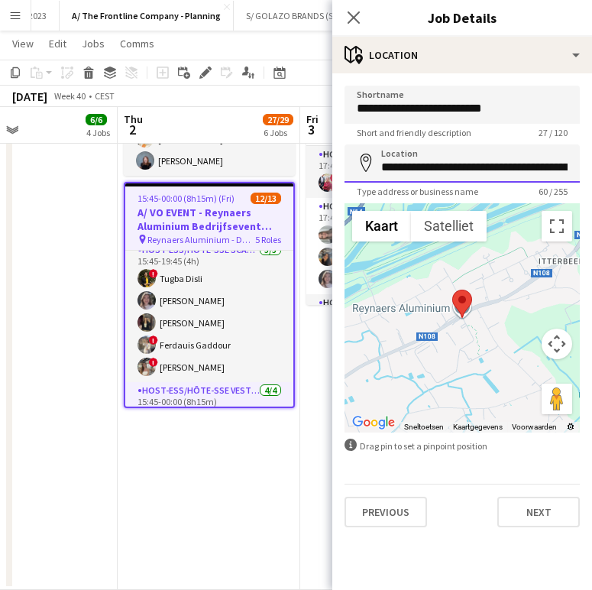
click at [446, 164] on input "**********" at bounding box center [462, 163] width 235 height 38
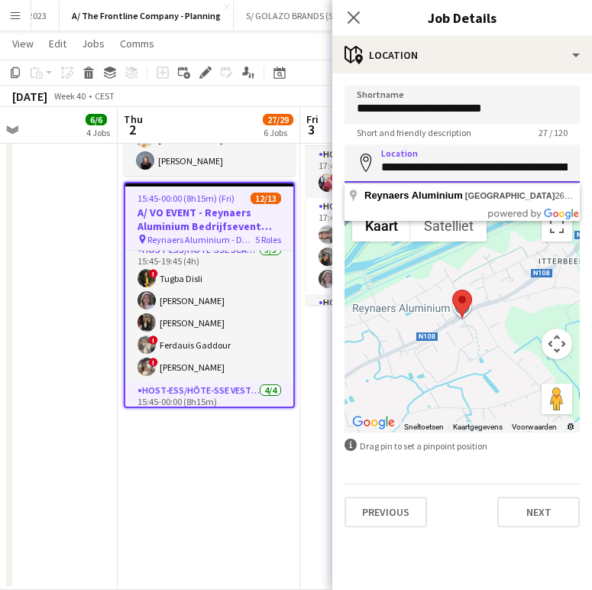
click at [446, 164] on input "**********" at bounding box center [462, 163] width 235 height 38
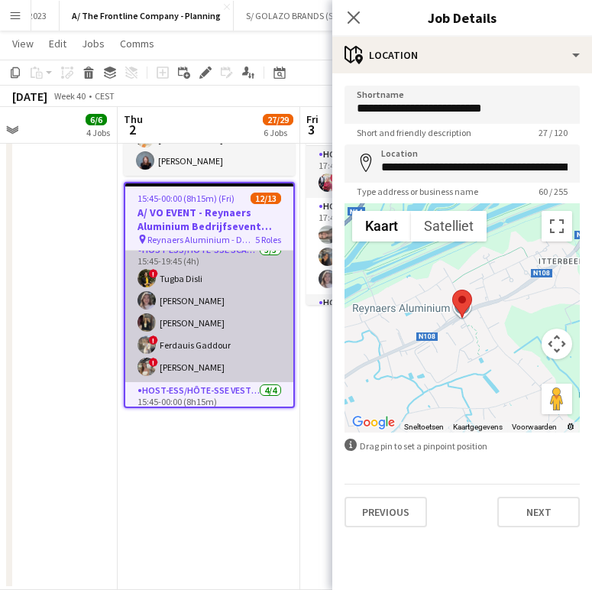
click at [235, 297] on app-card-role "Host-ess/Hôte-sse Scanning [DATE] 15:45-19:45 (4h) ! [PERSON_NAME] Winke De Fey…" at bounding box center [209, 311] width 168 height 141
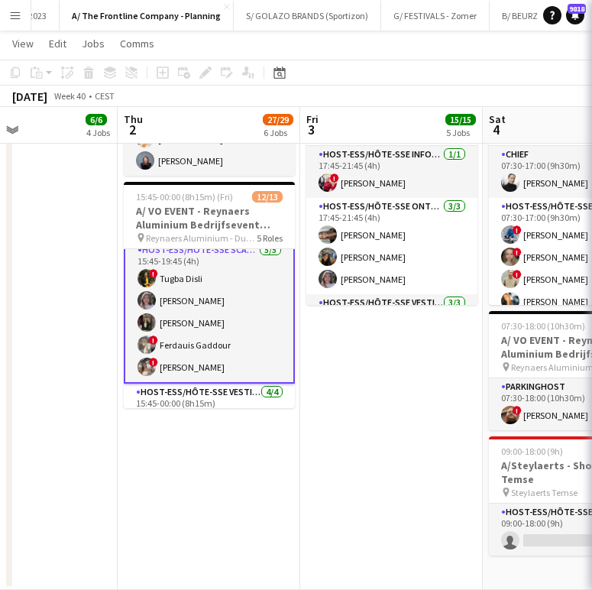
scroll to position [137, 0]
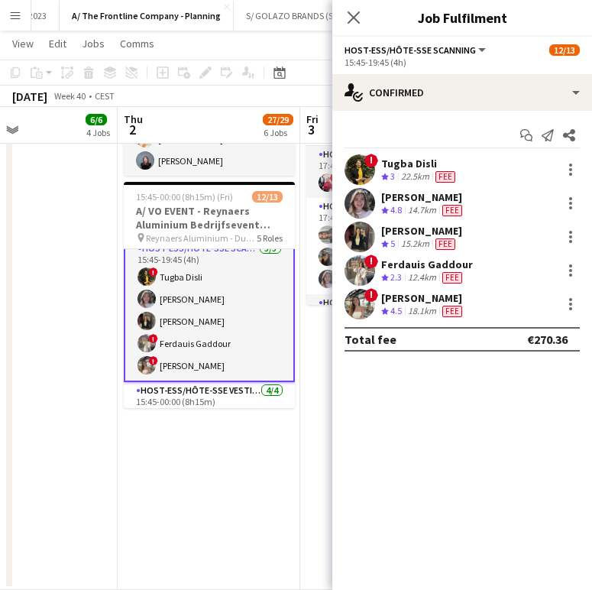
click at [410, 243] on div "15.2km" at bounding box center [415, 244] width 34 height 13
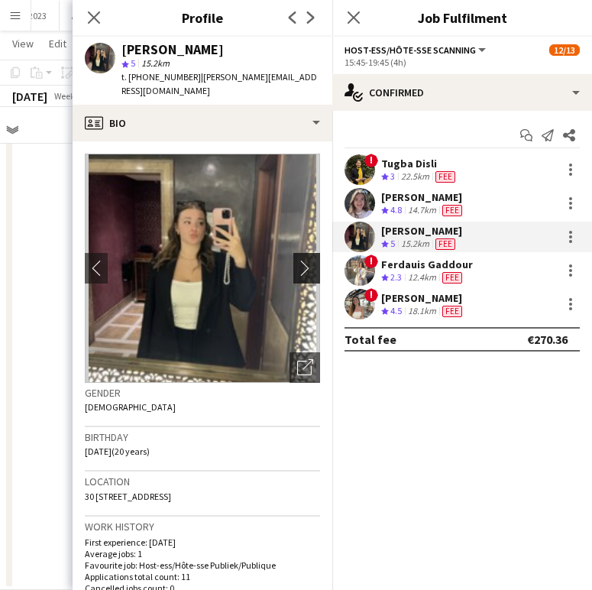
click at [302, 260] on app-icon "chevron-right" at bounding box center [309, 268] width 24 height 16
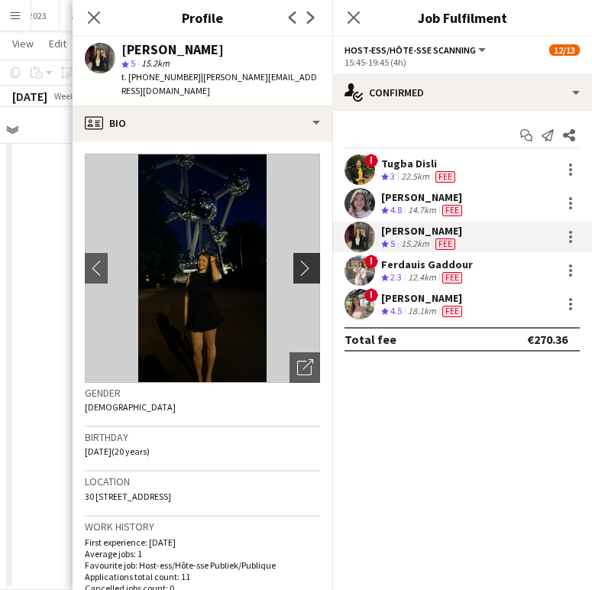
click at [297, 260] on app-icon "chevron-right" at bounding box center [309, 268] width 24 height 16
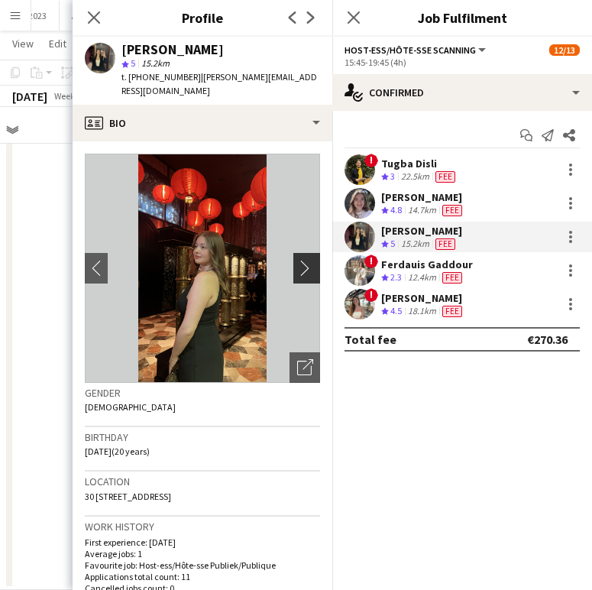
click at [297, 260] on app-icon "chevron-right" at bounding box center [309, 268] width 24 height 16
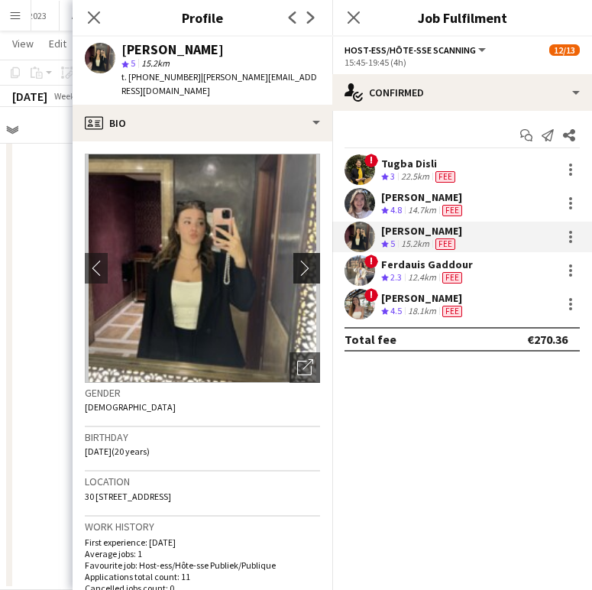
click at [297, 260] on app-icon "chevron-right" at bounding box center [309, 268] width 24 height 16
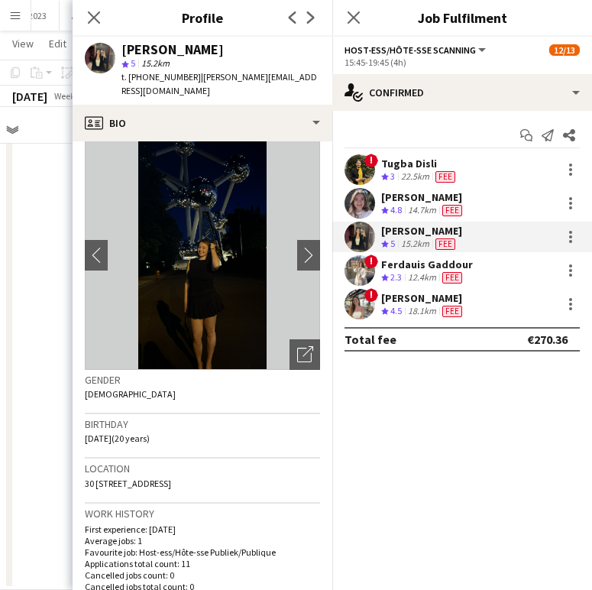
scroll to position [0, 0]
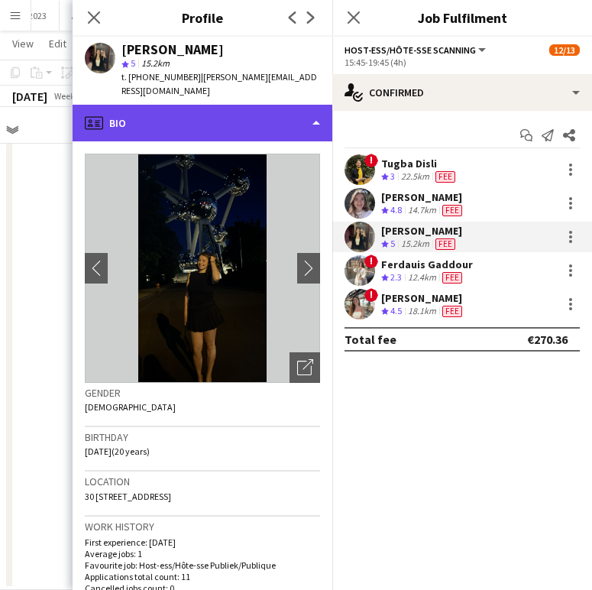
click at [224, 114] on div "profile Bio" at bounding box center [203, 123] width 260 height 37
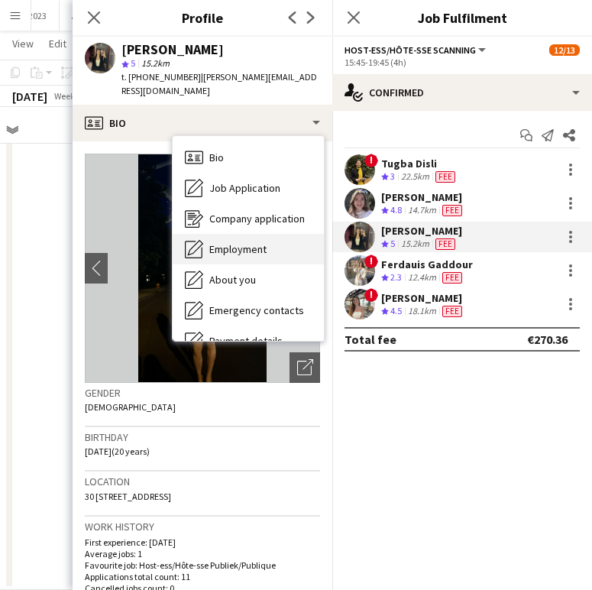
click at [245, 234] on div "Employment Employment" at bounding box center [248, 249] width 151 height 31
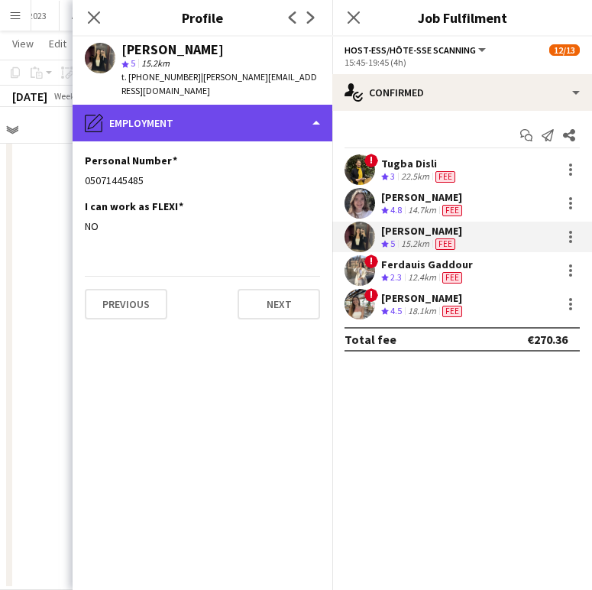
click at [212, 107] on div "pencil4 Employment" at bounding box center [203, 123] width 260 height 37
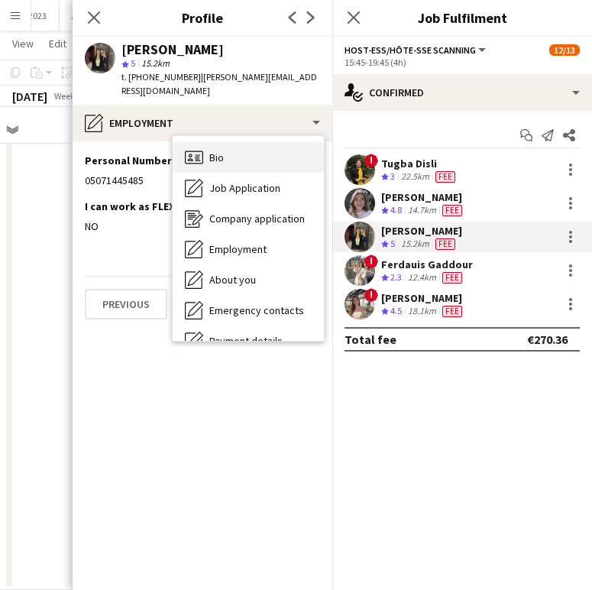
click at [261, 151] on div "Bio Bio" at bounding box center [248, 157] width 151 height 31
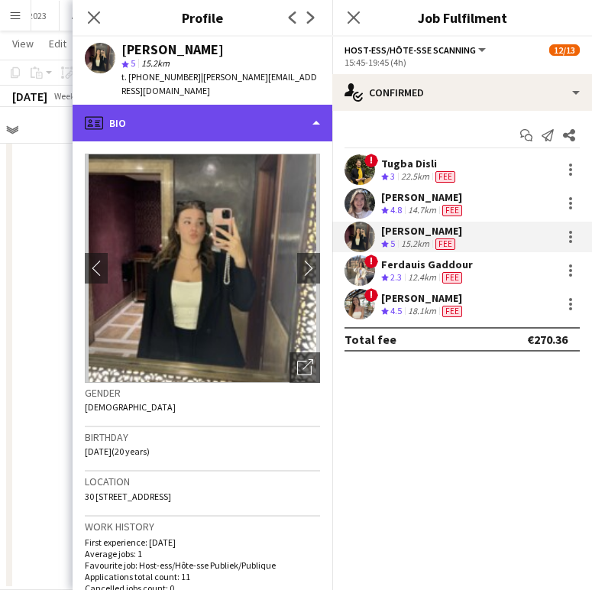
click at [234, 115] on div "profile Bio" at bounding box center [203, 123] width 260 height 37
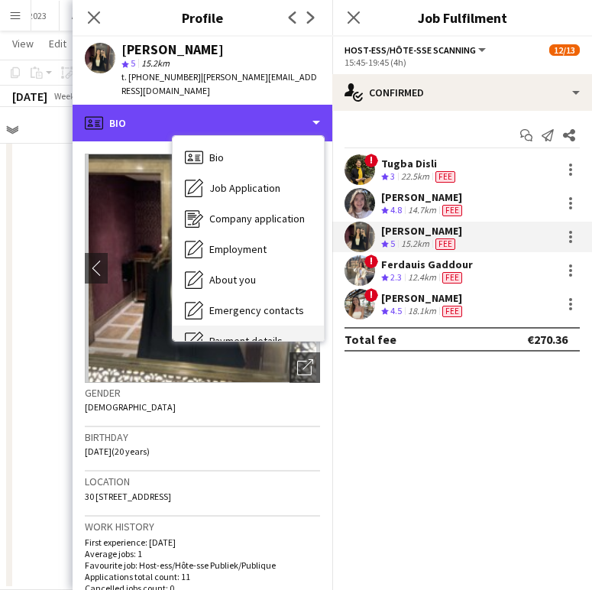
scroll to position [144, 0]
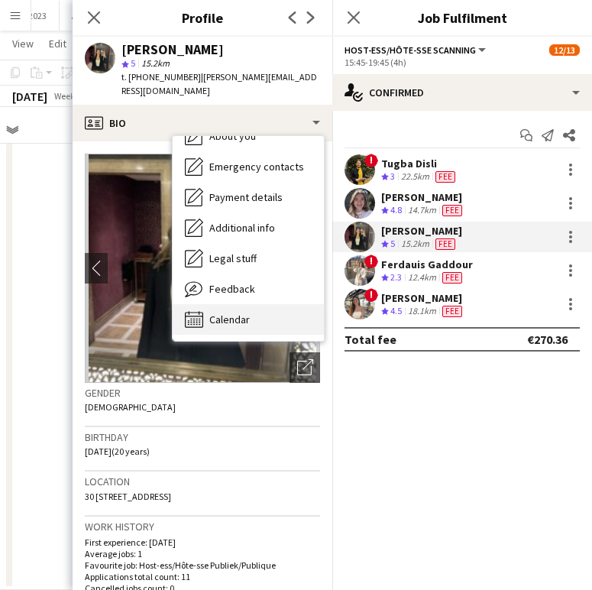
click at [250, 304] on div "Calendar Calendar" at bounding box center [248, 319] width 151 height 31
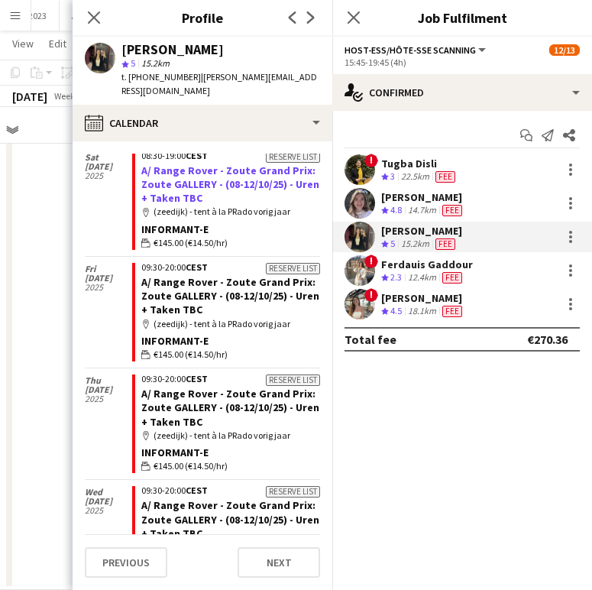
scroll to position [119, 0]
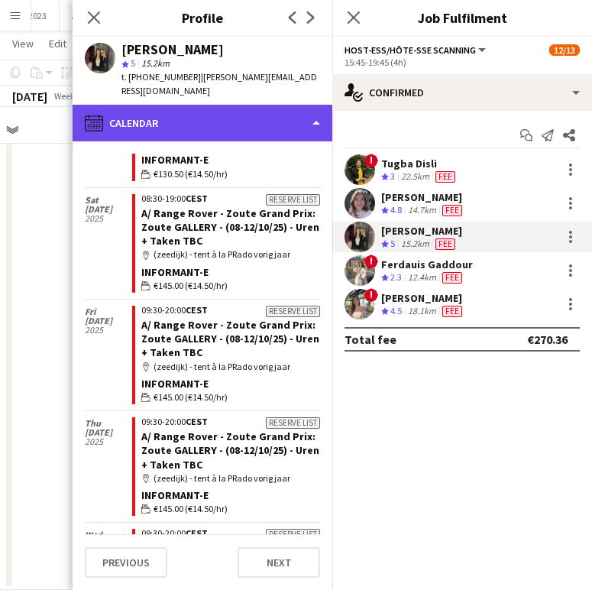
click at [214, 105] on div "calendar-full Calendar" at bounding box center [203, 123] width 260 height 37
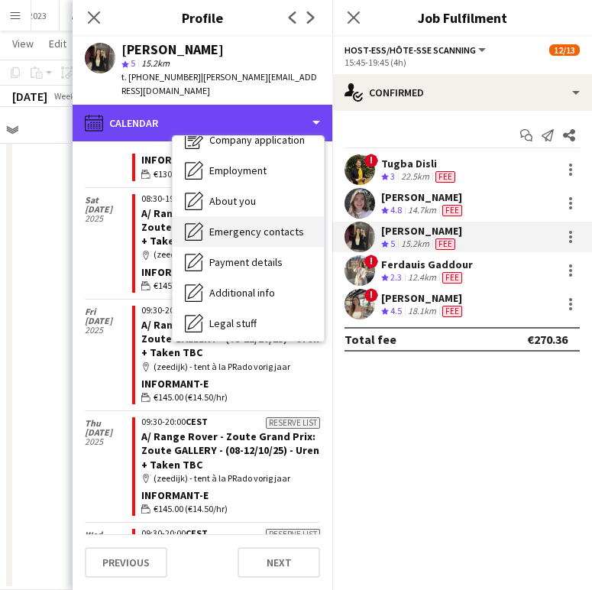
scroll to position [0, 0]
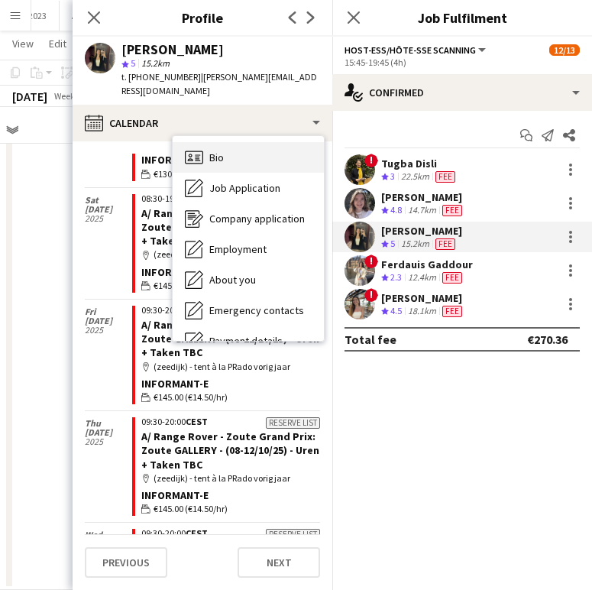
click at [233, 154] on div "Bio Bio" at bounding box center [248, 157] width 151 height 31
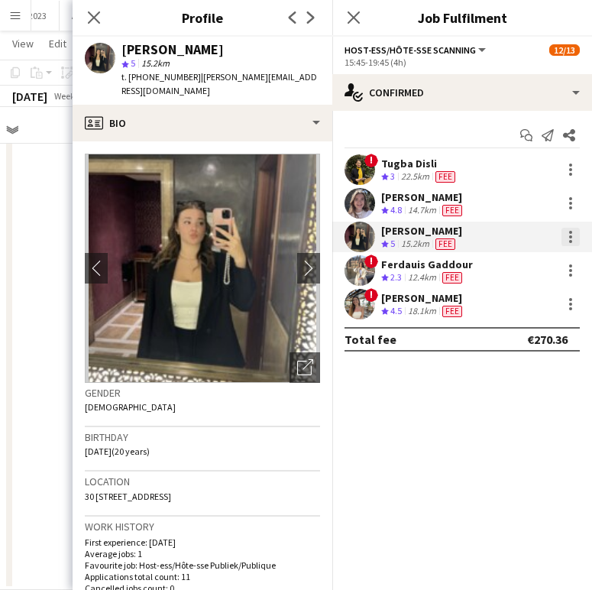
click at [565, 234] on div at bounding box center [571, 237] width 18 height 18
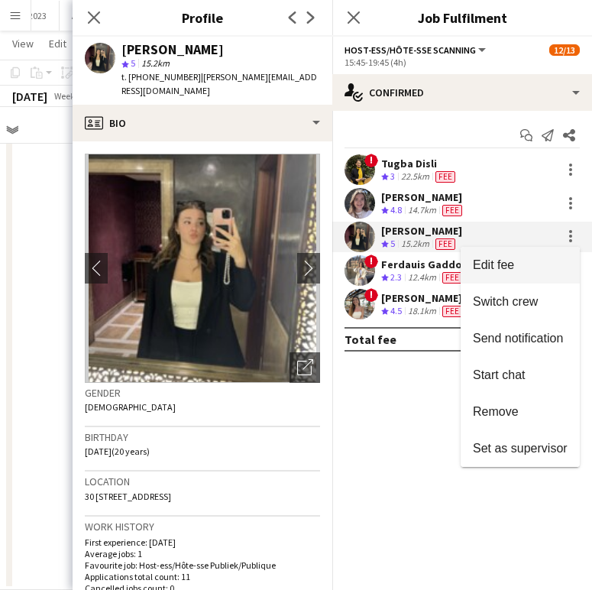
click at [514, 257] on button "Edit fee" at bounding box center [520, 265] width 119 height 37
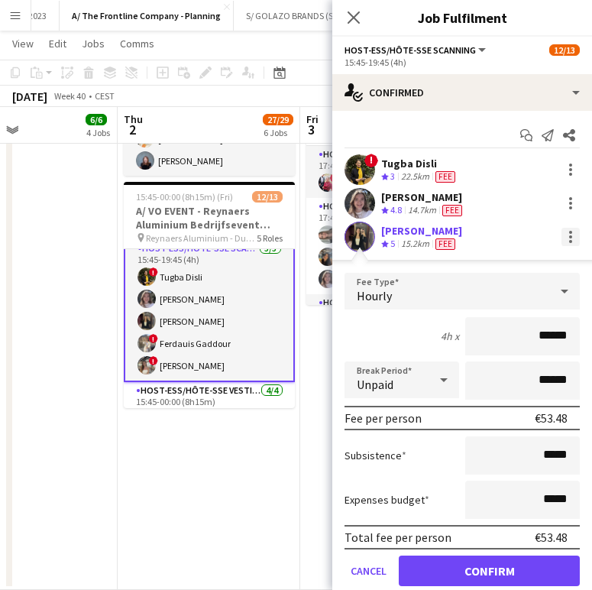
click at [562, 235] on div at bounding box center [571, 237] width 18 height 18
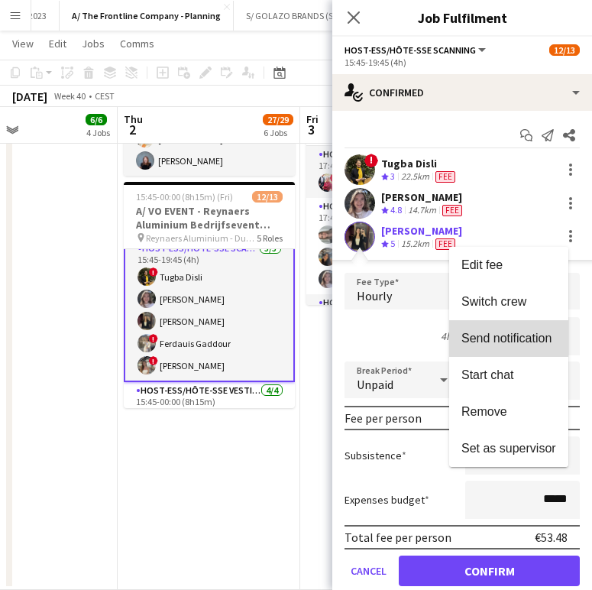
click at [525, 344] on span "Send notification" at bounding box center [507, 338] width 90 height 13
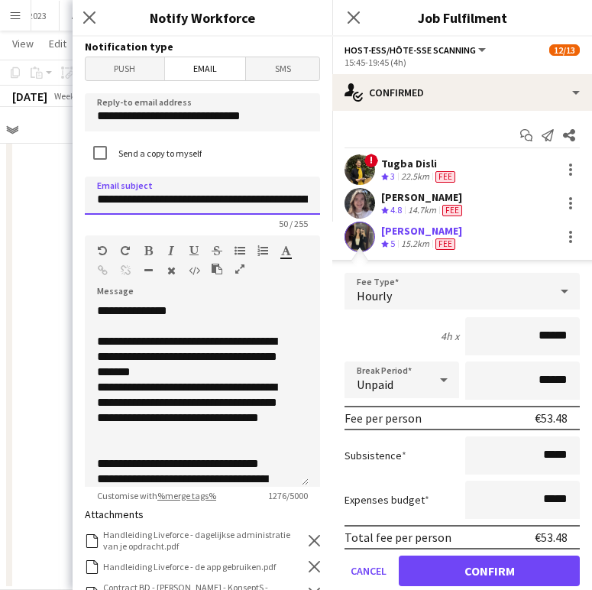
scroll to position [0, 63]
drag, startPoint x: 143, startPoint y: 200, endPoint x: 311, endPoint y: 195, distance: 168.2
click at [311, 195] on form "**********" at bounding box center [203, 498] width 260 height 923
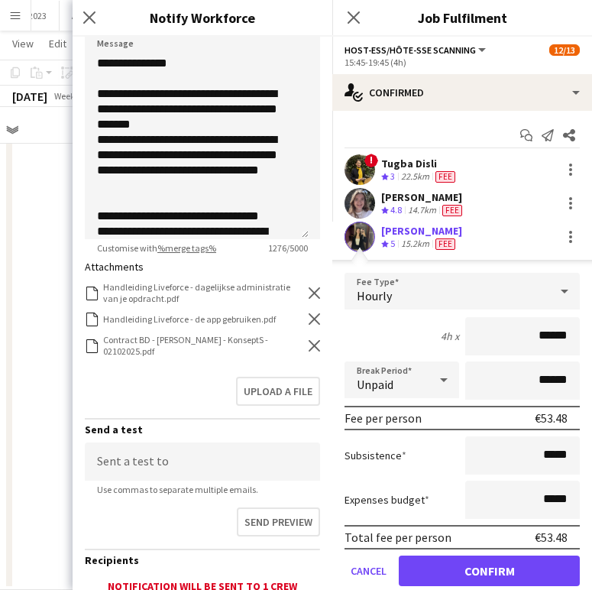
scroll to position [263, 0]
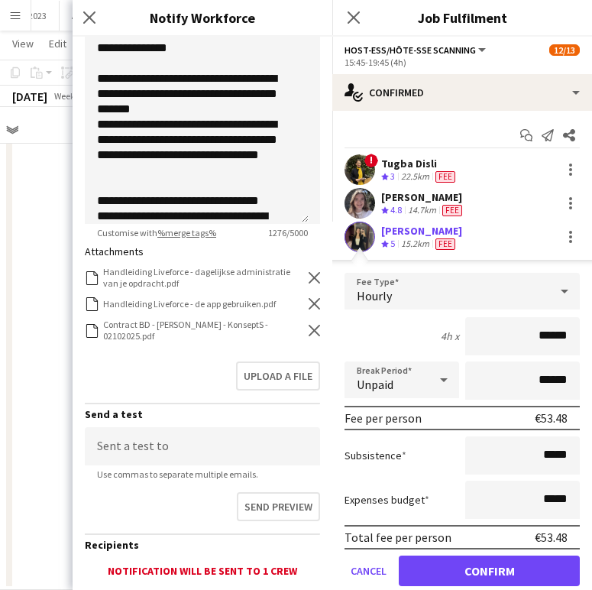
type input "**********"
click at [309, 331] on icon "Remove" at bounding box center [314, 330] width 11 height 11
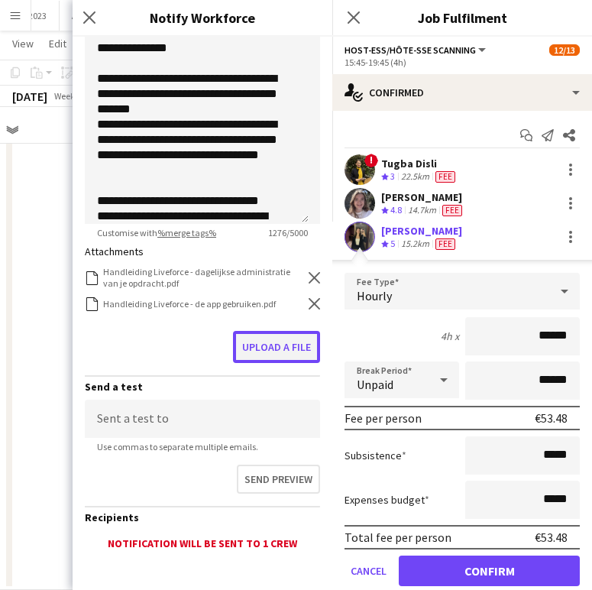
click at [282, 358] on button "Upload a file" at bounding box center [276, 347] width 87 height 32
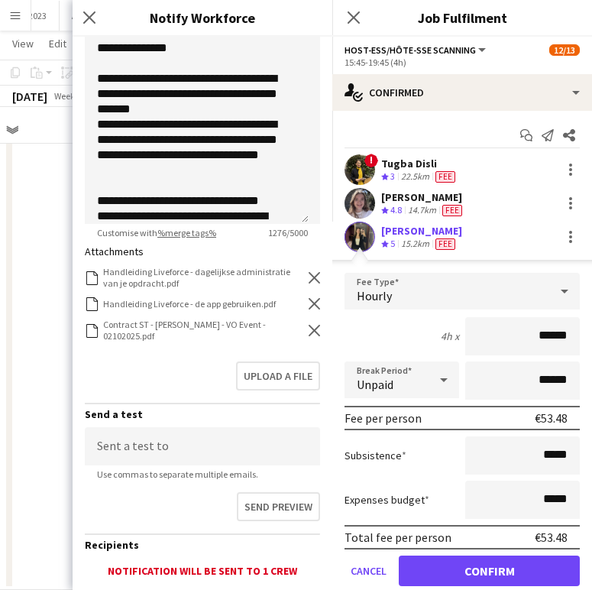
scroll to position [370, 0]
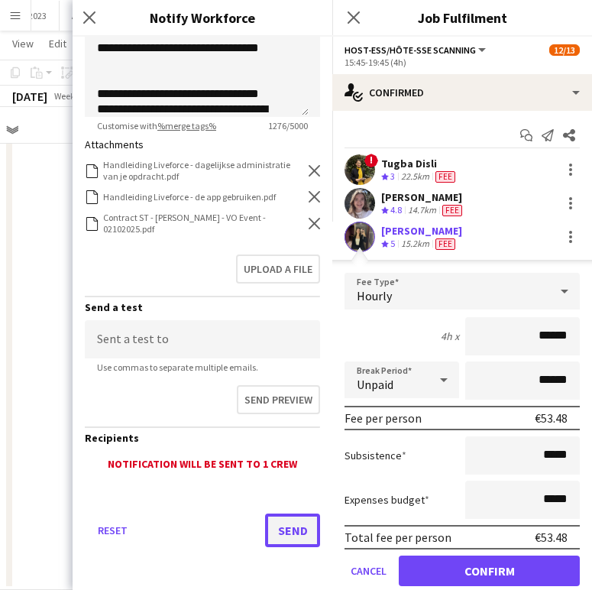
click at [277, 530] on button "Send" at bounding box center [292, 531] width 55 height 34
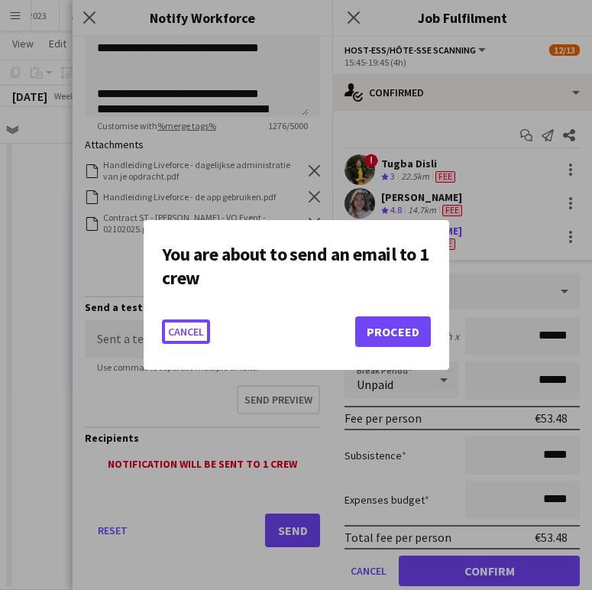
scroll to position [0, 0]
click at [390, 332] on button "Proceed" at bounding box center [393, 331] width 76 height 31
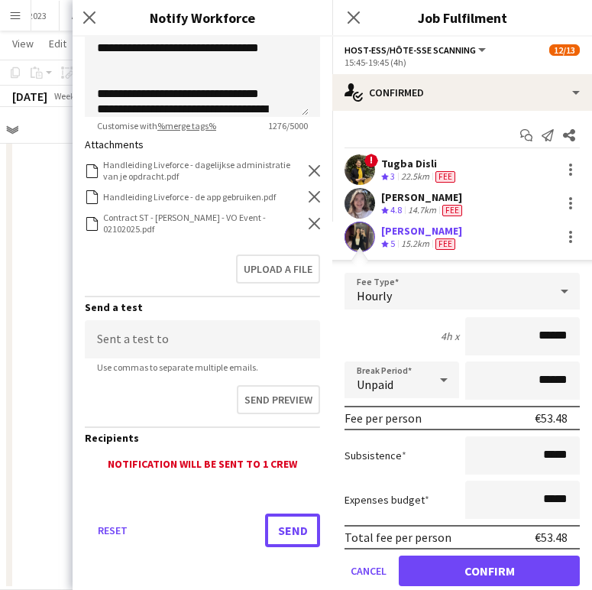
scroll to position [1054, 0]
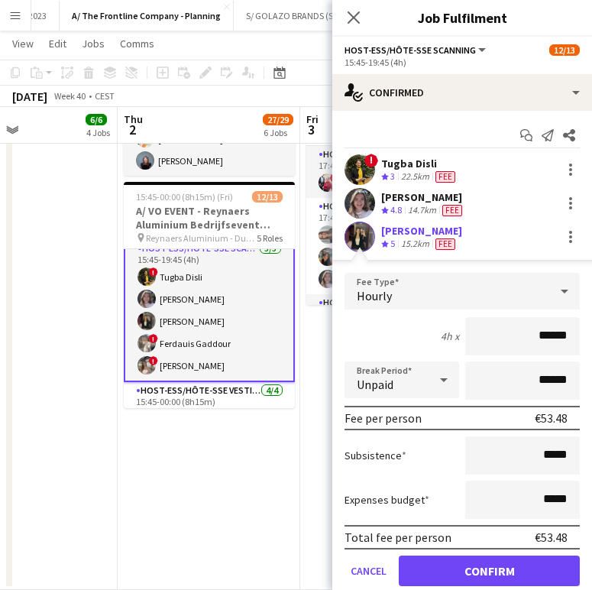
click at [416, 201] on div "[PERSON_NAME]" at bounding box center [423, 197] width 84 height 14
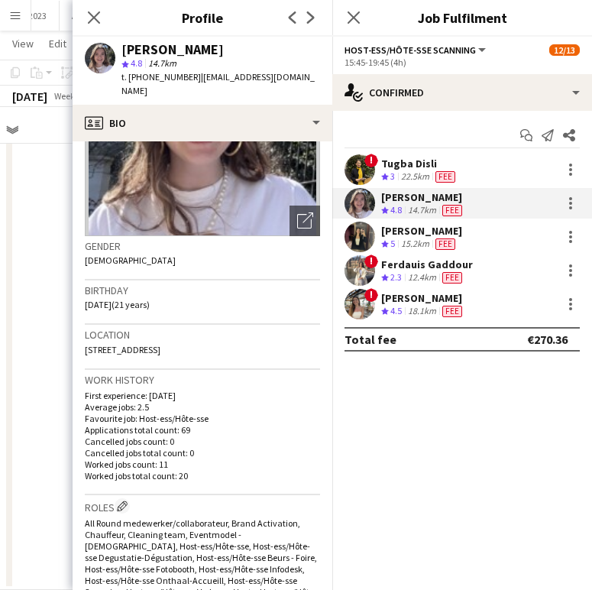
scroll to position [144, 0]
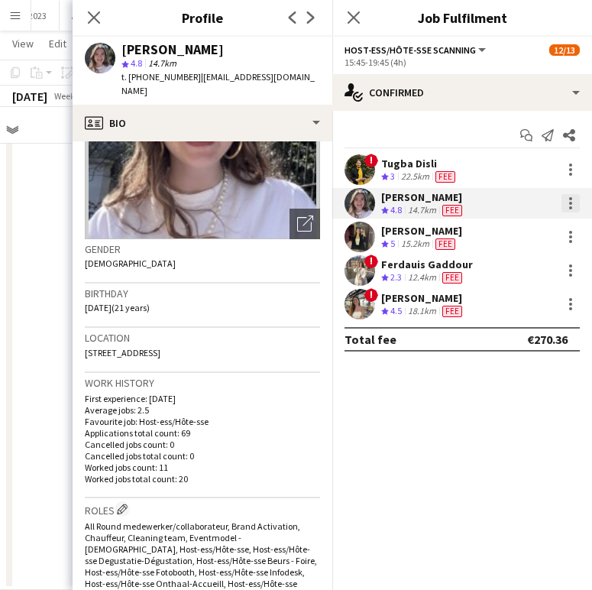
click at [572, 196] on div at bounding box center [571, 203] width 18 height 18
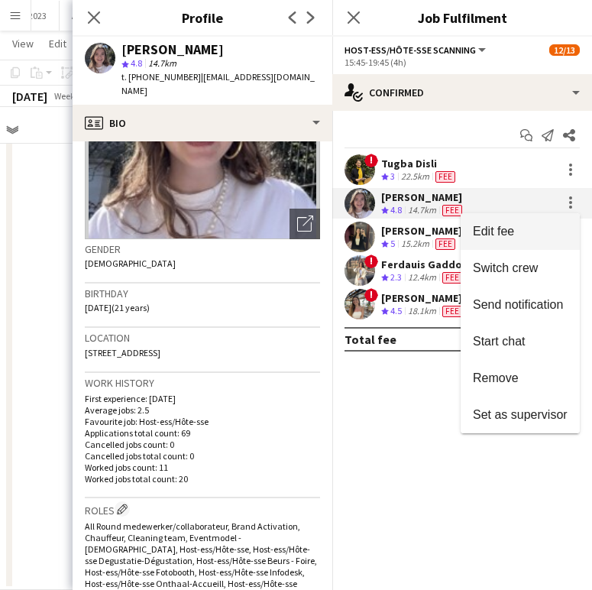
click at [536, 217] on button "Edit fee" at bounding box center [520, 231] width 119 height 37
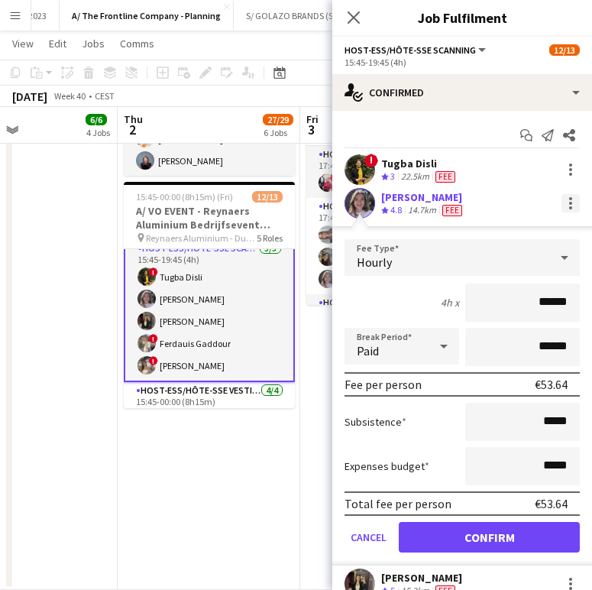
click at [562, 206] on div at bounding box center [571, 203] width 18 height 18
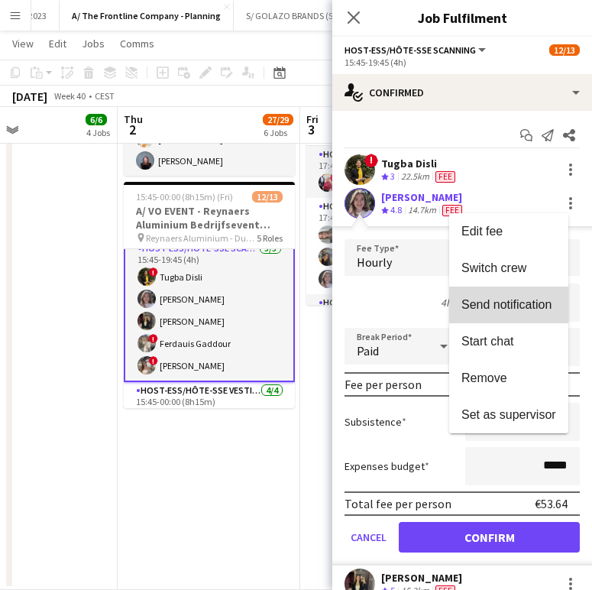
click at [522, 301] on span "Send notification" at bounding box center [507, 304] width 90 height 13
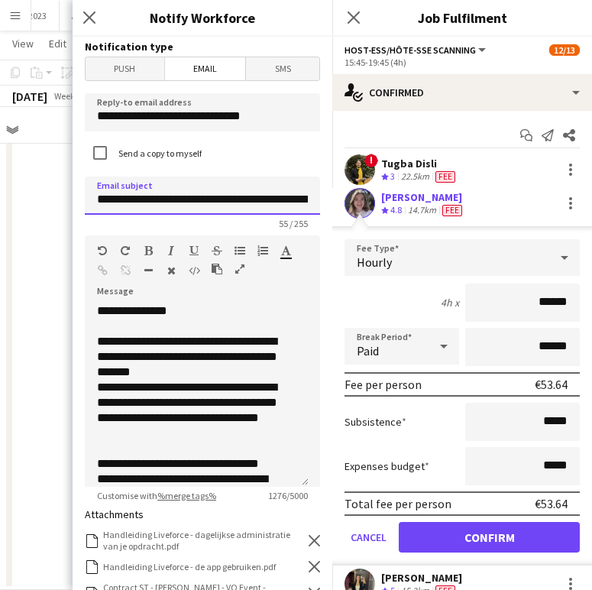
drag, startPoint x: 264, startPoint y: 202, endPoint x: 163, endPoint y: 199, distance: 101.7
click at [163, 199] on input "**********" at bounding box center [202, 196] width 235 height 38
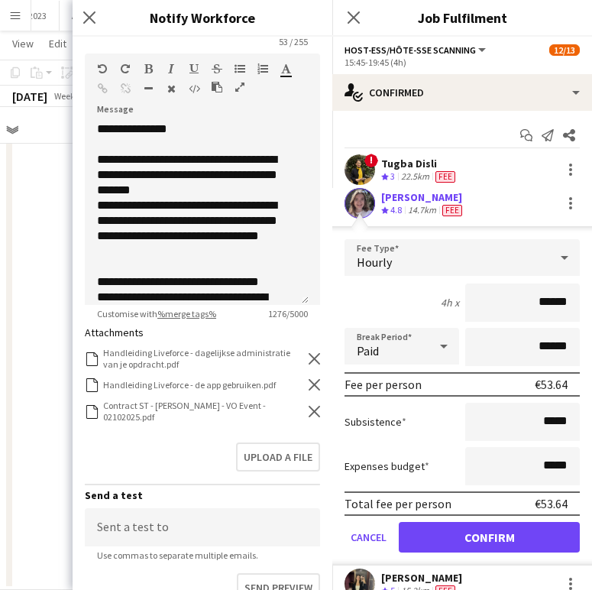
scroll to position [319, 0]
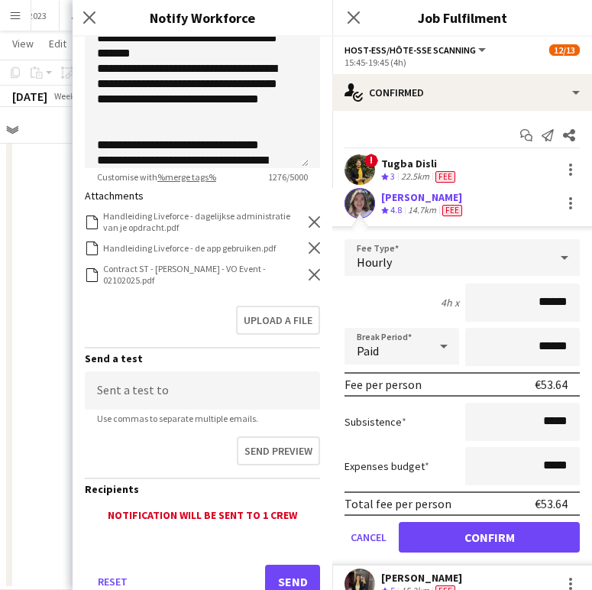
type input "**********"
click at [309, 277] on icon "Remove" at bounding box center [314, 274] width 11 height 11
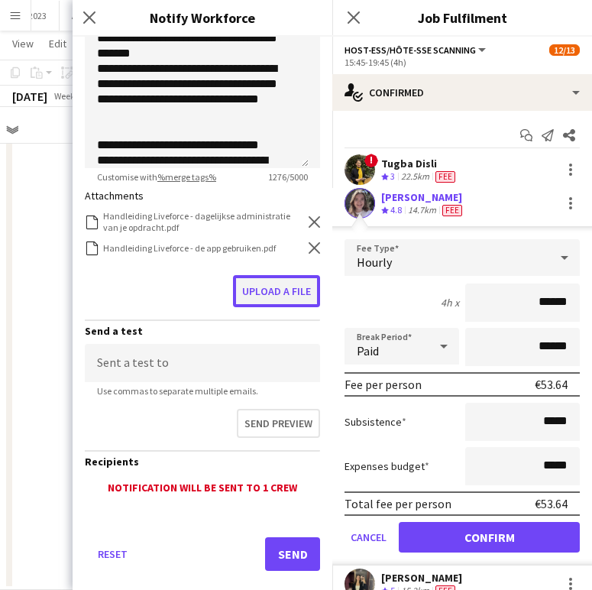
click at [276, 290] on button "Upload a file" at bounding box center [276, 291] width 87 height 32
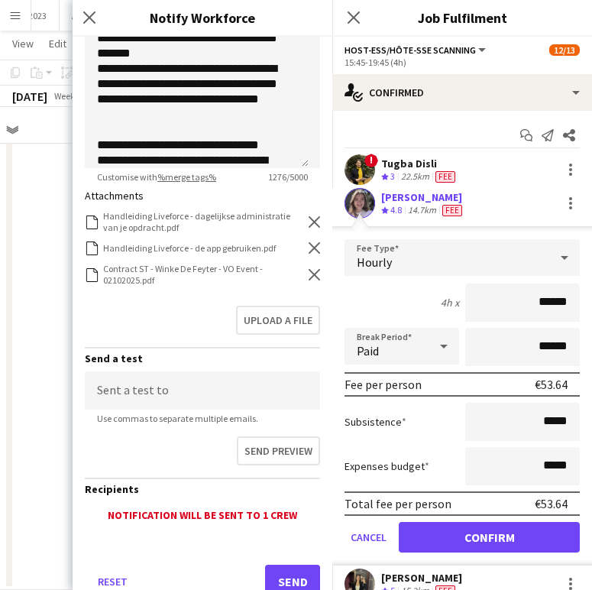
scroll to position [370, 0]
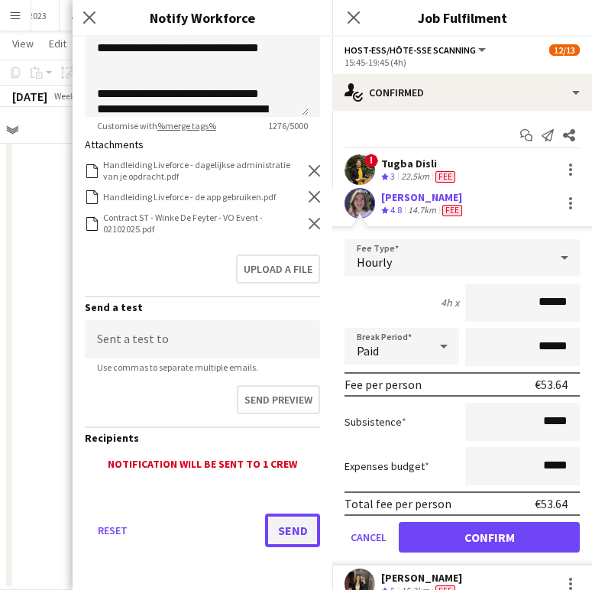
click at [266, 523] on button "Send" at bounding box center [292, 531] width 55 height 34
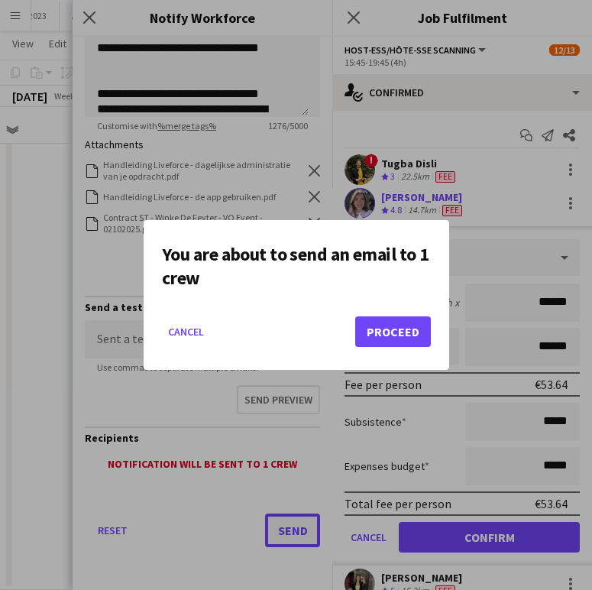
scroll to position [0, 0]
click at [401, 307] on mat-dialog-actions "Cancel Proceed" at bounding box center [296, 337] width 269 height 65
click at [395, 320] on button "Proceed" at bounding box center [393, 331] width 76 height 31
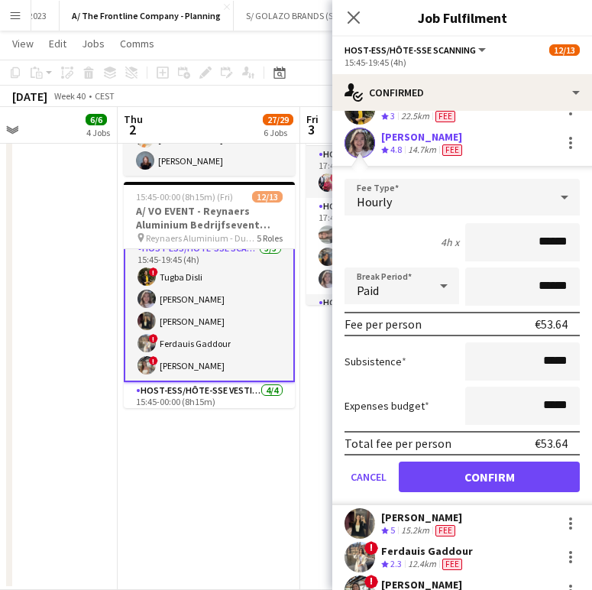
scroll to position [121, 0]
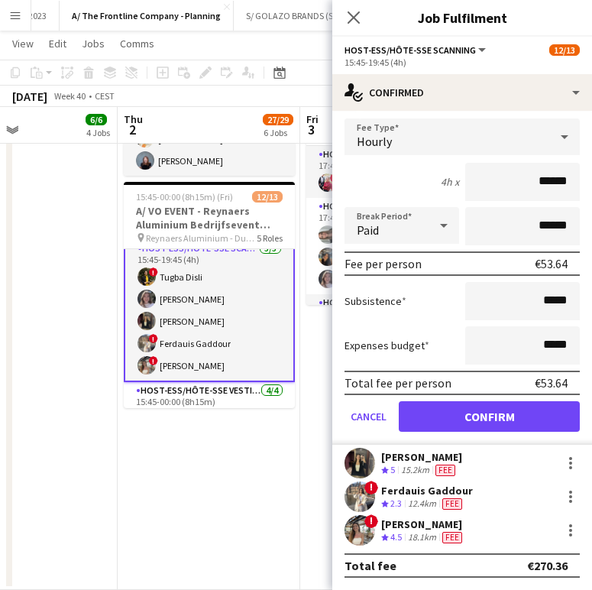
click at [409, 492] on div "Ferdauis Gaddour" at bounding box center [427, 491] width 92 height 14
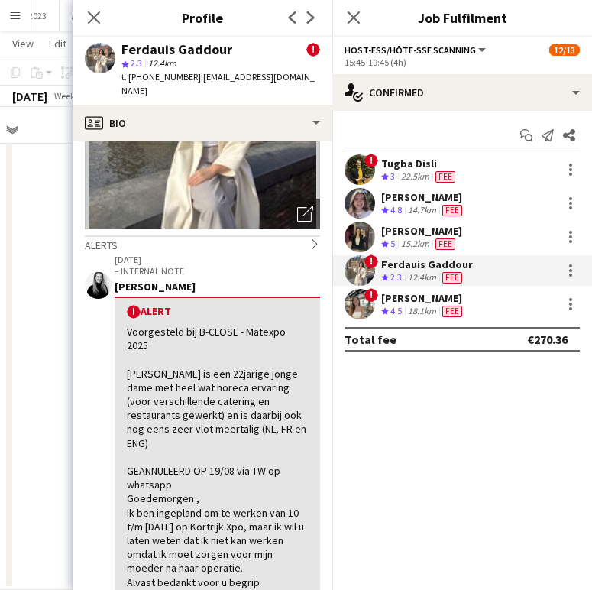
scroll to position [0, 0]
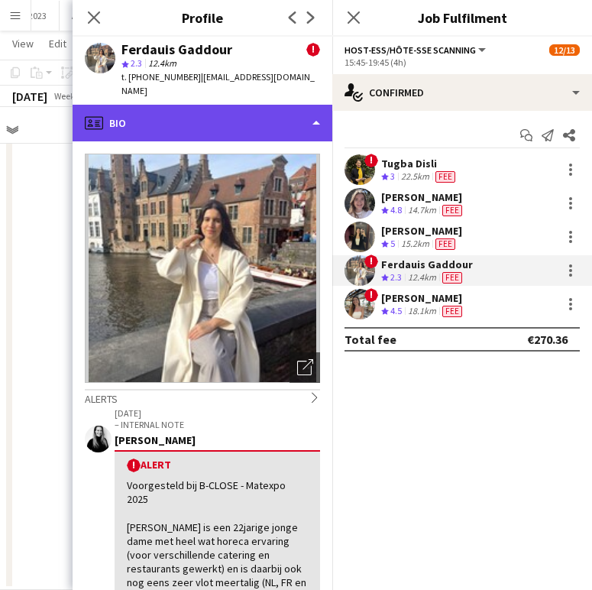
click at [251, 105] on div "profile Bio" at bounding box center [203, 123] width 260 height 37
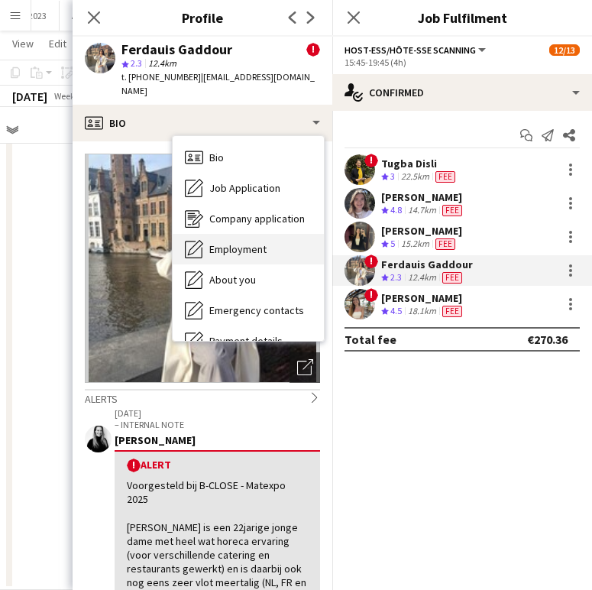
click at [235, 242] on span "Employment" at bounding box center [237, 249] width 57 height 14
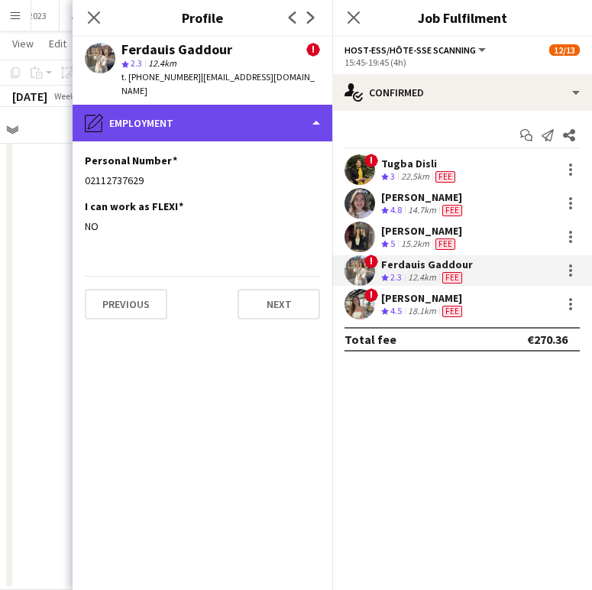
click at [189, 115] on div "pencil4 Employment" at bounding box center [203, 123] width 260 height 37
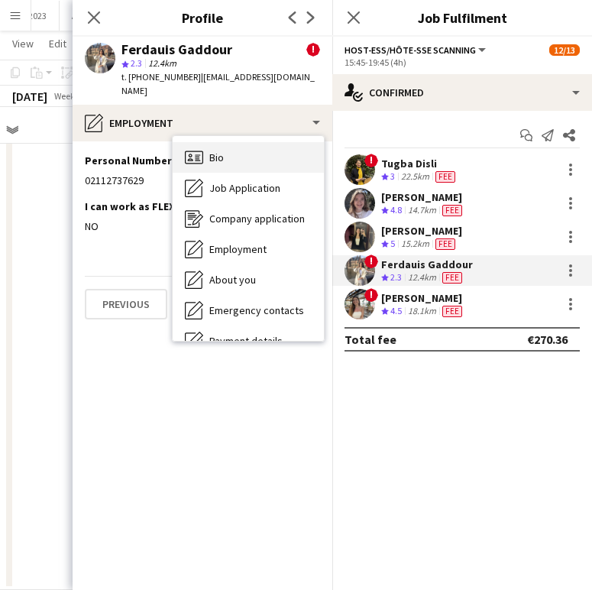
click at [200, 142] on div "Bio Bio" at bounding box center [248, 157] width 151 height 31
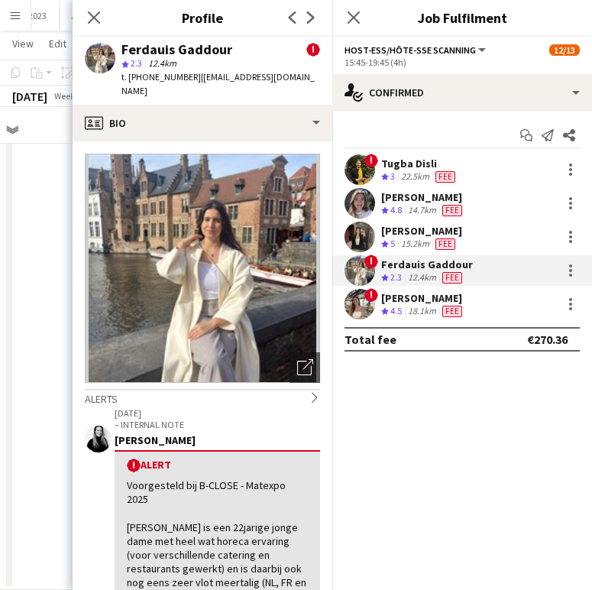
click at [195, 419] on p "– INTERNAL NOTE" at bounding box center [218, 424] width 206 height 11
click at [566, 271] on div at bounding box center [571, 270] width 18 height 18
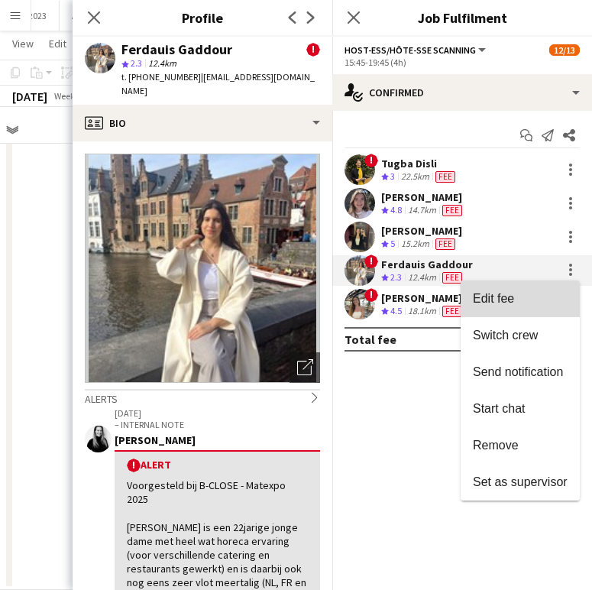
click at [530, 290] on button "Edit fee" at bounding box center [520, 298] width 119 height 37
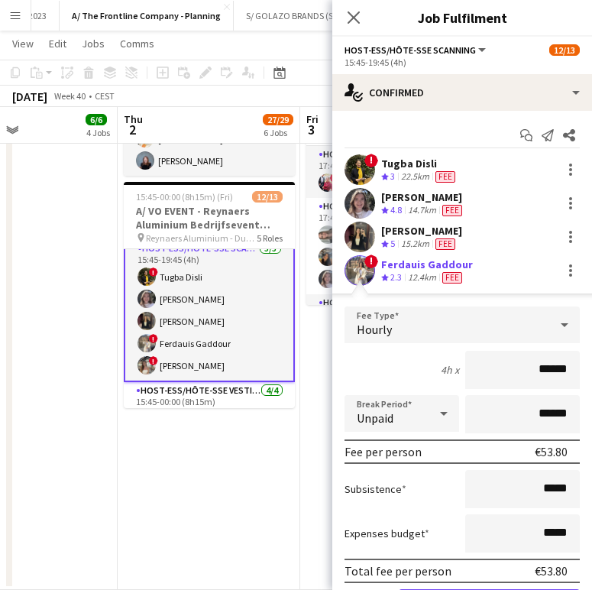
click at [551, 254] on div "! [PERSON_NAME] Crew rating 3 22.5km Fee Winke De Feyter Crew rating 4.8 14.7km…" at bounding box center [462, 410] width 260 height 512
click at [562, 265] on div at bounding box center [571, 270] width 18 height 18
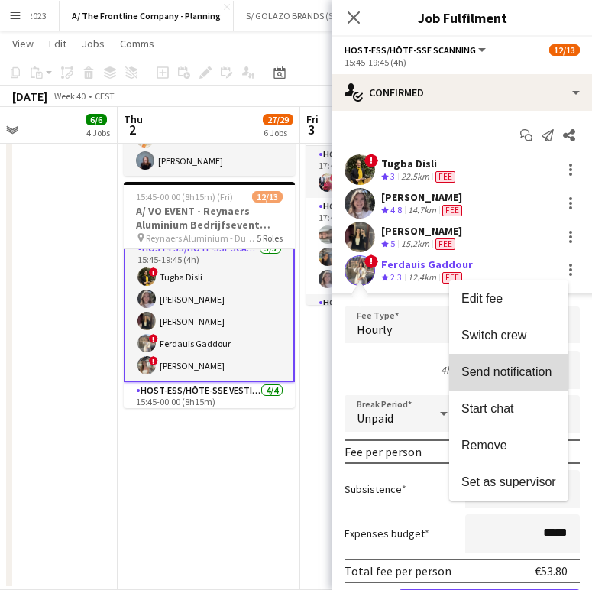
click at [519, 359] on button "Send notification" at bounding box center [508, 372] width 119 height 37
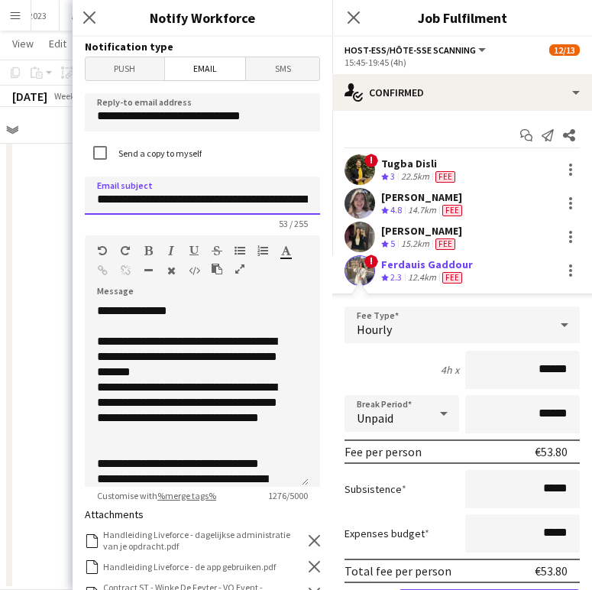
click at [244, 201] on input "**********" at bounding box center [202, 196] width 235 height 38
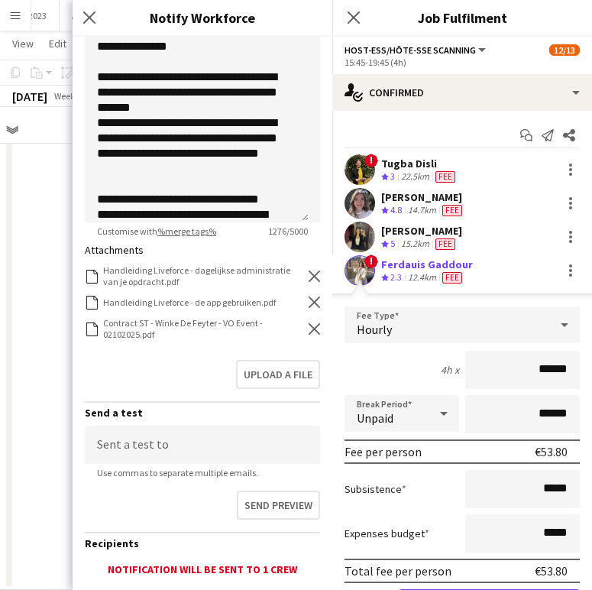
scroll to position [267, 0]
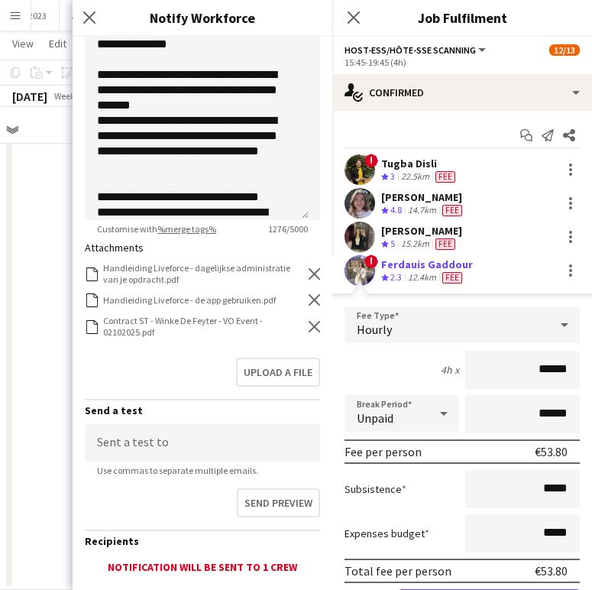
type input "**********"
click at [309, 331] on icon "Remove" at bounding box center [314, 326] width 11 height 11
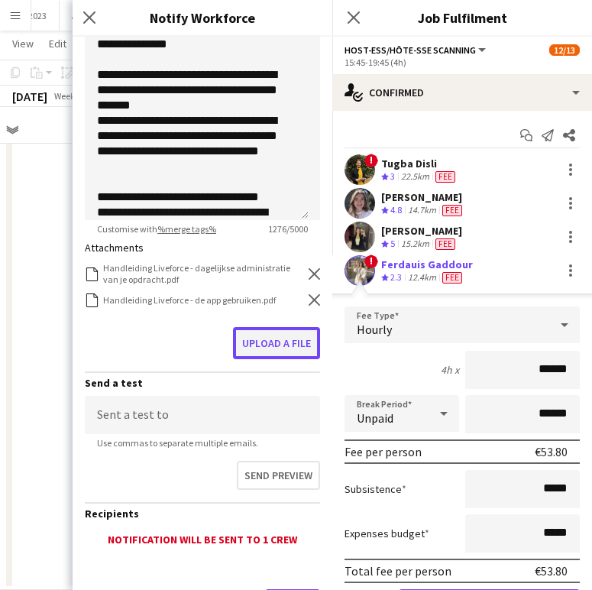
click at [275, 339] on button "Upload a file" at bounding box center [276, 343] width 87 height 32
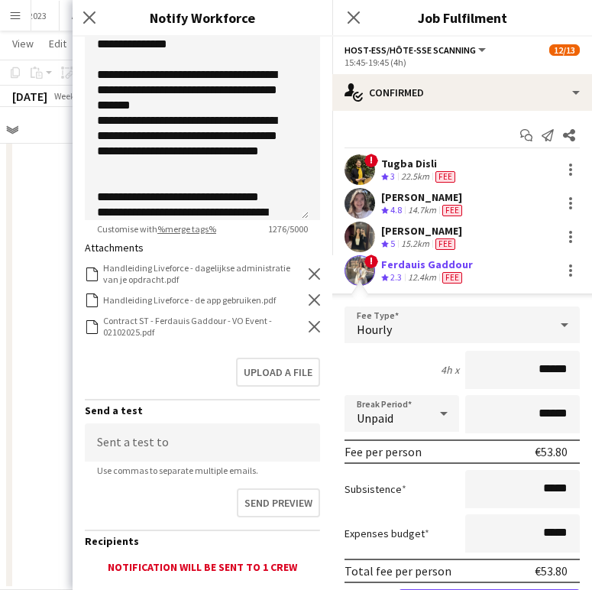
scroll to position [370, 0]
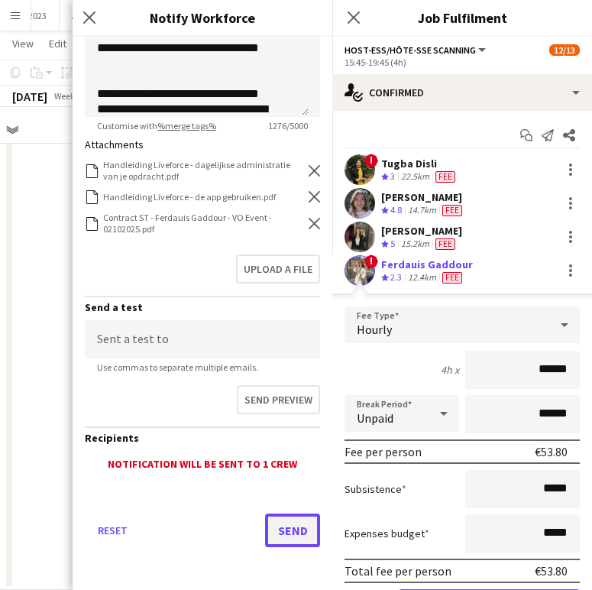
click at [280, 523] on button "Send" at bounding box center [292, 531] width 55 height 34
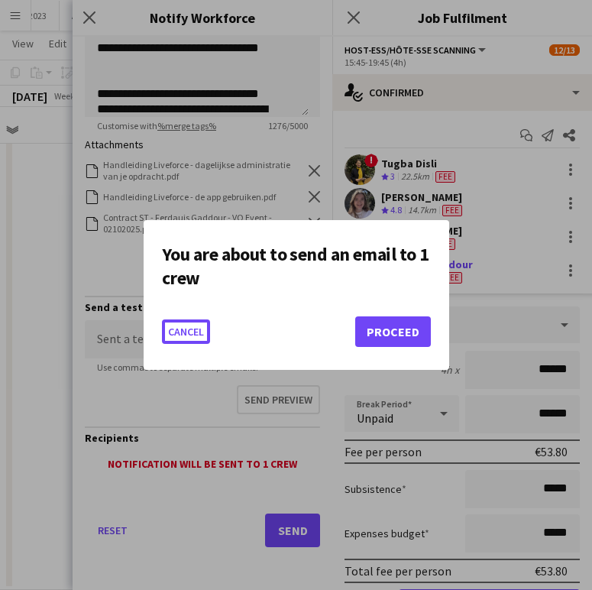
scroll to position [0, 0]
click at [398, 328] on button "Proceed" at bounding box center [393, 331] width 76 height 31
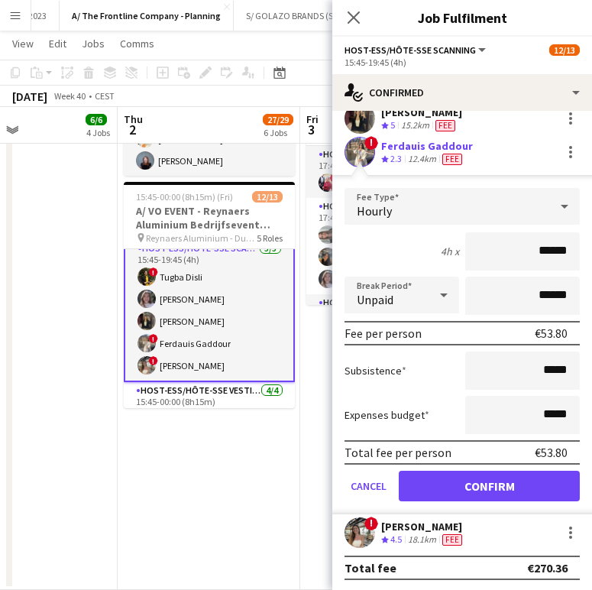
scroll to position [121, 0]
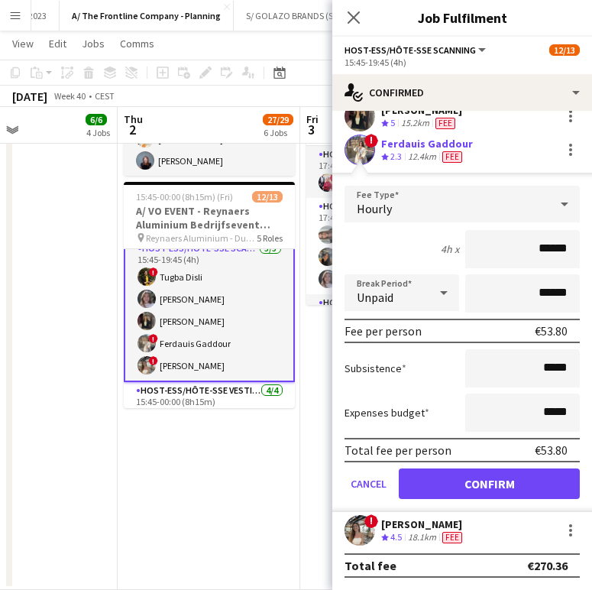
click at [423, 534] on div "18.1km" at bounding box center [422, 537] width 34 height 13
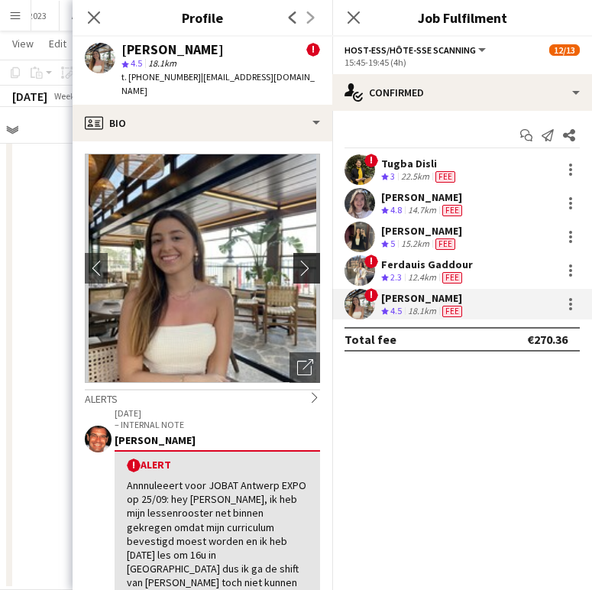
click at [297, 260] on app-icon "chevron-right" at bounding box center [309, 268] width 24 height 16
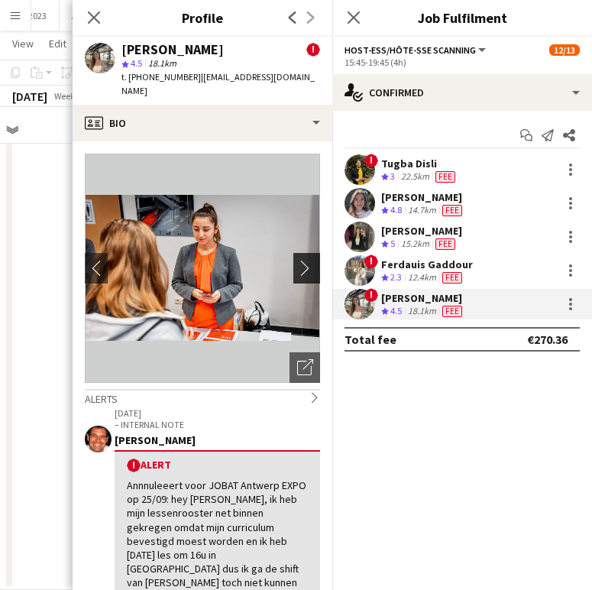
click at [297, 260] on app-icon "chevron-right" at bounding box center [309, 268] width 24 height 16
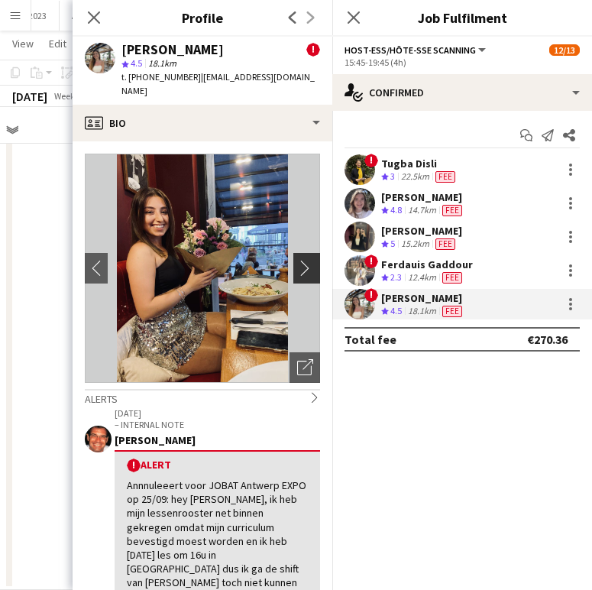
click at [297, 260] on app-icon "chevron-right" at bounding box center [309, 268] width 24 height 16
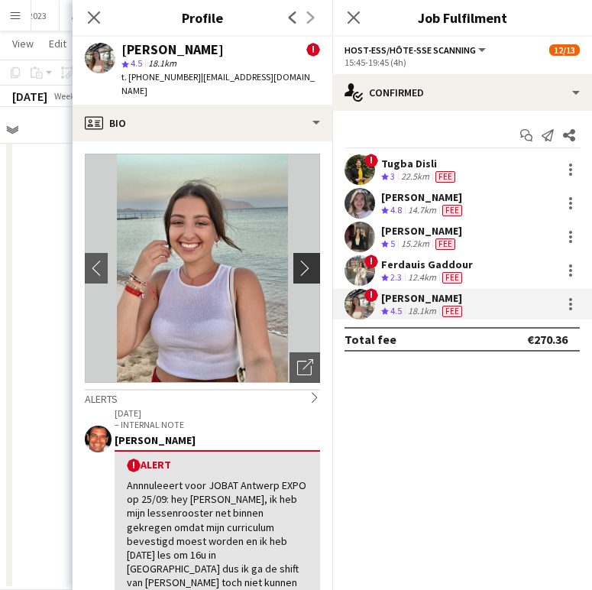
click at [297, 260] on app-icon "chevron-right" at bounding box center [309, 268] width 24 height 16
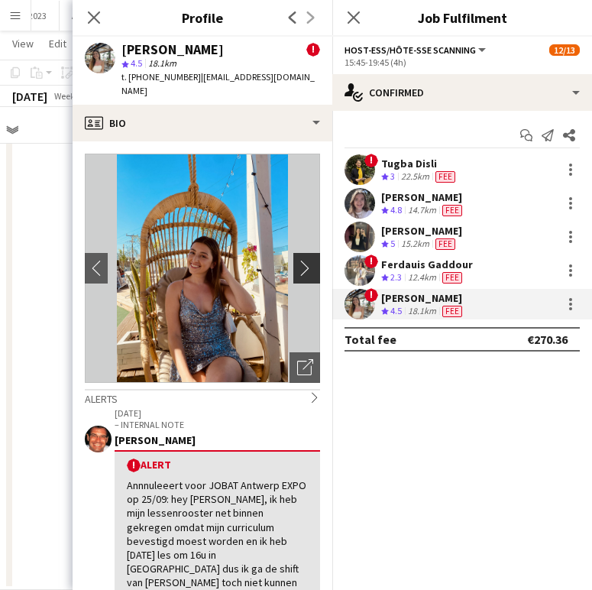
click at [297, 260] on app-icon "chevron-right" at bounding box center [309, 268] width 24 height 16
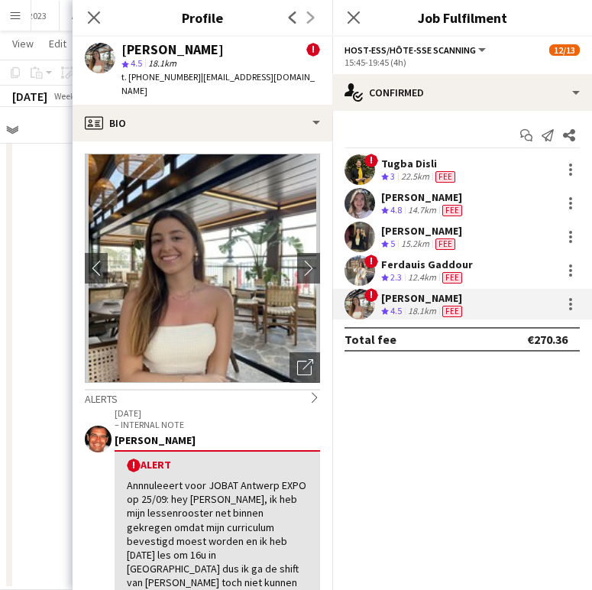
click at [332, 223] on div "[PERSON_NAME] Crew rating 5 15.2km Fee" at bounding box center [462, 237] width 260 height 31
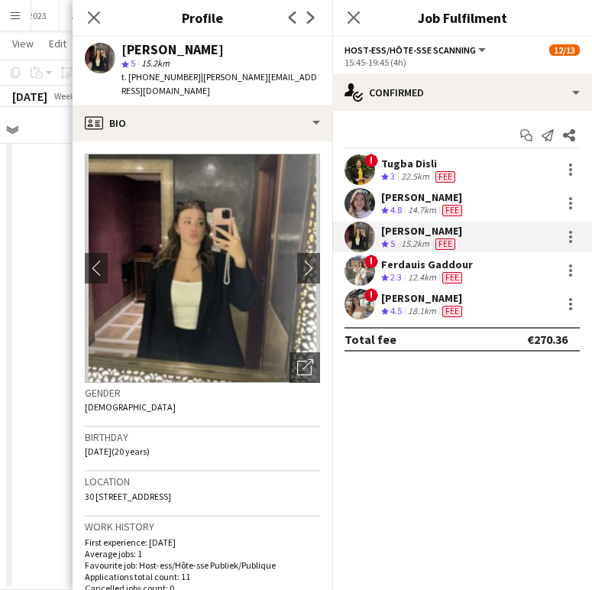
click at [402, 297] on div "[PERSON_NAME]" at bounding box center [423, 298] width 84 height 14
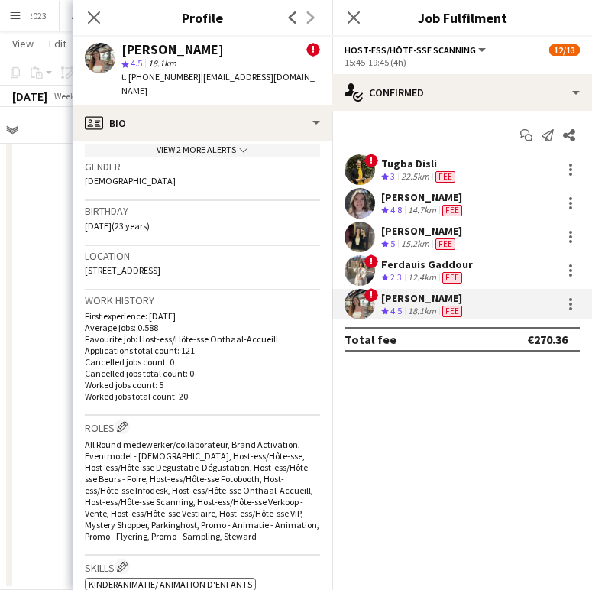
scroll to position [463, 0]
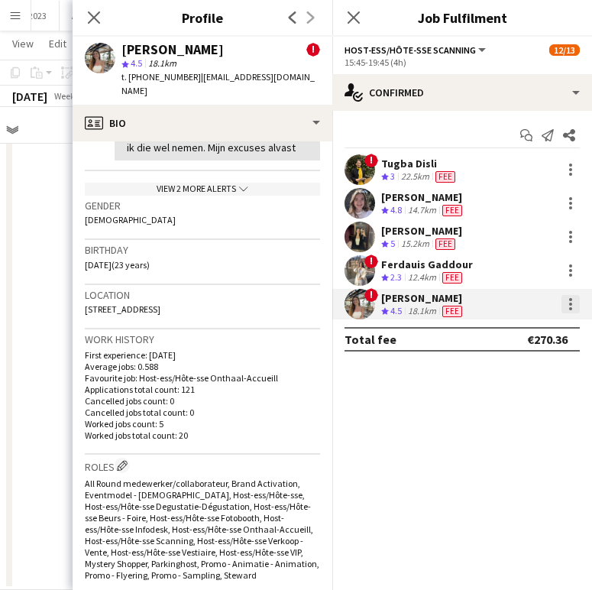
click at [569, 306] on div at bounding box center [571, 304] width 18 height 18
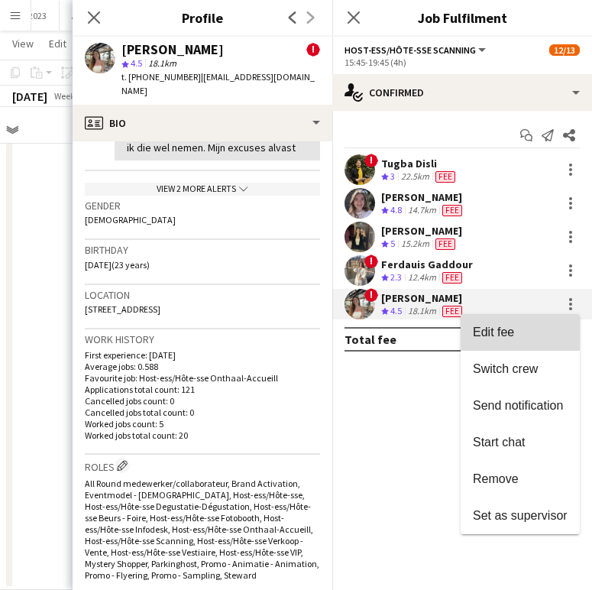
click at [540, 323] on button "Edit fee" at bounding box center [520, 332] width 119 height 37
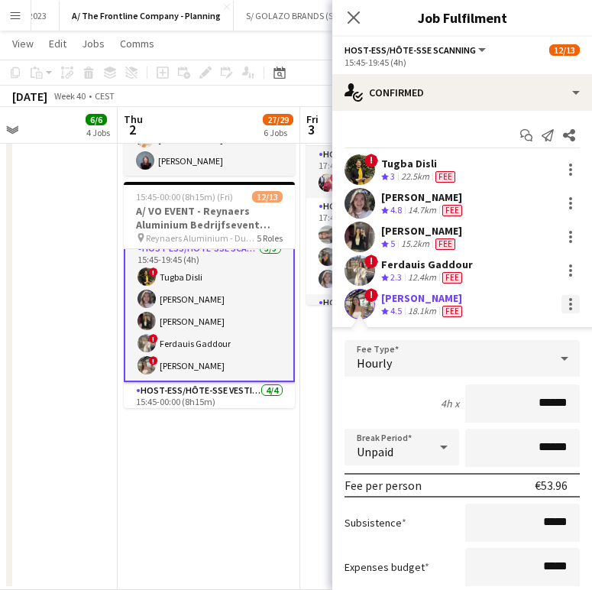
click at [562, 305] on div at bounding box center [571, 304] width 18 height 18
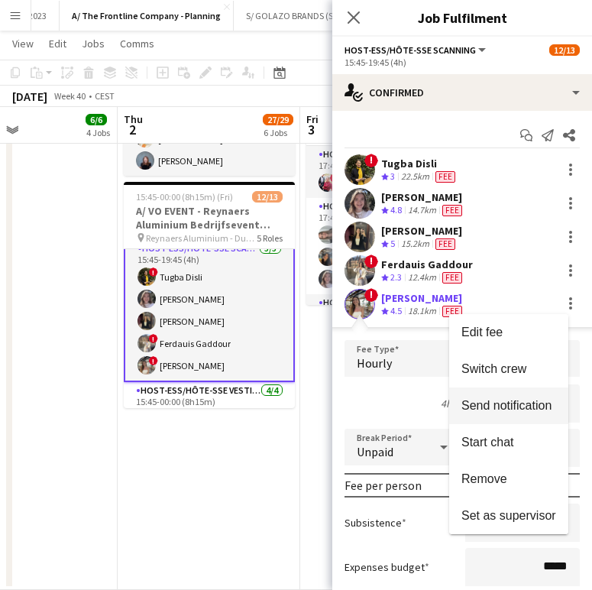
click at [514, 408] on span "Send notification" at bounding box center [507, 405] width 90 height 13
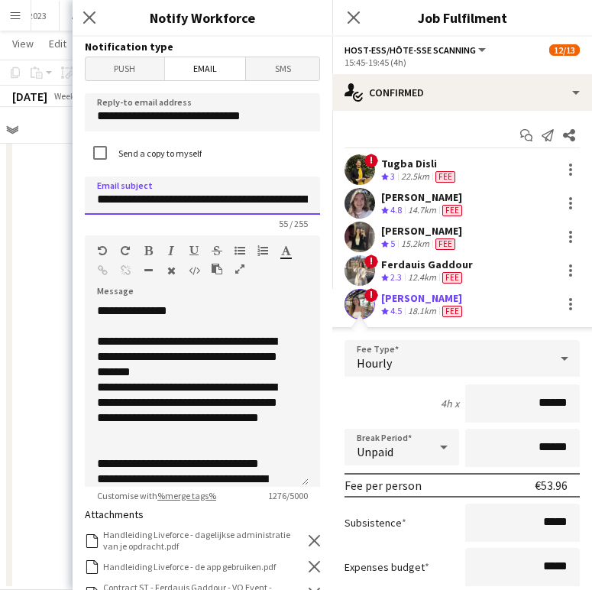
click at [259, 203] on input "**********" at bounding box center [202, 196] width 235 height 38
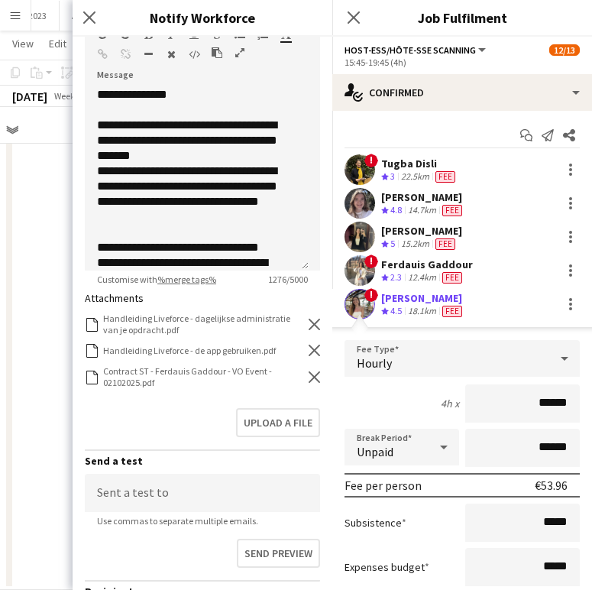
scroll to position [370, 0]
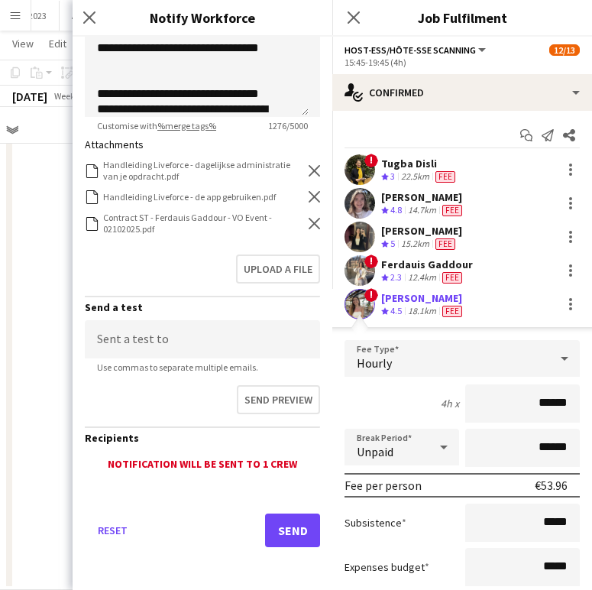
type input "**********"
click at [309, 219] on icon "Remove" at bounding box center [314, 223] width 11 height 11
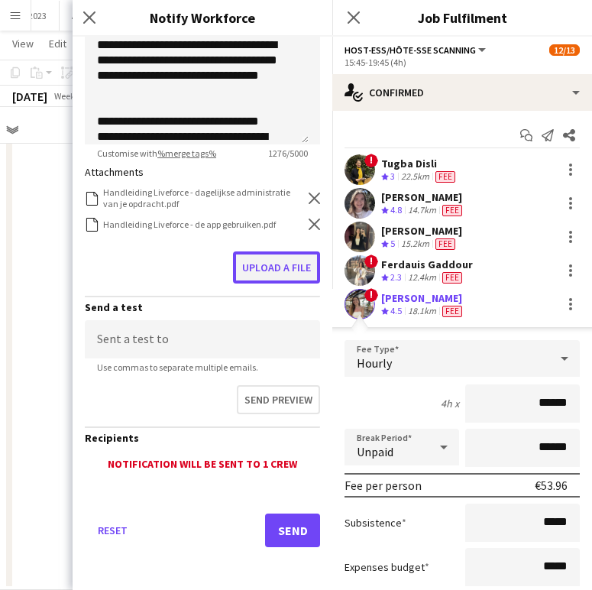
click at [279, 259] on button "Upload a file" at bounding box center [276, 267] width 87 height 32
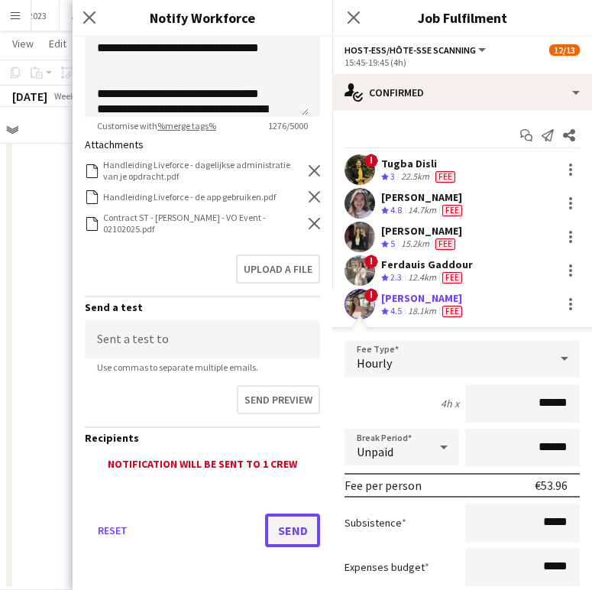
click at [265, 530] on button "Send" at bounding box center [292, 531] width 55 height 34
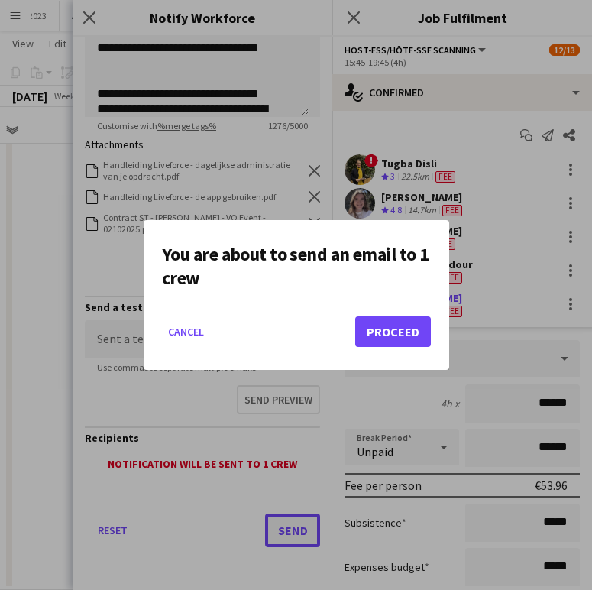
scroll to position [0, 0]
click at [371, 322] on button "Proceed" at bounding box center [393, 331] width 76 height 31
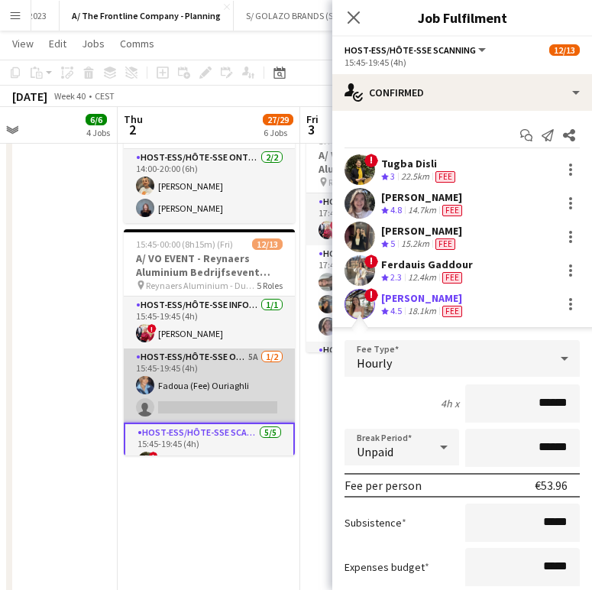
click at [190, 381] on app-card-role "Host-ess/Hôte-sse Onthaal-Accueill 5A [DATE] 15:45-19:45 (4h) Fadoua (Fee) [GEO…" at bounding box center [209, 385] width 171 height 74
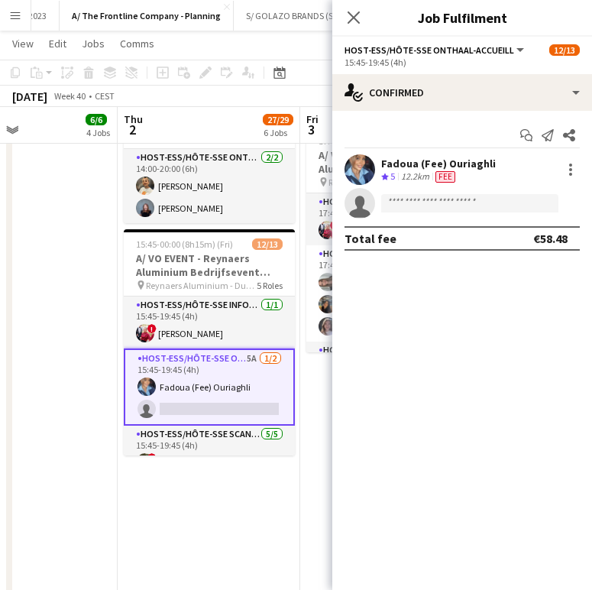
click at [427, 170] on div "12.2km" at bounding box center [415, 176] width 34 height 13
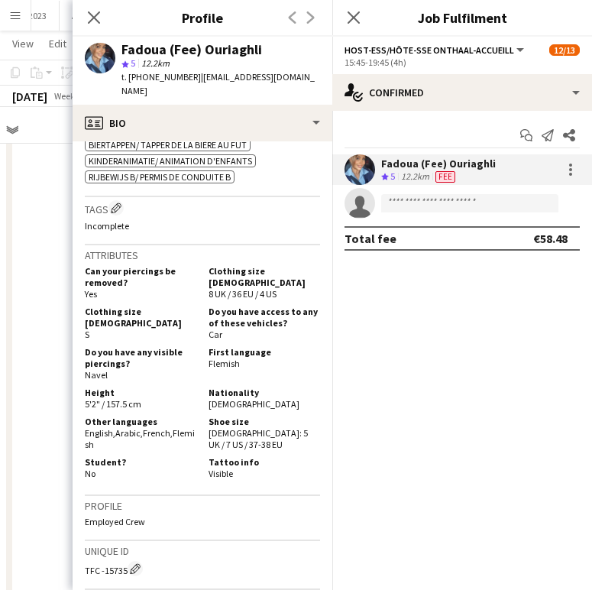
scroll to position [663, 0]
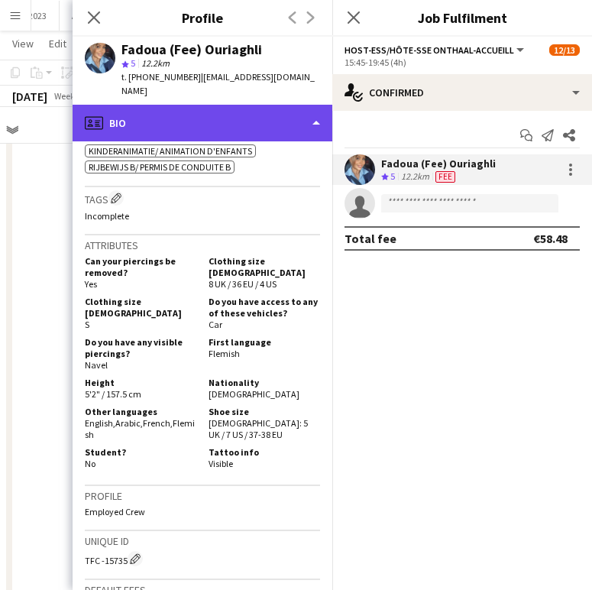
click at [235, 110] on div "profile Bio" at bounding box center [203, 123] width 260 height 37
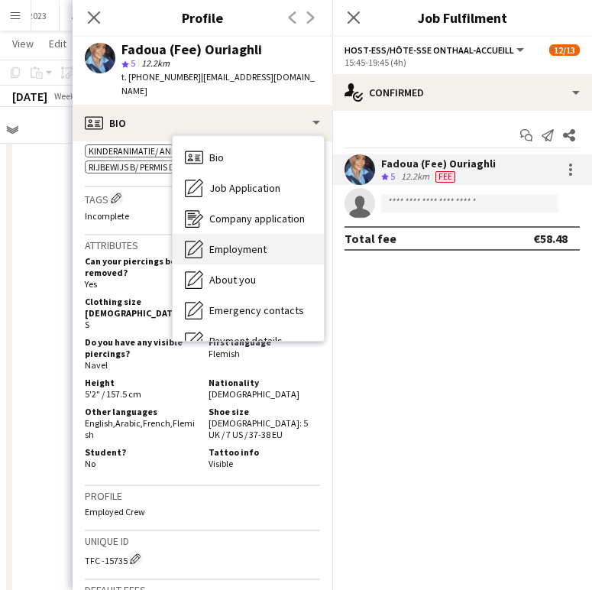
click at [274, 234] on div "Employment Employment" at bounding box center [248, 249] width 151 height 31
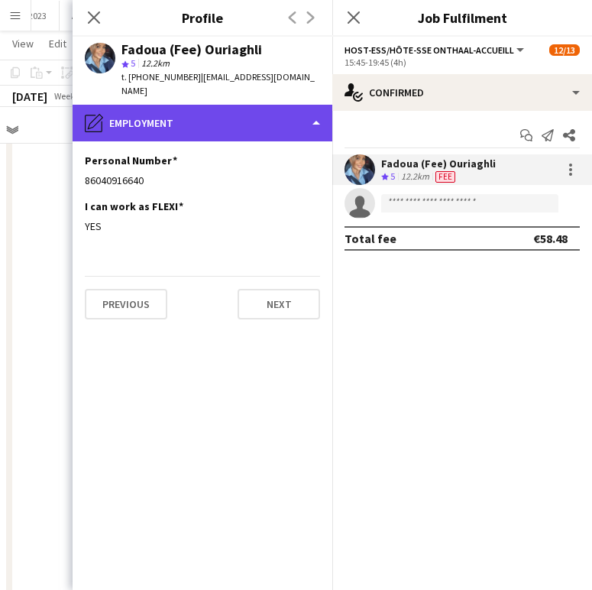
click at [199, 105] on div "pencil4 Employment" at bounding box center [203, 123] width 260 height 37
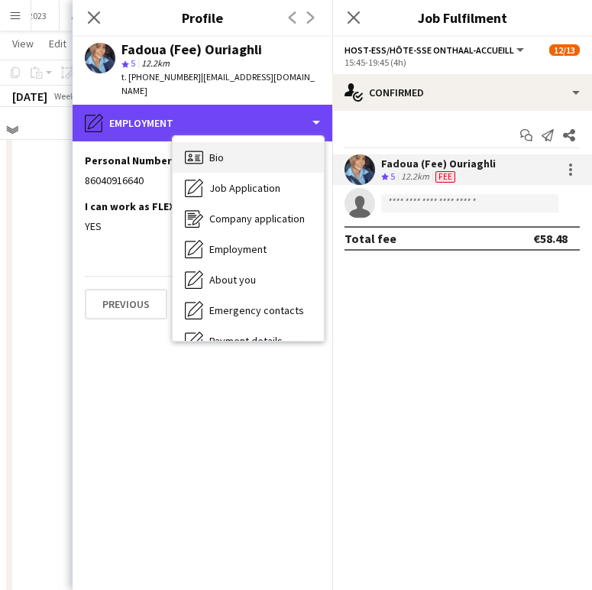
scroll to position [981, 0]
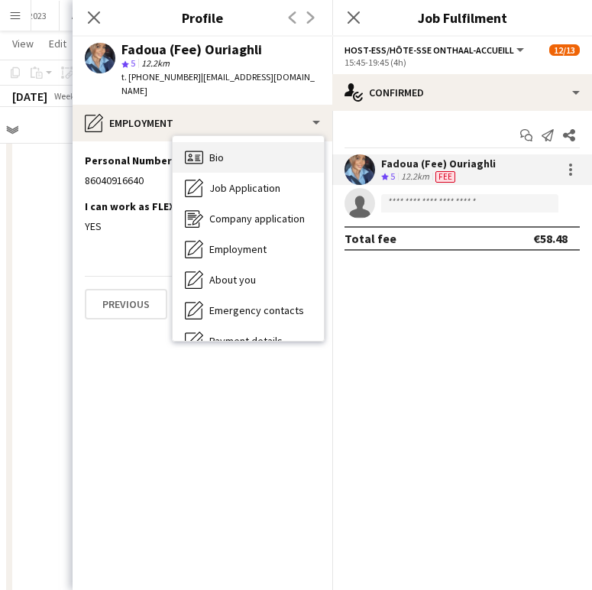
click at [230, 148] on div "Bio Bio" at bounding box center [248, 157] width 151 height 31
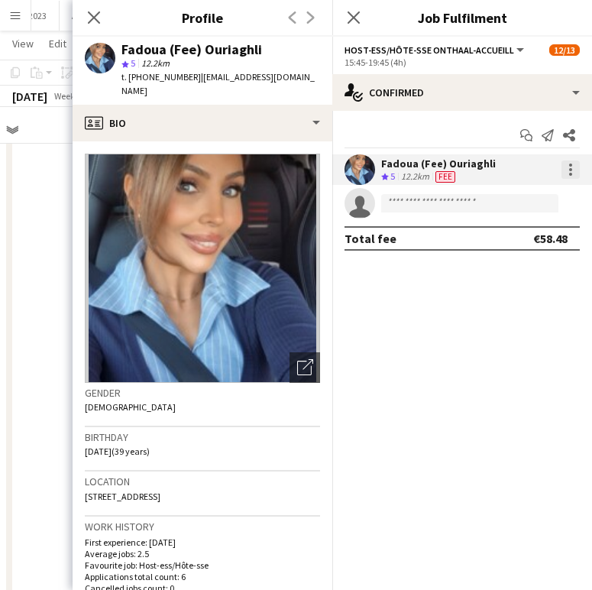
click at [571, 170] on div at bounding box center [570, 169] width 3 height 3
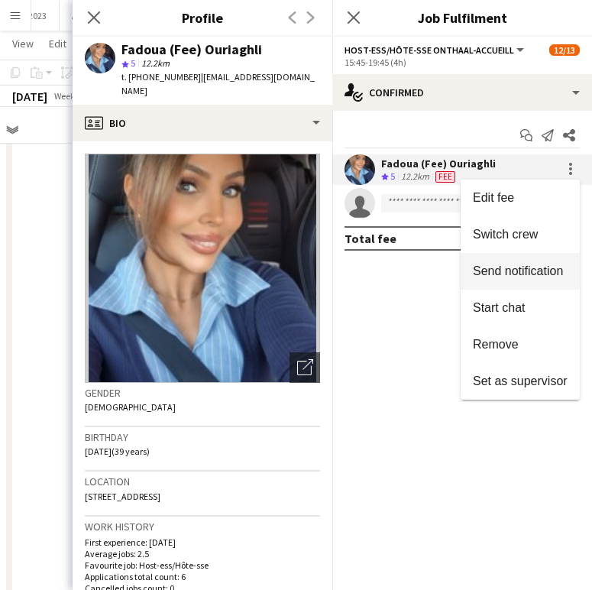
click at [549, 281] on button "Send notification" at bounding box center [520, 271] width 119 height 37
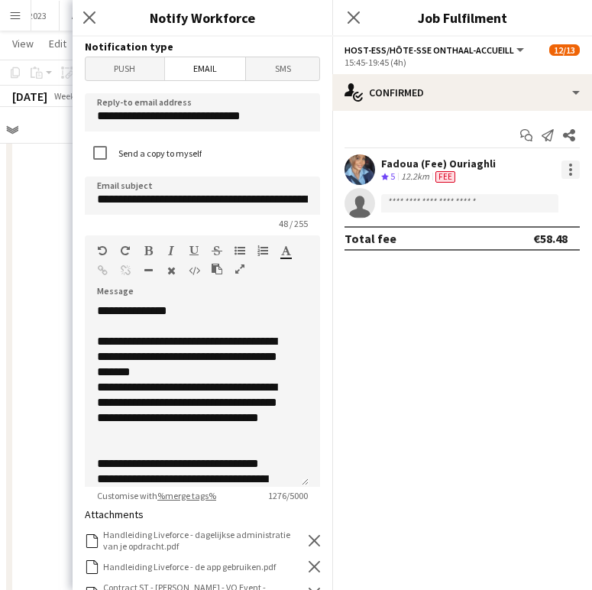
click at [566, 175] on div at bounding box center [571, 169] width 18 height 18
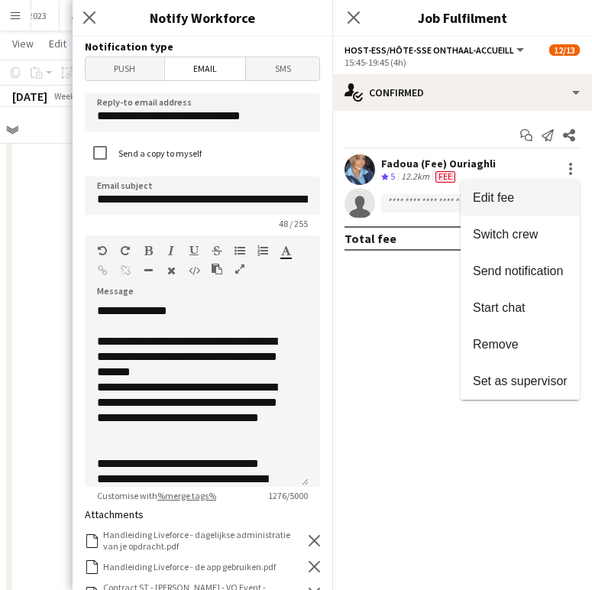
click at [534, 204] on span "Edit fee" at bounding box center [520, 198] width 95 height 14
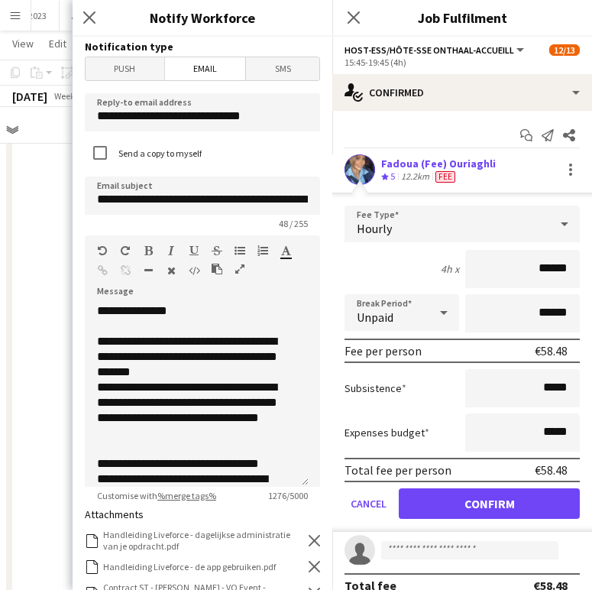
click at [392, 172] on span "5" at bounding box center [392, 175] width 5 height 11
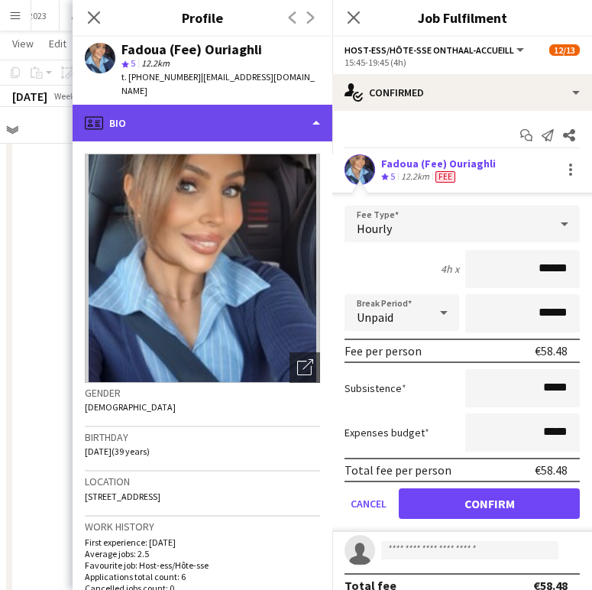
click at [241, 117] on div "profile Bio" at bounding box center [203, 123] width 260 height 37
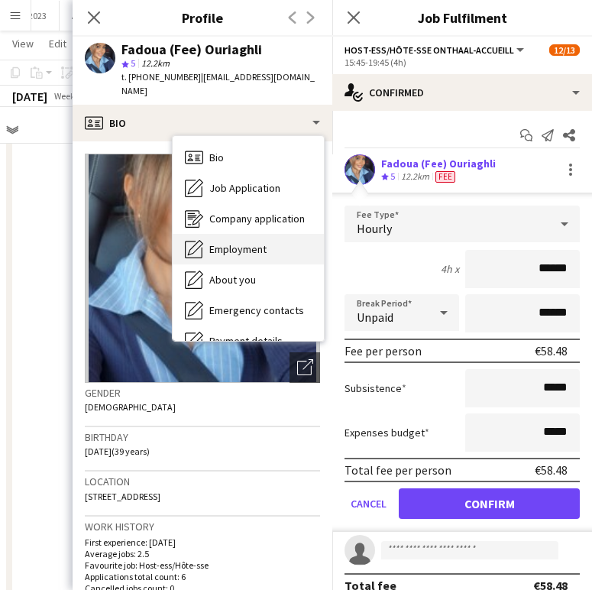
click at [241, 242] on span "Employment" at bounding box center [237, 249] width 57 height 14
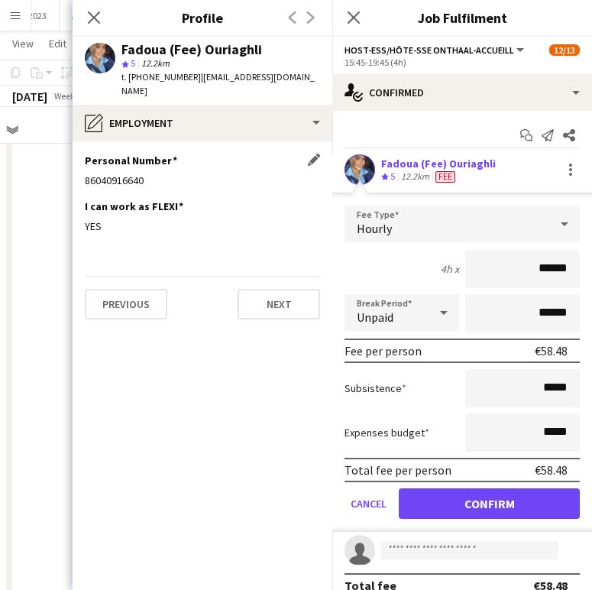
click at [118, 173] on div "86040916640" at bounding box center [202, 180] width 235 height 14
copy div "86040916640"
click at [93, 11] on div "Close pop-in" at bounding box center [94, 17] width 43 height 35
click at [97, 20] on icon at bounding box center [93, 17] width 15 height 15
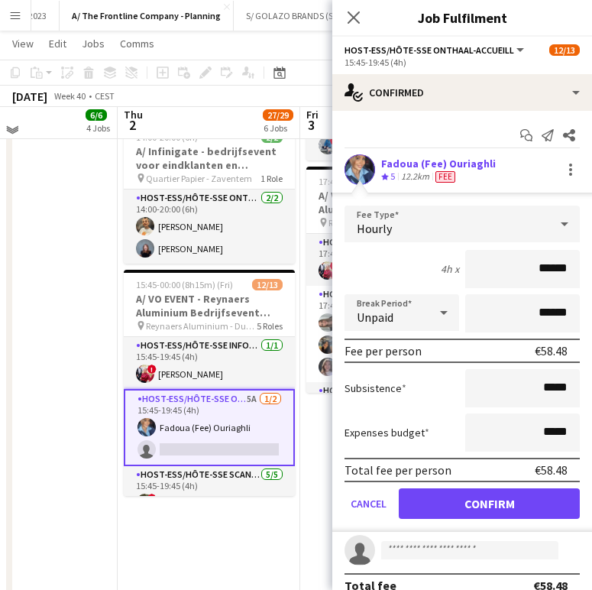
scroll to position [961, 0]
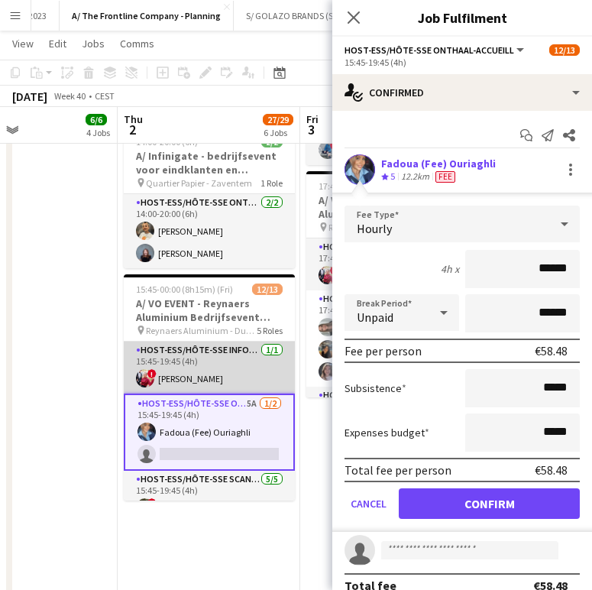
click at [206, 355] on app-card-role "Host-ess/Hôte-sse Infodesk [DATE] 15:45-19:45 (4h) ! [PERSON_NAME]" at bounding box center [209, 368] width 171 height 52
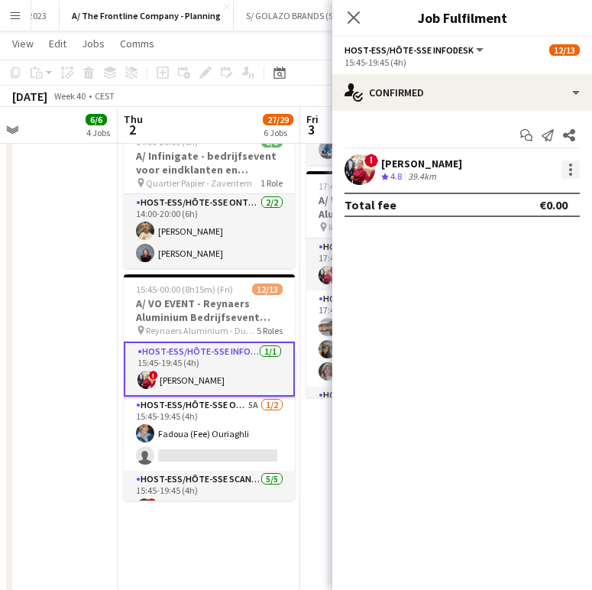
click at [564, 170] on div at bounding box center [571, 169] width 18 height 18
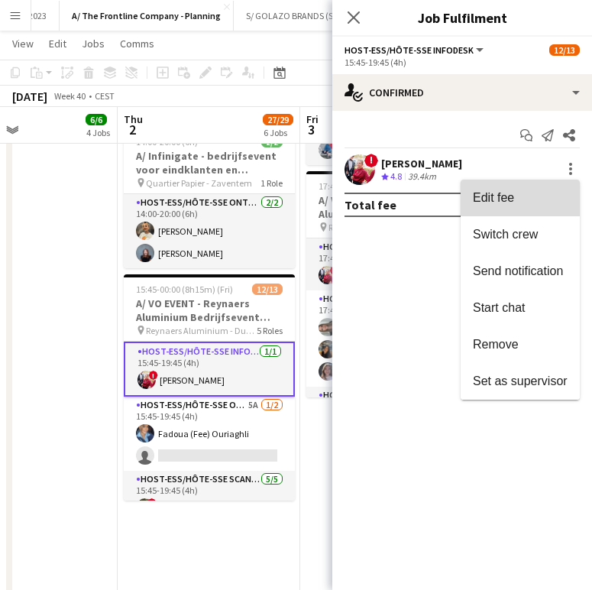
click at [536, 201] on span "Edit fee" at bounding box center [520, 198] width 95 height 14
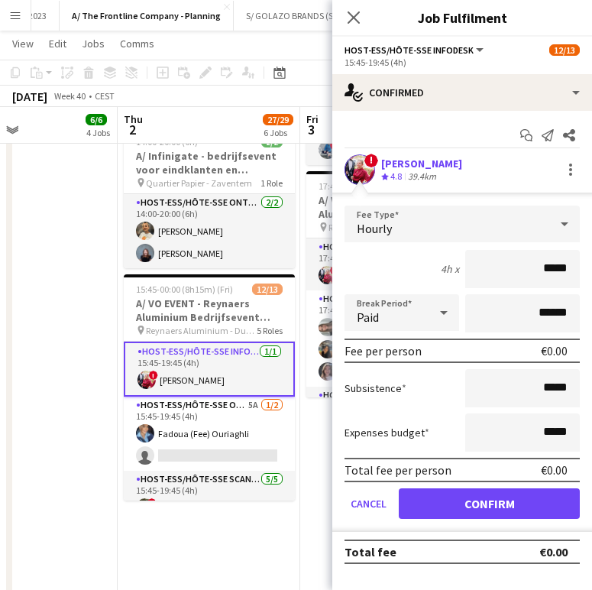
click at [436, 173] on div "39.4km" at bounding box center [422, 176] width 34 height 13
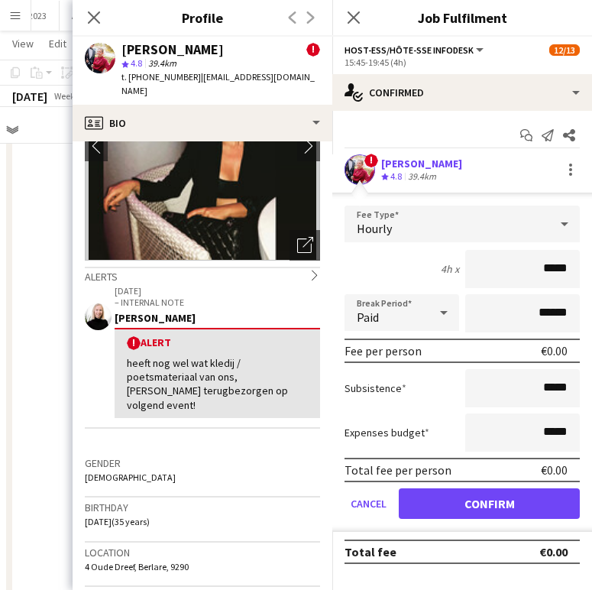
scroll to position [129, 0]
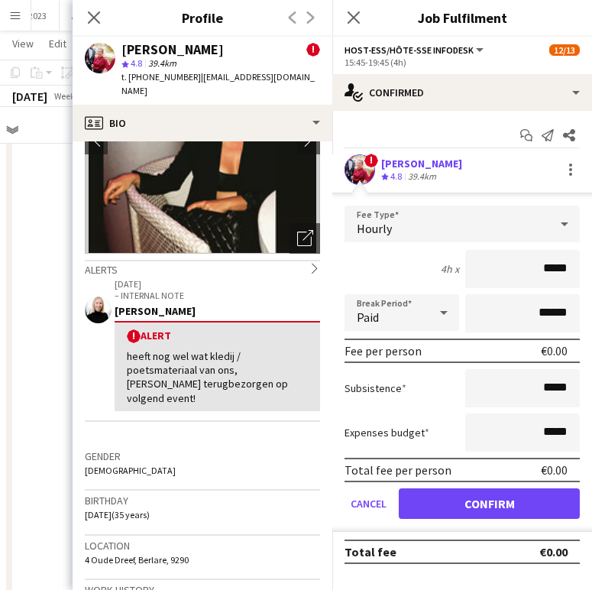
click at [85, 5] on div "Close pop-in" at bounding box center [94, 17] width 43 height 35
click at [94, 18] on icon at bounding box center [93, 17] width 15 height 15
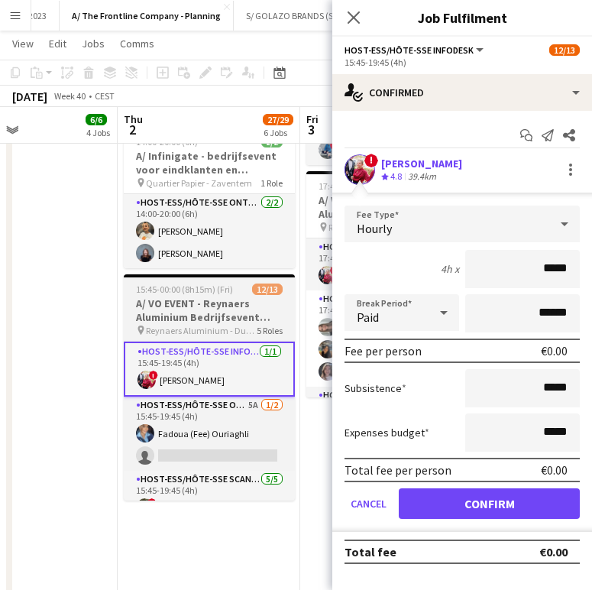
click at [188, 303] on h3 "A/ VO EVENT - Reynaers Aluminium Bedrijfsevent (02+03+05/10)" at bounding box center [209, 311] width 171 height 28
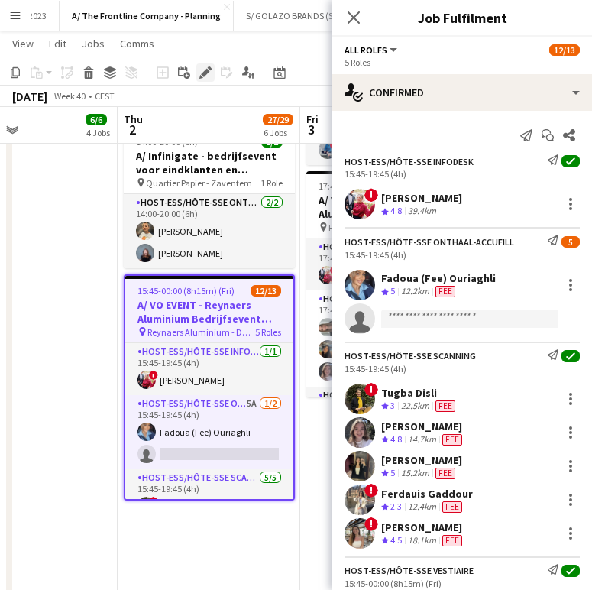
click at [212, 70] on div "Edit" at bounding box center [205, 72] width 18 height 18
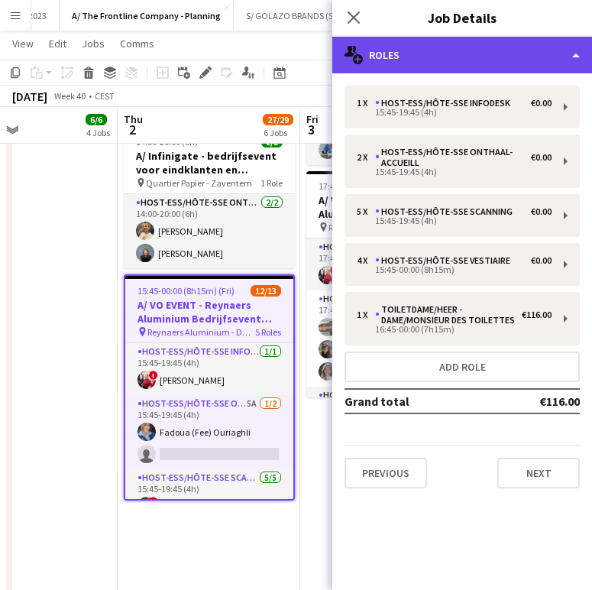
click at [473, 70] on div "multiple-users-add Roles" at bounding box center [462, 55] width 260 height 37
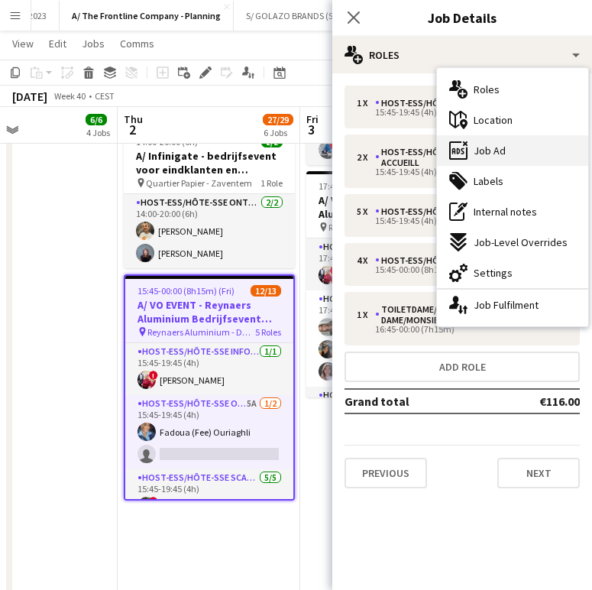
click at [515, 147] on div "ads-window Job Ad" at bounding box center [512, 150] width 151 height 31
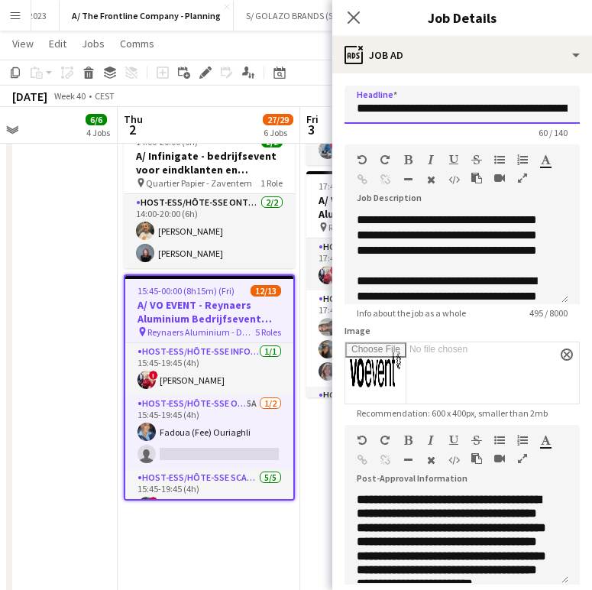
click at [508, 117] on input "**********" at bounding box center [462, 105] width 235 height 38
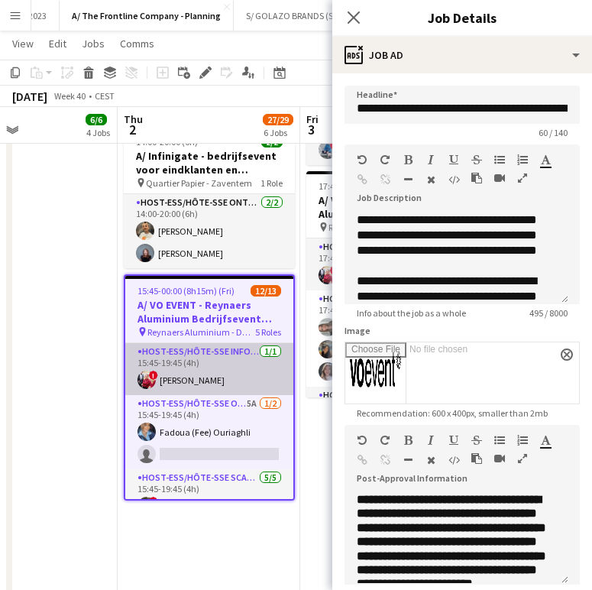
click at [241, 355] on app-card-role "Host-ess/Hôte-sse Infodesk [DATE] 15:45-19:45 (4h) ! [PERSON_NAME]" at bounding box center [209, 369] width 168 height 52
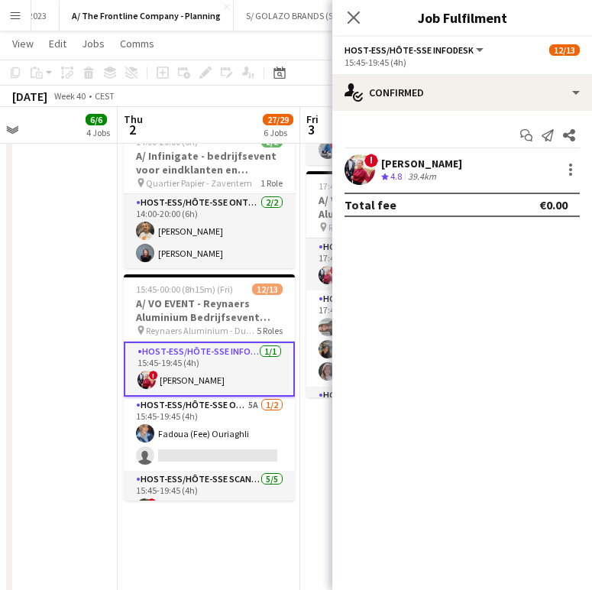
click at [402, 173] on span "4.8" at bounding box center [395, 175] width 11 height 11
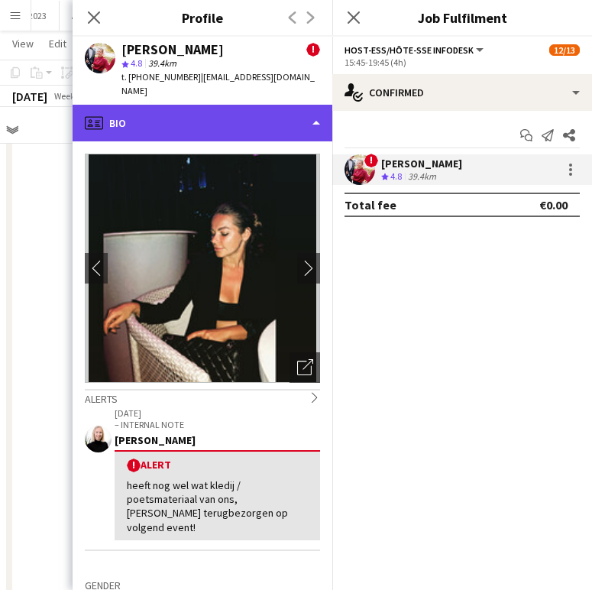
click at [280, 109] on div "profile Bio" at bounding box center [203, 123] width 260 height 37
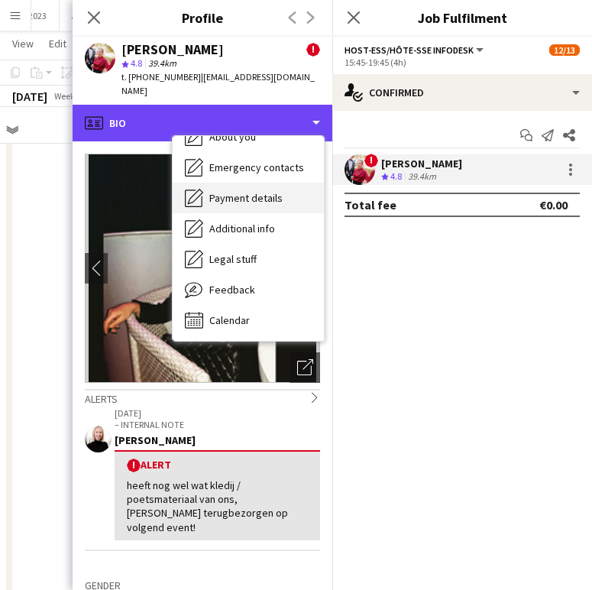
scroll to position [113, 0]
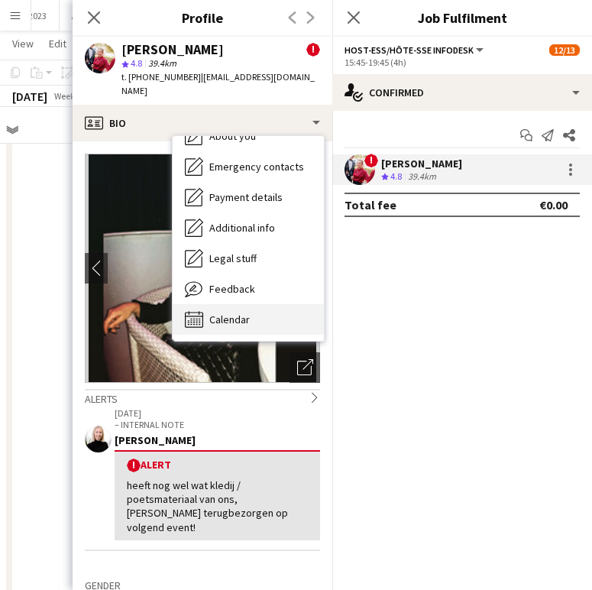
click at [258, 304] on div "Calendar Calendar" at bounding box center [248, 319] width 151 height 31
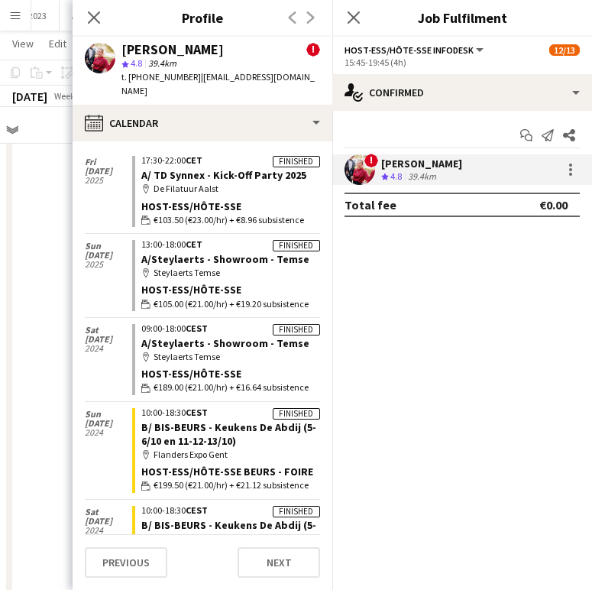
scroll to position [2333, 0]
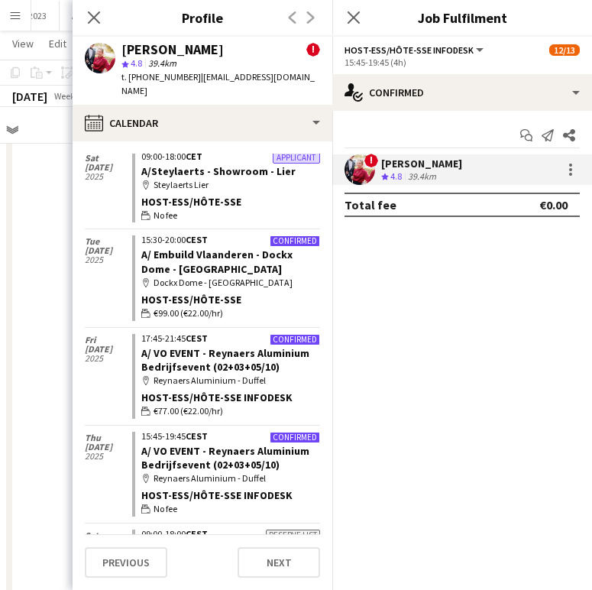
scroll to position [414, 0]
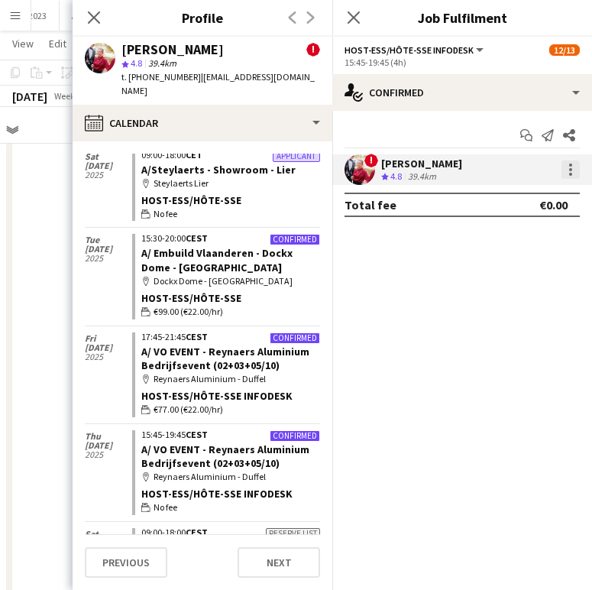
click at [572, 170] on div at bounding box center [570, 169] width 3 height 3
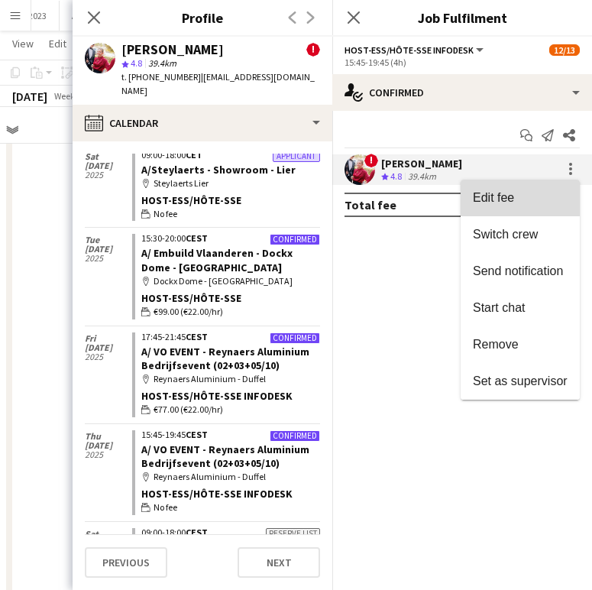
click at [529, 186] on button "Edit fee" at bounding box center [520, 198] width 119 height 37
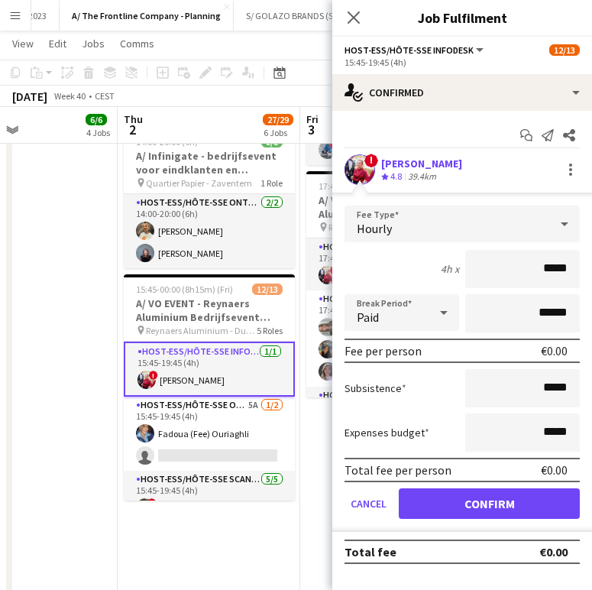
click at [565, 271] on input "*****" at bounding box center [522, 269] width 115 height 38
type input "**"
type input "******"
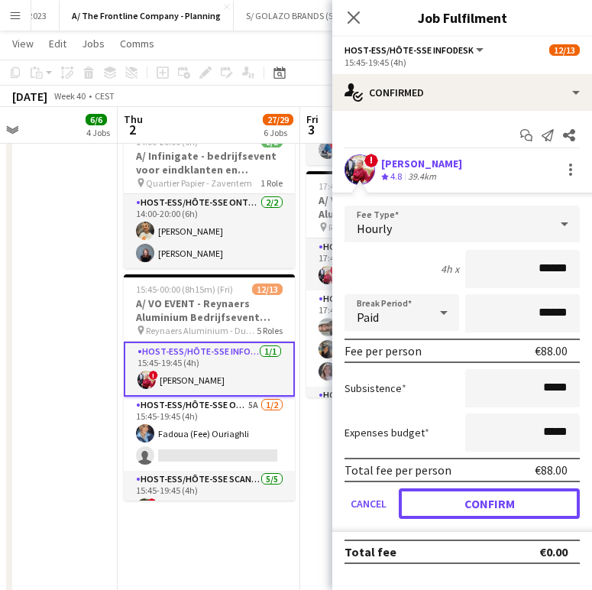
click at [550, 510] on button "Confirm" at bounding box center [489, 503] width 181 height 31
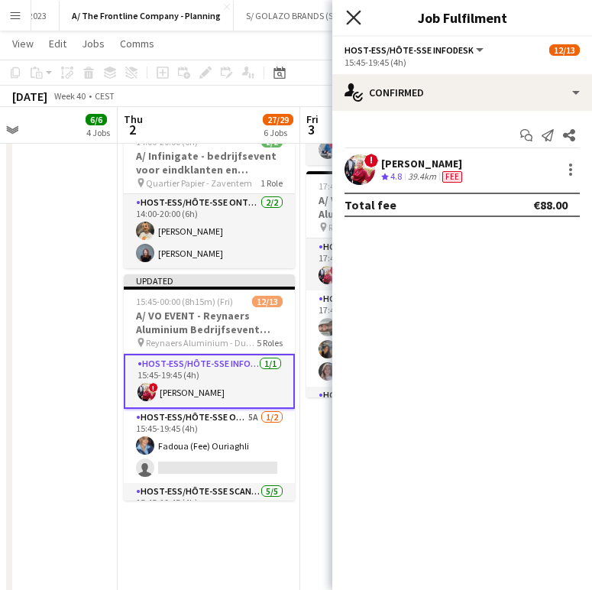
click at [349, 19] on icon "Close pop-in" at bounding box center [353, 17] width 15 height 15
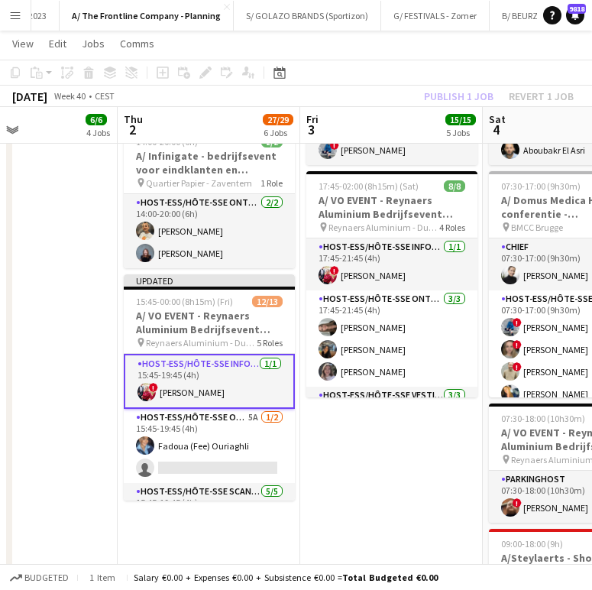
click at [433, 89] on div "Publish 1 job Revert 1 job" at bounding box center [499, 96] width 186 height 20
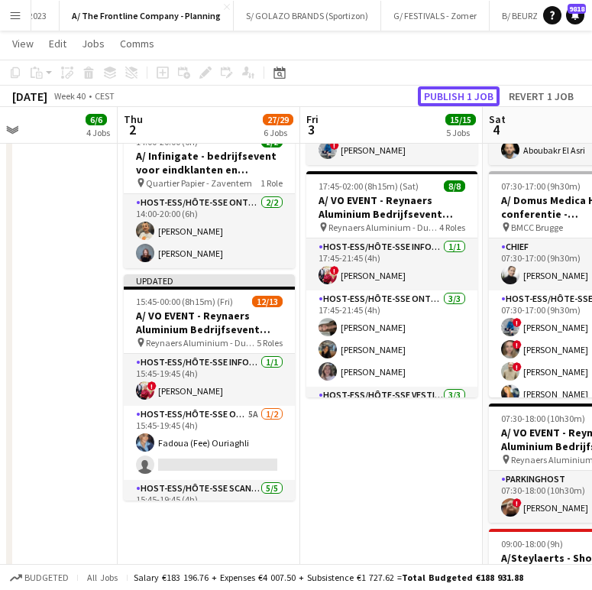
click at [436, 89] on button "Publish 1 job" at bounding box center [459, 96] width 82 height 20
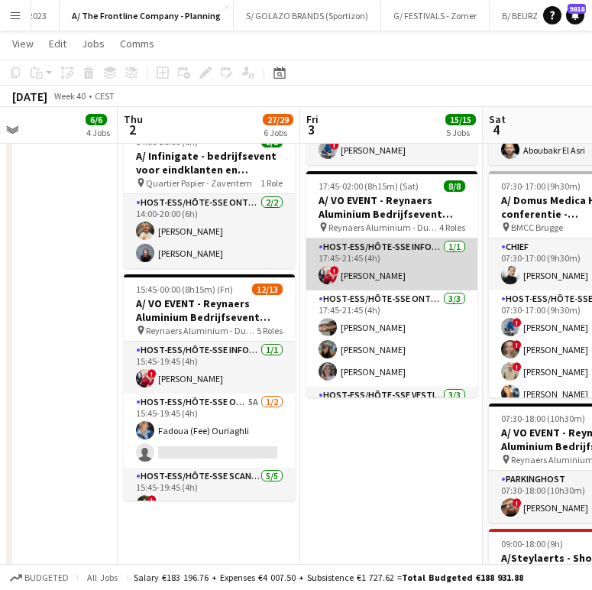
drag, startPoint x: 378, startPoint y: 285, endPoint x: 420, endPoint y: 242, distance: 60.0
click at [378, 285] on app-card-role "Host-ess/Hôte-sse Infodesk 1/1 17:45-21:45 (4h) ! Eleni Baas" at bounding box center [391, 264] width 171 height 52
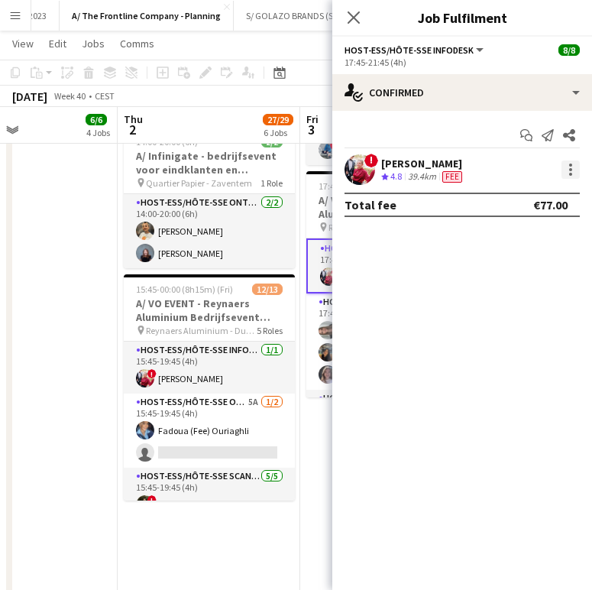
click at [572, 172] on div at bounding box center [571, 169] width 18 height 18
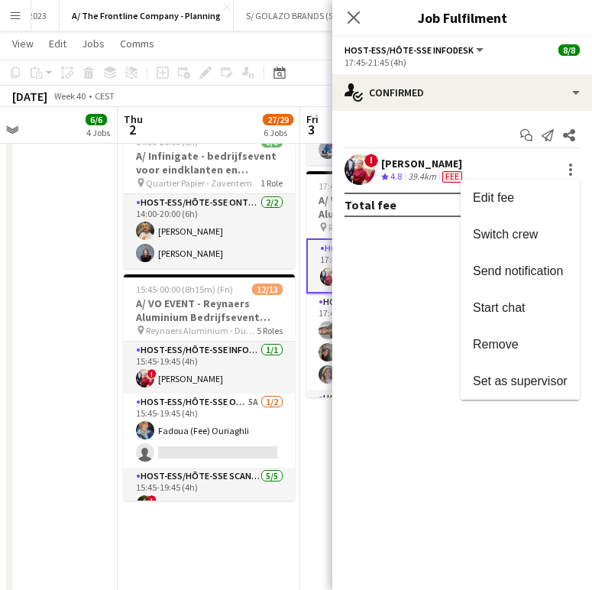
click at [196, 371] on div at bounding box center [296, 295] width 592 height 590
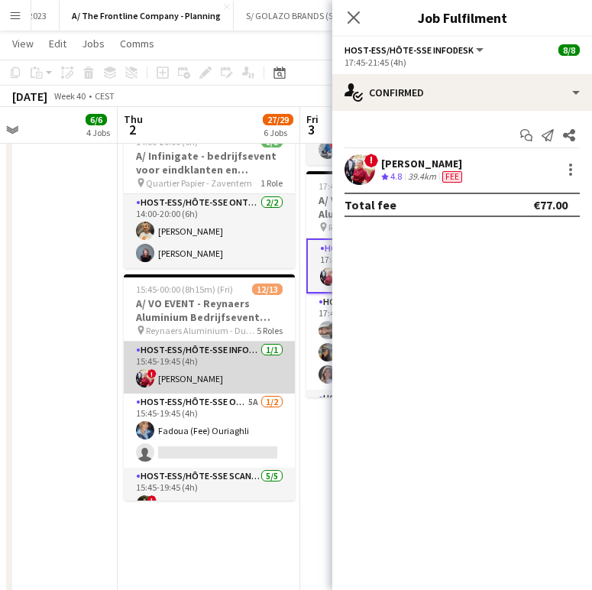
click at [233, 362] on app-card-role "Host-ess/Hôte-sse Infodesk [DATE] 15:45-19:45 (4h) ! [PERSON_NAME]" at bounding box center [209, 368] width 171 height 52
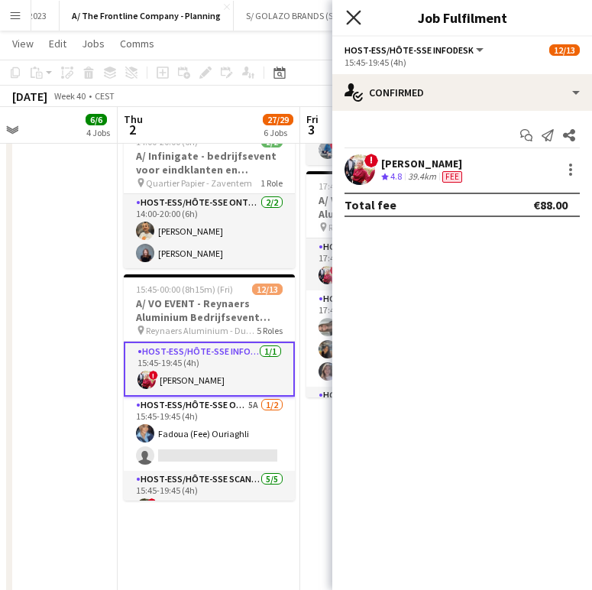
click at [352, 14] on icon "Close pop-in" at bounding box center [353, 17] width 15 height 15
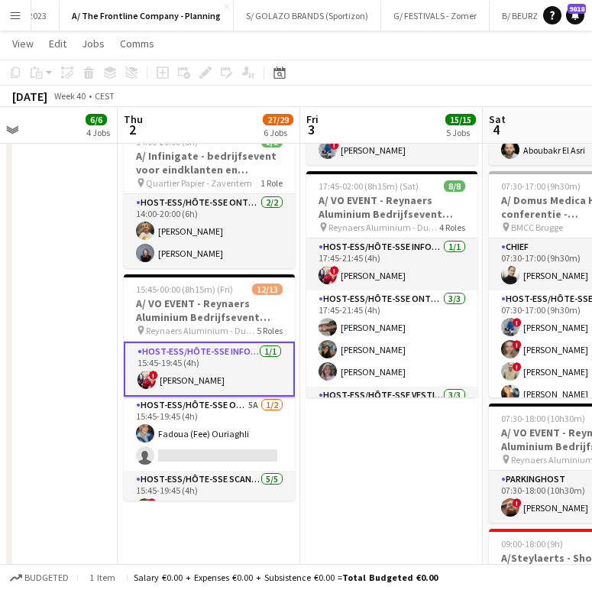
click at [197, 375] on app-card-role "Host-ess/Hôte-sse Infodesk [DATE] 15:45-19:45 (4h) ! [PERSON_NAME]" at bounding box center [209, 369] width 171 height 55
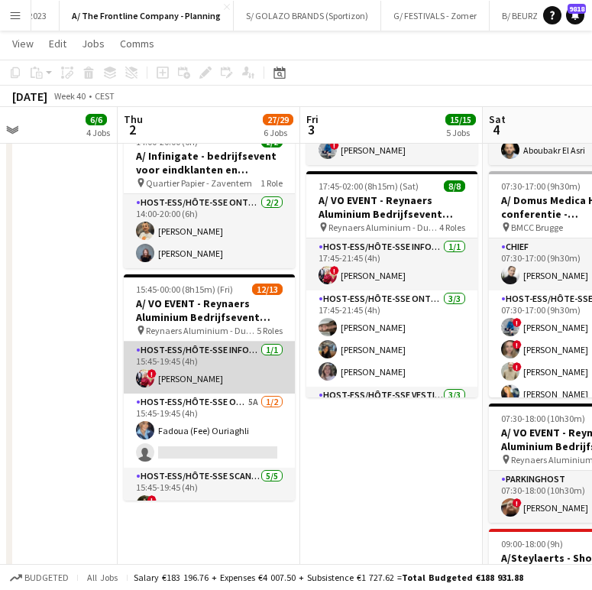
click at [203, 371] on app-card-role "Host-ess/Hôte-sse Infodesk [DATE] 15:45-19:45 (4h) ! [PERSON_NAME]" at bounding box center [209, 368] width 171 height 52
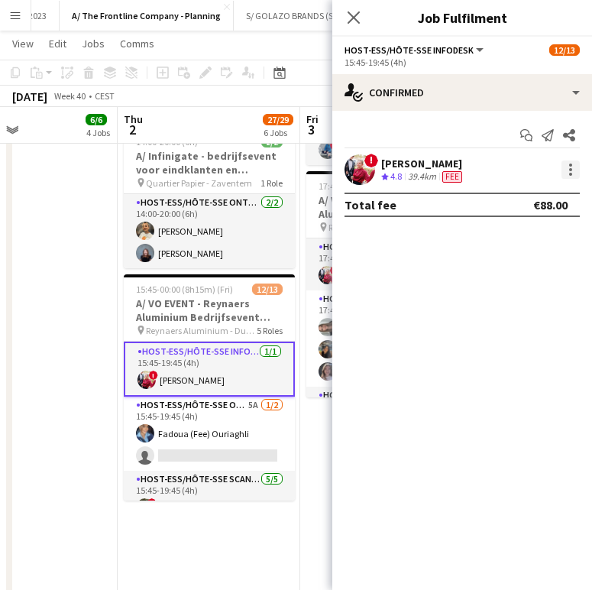
click at [569, 174] on div at bounding box center [570, 174] width 3 height 3
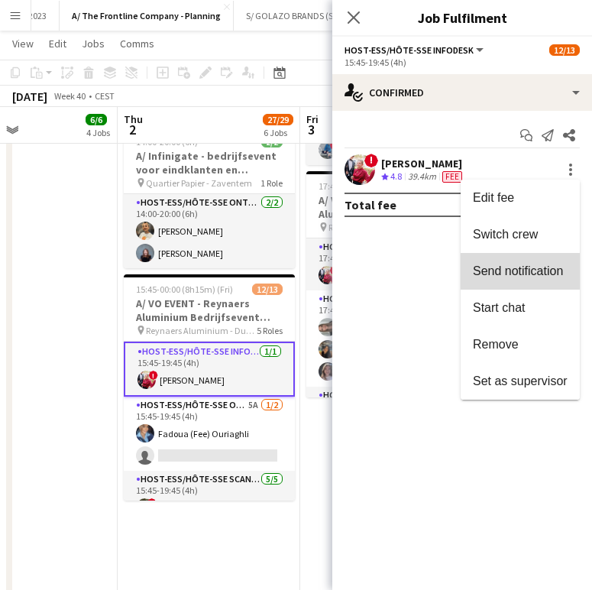
click at [529, 277] on span "Send notification" at bounding box center [518, 270] width 90 height 13
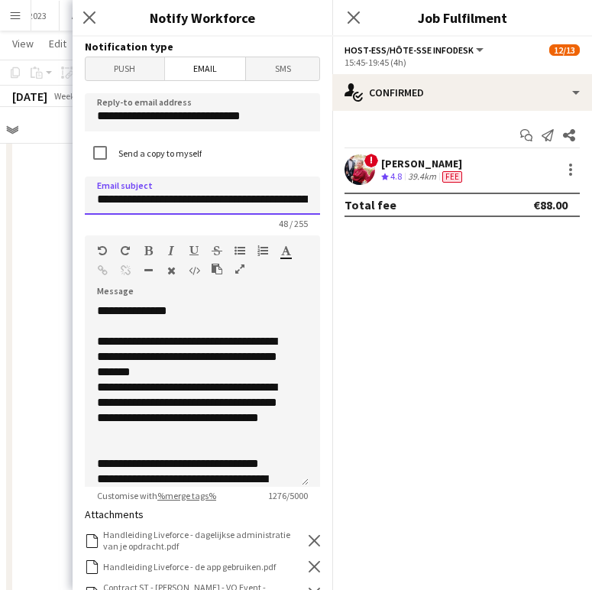
click at [228, 202] on input "**********" at bounding box center [202, 196] width 235 height 38
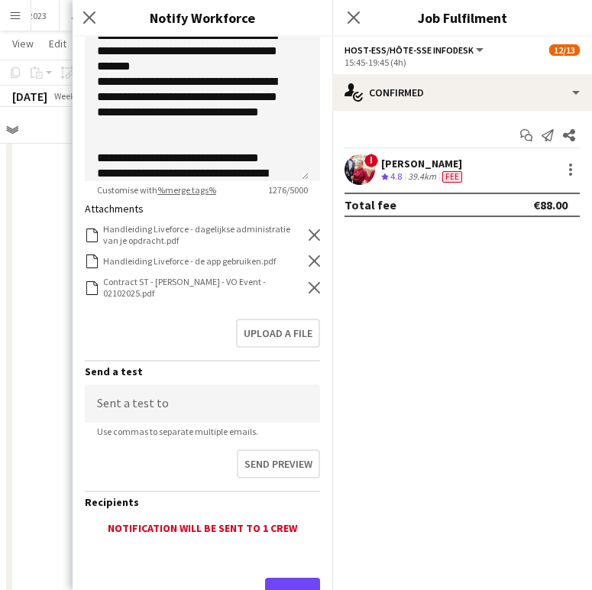
scroll to position [308, 0]
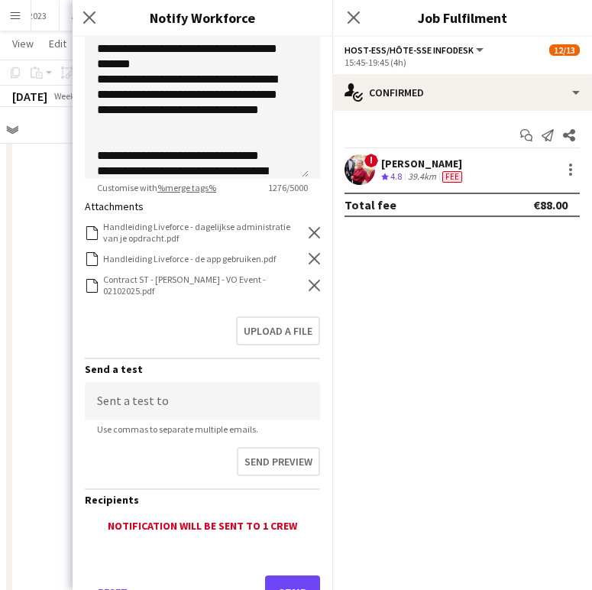
type input "**********"
click at [309, 288] on icon at bounding box center [314, 285] width 11 height 11
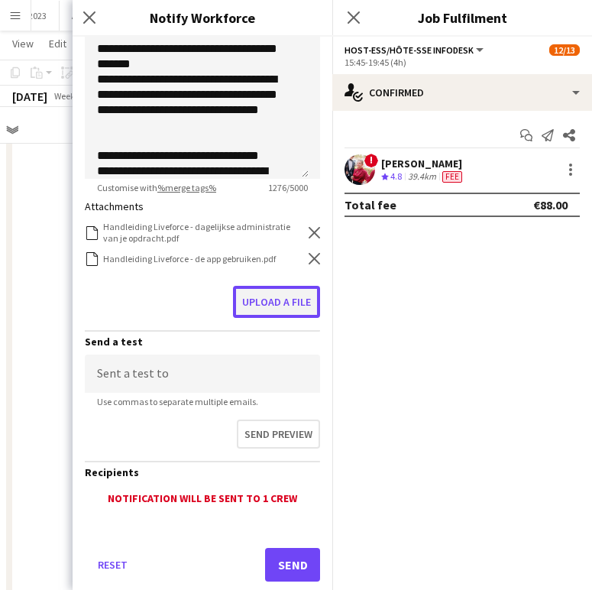
click at [298, 293] on button "Upload a file" at bounding box center [276, 302] width 87 height 32
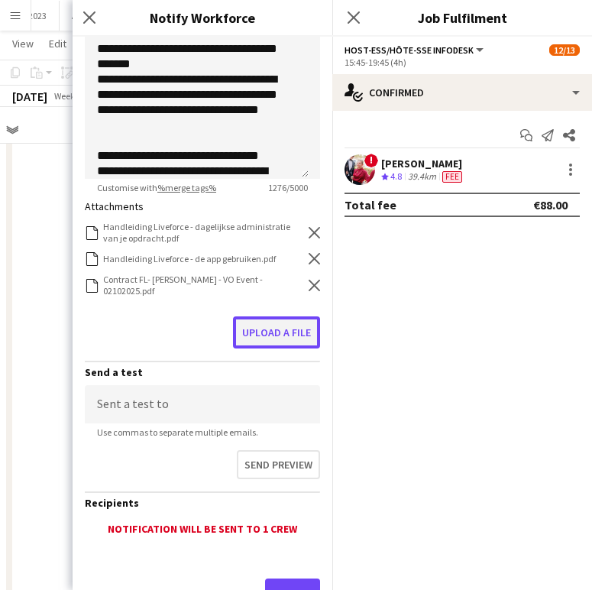
click at [293, 332] on button "Upload a file" at bounding box center [276, 332] width 87 height 32
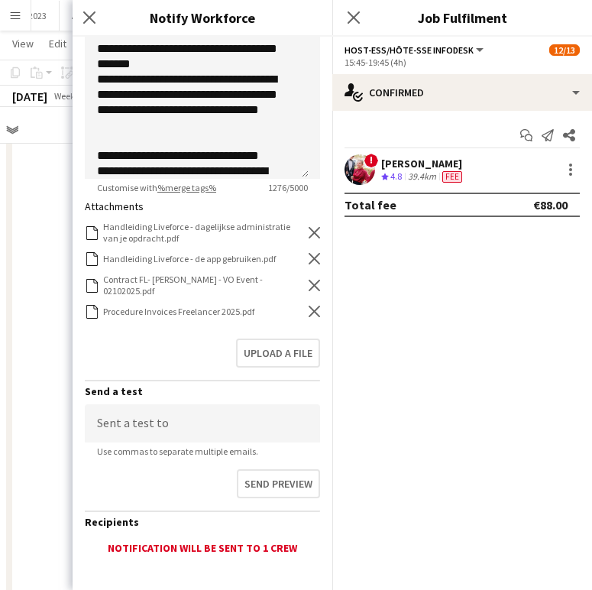
scroll to position [384, 0]
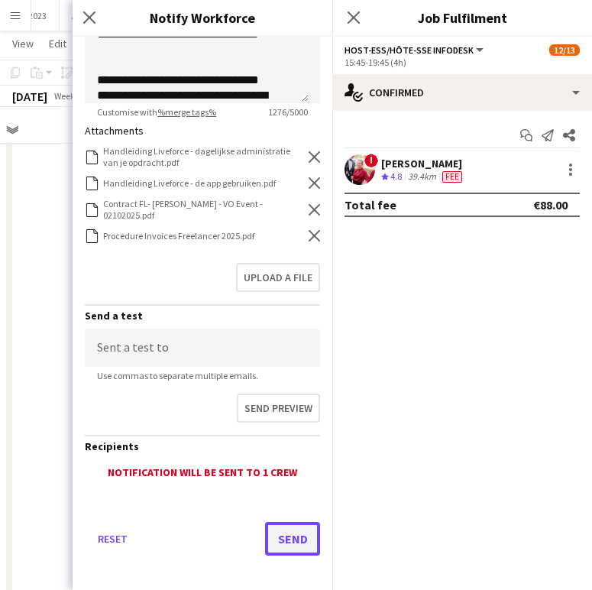
click at [283, 540] on button "Send" at bounding box center [292, 539] width 55 height 34
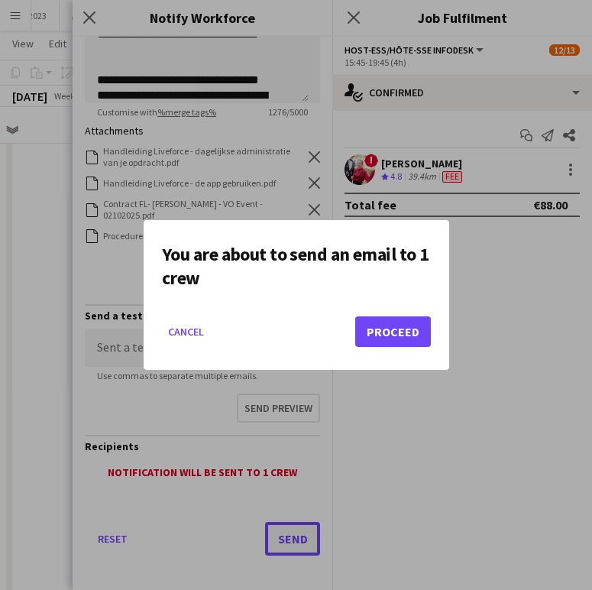
scroll to position [0, 0]
click at [401, 337] on button "Proceed" at bounding box center [393, 331] width 76 height 31
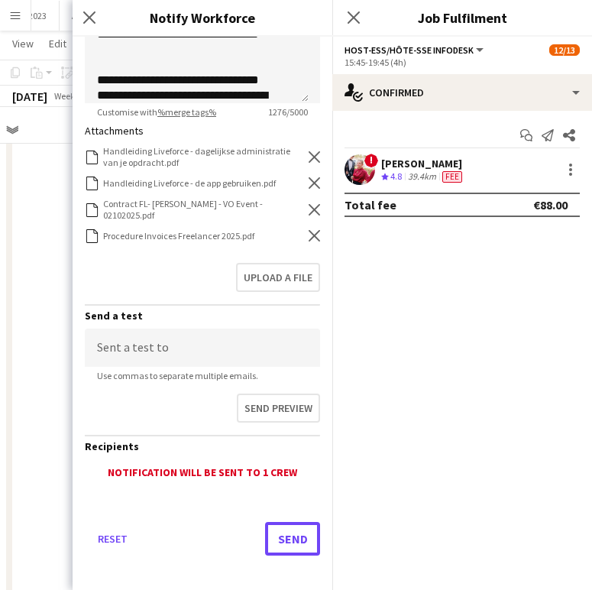
scroll to position [961, 0]
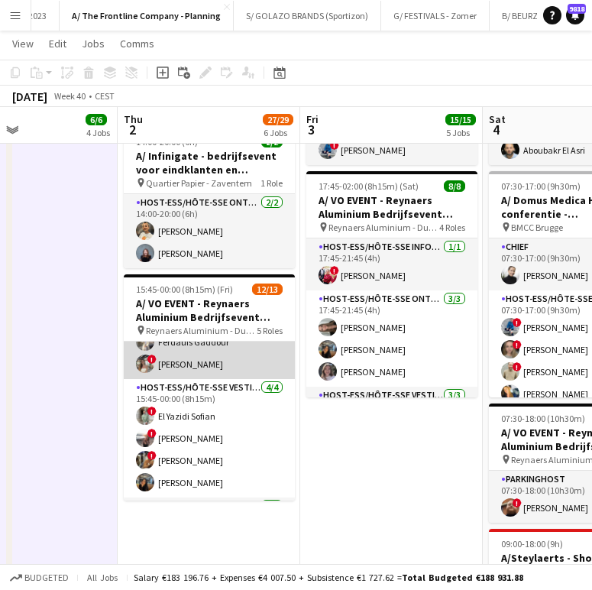
scroll to position [241, 0]
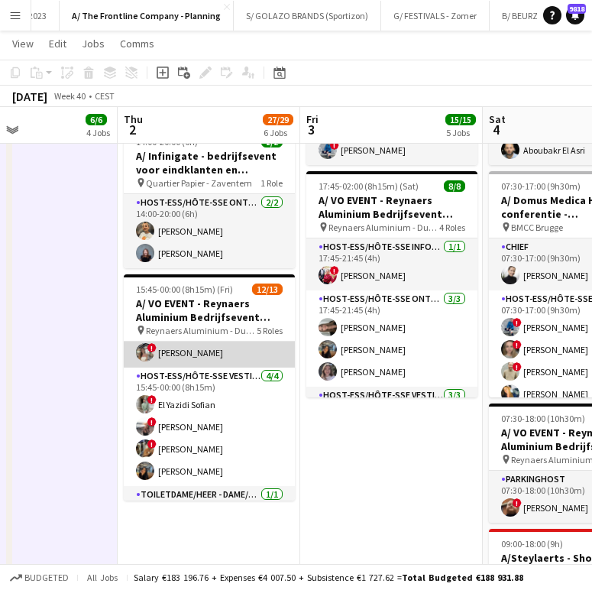
click at [240, 435] on app-card-role "Host-ess/Hôte-sse Vestiaire 4/4 15:45-00:00 (8h15m) ! El Yazidi Sofian ! Dorien…" at bounding box center [209, 427] width 171 height 118
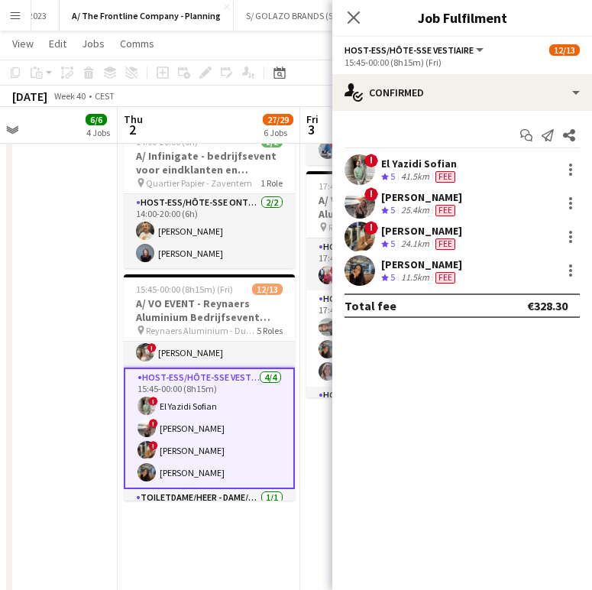
click at [401, 222] on div "! Sarah Wautier Crew rating 5 24.1km Fee" at bounding box center [462, 237] width 260 height 31
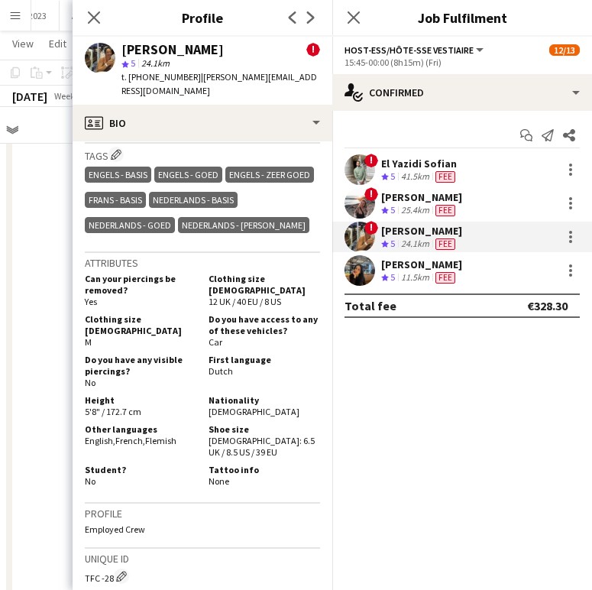
scroll to position [875, 0]
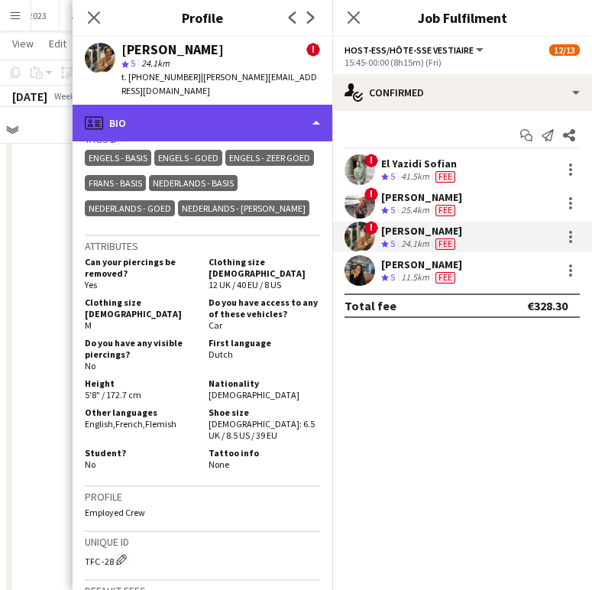
click at [253, 117] on div "profile Bio" at bounding box center [203, 123] width 260 height 37
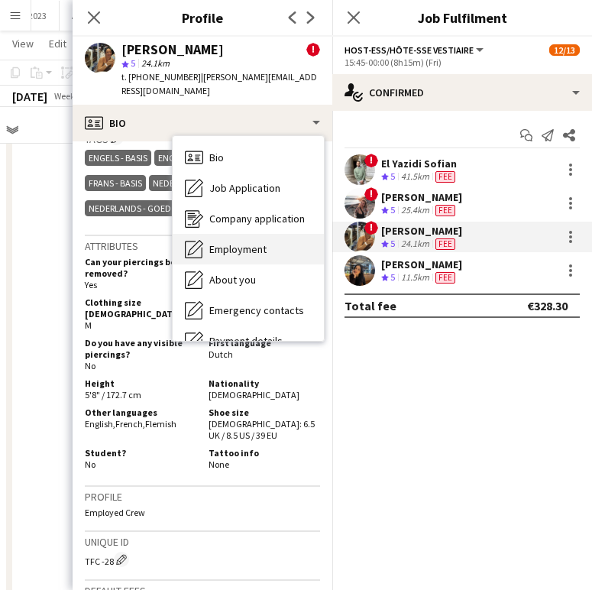
click at [238, 242] on span "Employment" at bounding box center [237, 249] width 57 height 14
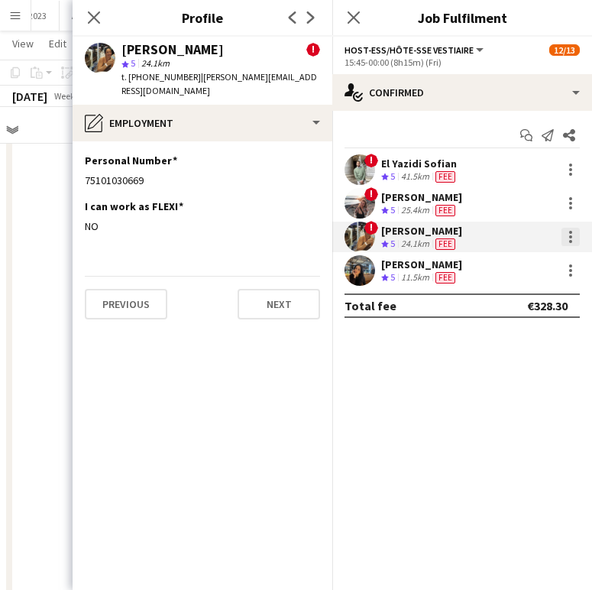
click at [569, 245] on div at bounding box center [571, 237] width 18 height 18
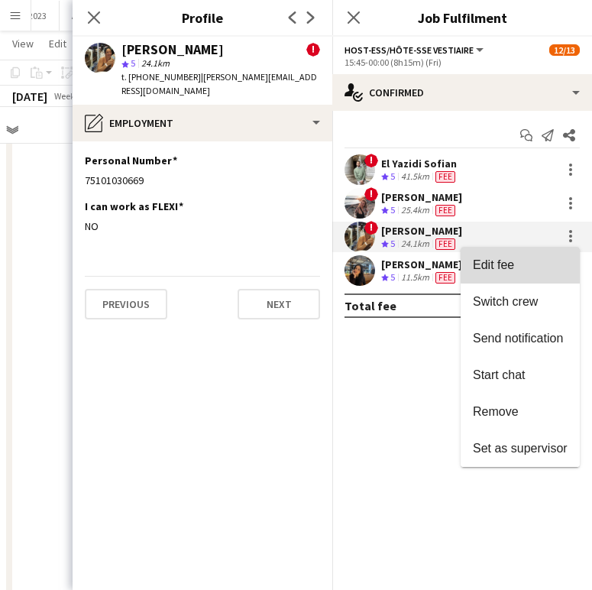
click at [528, 262] on span "Edit fee" at bounding box center [520, 265] width 95 height 14
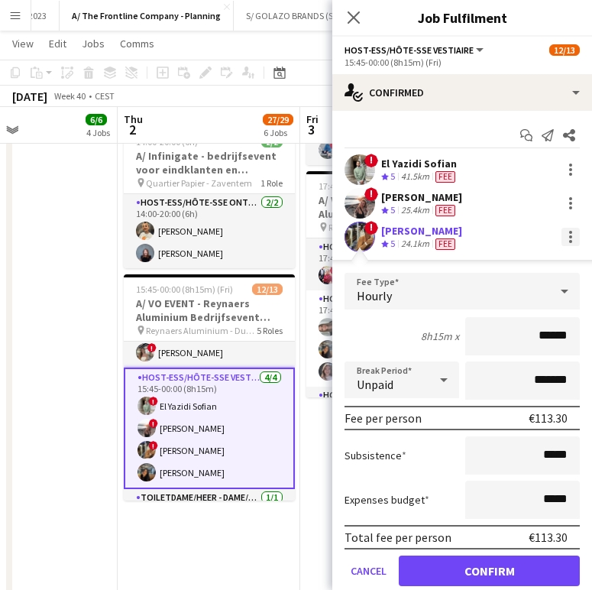
click at [562, 235] on div at bounding box center [571, 237] width 18 height 18
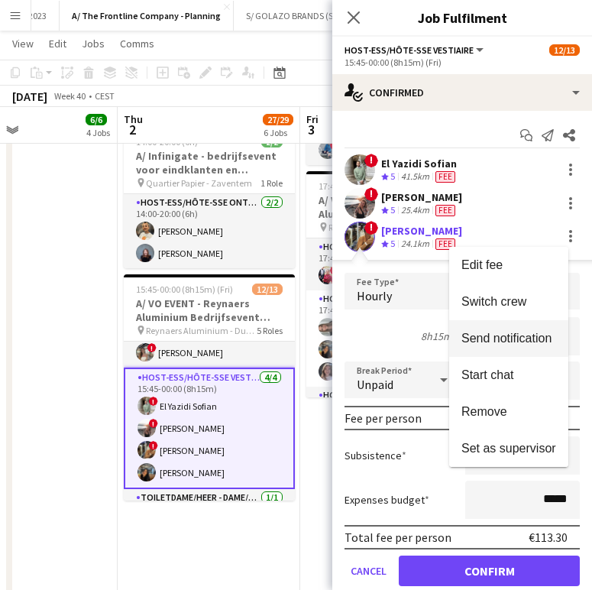
click at [521, 336] on span "Send notification" at bounding box center [507, 338] width 90 height 13
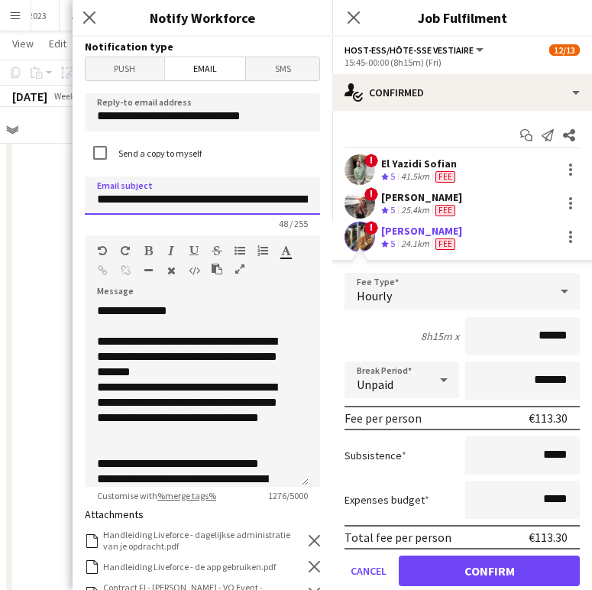
drag, startPoint x: 214, startPoint y: 201, endPoint x: 142, endPoint y: 203, distance: 71.9
click at [142, 203] on input "**********" at bounding box center [202, 196] width 235 height 38
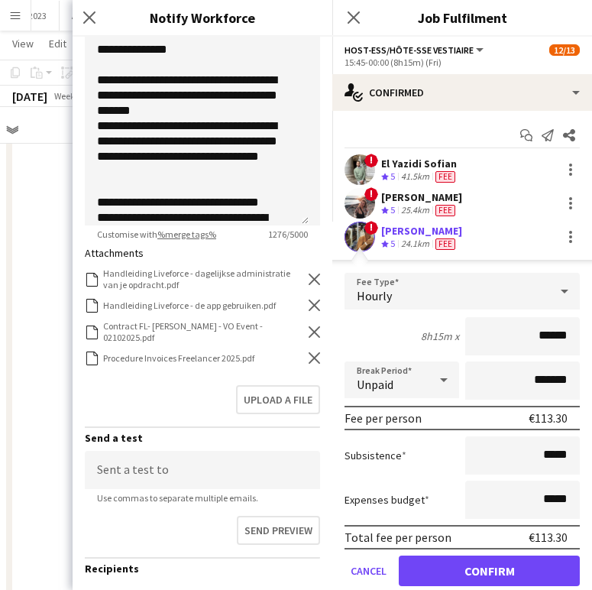
type input "**********"
click at [309, 352] on icon at bounding box center [314, 357] width 11 height 11
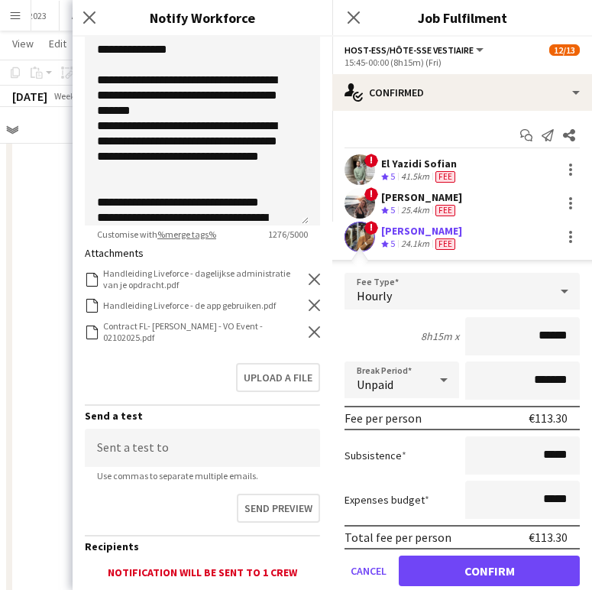
click at [309, 332] on icon "Remove" at bounding box center [314, 331] width 11 height 11
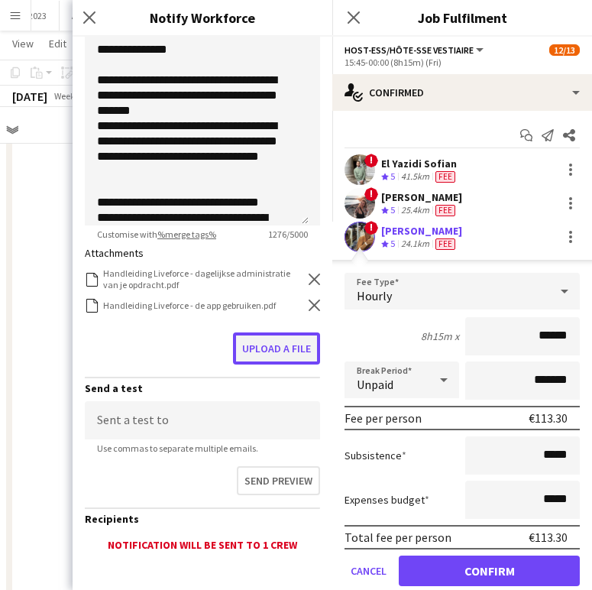
click at [291, 342] on button "Upload a file" at bounding box center [276, 348] width 87 height 32
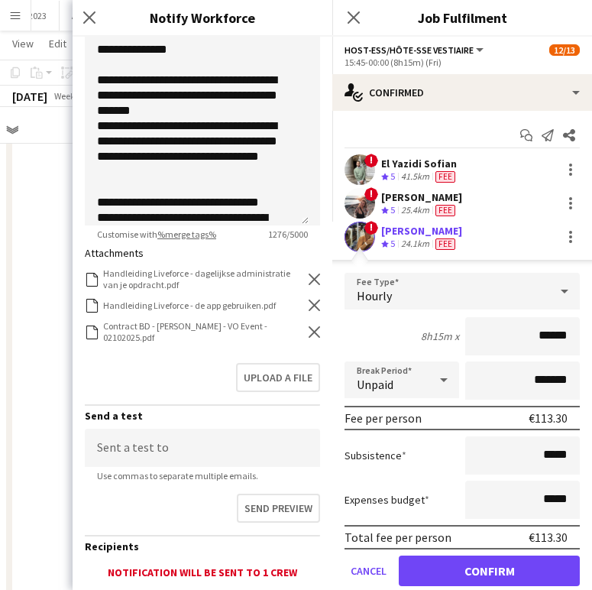
scroll to position [370, 0]
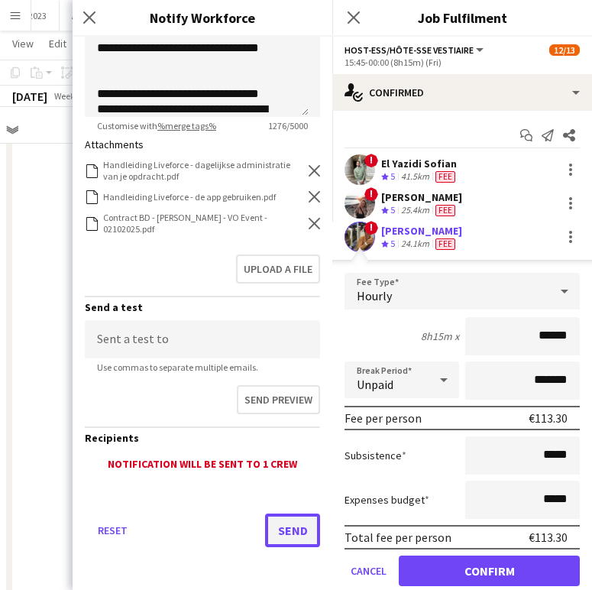
click at [301, 536] on button "Send" at bounding box center [292, 531] width 55 height 34
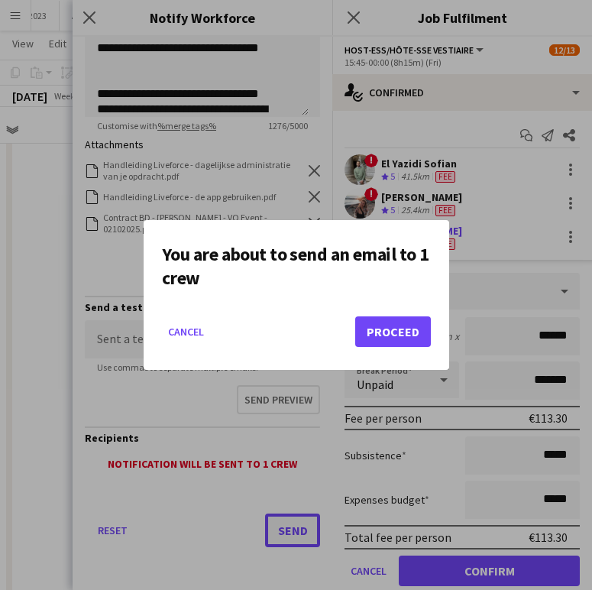
scroll to position [0, 0]
click at [407, 337] on button "Proceed" at bounding box center [393, 331] width 76 height 31
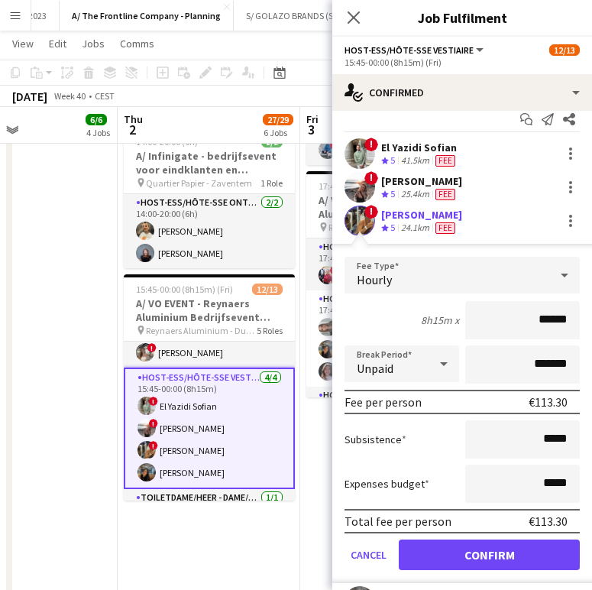
scroll to position [17, 0]
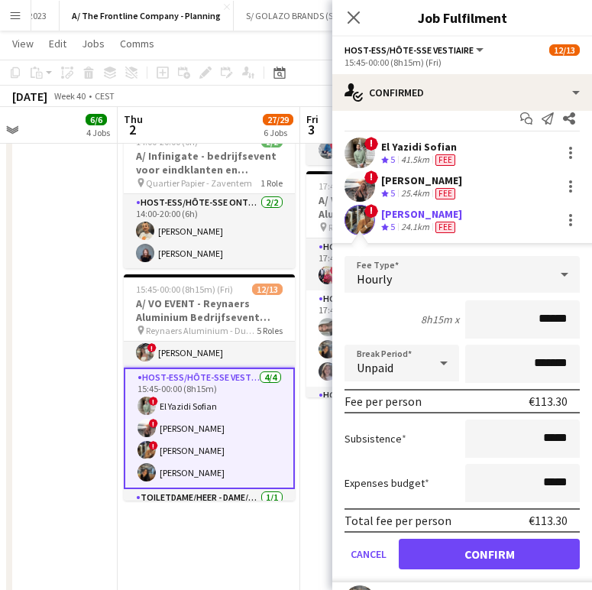
click at [412, 156] on div "41.5km" at bounding box center [415, 160] width 34 height 13
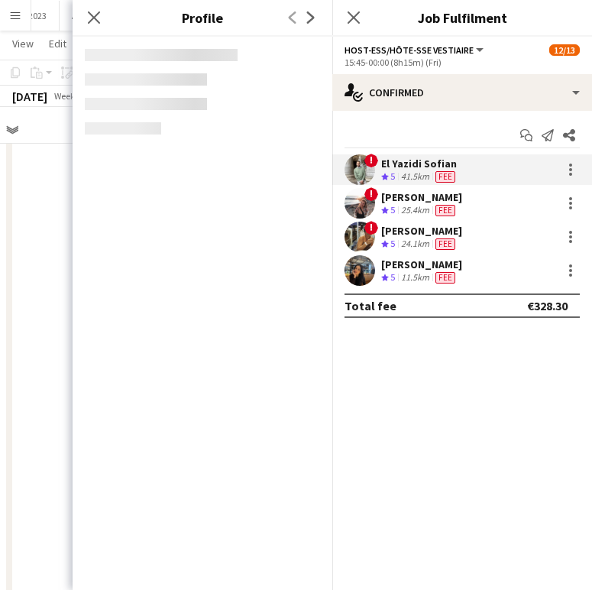
scroll to position [0, 0]
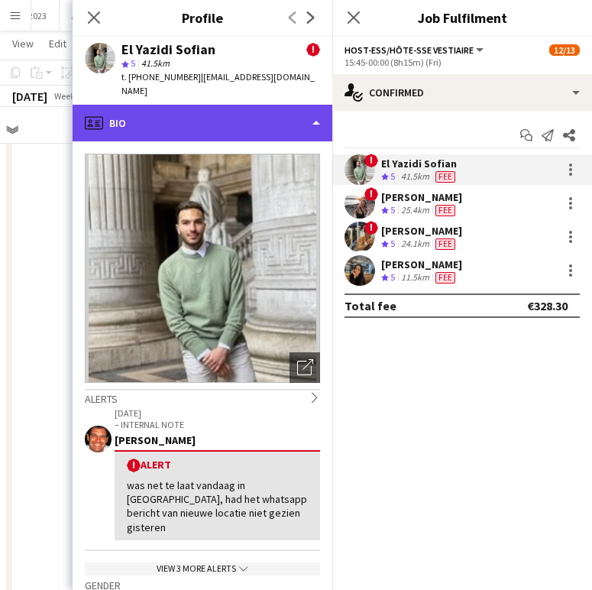
click at [261, 105] on div "profile Bio" at bounding box center [203, 123] width 260 height 37
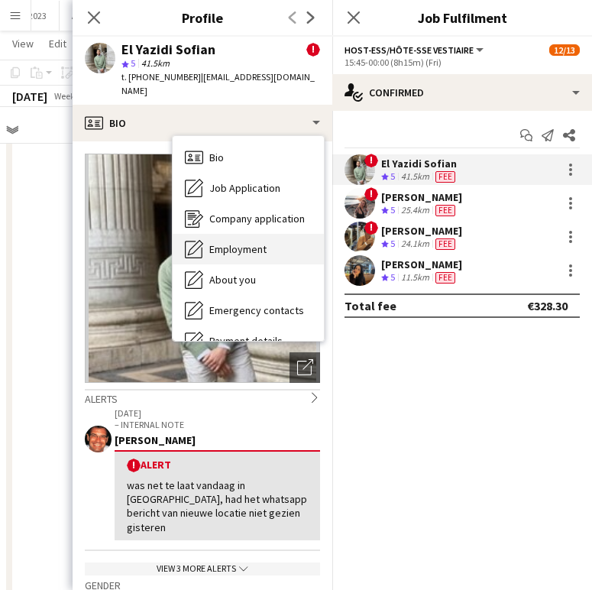
click at [243, 242] on div "Employment Employment" at bounding box center [248, 249] width 151 height 31
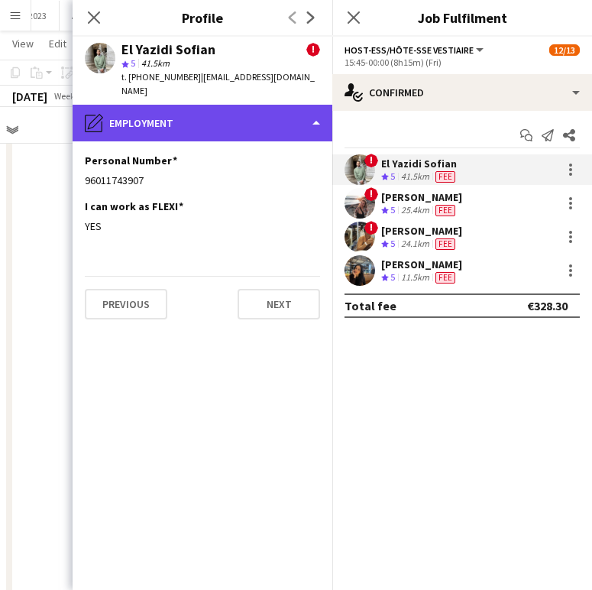
click at [202, 122] on div "pencil4 Employment" at bounding box center [203, 123] width 260 height 37
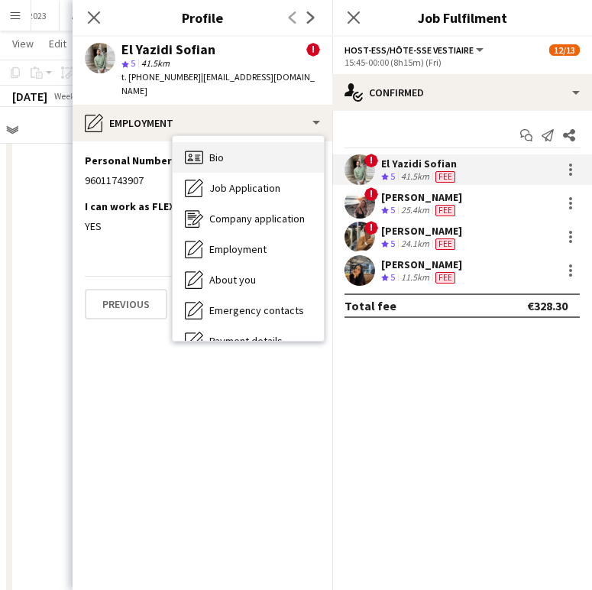
click at [203, 142] on div "Bio Bio" at bounding box center [248, 157] width 151 height 31
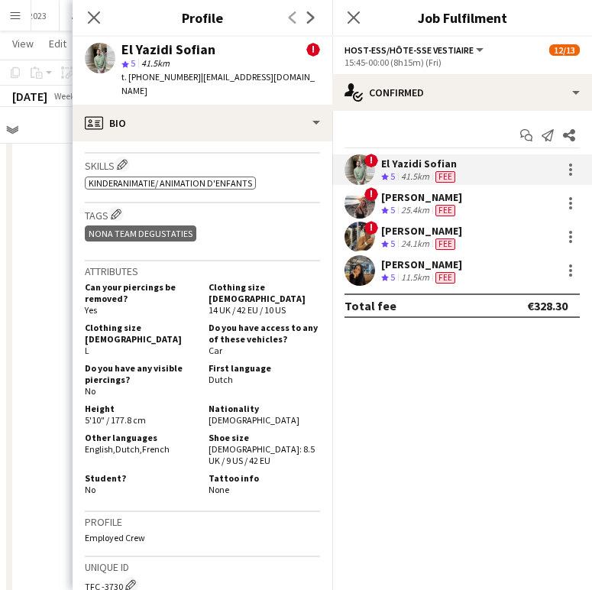
scroll to position [870, 0]
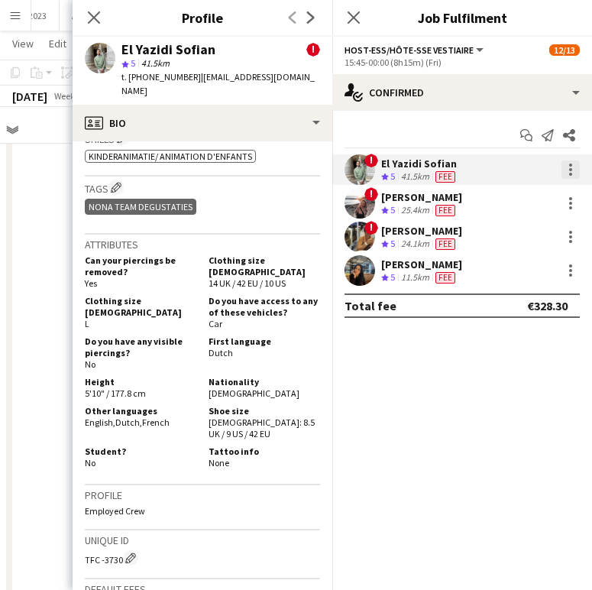
click at [575, 171] on div at bounding box center [571, 169] width 18 height 18
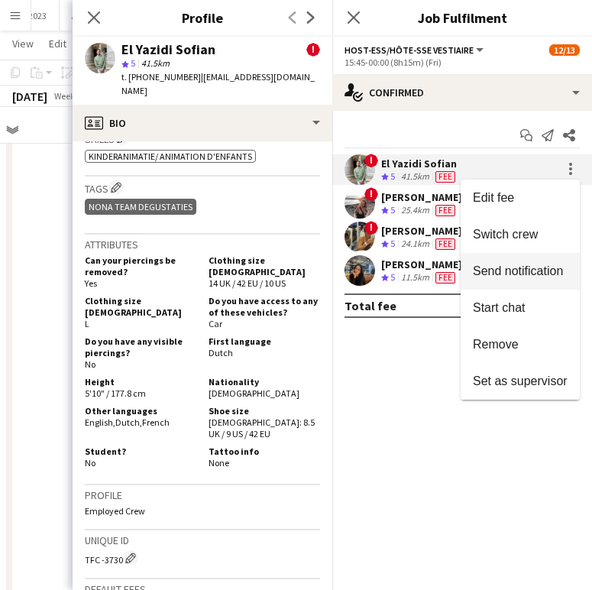
click at [516, 264] on span "Send notification" at bounding box center [518, 270] width 90 height 13
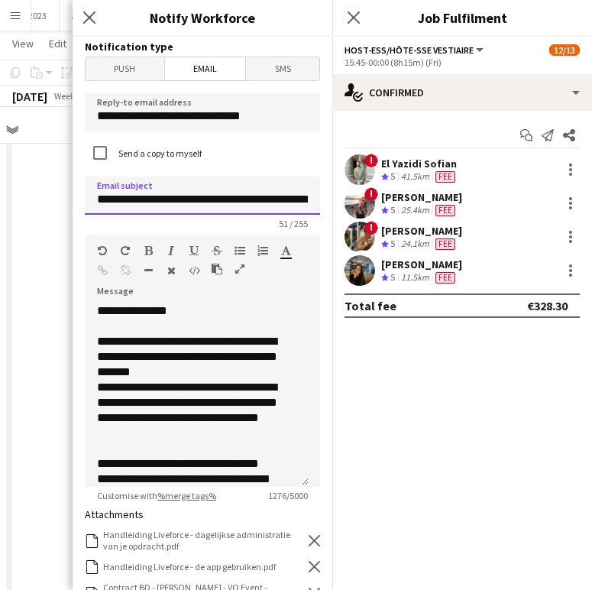
click at [236, 203] on input "**********" at bounding box center [202, 196] width 235 height 38
drag, startPoint x: 236, startPoint y: 202, endPoint x: 144, endPoint y: 202, distance: 91.7
click at [144, 202] on input "**********" at bounding box center [202, 196] width 235 height 38
type input "**********"
click at [333, 203] on div "! Dorien Poels Crew rating 5 25.4km Fee" at bounding box center [462, 203] width 260 height 31
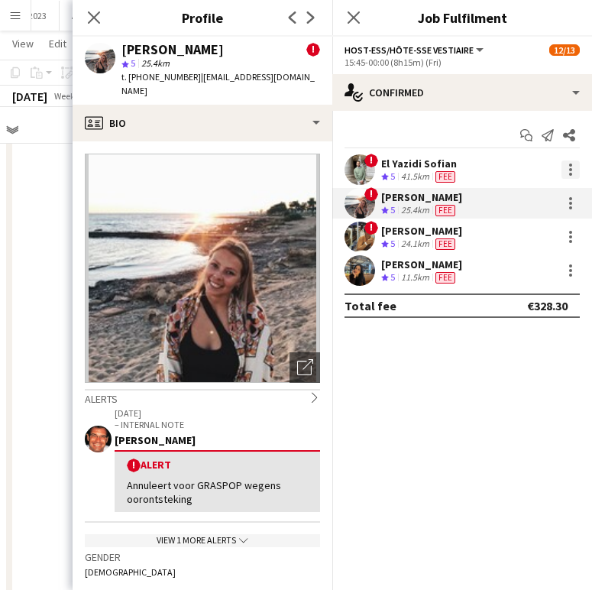
click at [578, 169] on div at bounding box center [571, 169] width 18 height 18
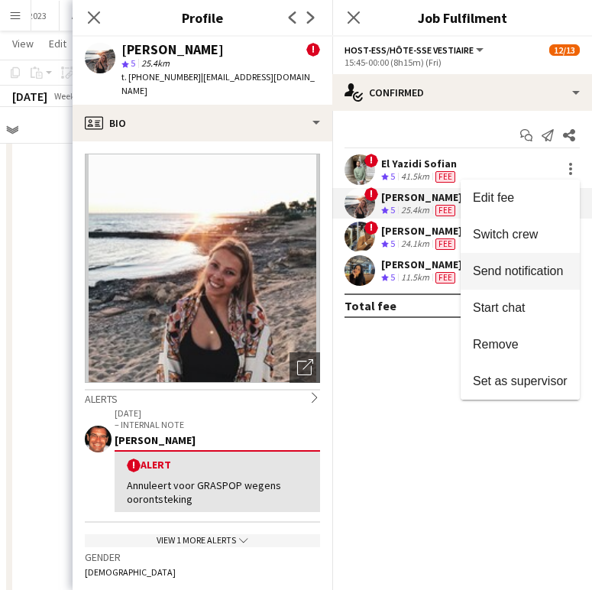
click at [536, 268] on span "Send notification" at bounding box center [518, 270] width 90 height 13
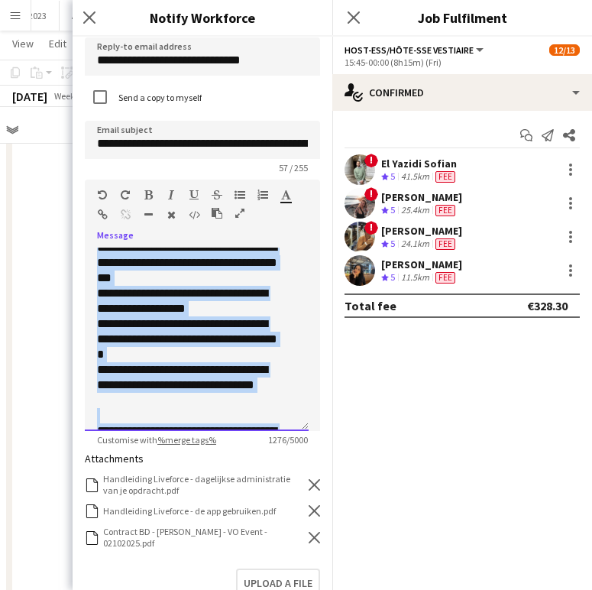
scroll to position [578, 0]
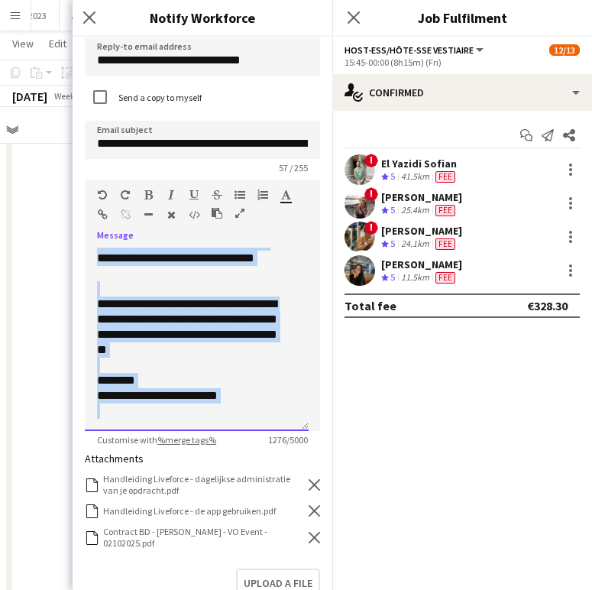
drag, startPoint x: 99, startPoint y: 289, endPoint x: 254, endPoint y: 443, distance: 219.4
click at [254, 443] on app-form-group "**********" at bounding box center [202, 313] width 235 height 266
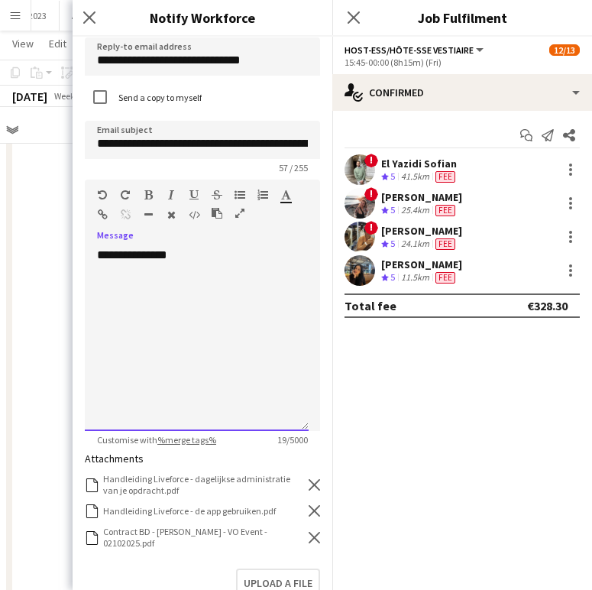
scroll to position [0, 0]
click at [296, 5] on div "Close pop-in Notify Workforce" at bounding box center [203, 18] width 260 height 37
click at [125, 306] on div "**********" at bounding box center [197, 339] width 224 height 183
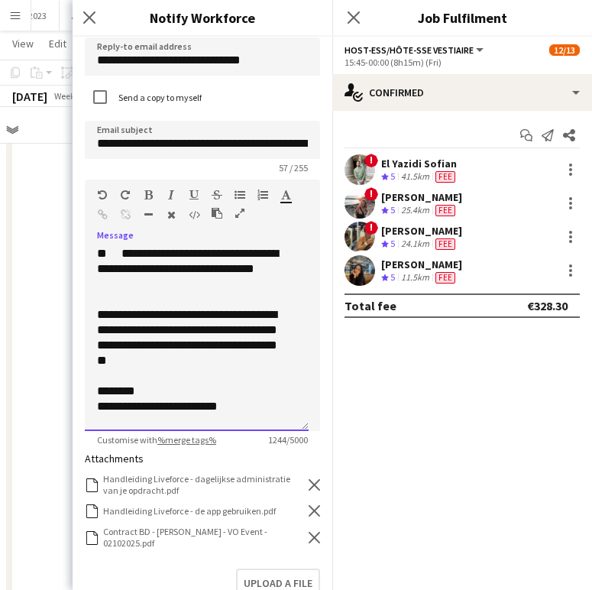
scroll to position [245, 0]
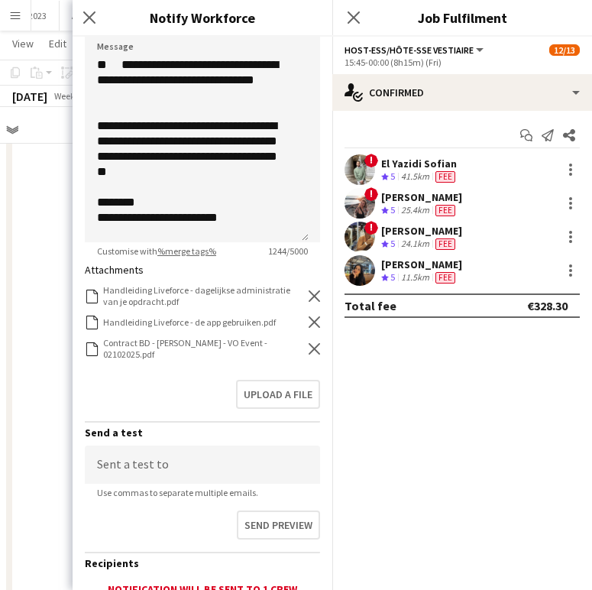
click at [309, 346] on icon "Remove" at bounding box center [314, 348] width 11 height 11
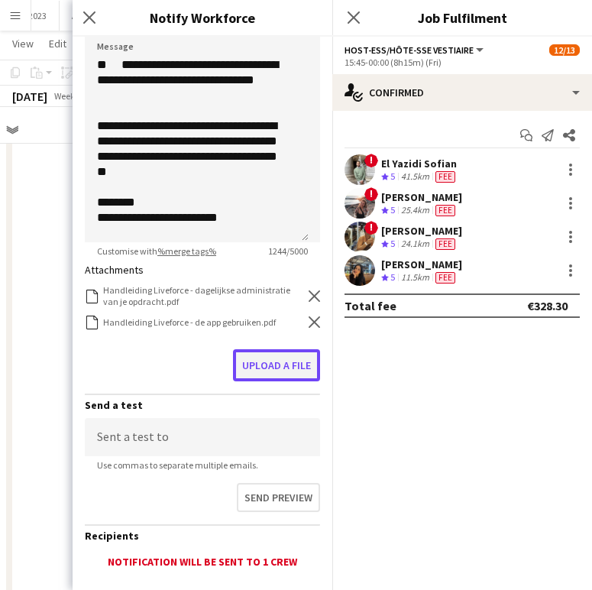
click at [296, 352] on button "Upload a file" at bounding box center [276, 365] width 87 height 32
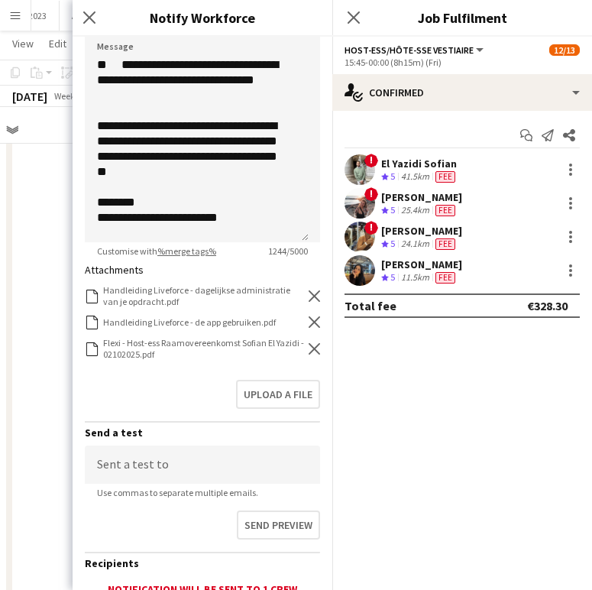
scroll to position [370, 0]
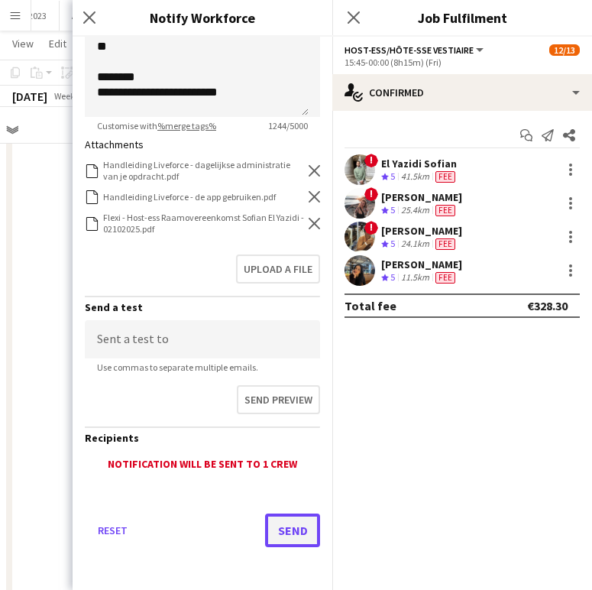
click at [277, 526] on button "Send" at bounding box center [292, 531] width 55 height 34
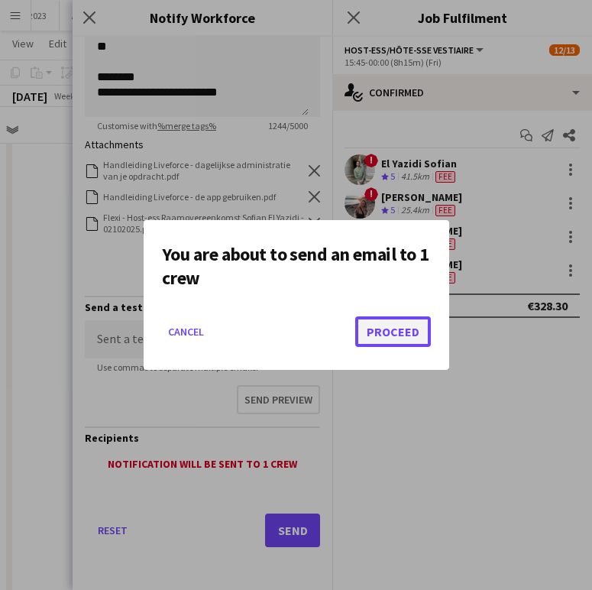
click at [410, 334] on button "Proceed" at bounding box center [393, 331] width 76 height 31
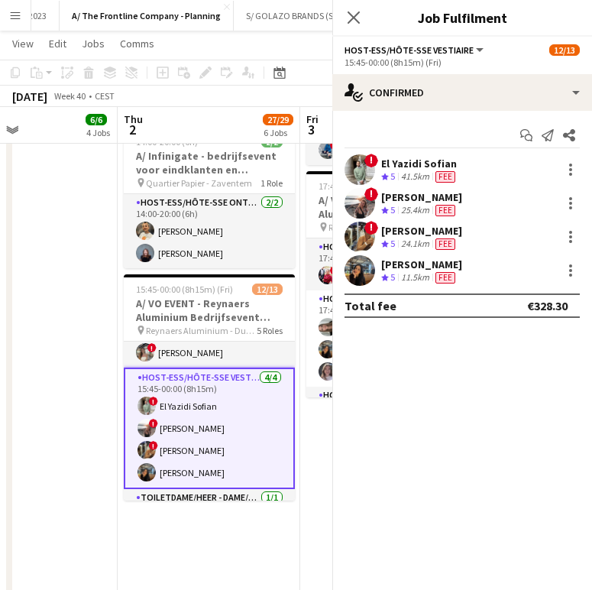
scroll to position [961, 0]
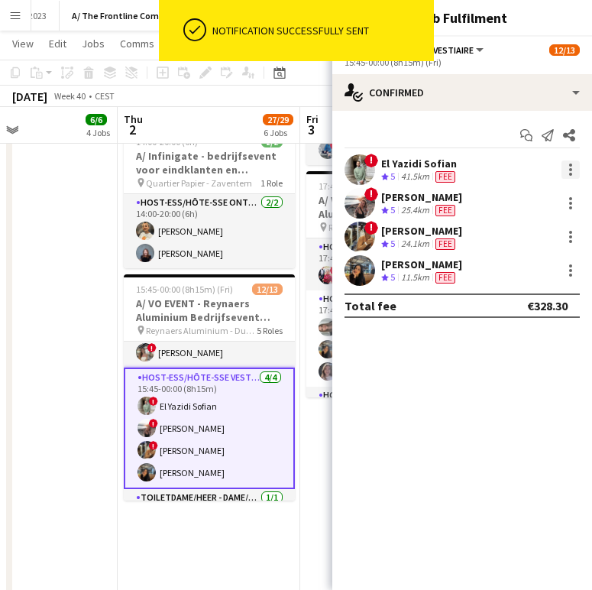
click at [568, 175] on div at bounding box center [571, 169] width 18 height 18
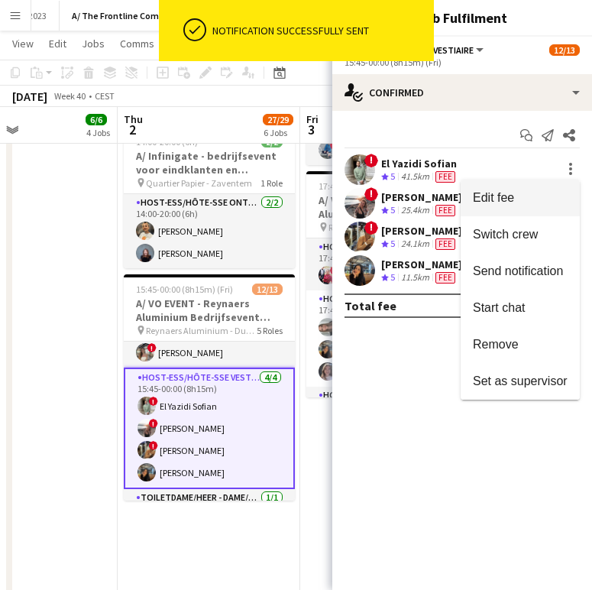
click at [527, 205] on span "Edit fee" at bounding box center [520, 198] width 95 height 14
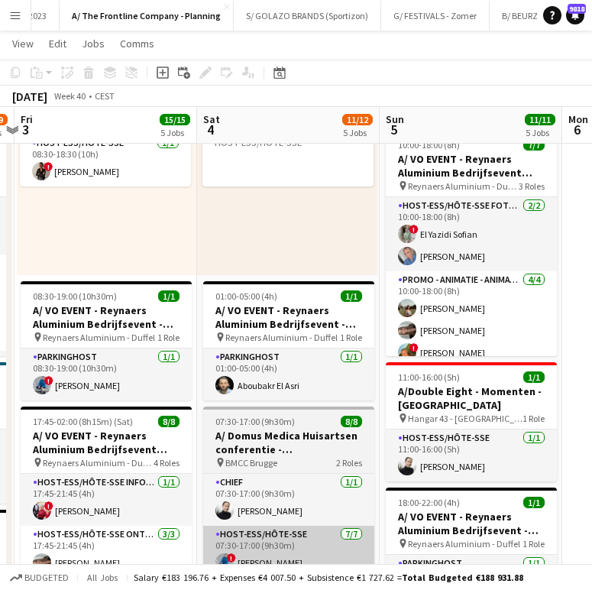
scroll to position [0, 543]
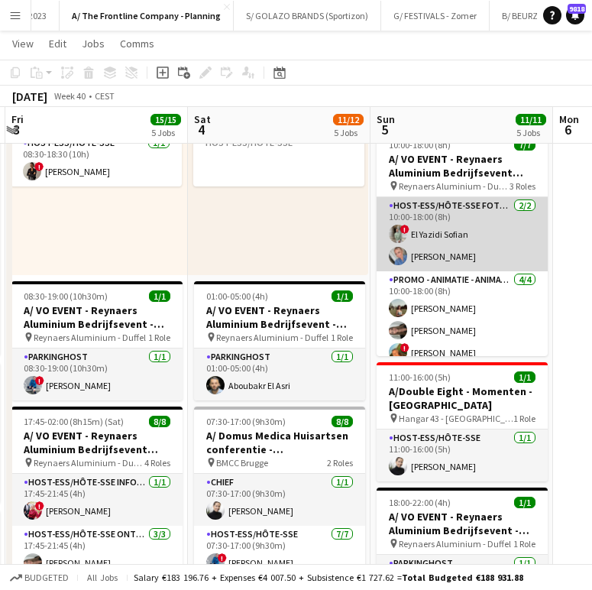
click at [459, 225] on app-card-role "Host-ess/Hôte-sse Fotobooth 2/2 10:00-18:00 (8h) ! El Yazidi Sofian Elisa De Bo…" at bounding box center [462, 234] width 171 height 74
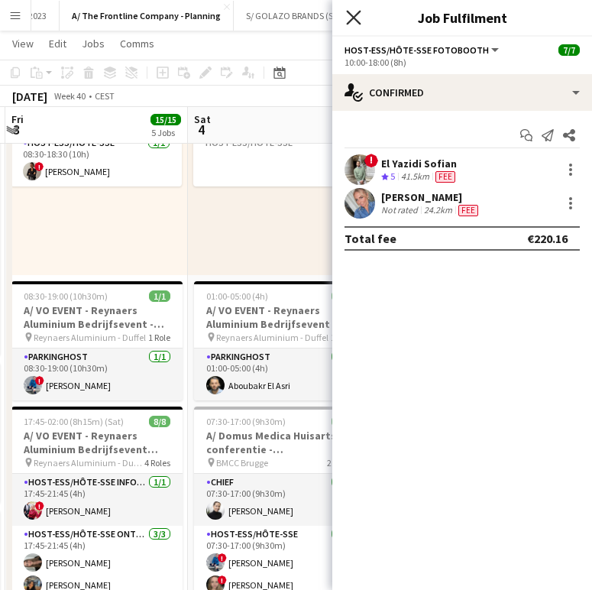
click at [353, 18] on icon at bounding box center [353, 17] width 15 height 15
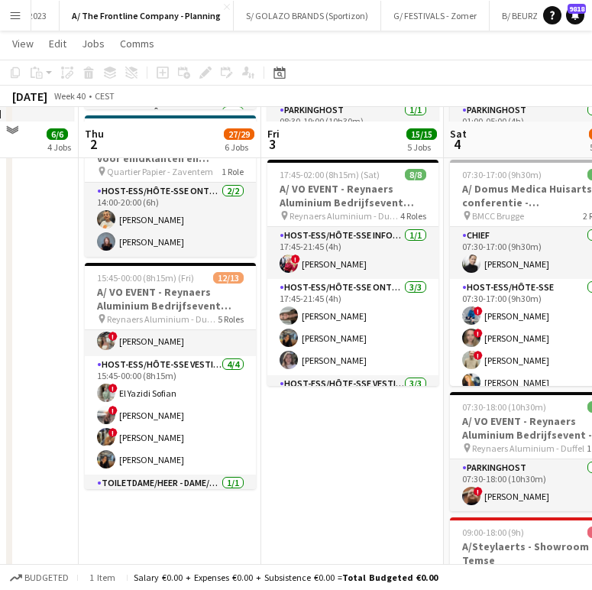
scroll to position [1000, 0]
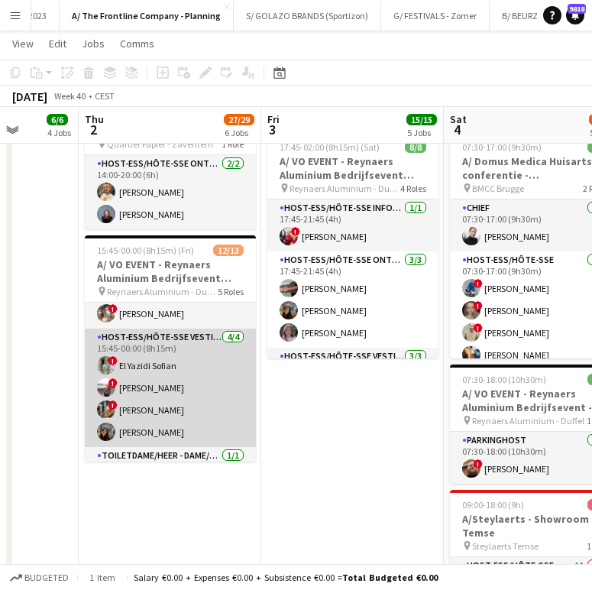
click at [160, 387] on app-card-role "Host-ess/Hôte-sse Vestiaire 4/4 15:45-00:00 (8h15m) ! El Yazidi Sofian ! Dorien…" at bounding box center [170, 388] width 171 height 118
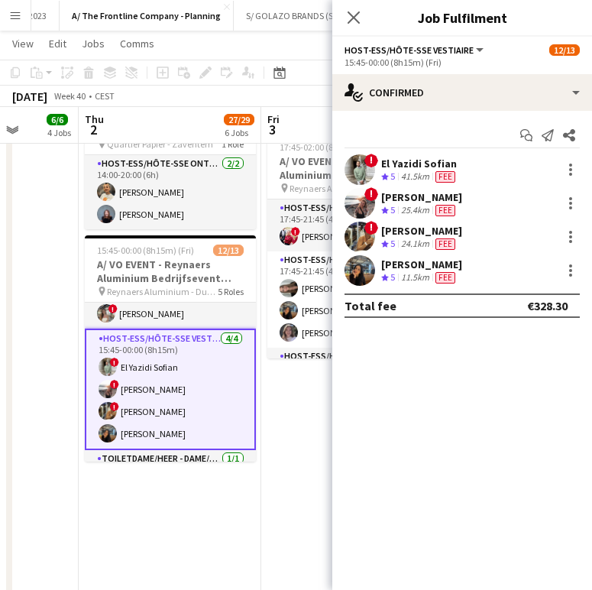
click at [403, 200] on div "[PERSON_NAME]" at bounding box center [421, 197] width 81 height 14
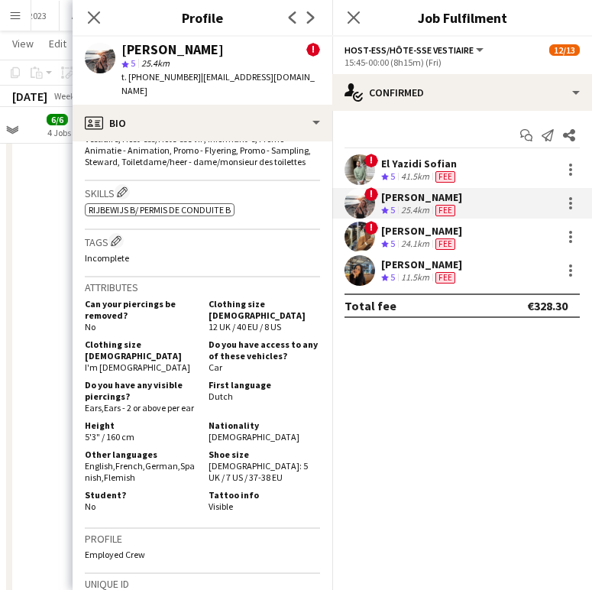
scroll to position [759, 0]
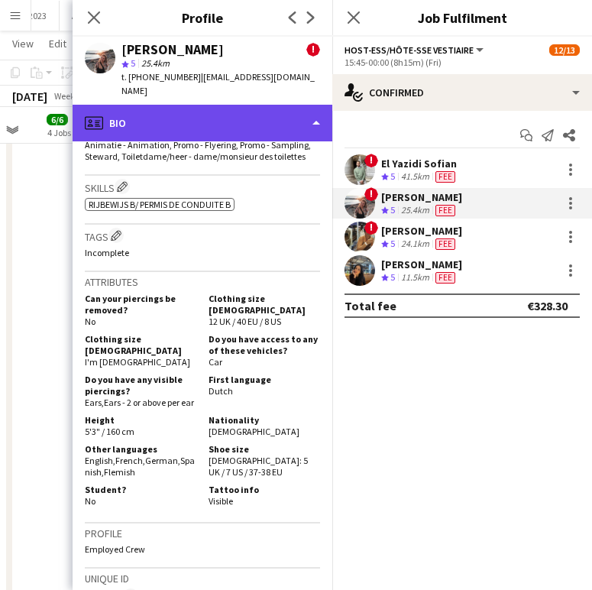
click at [249, 113] on div "profile Bio" at bounding box center [203, 123] width 260 height 37
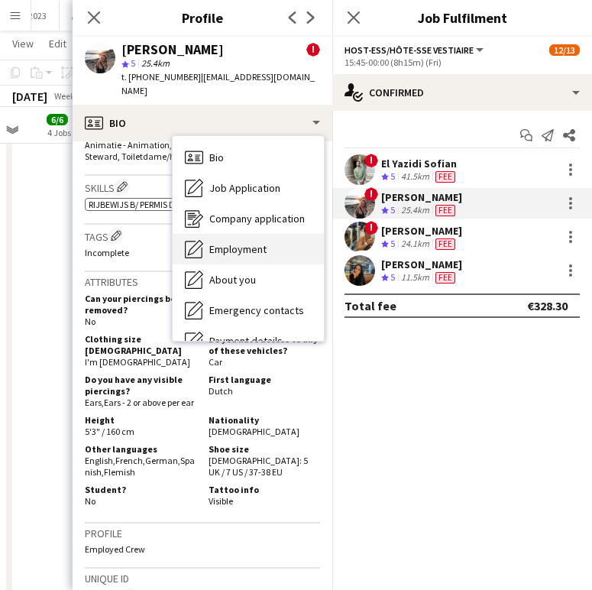
click at [232, 242] on span "Employment" at bounding box center [237, 249] width 57 height 14
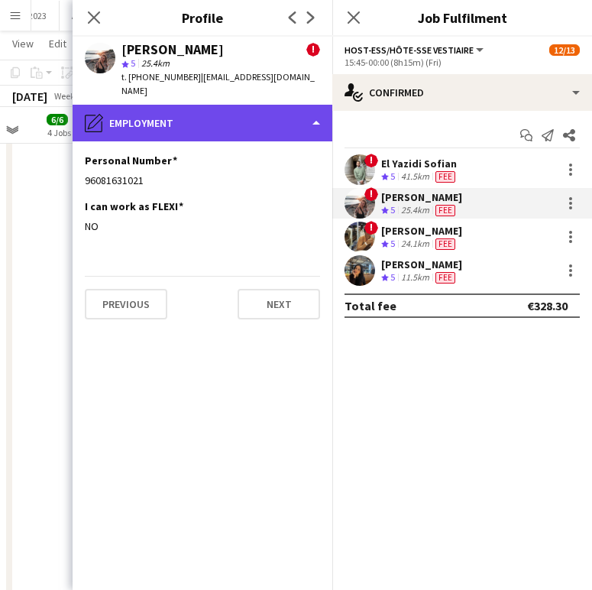
click at [174, 108] on div "pencil4 Employment" at bounding box center [203, 123] width 260 height 37
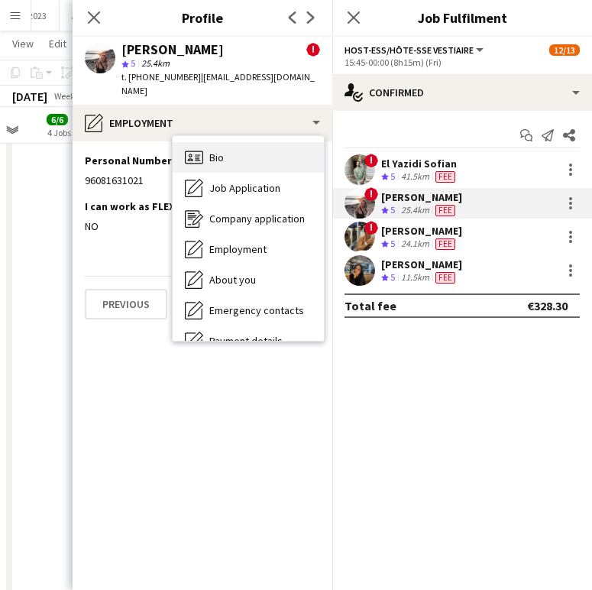
click at [212, 151] on span "Bio" at bounding box center [216, 158] width 15 height 14
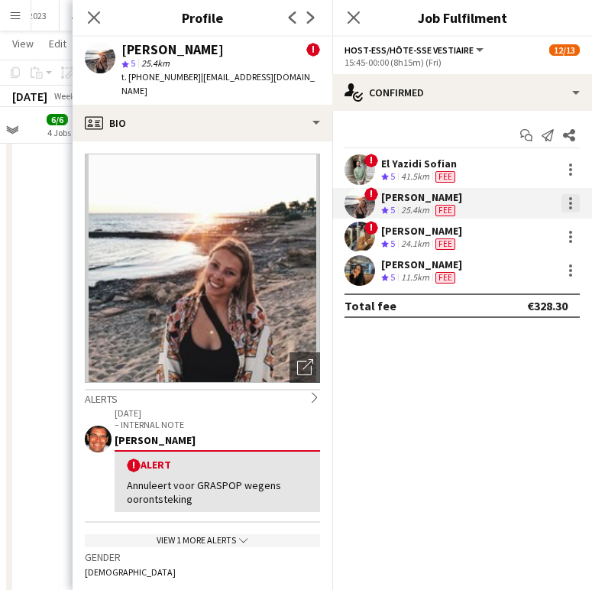
click at [569, 206] on div at bounding box center [570, 207] width 3 height 3
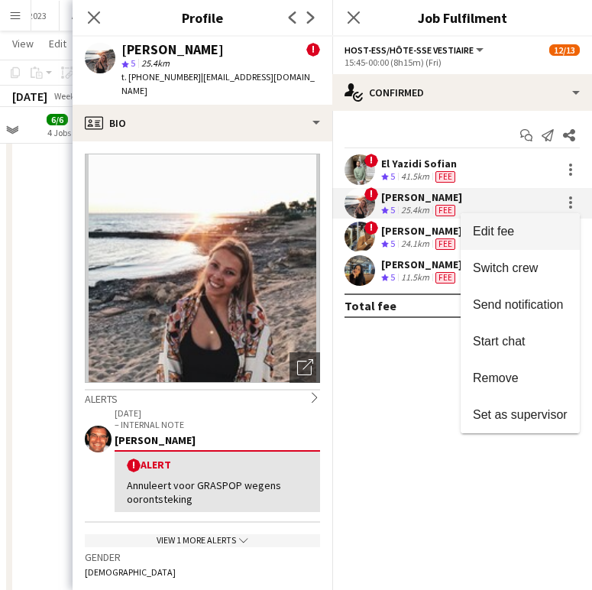
click at [543, 219] on button "Edit fee" at bounding box center [520, 231] width 119 height 37
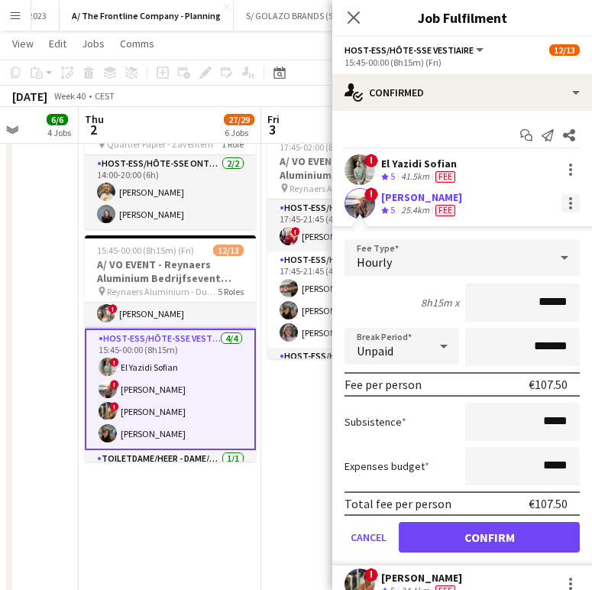
click at [569, 203] on div at bounding box center [570, 203] width 3 height 3
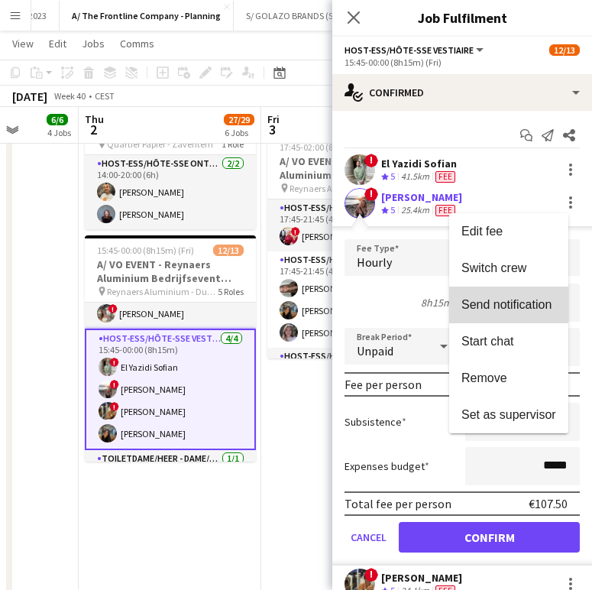
click at [517, 309] on span "Send notification" at bounding box center [507, 304] width 90 height 13
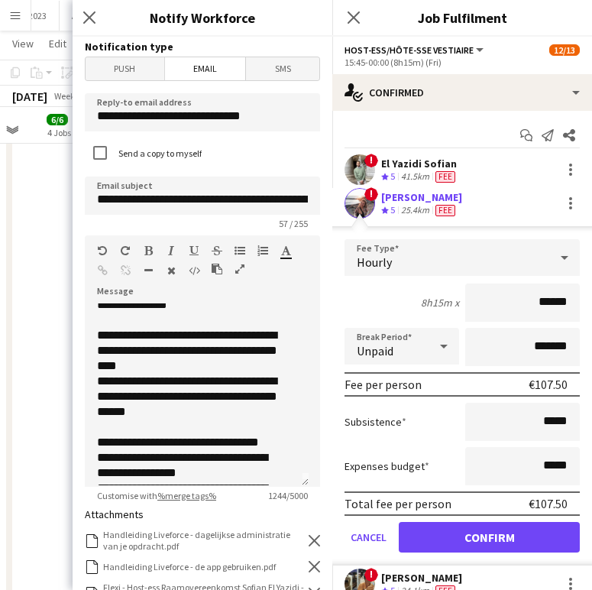
scroll to position [0, 0]
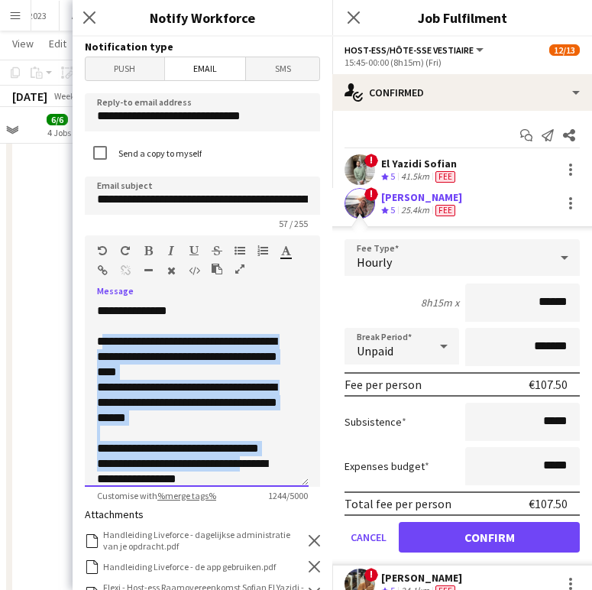
drag, startPoint x: 102, startPoint y: 341, endPoint x: 276, endPoint y: 459, distance: 210.7
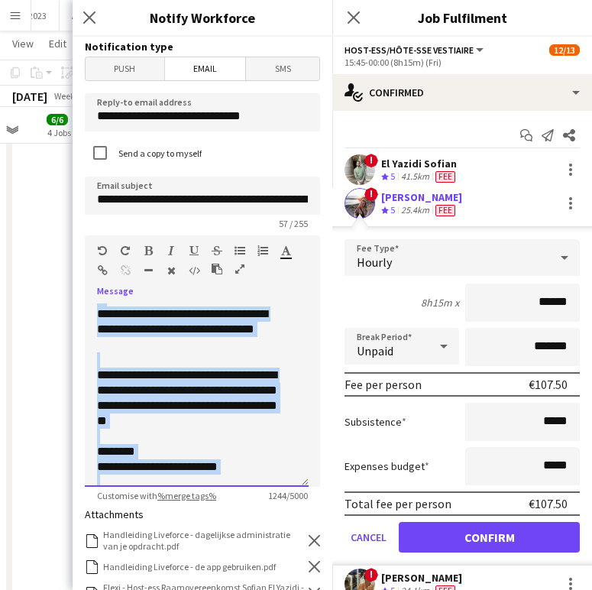
scroll to position [562, 0]
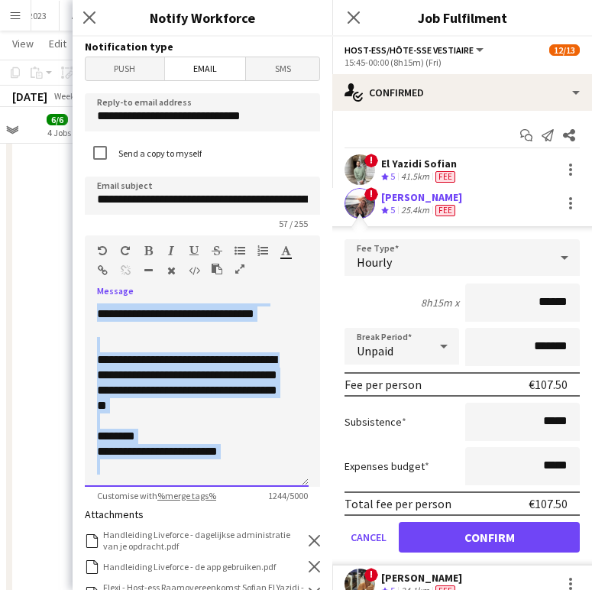
drag, startPoint x: 99, startPoint y: 340, endPoint x: 260, endPoint y: 480, distance: 212.9
click at [260, 480] on div "**********" at bounding box center [197, 394] width 224 height 183
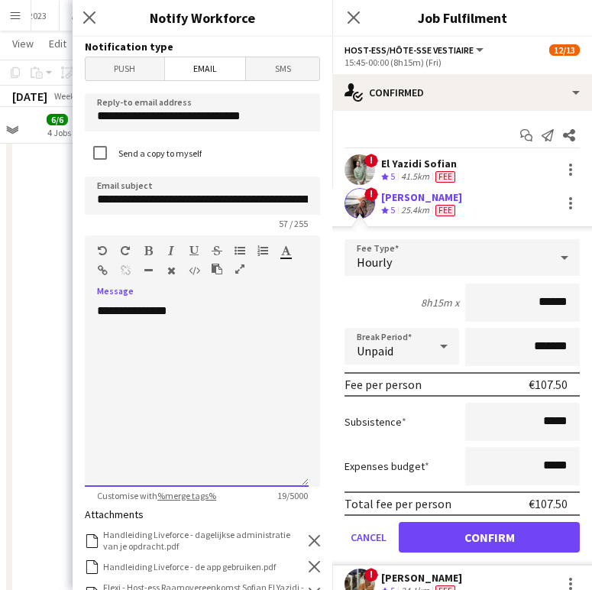
scroll to position [0, 0]
click at [268, 41] on h3 "Notification type" at bounding box center [202, 47] width 235 height 14
click at [166, 382] on div "**********" at bounding box center [197, 394] width 224 height 183
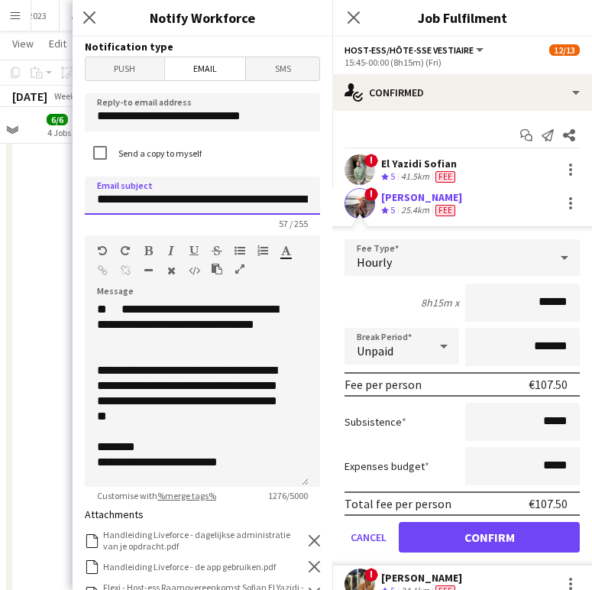
click at [247, 200] on input "**********" at bounding box center [202, 196] width 235 height 38
drag, startPoint x: 247, startPoint y: 200, endPoint x: 158, endPoint y: 199, distance: 88.7
click at [158, 199] on input "**********" at bounding box center [202, 196] width 235 height 38
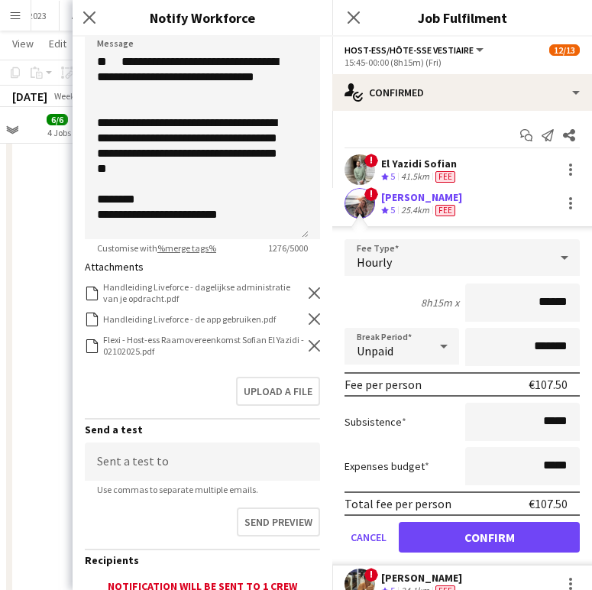
scroll to position [291, 0]
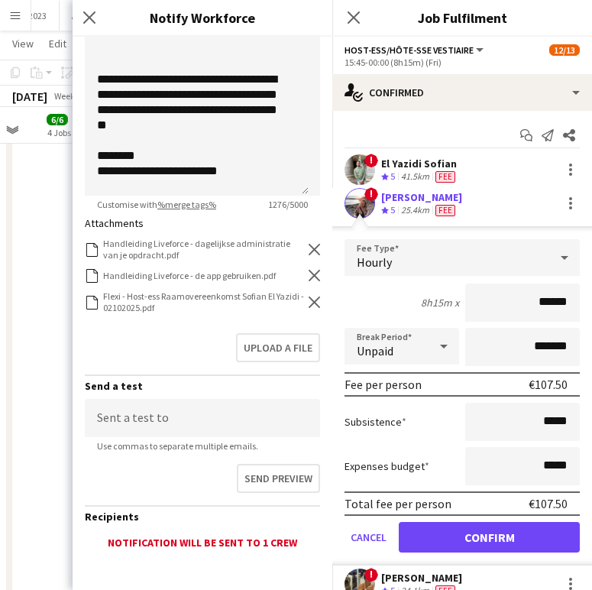
type input "**********"
click at [304, 308] on div "Flexi - Host-ess Raamovereenkomst Sofian El Yazidi - 02102025.pdf Flexi - Host-…" at bounding box center [202, 301] width 235 height 23
click at [309, 307] on icon "Remove" at bounding box center [314, 302] width 11 height 11
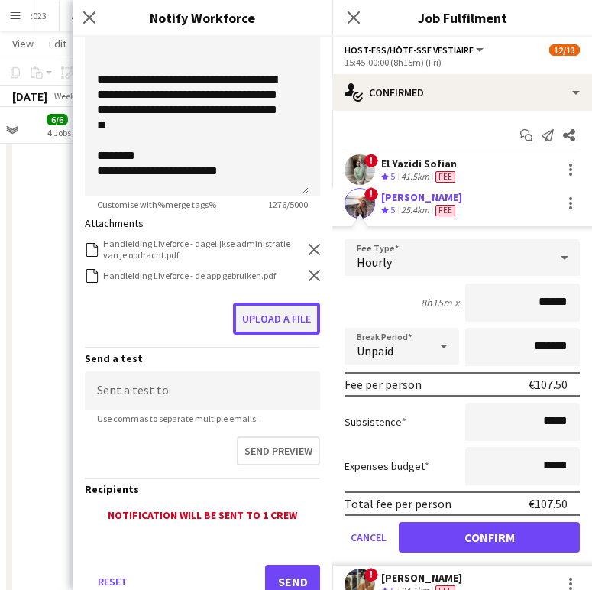
click at [287, 316] on button "Upload a file" at bounding box center [276, 319] width 87 height 32
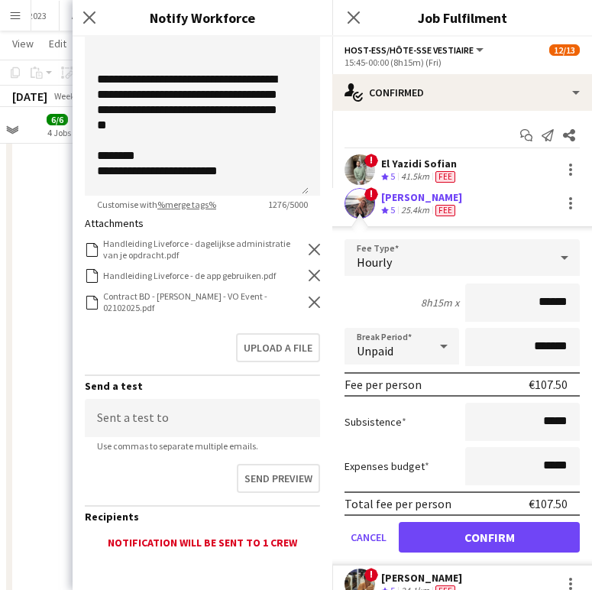
scroll to position [370, 0]
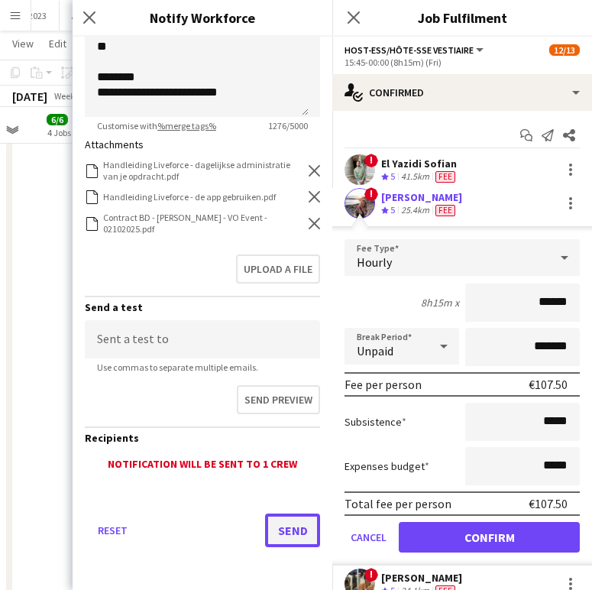
click at [274, 529] on button "Send" at bounding box center [292, 531] width 55 height 34
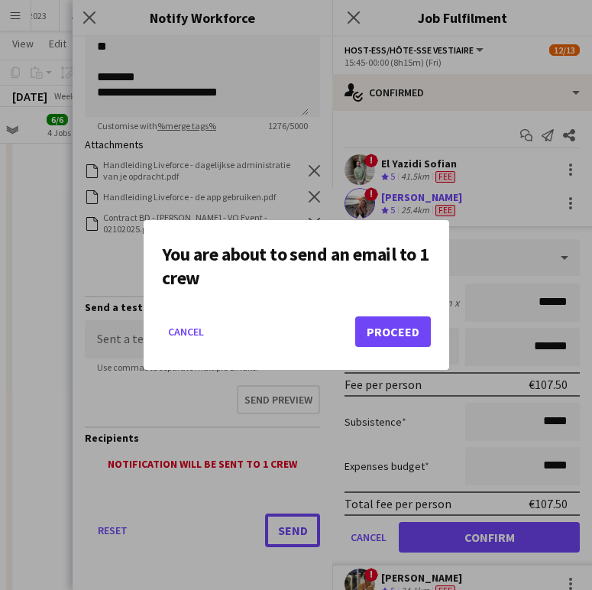
scroll to position [0, 0]
click at [379, 332] on button "Proceed" at bounding box center [393, 331] width 76 height 31
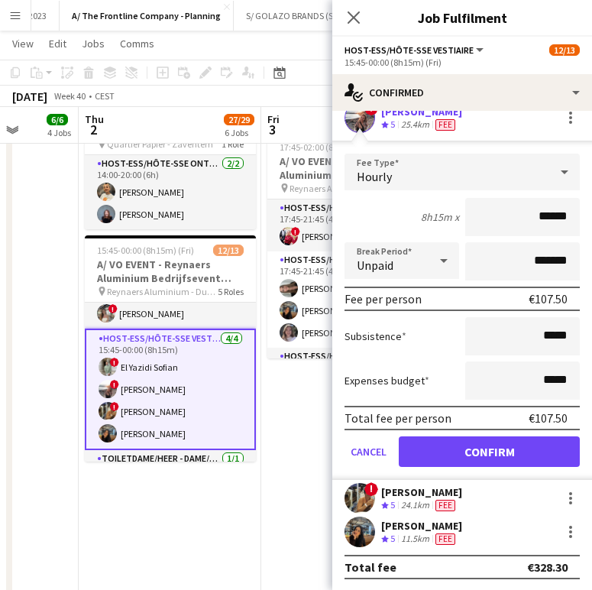
scroll to position [87, 0]
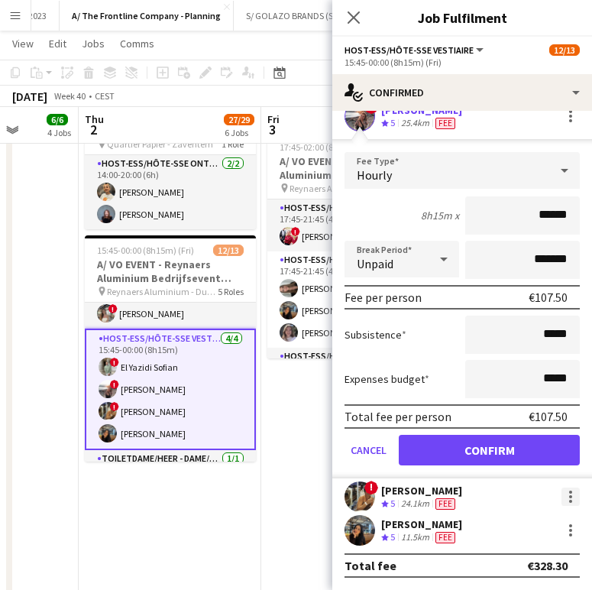
click at [566, 497] on div at bounding box center [571, 497] width 18 height 18
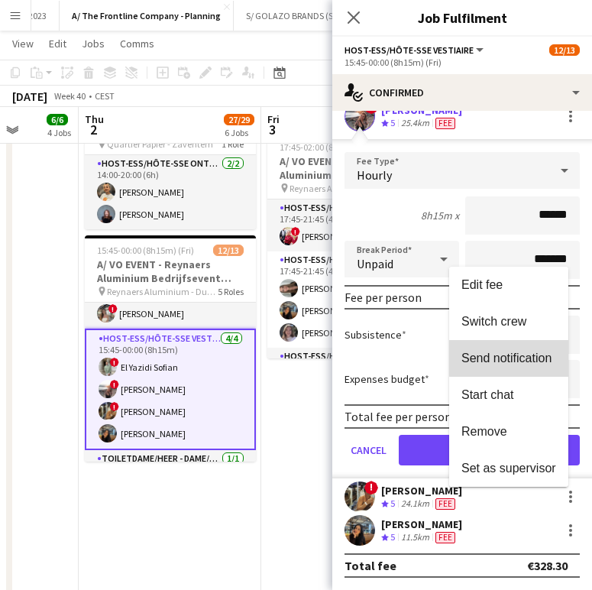
click at [530, 355] on span "Send notification" at bounding box center [507, 358] width 90 height 13
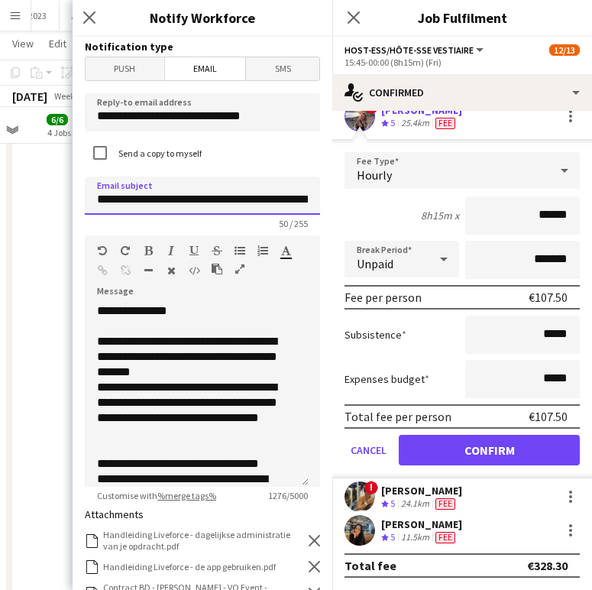
click at [230, 199] on input "**********" at bounding box center [202, 196] width 235 height 38
click at [97, 200] on input "**********" at bounding box center [202, 196] width 235 height 38
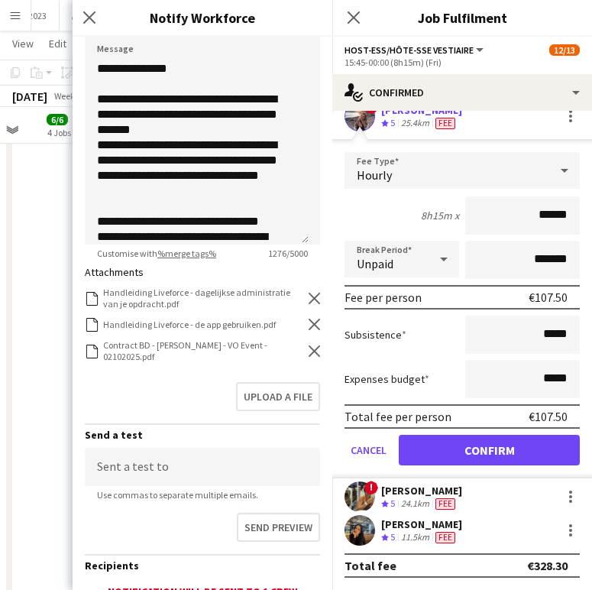
scroll to position [263, 0]
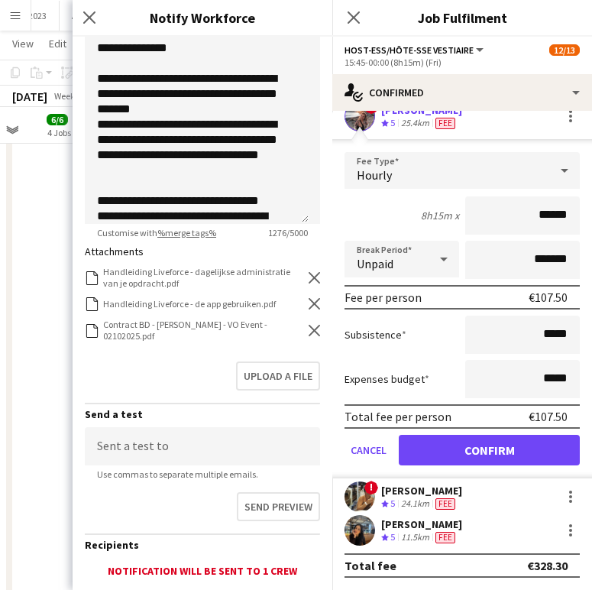
type input "**********"
click at [309, 332] on icon "Remove" at bounding box center [314, 330] width 11 height 11
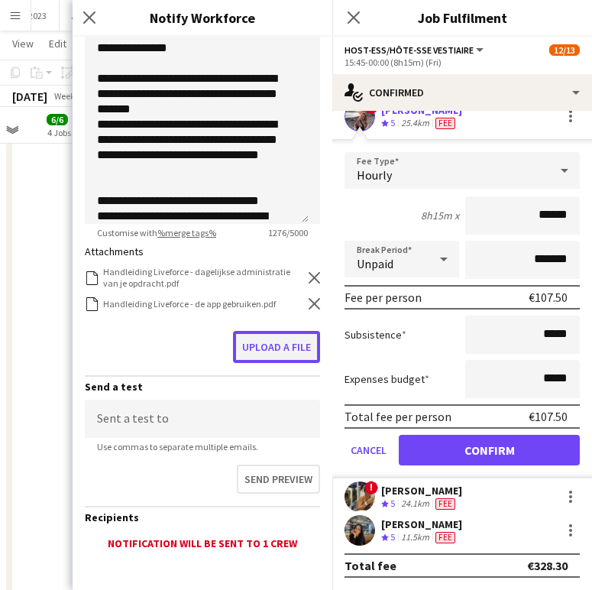
click at [287, 356] on button "Upload a file" at bounding box center [276, 347] width 87 height 32
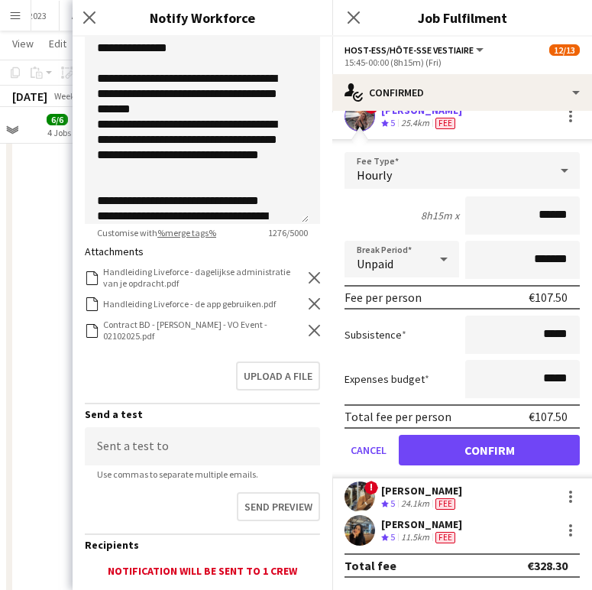
scroll to position [370, 0]
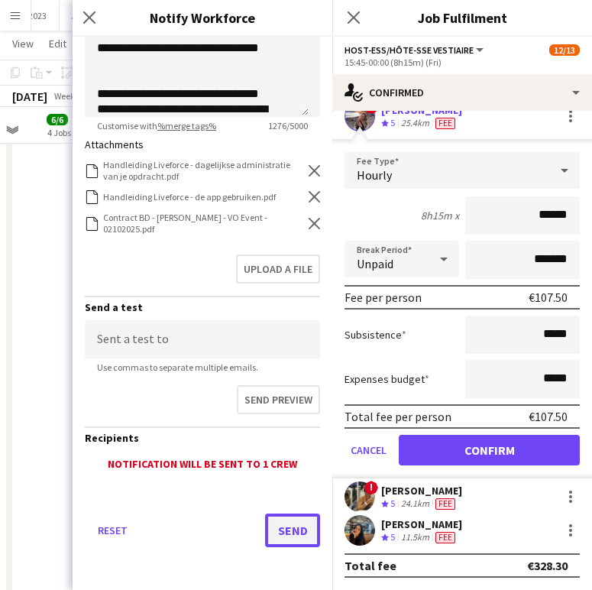
click at [271, 533] on button "Send" at bounding box center [292, 531] width 55 height 34
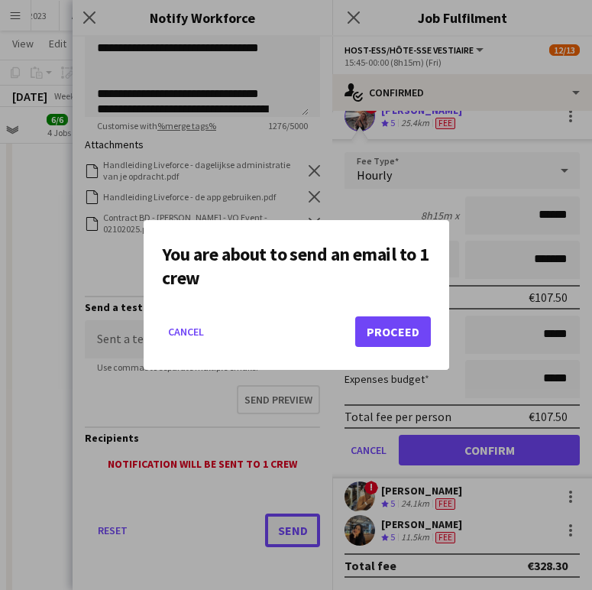
scroll to position [0, 0]
click at [391, 316] on mat-dialog-actions "Cancel Proceed" at bounding box center [296, 337] width 269 height 65
click at [386, 326] on button "Proceed" at bounding box center [393, 331] width 76 height 31
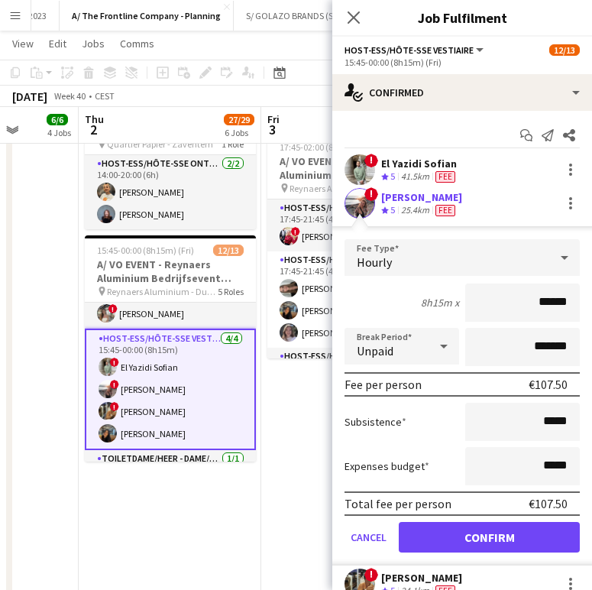
scroll to position [87, 0]
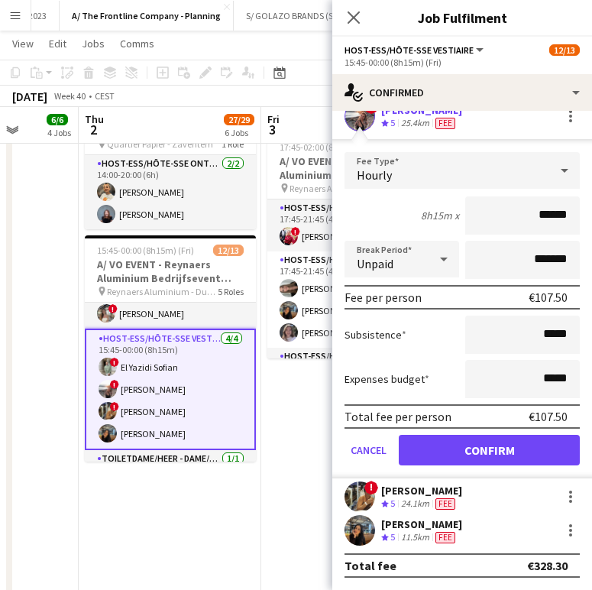
click at [417, 533] on div "11.5km" at bounding box center [415, 537] width 34 height 13
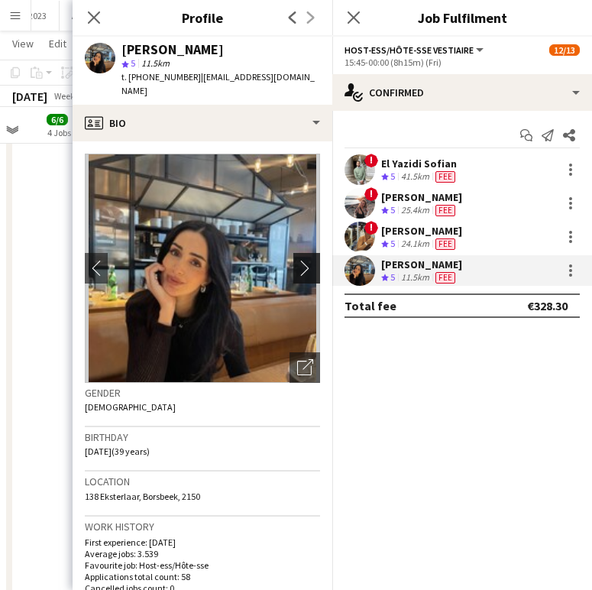
click at [297, 260] on app-icon "chevron-right" at bounding box center [309, 268] width 24 height 16
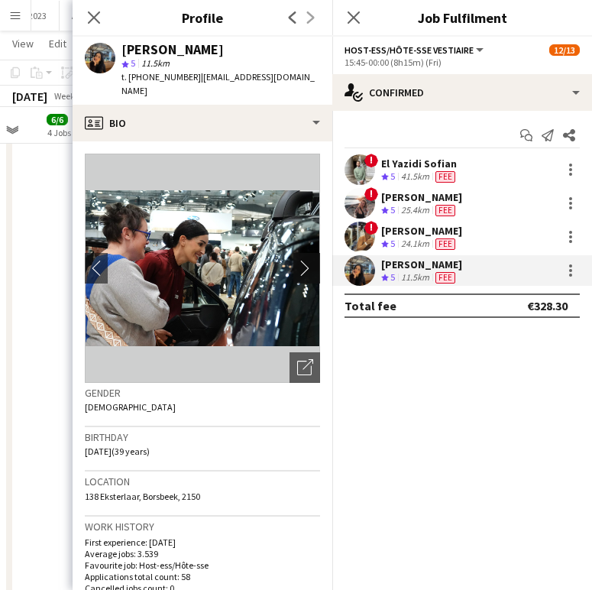
click at [297, 260] on app-icon "chevron-right" at bounding box center [309, 268] width 24 height 16
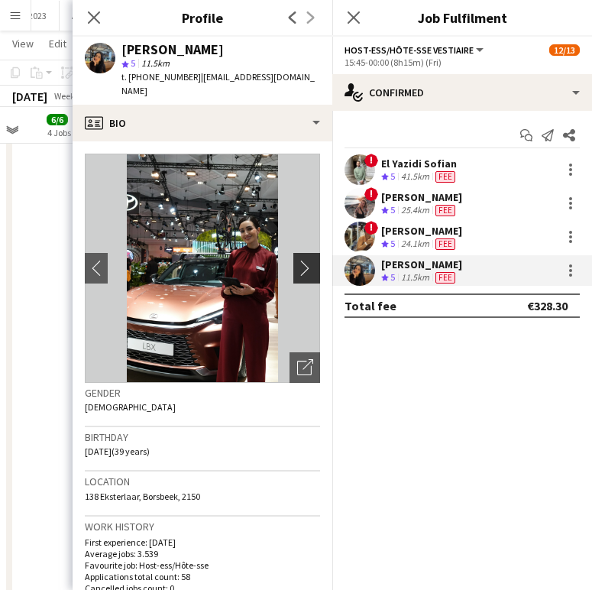
click at [297, 260] on app-icon "chevron-right" at bounding box center [309, 268] width 24 height 16
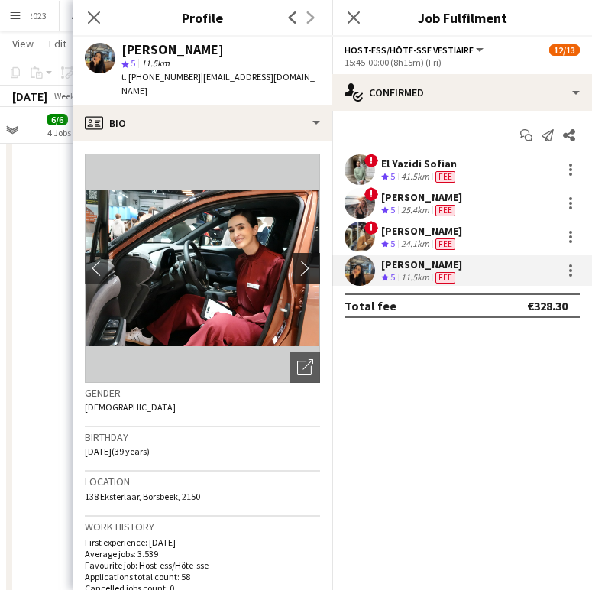
click at [297, 260] on app-icon "chevron-right" at bounding box center [309, 268] width 24 height 16
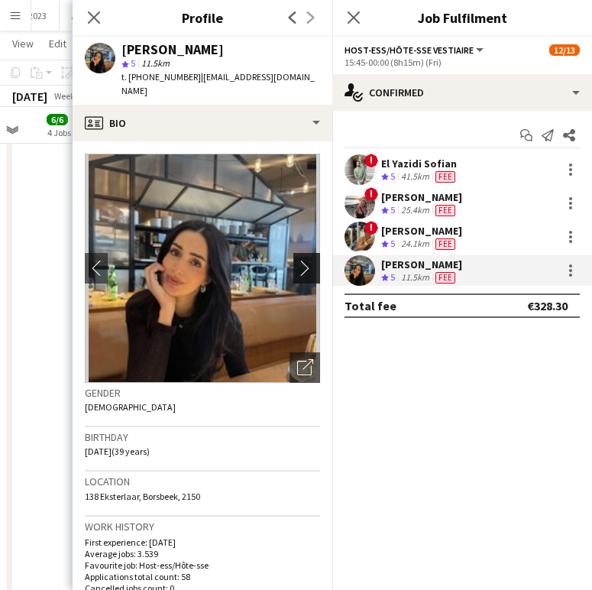
click at [297, 260] on app-icon "chevron-right" at bounding box center [309, 268] width 24 height 16
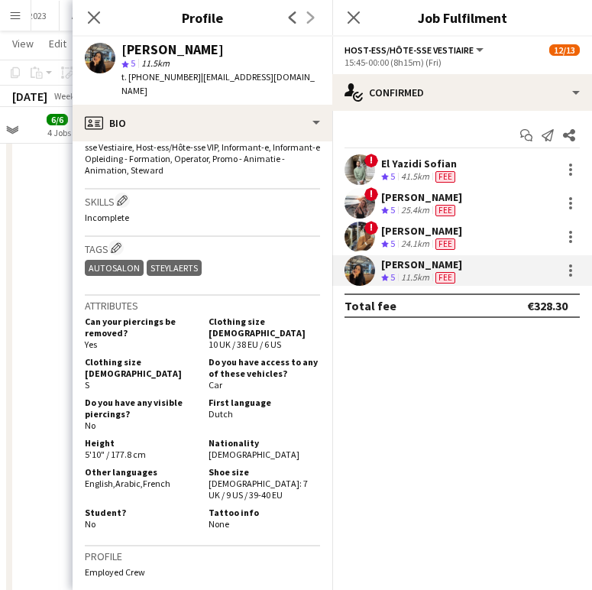
scroll to position [620, 0]
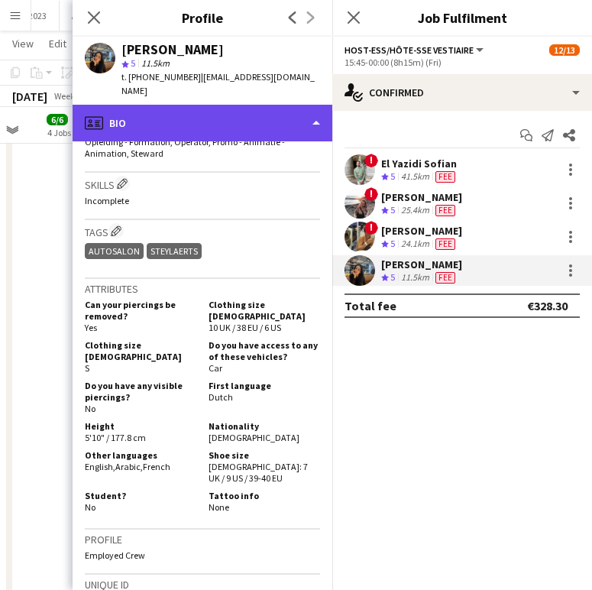
click at [203, 111] on div "profile Bio" at bounding box center [203, 123] width 260 height 37
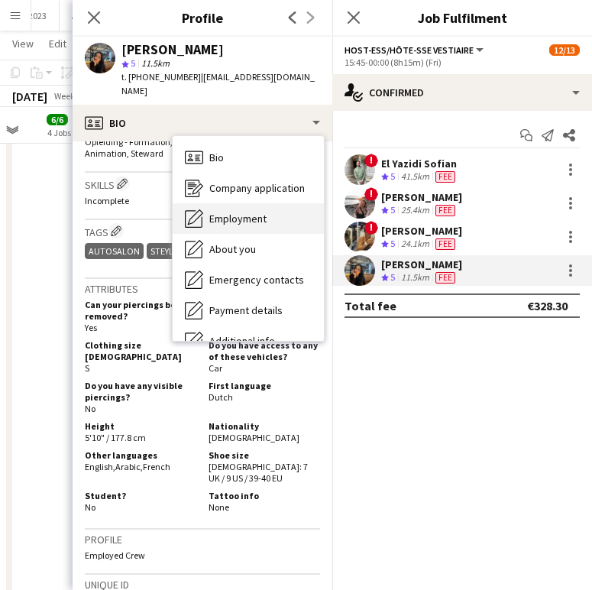
click at [253, 212] on span "Employment" at bounding box center [237, 219] width 57 height 14
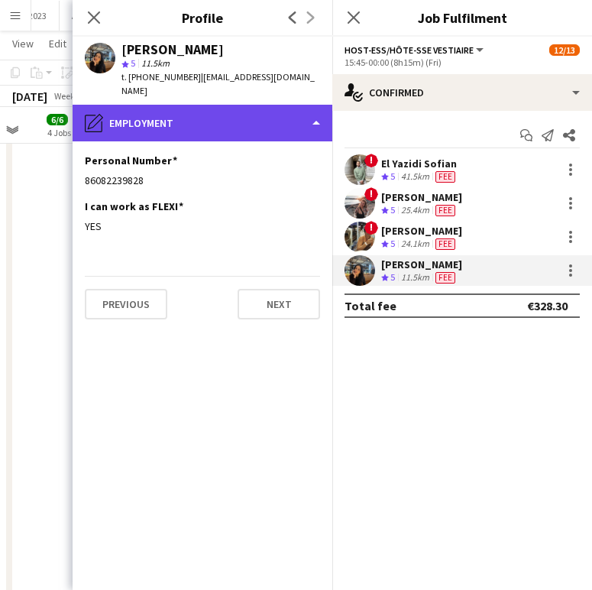
click at [182, 109] on div "pencil4 Employment" at bounding box center [203, 123] width 260 height 37
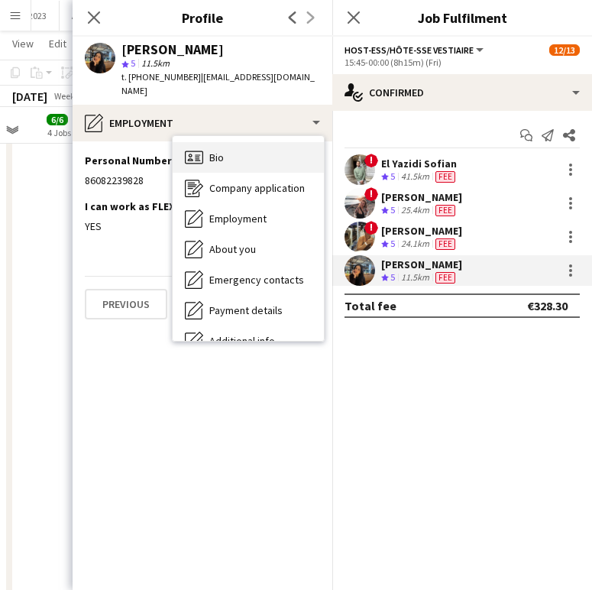
click at [208, 153] on div "Bio Bio" at bounding box center [248, 157] width 151 height 31
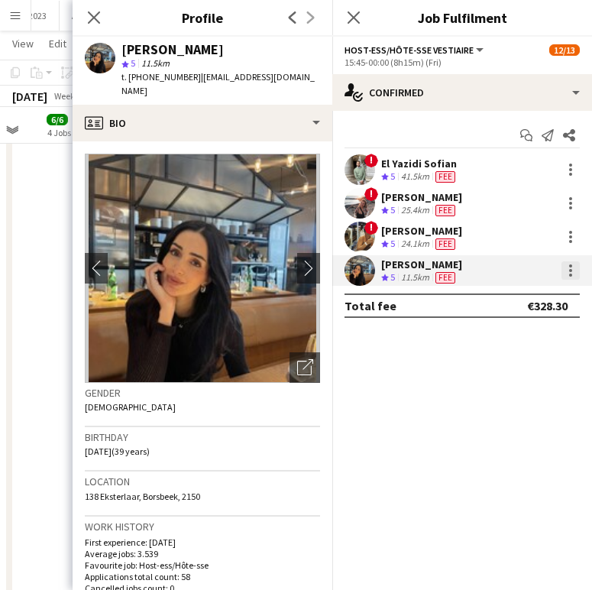
click at [575, 268] on div at bounding box center [571, 270] width 18 height 18
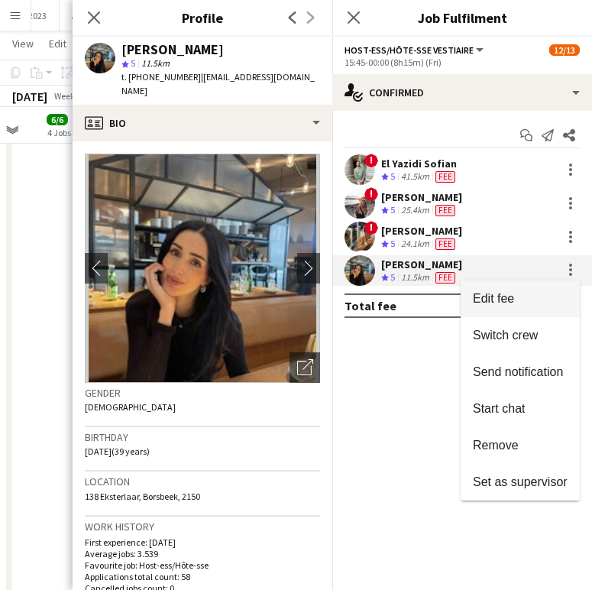
click at [515, 311] on button "Edit fee" at bounding box center [520, 298] width 119 height 37
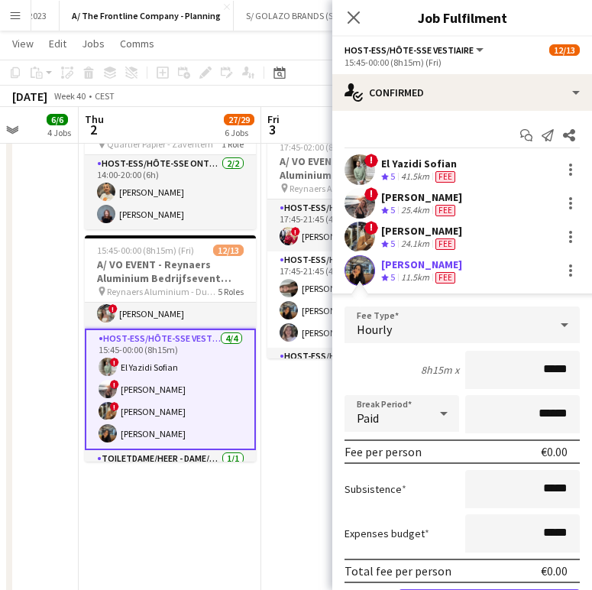
click at [397, 255] on div "Mariam Kastit Crew rating 5 11.5km Fee" at bounding box center [462, 270] width 260 height 31
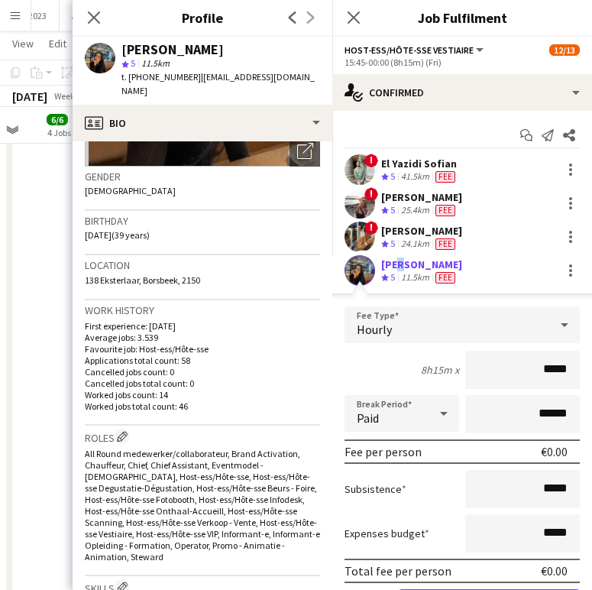
scroll to position [217, 0]
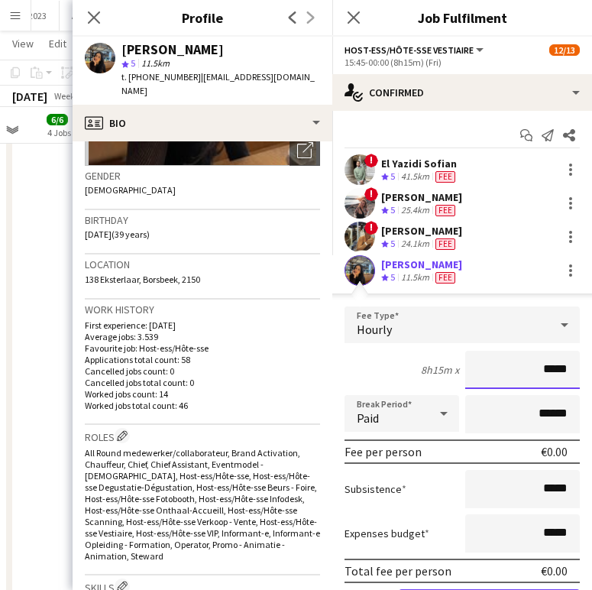
click at [549, 368] on input "*****" at bounding box center [522, 370] width 115 height 38
click at [557, 375] on input "*****" at bounding box center [522, 370] width 115 height 38
type input "**"
type input "******"
click at [528, 415] on input "******" at bounding box center [522, 414] width 115 height 38
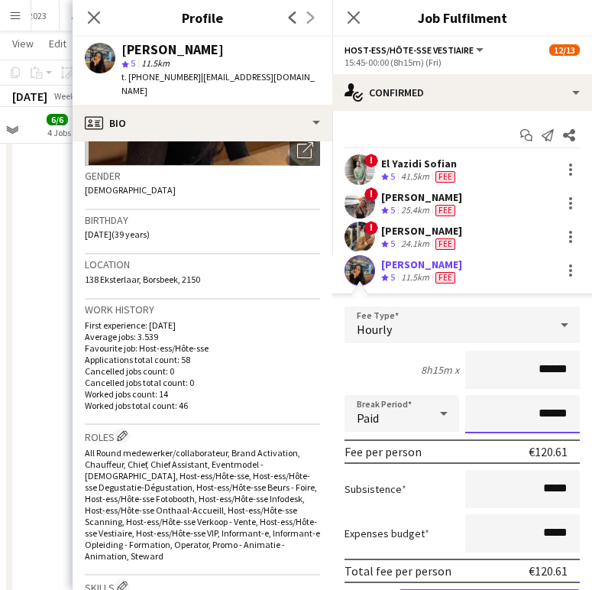
click at [524, 423] on input "******" at bounding box center [522, 414] width 115 height 38
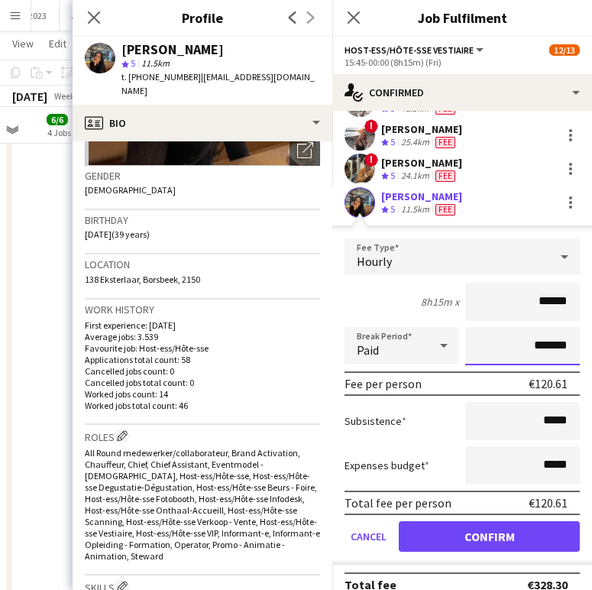
scroll to position [87, 0]
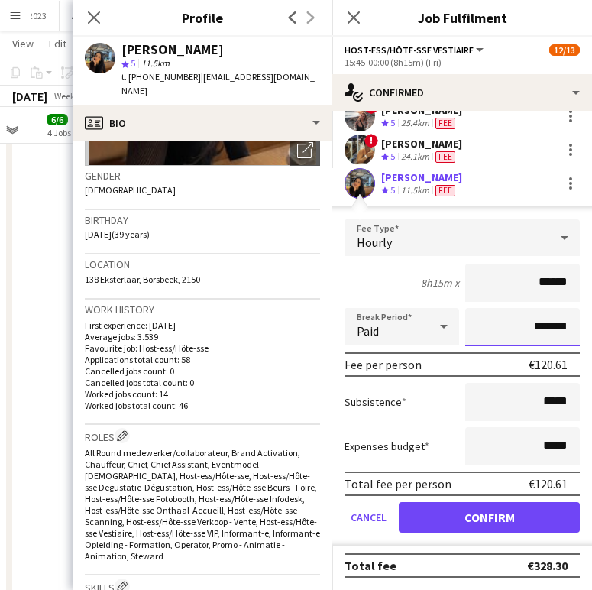
type input "*******"
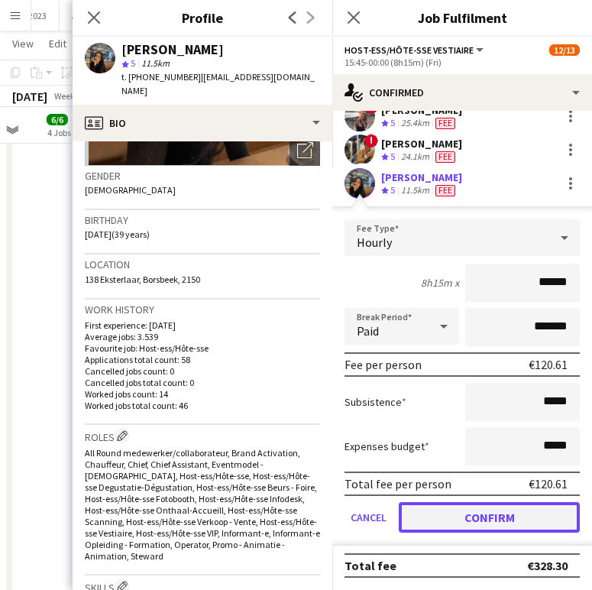
click at [498, 525] on button "Confirm" at bounding box center [489, 517] width 181 height 31
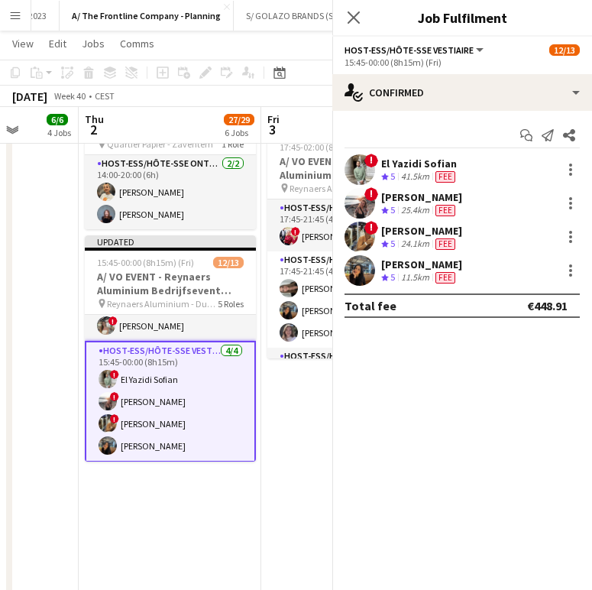
scroll to position [0, 0]
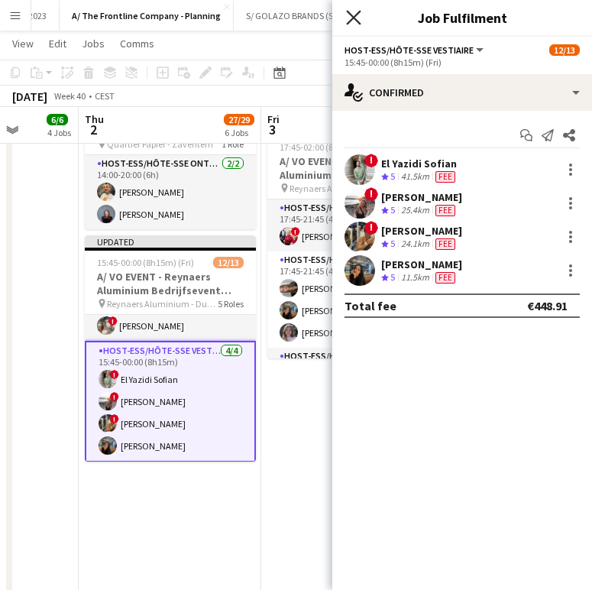
click at [358, 16] on icon "Close pop-in" at bounding box center [353, 17] width 15 height 15
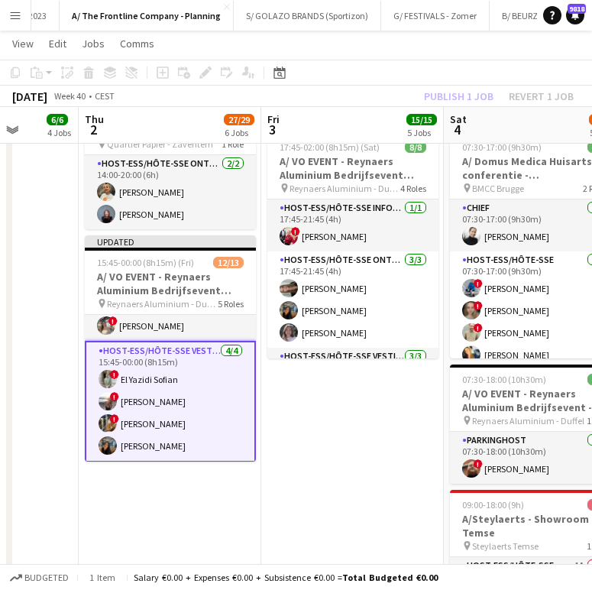
click at [465, 60] on app-toolbar "Copy Paste Paste Ctrl+V Paste with crew Ctrl+Shift+V Paste linked Job [GEOGRAPH…" at bounding box center [296, 73] width 592 height 26
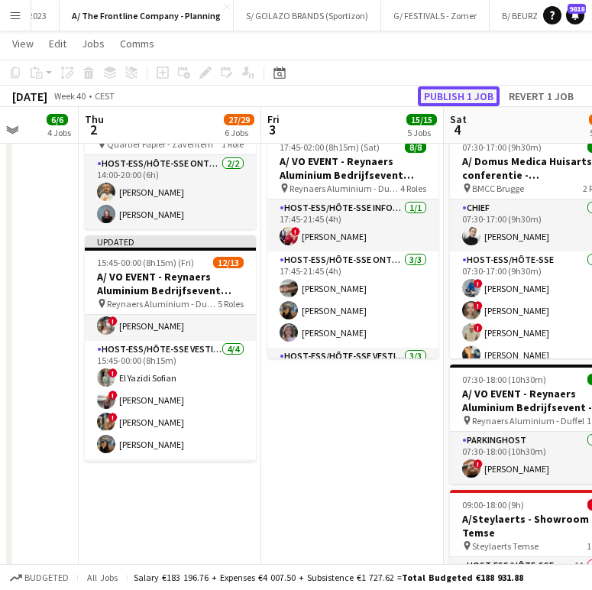
click at [460, 90] on button "Publish 1 job" at bounding box center [459, 96] width 82 height 20
